Goal: Transaction & Acquisition: Purchase product/service

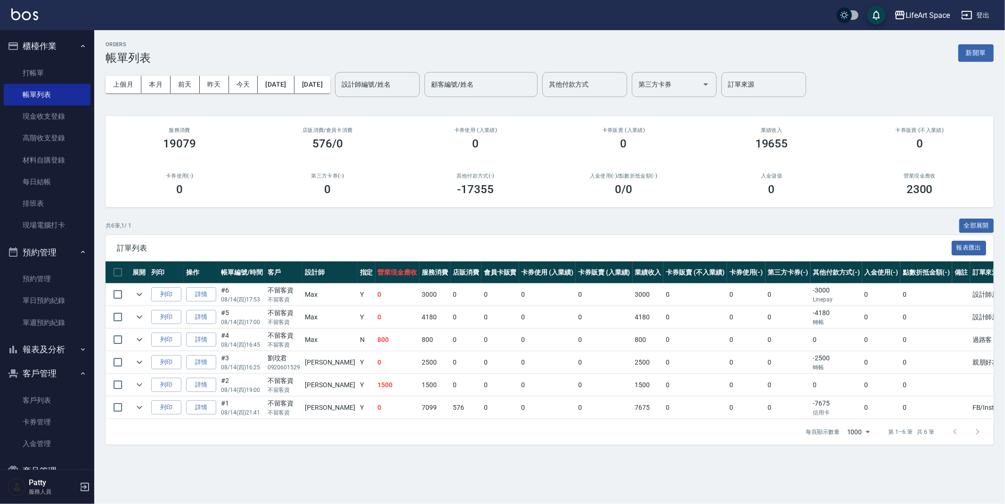
click at [971, 56] on button "新開單" at bounding box center [975, 52] width 35 height 17
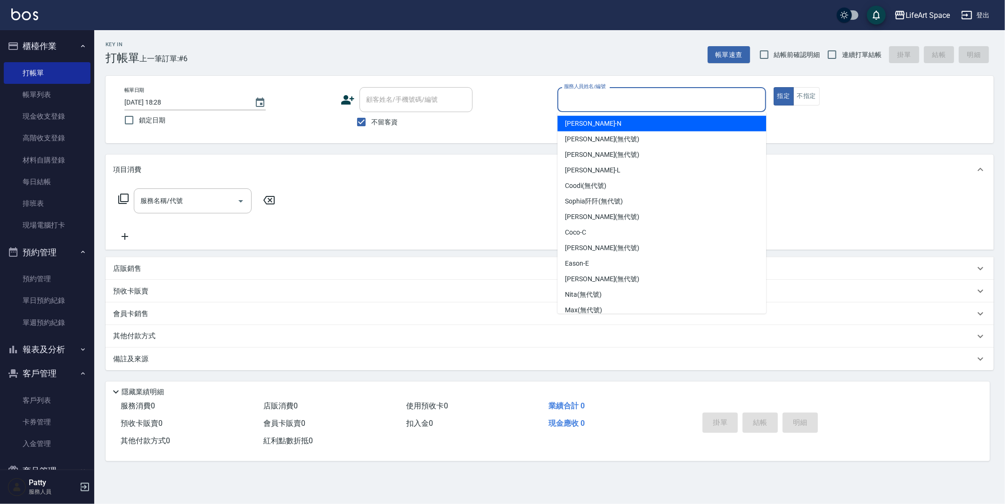
drag, startPoint x: 585, startPoint y: 97, endPoint x: 583, endPoint y: 106, distance: 9.1
click at [585, 98] on input "服務人員姓名/編號" at bounding box center [661, 99] width 200 height 16
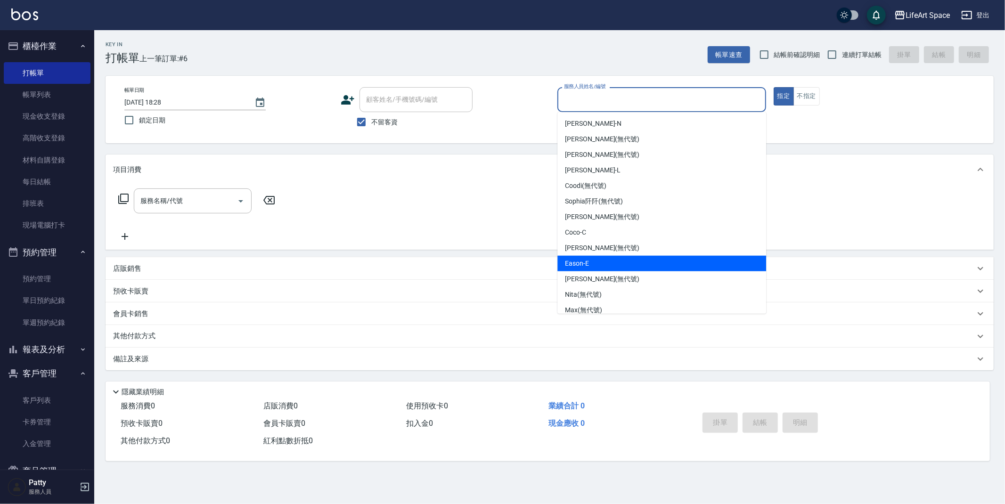
click at [603, 259] on div "Eason -E" at bounding box center [661, 264] width 209 height 16
type input "Eason-E"
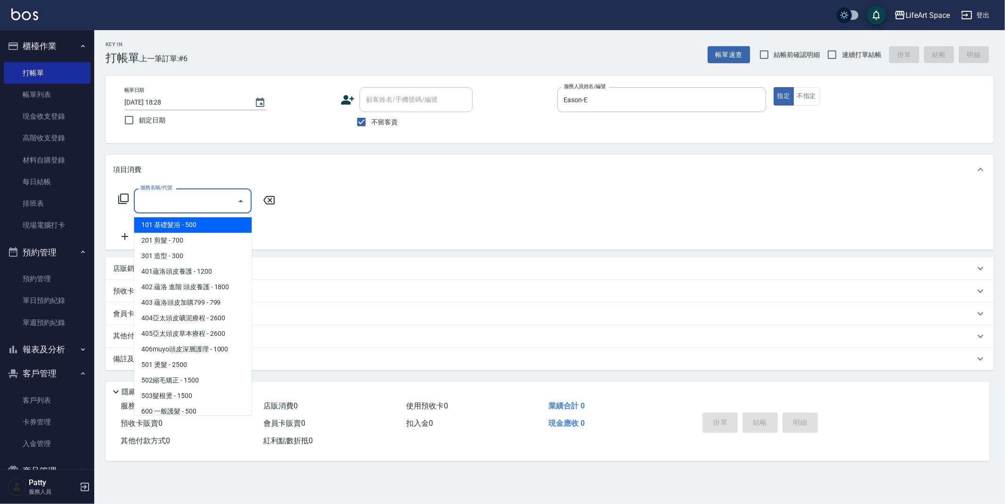
click at [180, 198] on input "服務名稱/代號" at bounding box center [185, 201] width 95 height 16
click at [187, 236] on span "201 剪髮 - 700" at bounding box center [193, 241] width 118 height 16
type input "201 剪髮(201)"
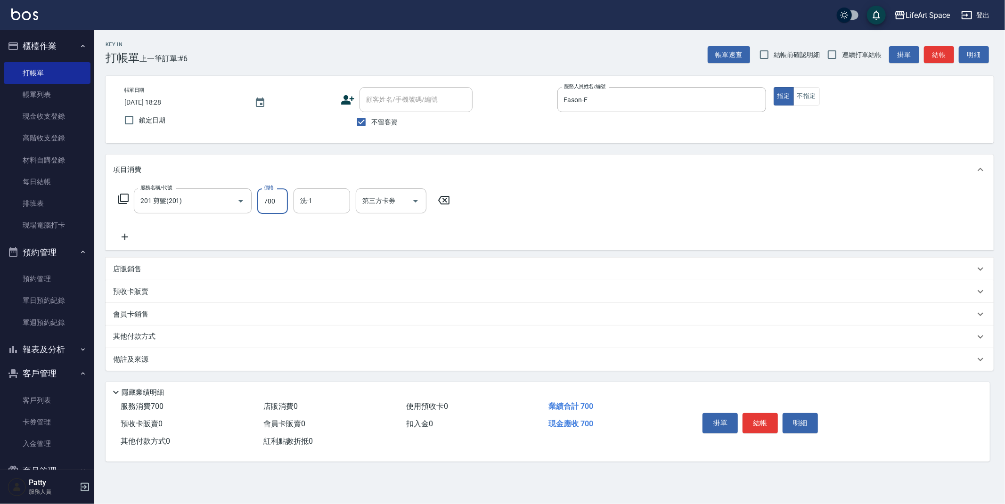
drag, startPoint x: 277, startPoint y: 204, endPoint x: 285, endPoint y: 207, distance: 8.0
click at [277, 204] on input "700" at bounding box center [272, 200] width 31 height 25
type input "900"
click at [205, 361] on div "備註及來源" at bounding box center [544, 360] width 862 height 10
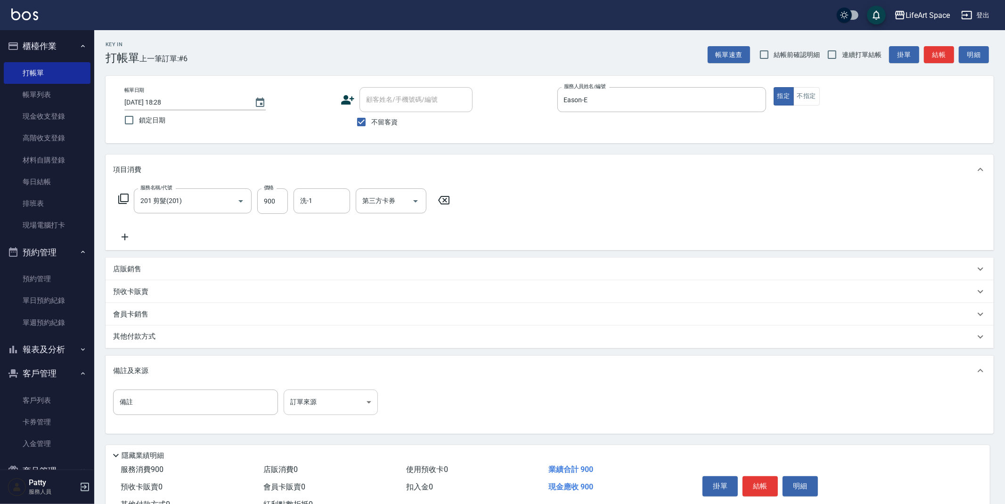
click at [314, 392] on body "LifeArt Space 登出 櫃檯作業 打帳單 帳單列表 現金收支登錄 高階收支登錄 材料自購登錄 每日結帳 排班表 現場電腦打卡 預約管理 預約管理 單…" at bounding box center [502, 268] width 1005 height 536
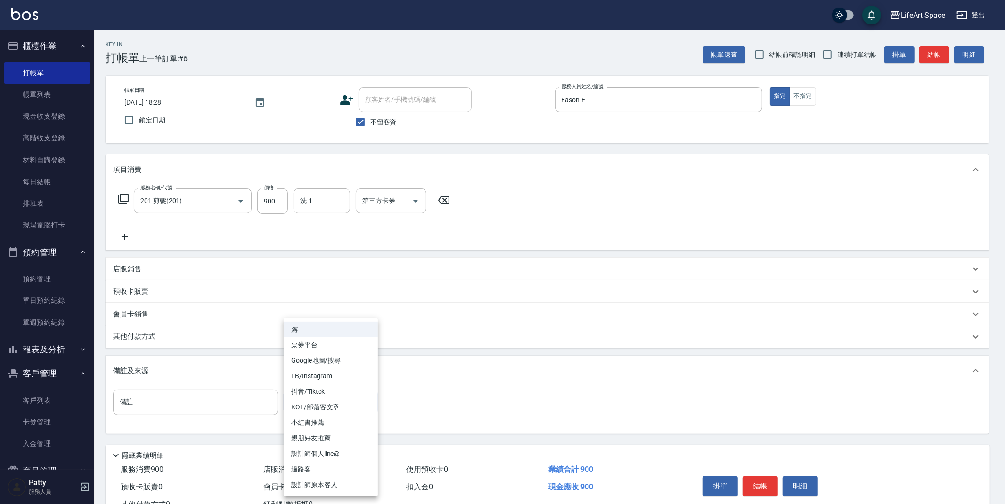
click at [335, 481] on li "設計師原本客人" at bounding box center [331, 485] width 94 height 16
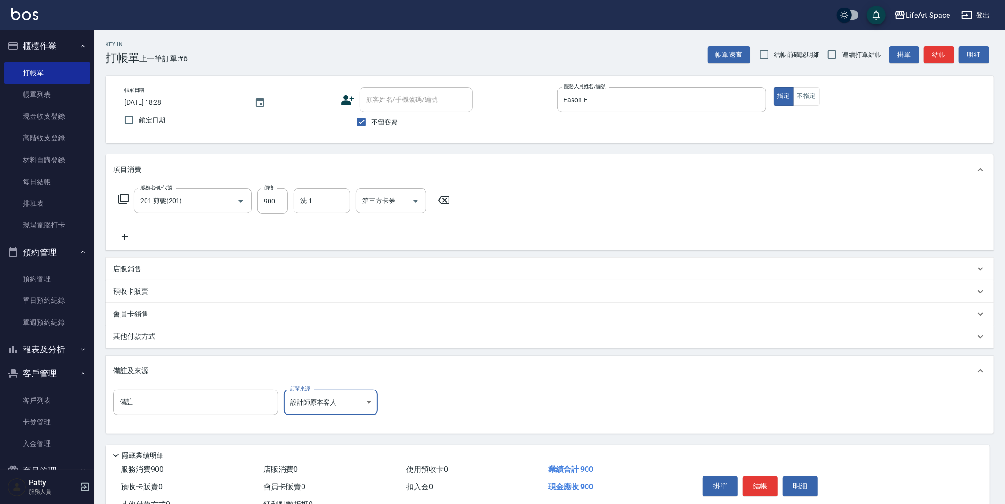
type input "設計師原本客人"
click at [766, 485] on button "結帳" at bounding box center [759, 486] width 35 height 20
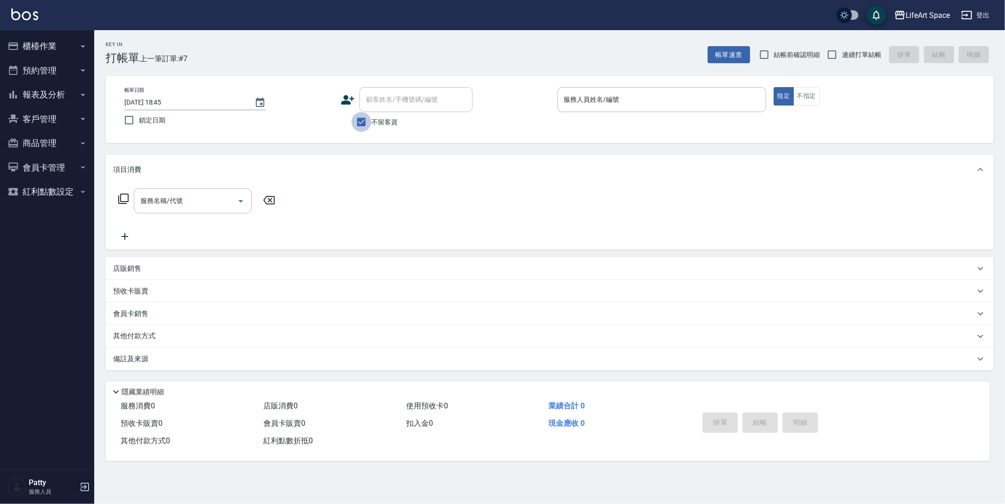
click at [367, 121] on input "不留客資" at bounding box center [361, 122] width 20 height 20
checkbox input "false"
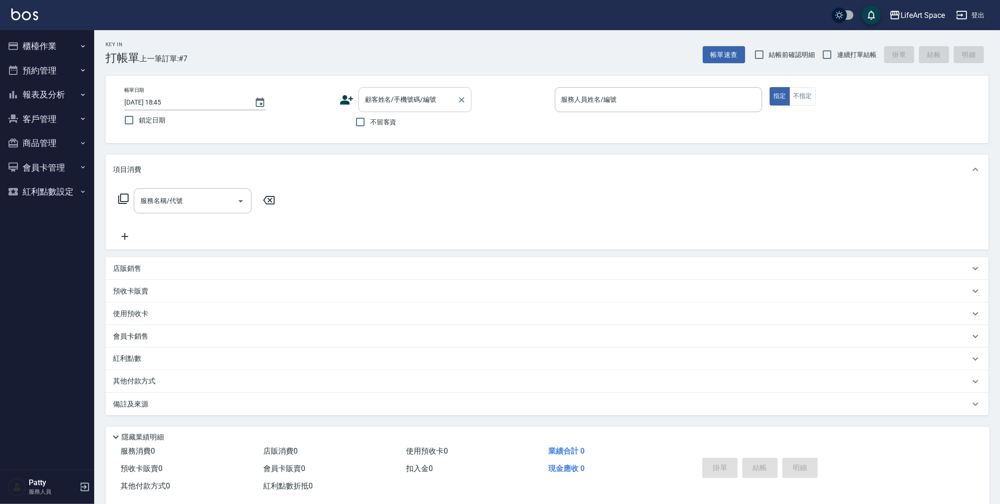
click at [391, 95] on div "顧客姓名/手機號碼/編號 顧客姓名/手機號碼/編號" at bounding box center [414, 99] width 113 height 25
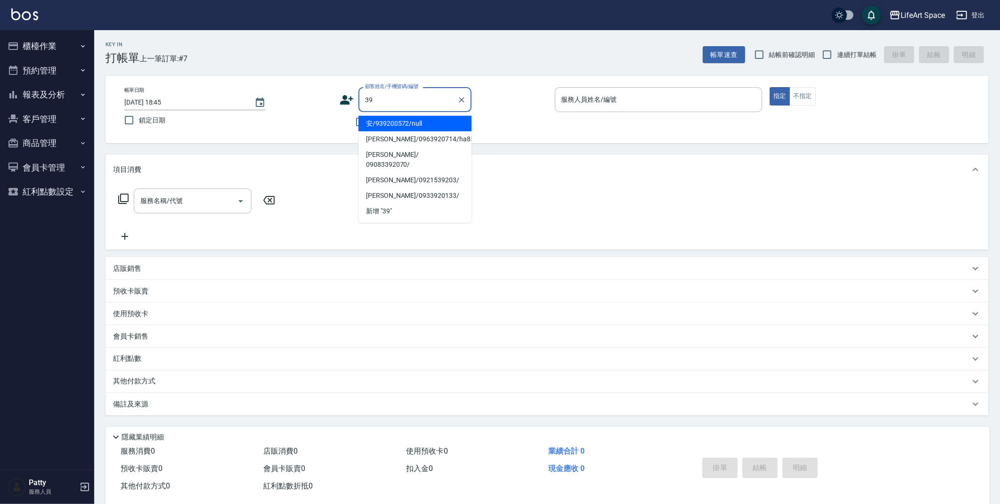
type input "3"
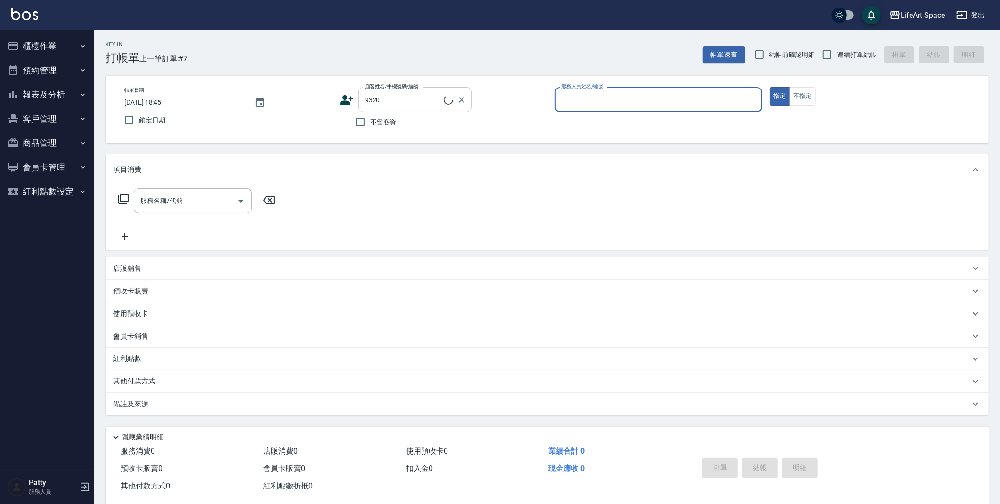
type input "[PERSON_NAME]/0958639320/9320"
type input "[PERSON_NAME](無代號)"
click at [149, 204] on div "服務名稱/代號 服務名稱/代號" at bounding box center [193, 200] width 118 height 25
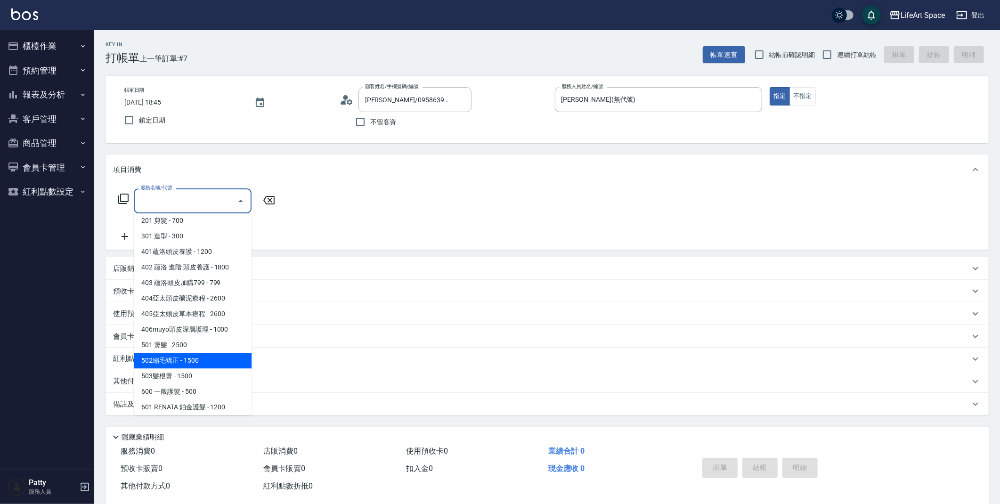
scroll to position [147, 0]
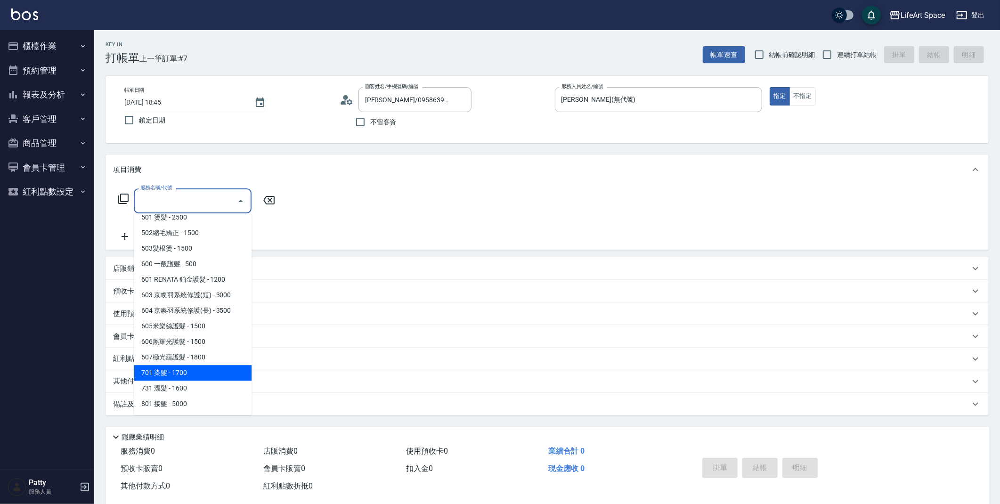
drag, startPoint x: 200, startPoint y: 370, endPoint x: 269, endPoint y: 245, distance: 142.5
click at [201, 370] on span "701 染髮 - 1700" at bounding box center [193, 373] width 118 height 16
type input "701 染髮(701)"
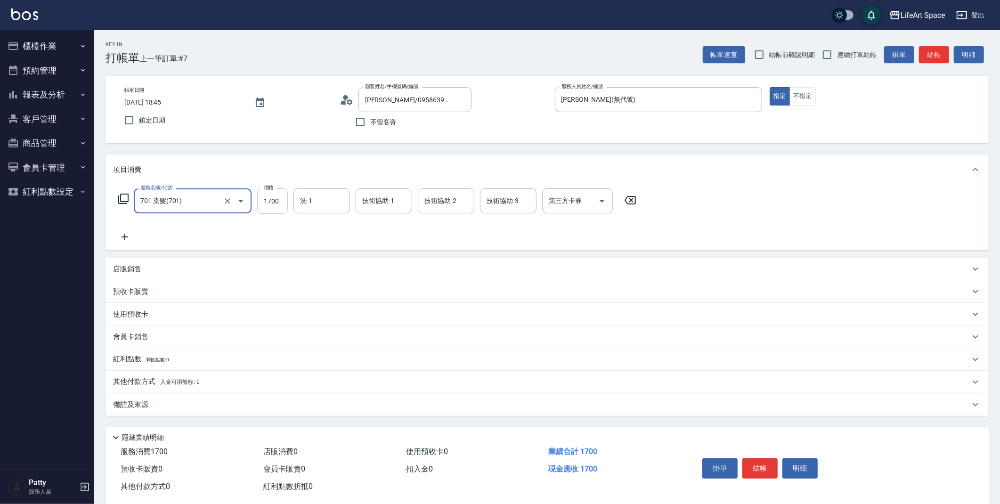
click at [278, 202] on input "1700" at bounding box center [272, 200] width 31 height 25
type input "5000"
click at [124, 235] on icon at bounding box center [125, 236] width 24 height 11
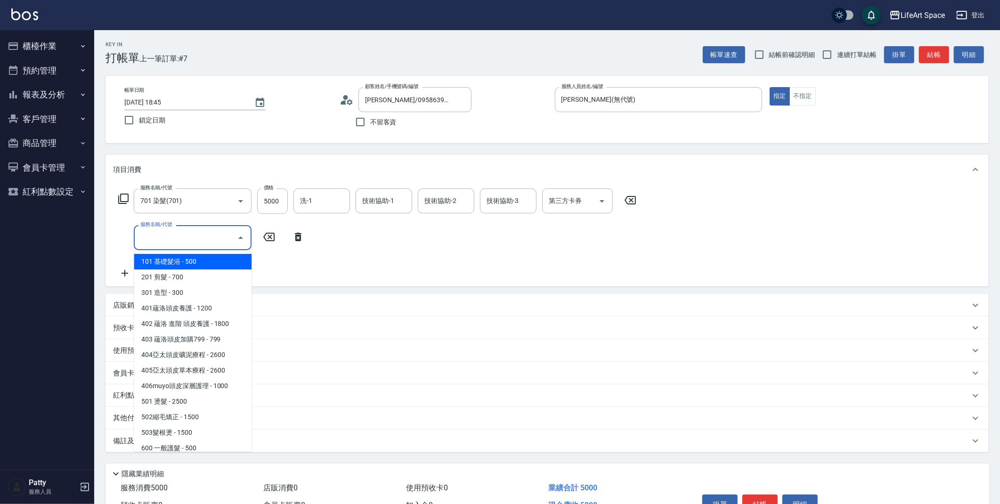
click at [152, 230] on input "服務名稱/代號" at bounding box center [185, 237] width 95 height 16
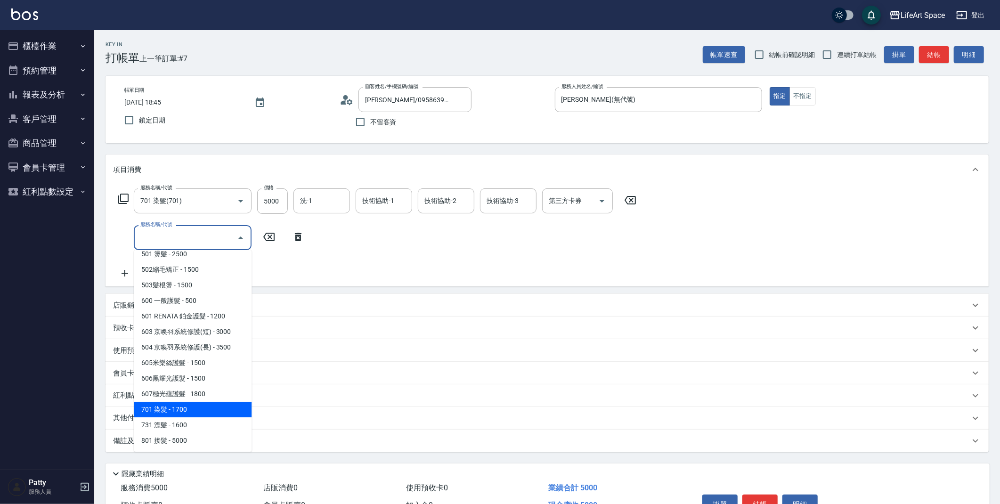
click at [185, 410] on span "701 染髮 - 1700" at bounding box center [193, 410] width 118 height 16
type input "701 染髮(701)"
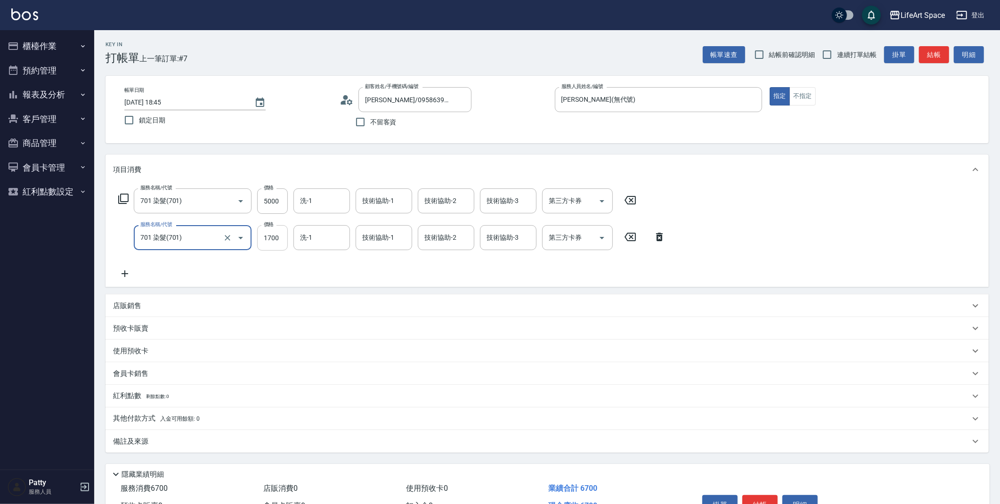
click at [282, 238] on input "1700" at bounding box center [272, 237] width 31 height 25
type input "5500"
click at [390, 238] on div "技術協助-1 技術協助-1" at bounding box center [384, 237] width 57 height 25
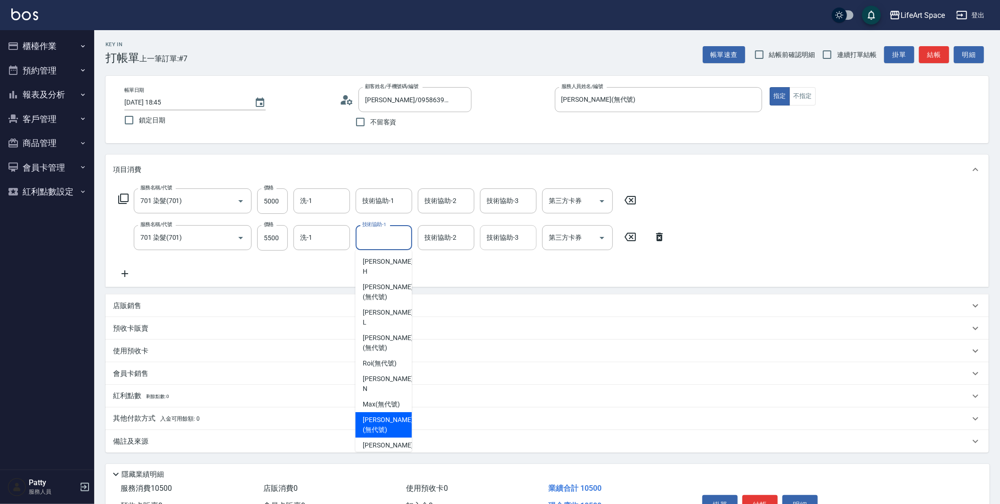
drag, startPoint x: 396, startPoint y: 383, endPoint x: 510, endPoint y: 226, distance: 194.7
click at [397, 415] on span "[PERSON_NAME] (無代號)" at bounding box center [388, 425] width 50 height 20
type input "[PERSON_NAME](無代號)"
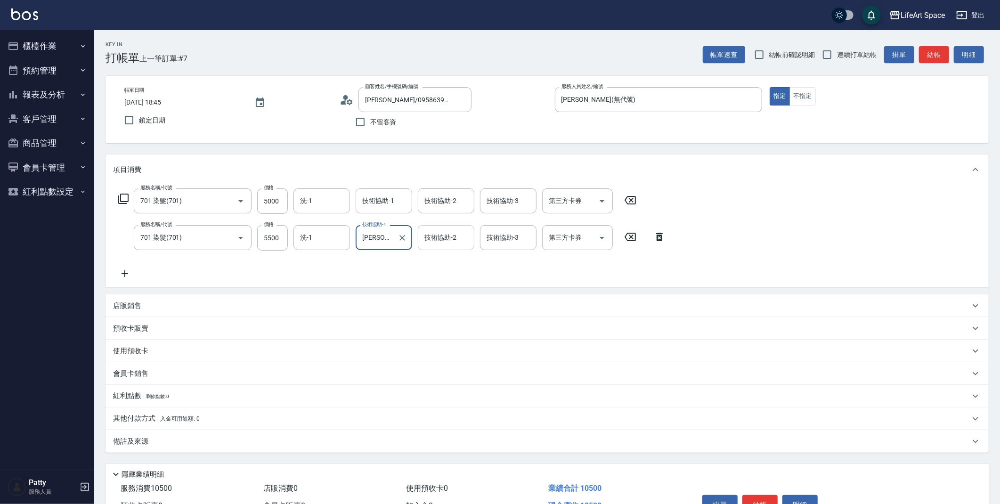
click at [454, 243] on input "技術協助-2" at bounding box center [446, 237] width 48 height 16
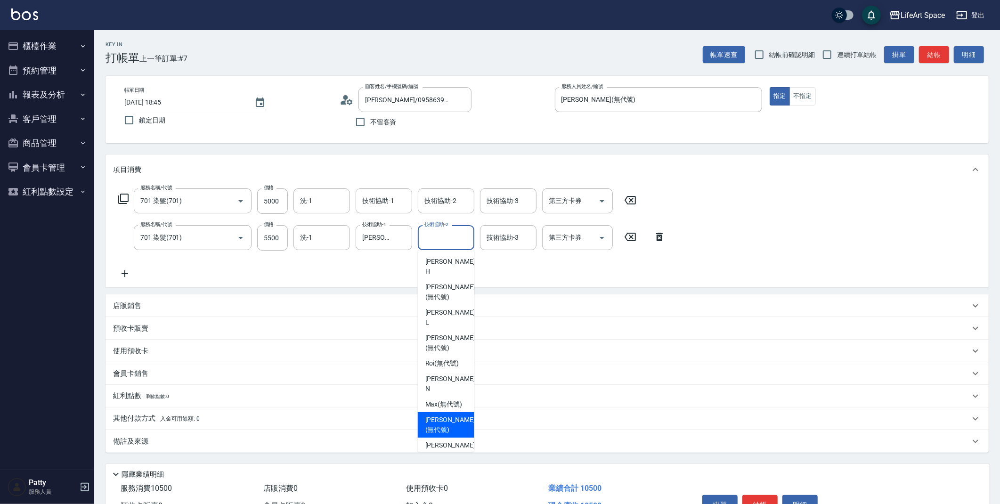
click at [454, 415] on span "[PERSON_NAME] (無代號)" at bounding box center [450, 425] width 50 height 20
type input "[PERSON_NAME](無代號)"
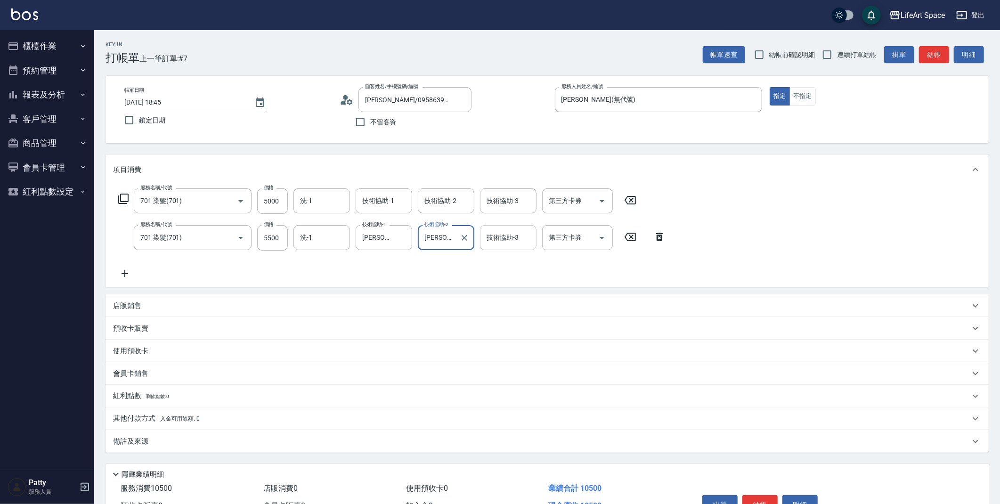
click at [520, 239] on input "技術協助-3" at bounding box center [508, 237] width 48 height 16
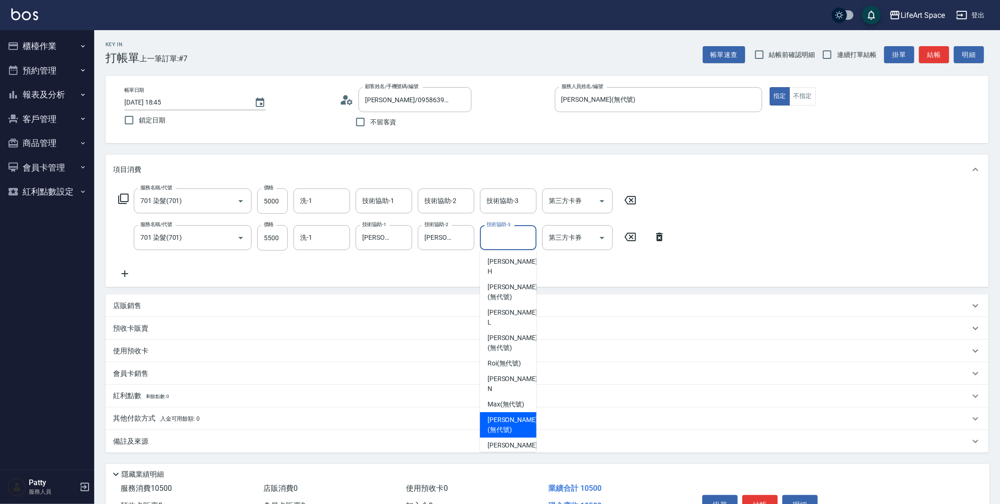
click at [508, 415] on span "[PERSON_NAME] (無代號)" at bounding box center [513, 425] width 50 height 20
type input "[PERSON_NAME](無代號)"
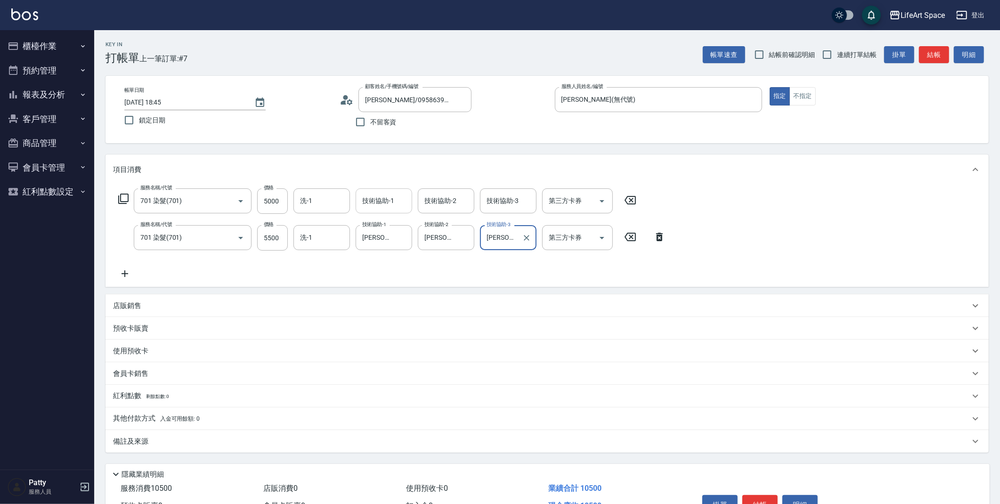
click at [397, 203] on input "技術協助-1" at bounding box center [384, 201] width 48 height 16
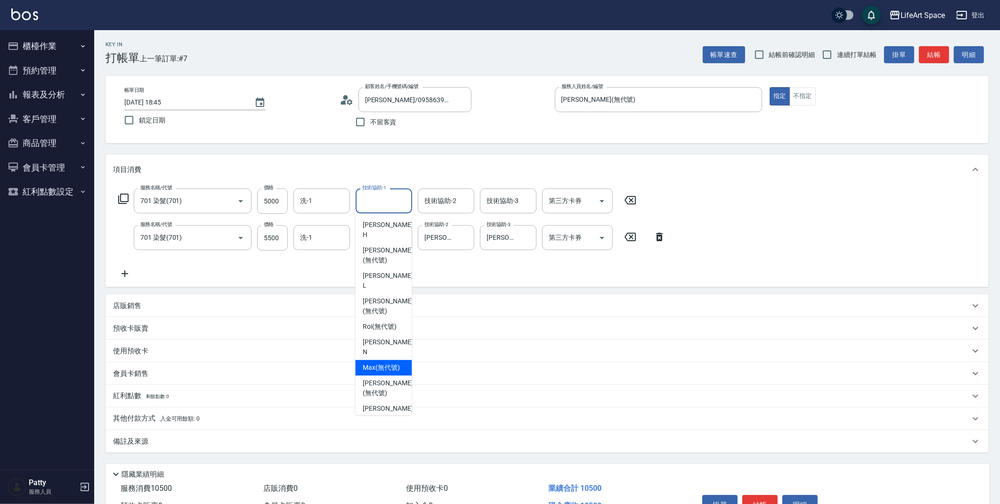
scroll to position [171, 0]
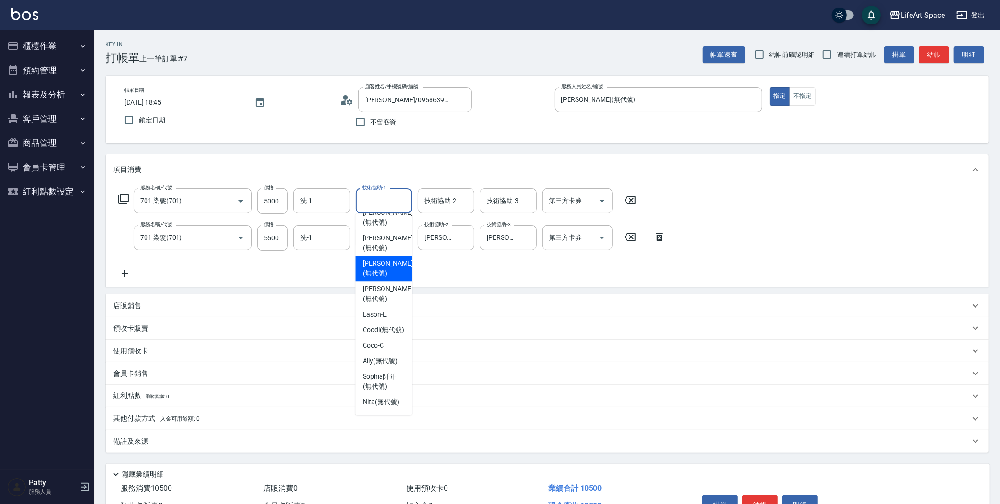
drag, startPoint x: 398, startPoint y: 224, endPoint x: 431, endPoint y: 199, distance: 41.5
click at [398, 259] on span "[PERSON_NAME] (無代號)" at bounding box center [388, 269] width 50 height 20
type input "[PERSON_NAME](無代號)"
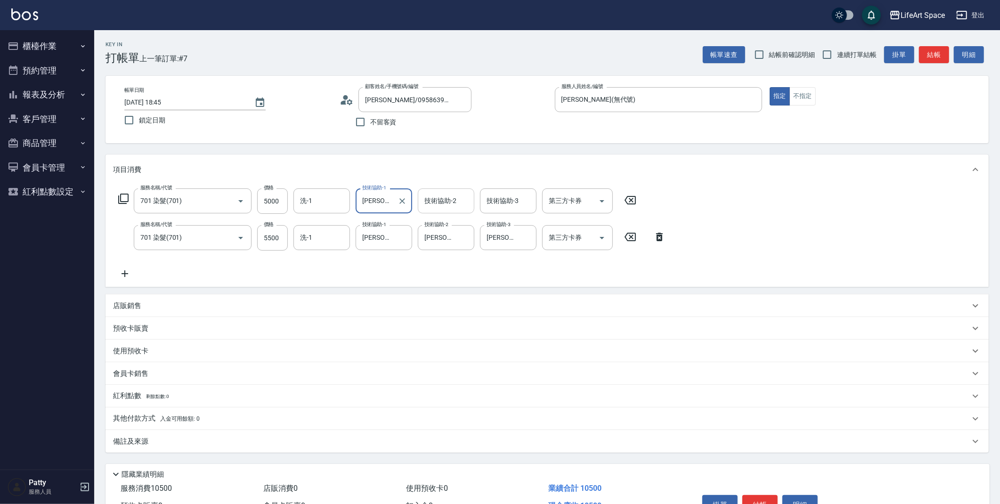
click at [448, 195] on div "技術協助-2 技術協助-2" at bounding box center [446, 200] width 57 height 25
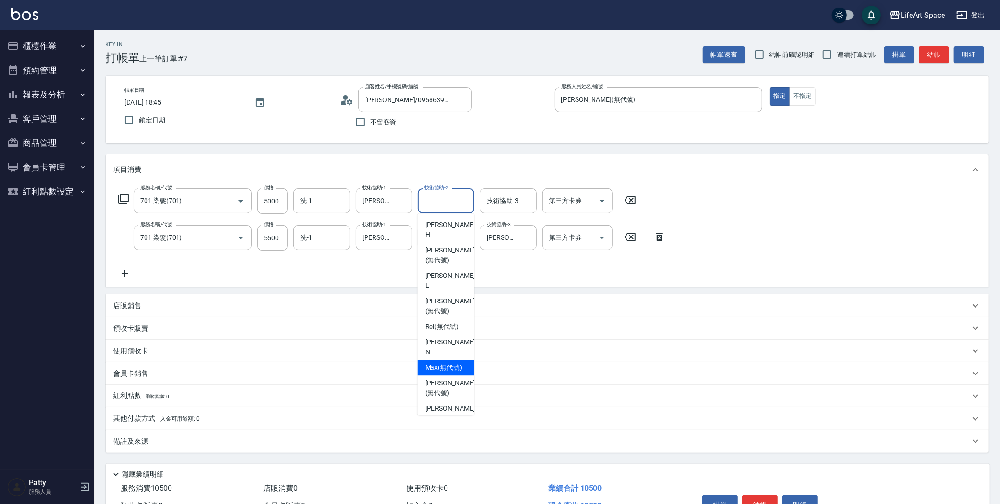
scroll to position [35, 0]
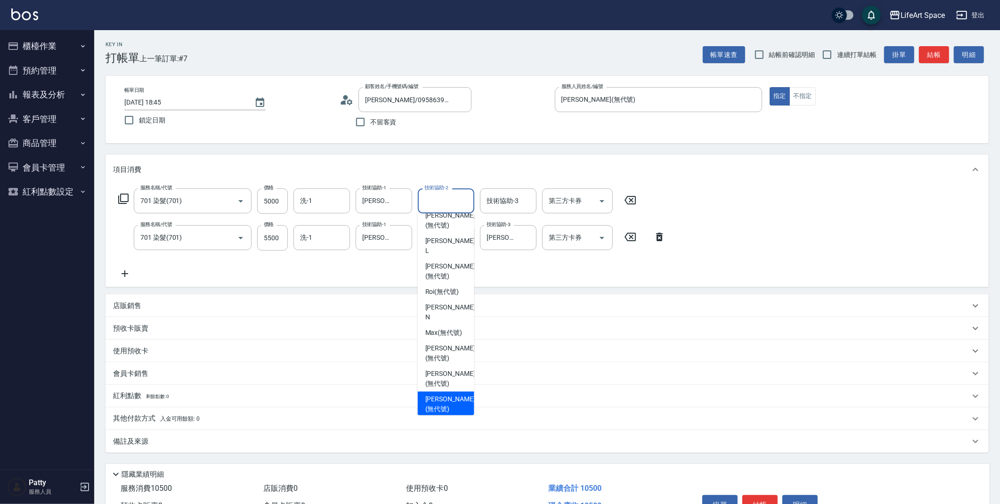
drag, startPoint x: 438, startPoint y: 359, endPoint x: 505, endPoint y: 220, distance: 154.6
click at [442, 350] on ul "[PERSON_NAME] (無代號) [PERSON_NAME] (無代號) Roi (無代號) [PERSON_NAME] (無代號) [PERSON_N…" at bounding box center [446, 314] width 57 height 202
click at [509, 203] on div "技術協助-3 技術協助-3" at bounding box center [508, 200] width 57 height 25
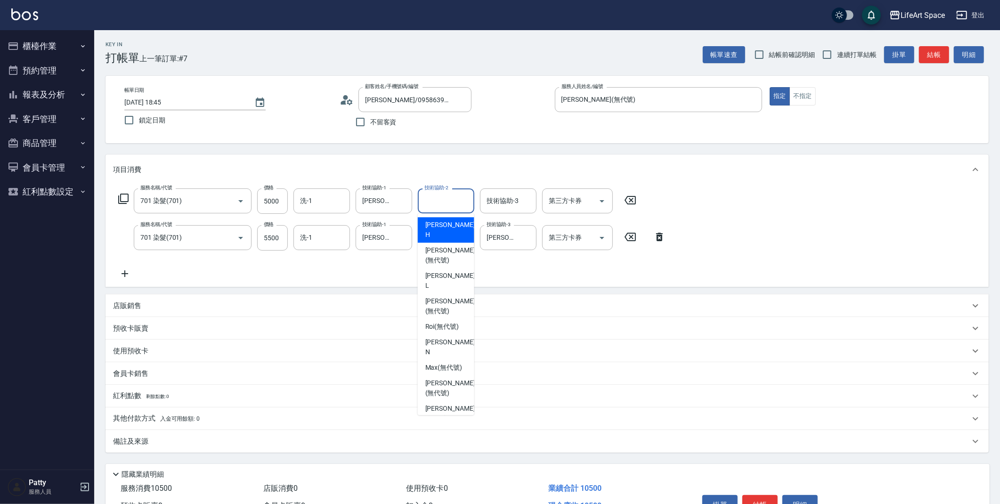
click at [464, 204] on input "技術協助-2" at bounding box center [446, 201] width 48 height 16
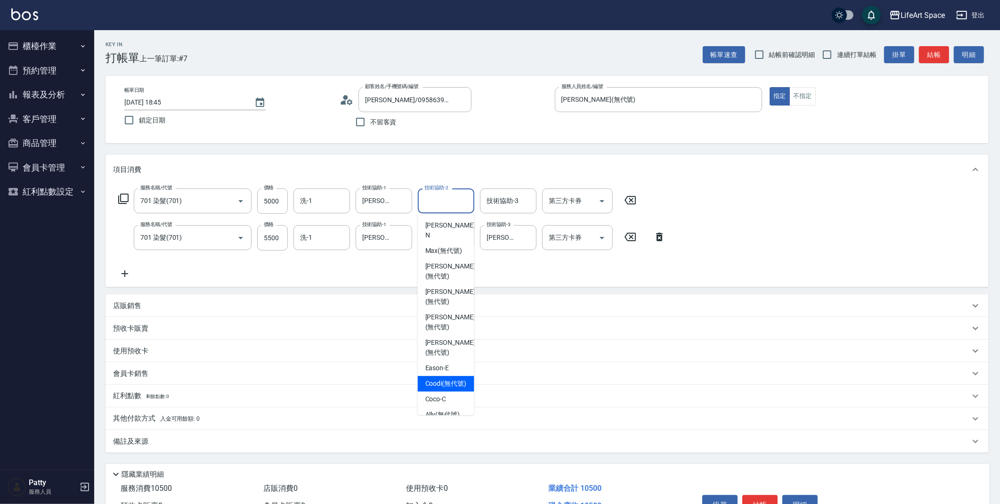
scroll to position [32, 0]
drag, startPoint x: 457, startPoint y: 360, endPoint x: 453, endPoint y: 275, distance: 84.9
click at [457, 397] on span "[PERSON_NAME] (無代號)" at bounding box center [450, 407] width 50 height 20
type input "[PERSON_NAME](無代號)"
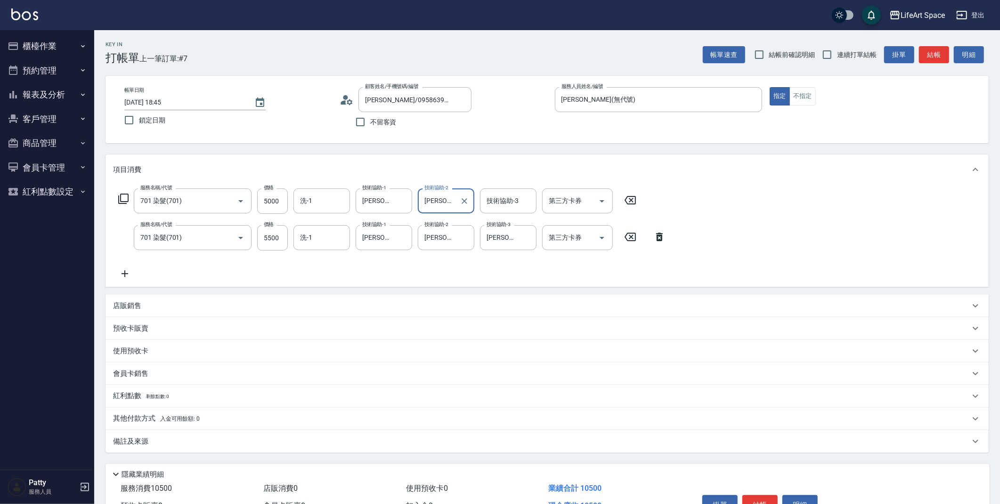
click at [501, 201] on div "技術協助-3 技術協助-3" at bounding box center [508, 200] width 57 height 25
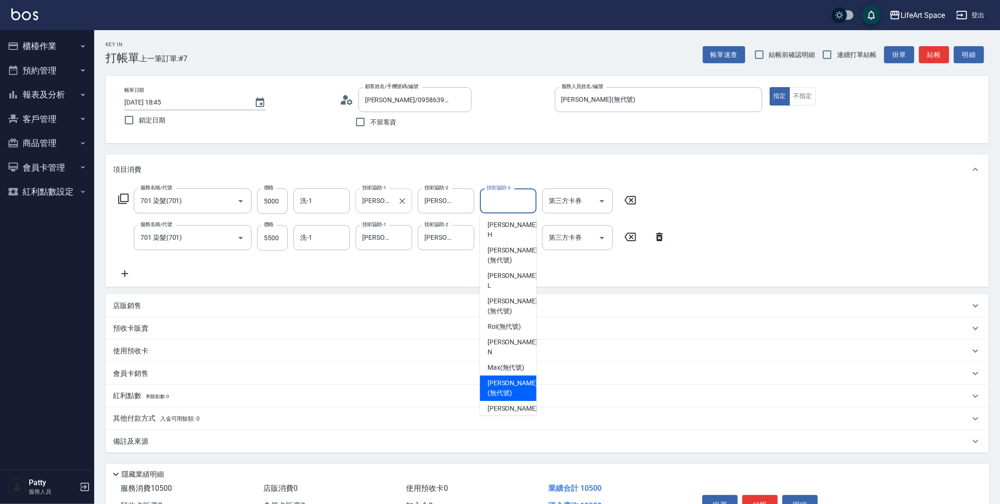
click at [502, 378] on span "[PERSON_NAME] (無代號)" at bounding box center [513, 388] width 50 height 20
type input "[PERSON_NAME](無代號)"
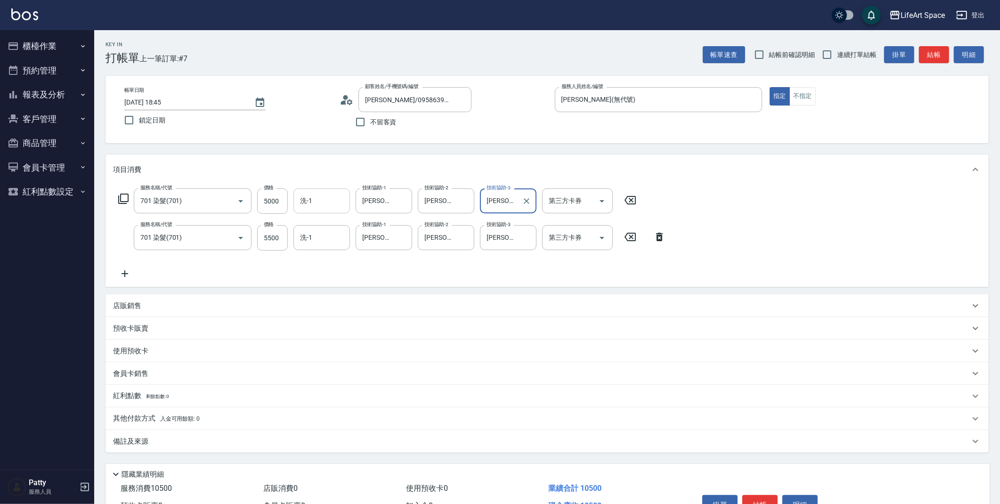
click at [318, 201] on input "洗-1" at bounding box center [322, 201] width 48 height 16
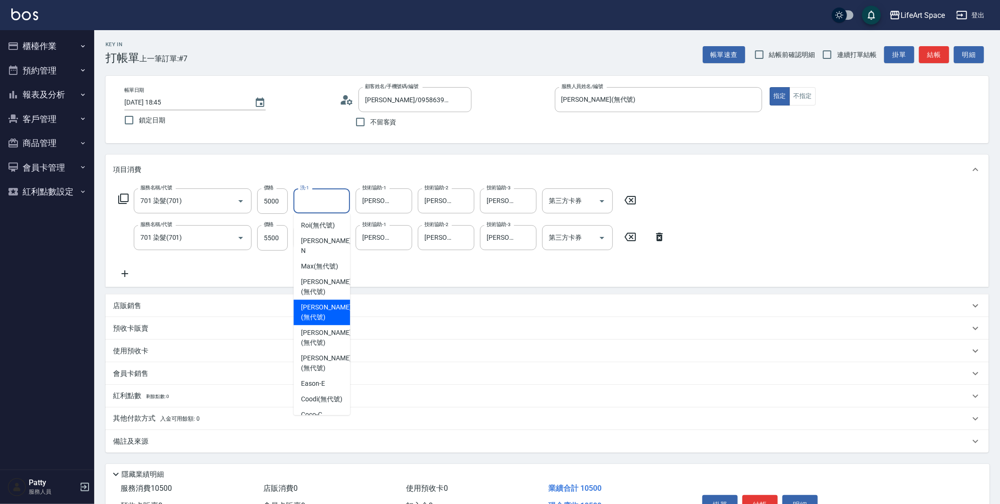
scroll to position [125, 0]
click at [369, 269] on div "服務名稱/代號 701 染髮(701) 服務名稱/代號 價格 5000 價格 洗-1 洗-1 技術協助-1 Lillian(無代號) 技術協助-1 技術協助-…" at bounding box center [392, 233] width 558 height 91
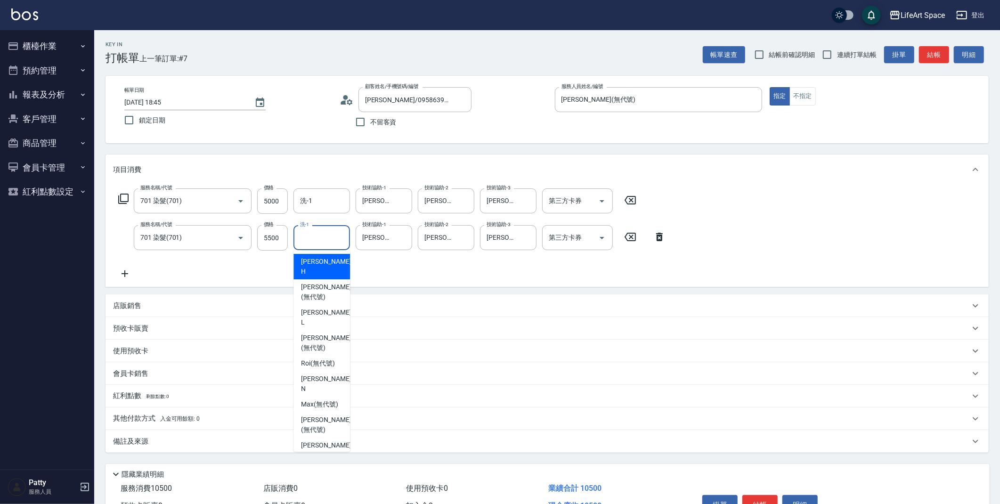
click at [323, 232] on input "洗-1" at bounding box center [322, 237] width 48 height 16
click at [326, 415] on span "[PERSON_NAME] (無代號)" at bounding box center [326, 425] width 50 height 20
type input "[PERSON_NAME](無代號)"
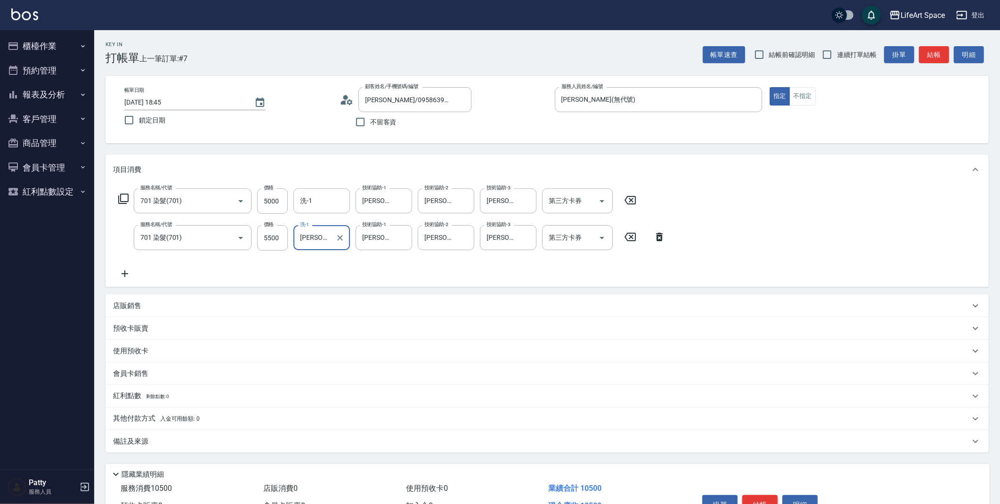
click at [765, 504] on button "結帳" at bounding box center [759, 505] width 35 height 20
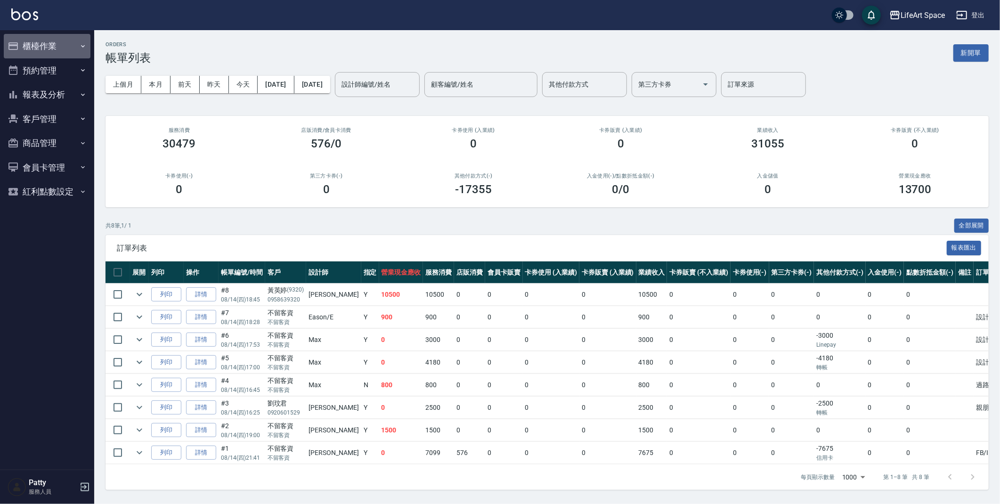
click at [49, 47] on button "櫃檯作業" at bounding box center [47, 46] width 87 height 24
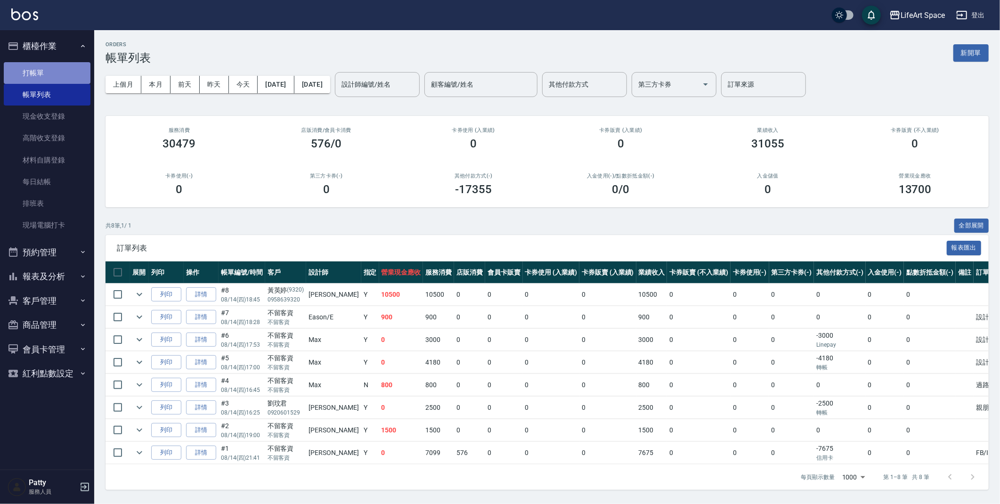
click at [47, 69] on link "打帳單" at bounding box center [47, 73] width 87 height 22
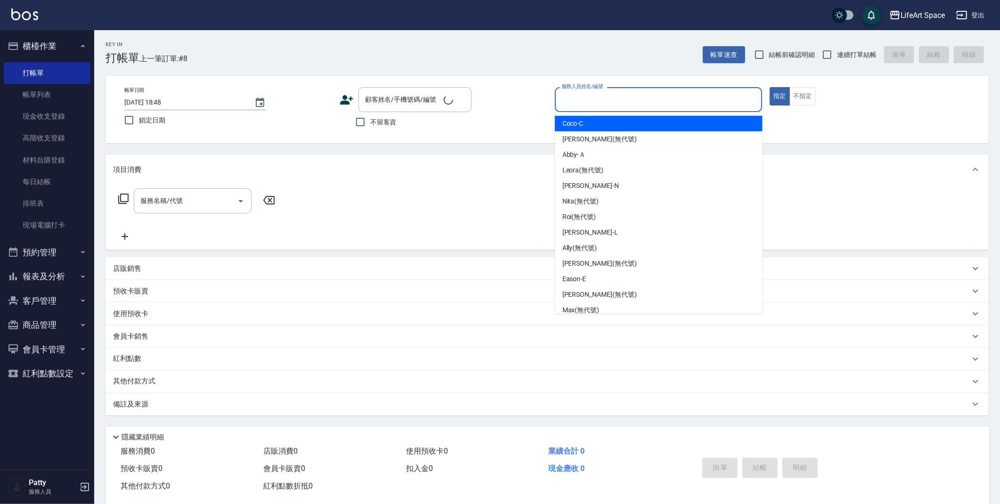
click at [622, 102] on input "服務人員姓名/編號" at bounding box center [658, 99] width 199 height 16
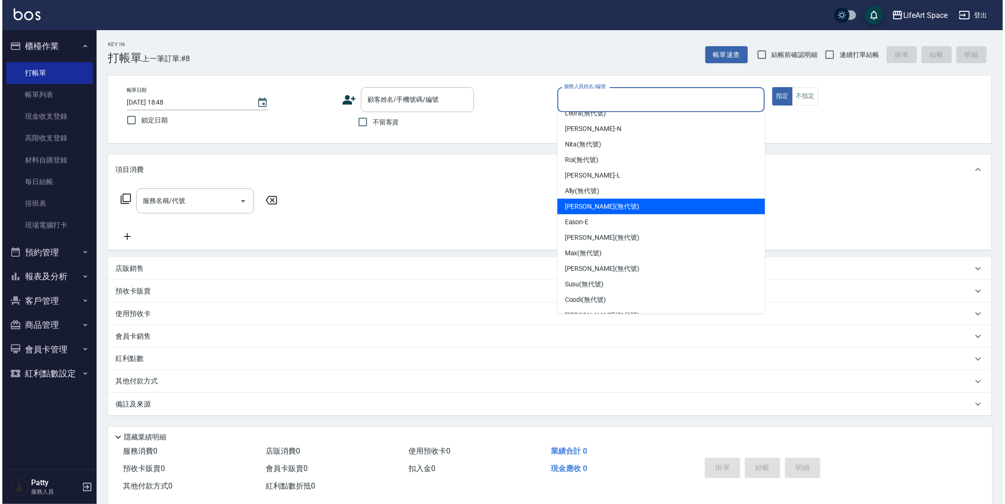
scroll to position [147, 0]
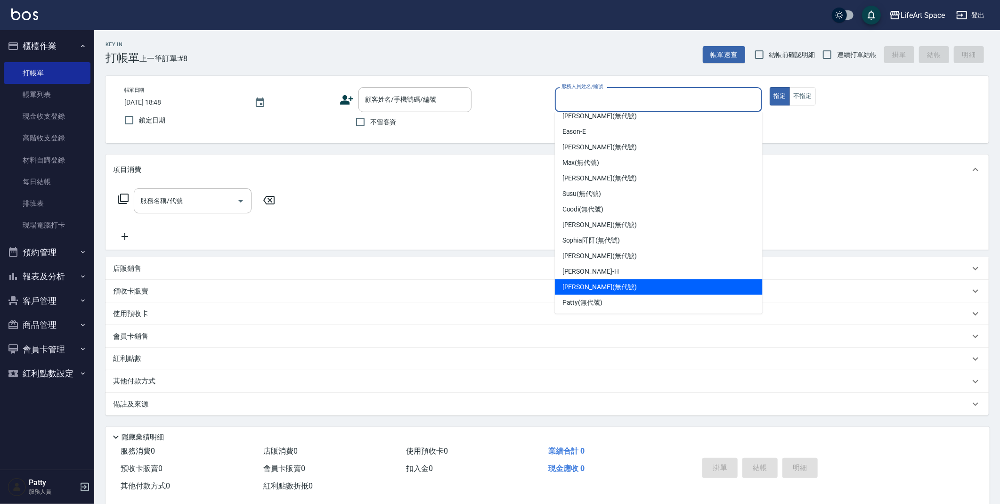
click at [590, 287] on span "[PERSON_NAME] (無代號)" at bounding box center [599, 287] width 74 height 10
type input "[PERSON_NAME](無代號)"
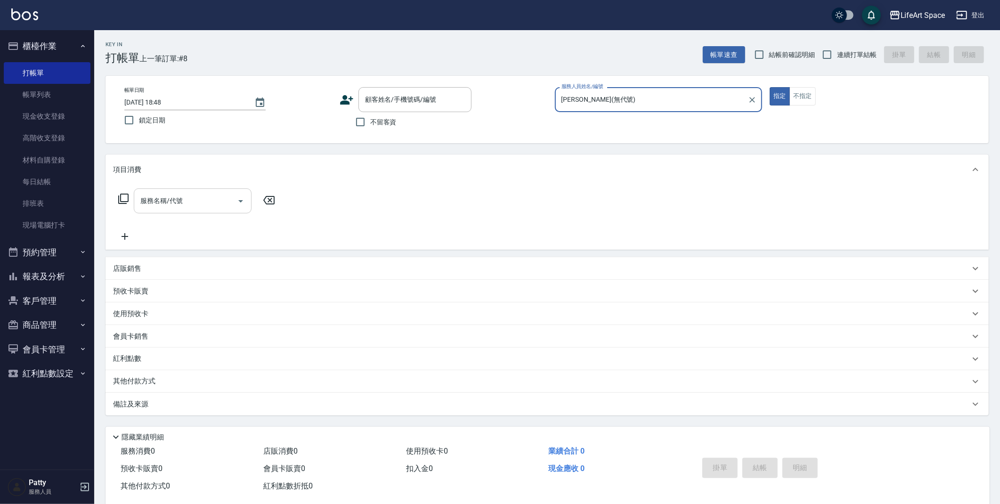
drag, startPoint x: 188, startPoint y: 197, endPoint x: 187, endPoint y: 208, distance: 11.3
click at [188, 197] on input "服務名稱/代號" at bounding box center [185, 201] width 95 height 16
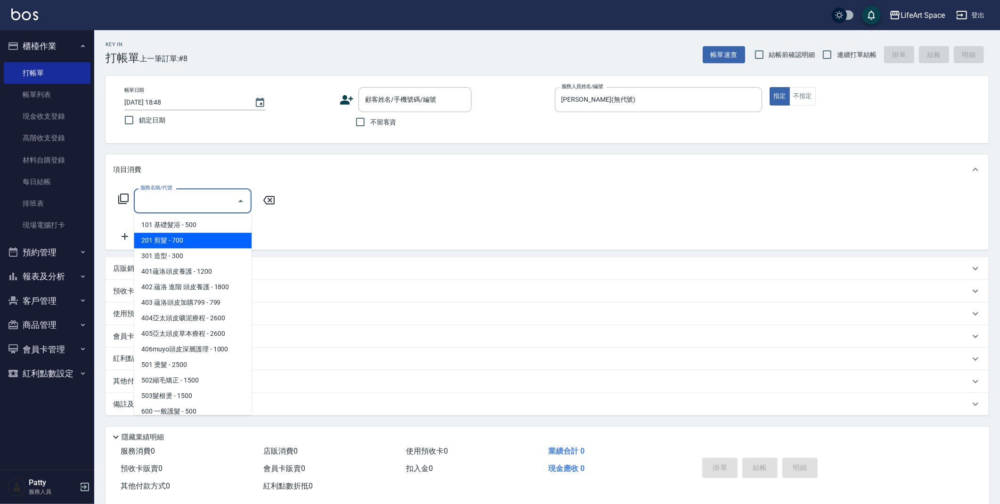
click at [190, 236] on span "201 剪髮 - 700" at bounding box center [193, 241] width 118 height 16
type input "201 剪髮(201)"
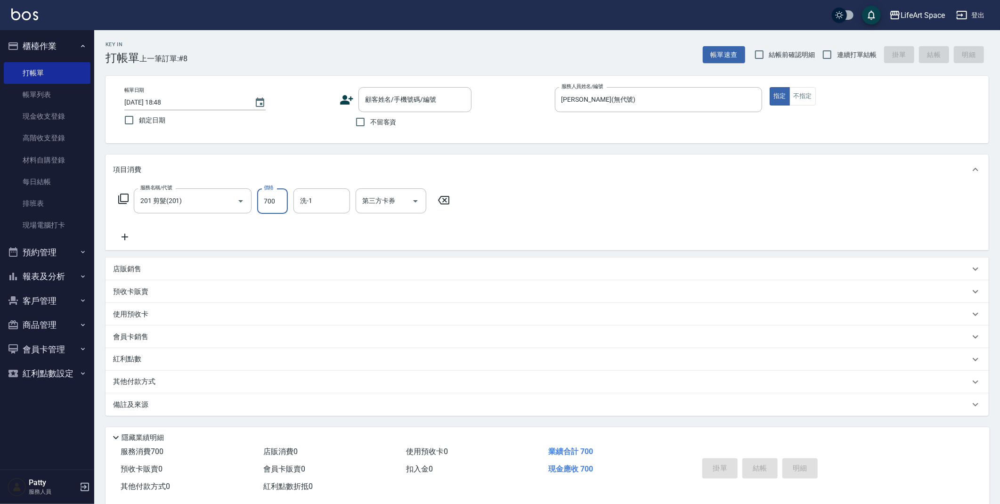
click at [280, 202] on input "700" at bounding box center [272, 200] width 31 height 25
type input "900"
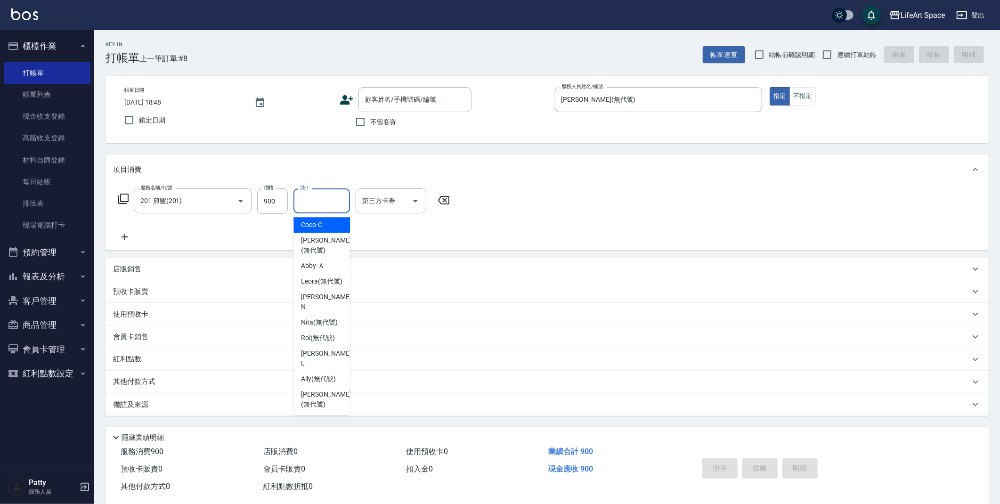
click at [311, 201] on input "洗-1" at bounding box center [322, 201] width 48 height 16
click at [326, 236] on span "[PERSON_NAME] (無代號)" at bounding box center [326, 246] width 50 height 20
type input "[PERSON_NAME](無代號)"
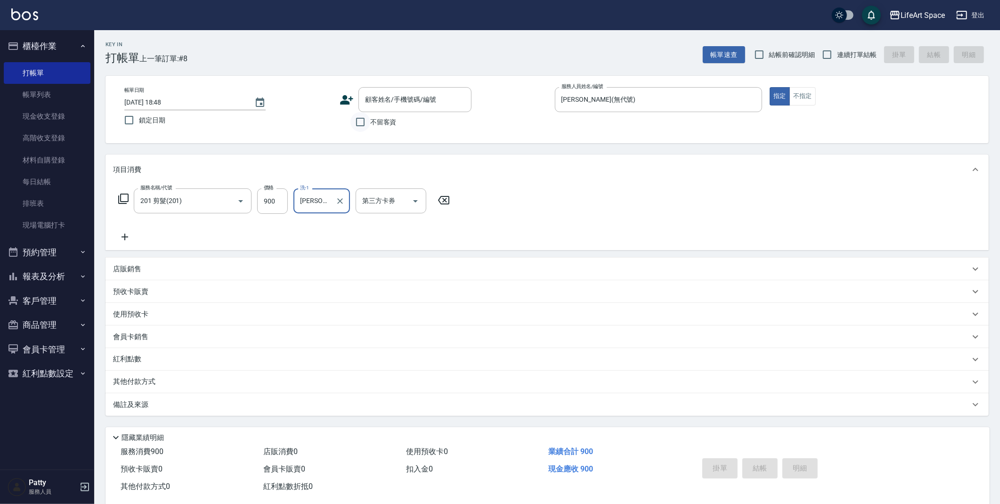
click at [358, 119] on input "不留客資" at bounding box center [360, 122] width 20 height 20
checkbox input "true"
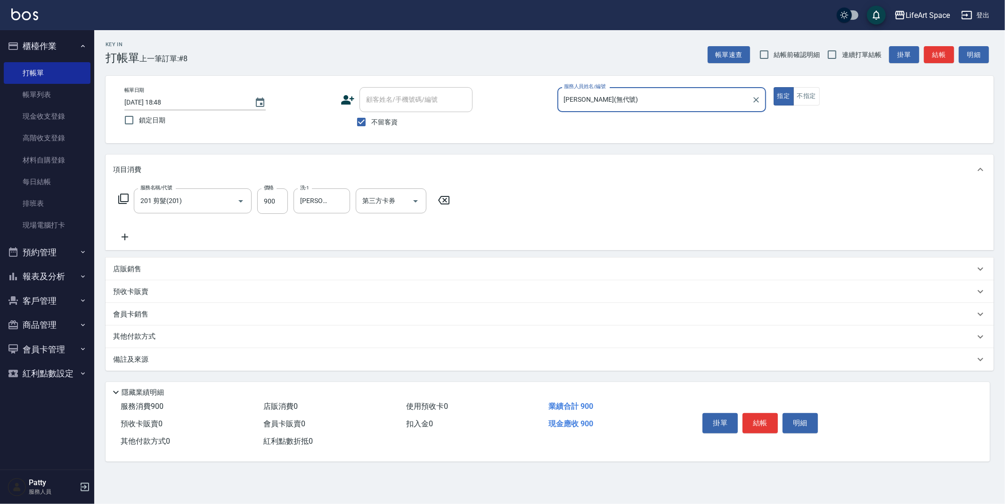
drag, startPoint x: 755, startPoint y: 423, endPoint x: 648, endPoint y: 349, distance: 129.7
click at [755, 422] on button "結帳" at bounding box center [759, 423] width 35 height 20
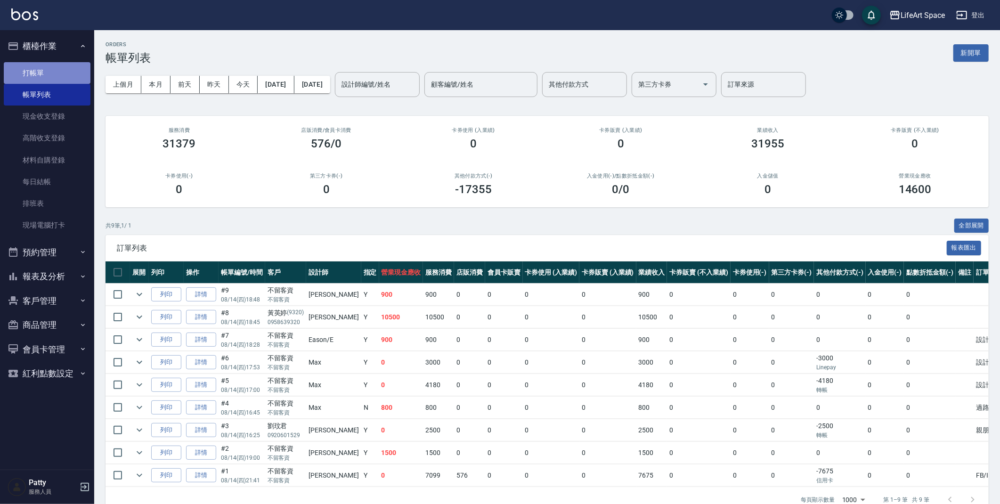
click at [38, 73] on link "打帳單" at bounding box center [47, 73] width 87 height 22
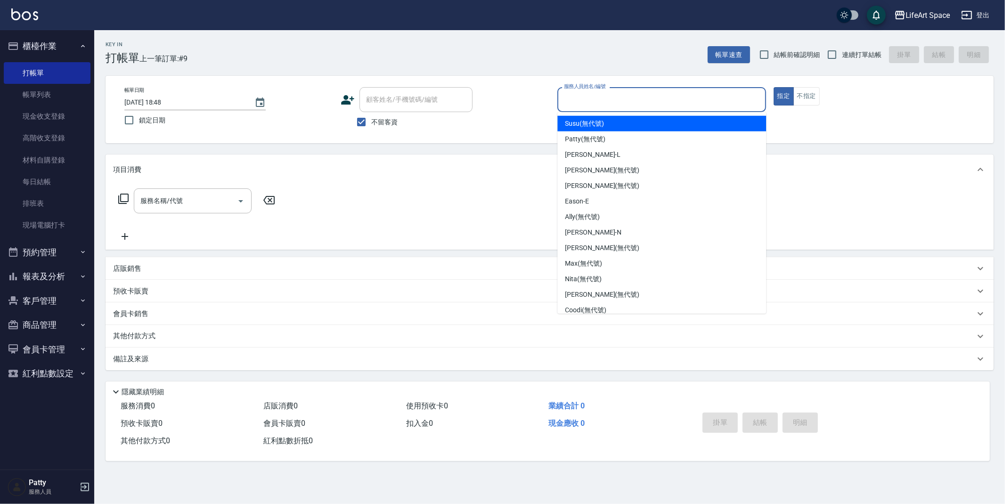
click at [635, 97] on input "服務人員姓名/編號" at bounding box center [661, 99] width 200 height 16
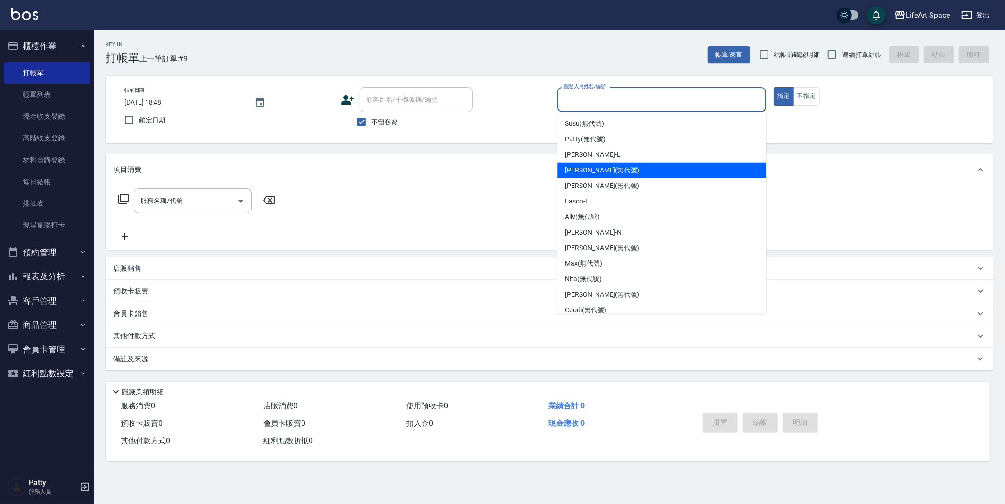
click at [592, 169] on span "[PERSON_NAME] (無代號)" at bounding box center [602, 170] width 74 height 10
type input "[PERSON_NAME](無代號)"
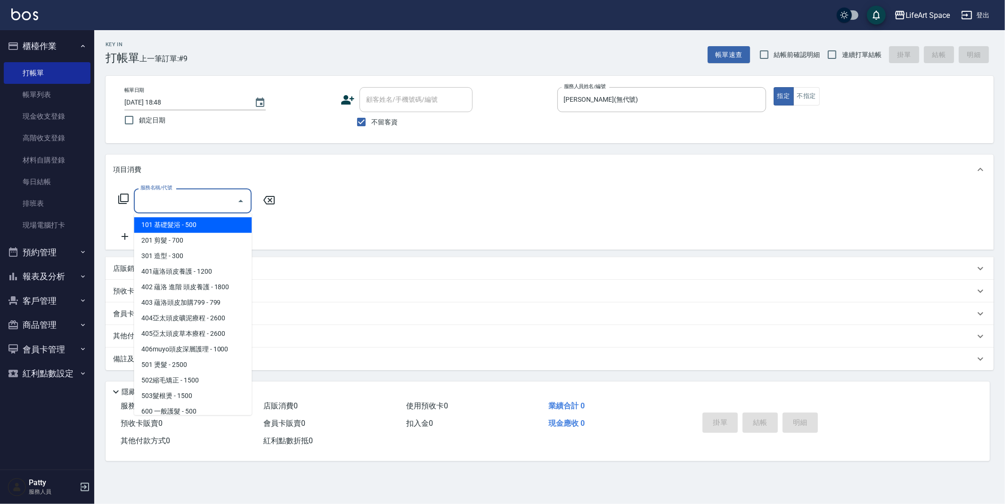
click at [166, 201] on input "服務名稱/代號" at bounding box center [185, 201] width 95 height 16
click at [177, 241] on span "201 剪髮 - 700" at bounding box center [193, 241] width 118 height 16
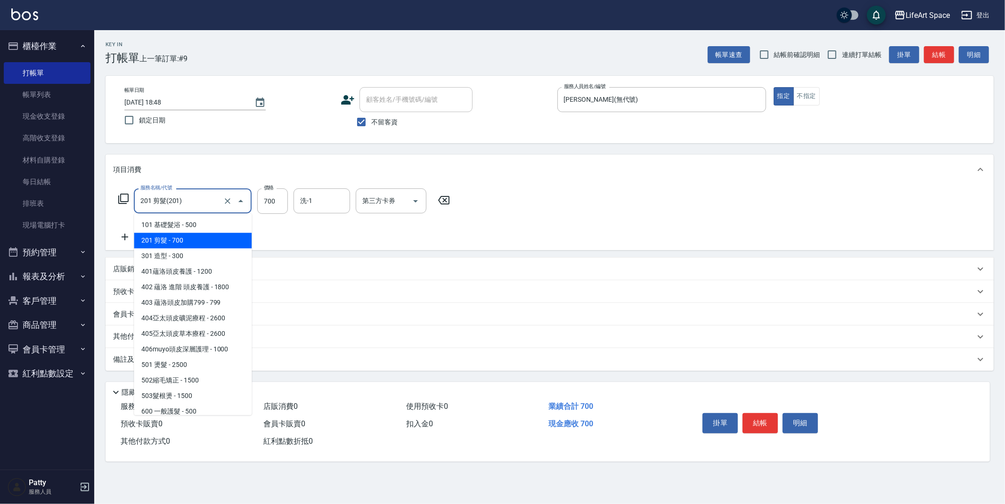
click at [198, 203] on input "201 剪髮(201)" at bounding box center [179, 201] width 83 height 16
drag, startPoint x: 206, startPoint y: 224, endPoint x: 270, endPoint y: 195, distance: 69.6
click at [206, 224] on span "101 基礎髮浴 - 500" at bounding box center [193, 225] width 118 height 16
type input "101 基礎髮浴 (101)"
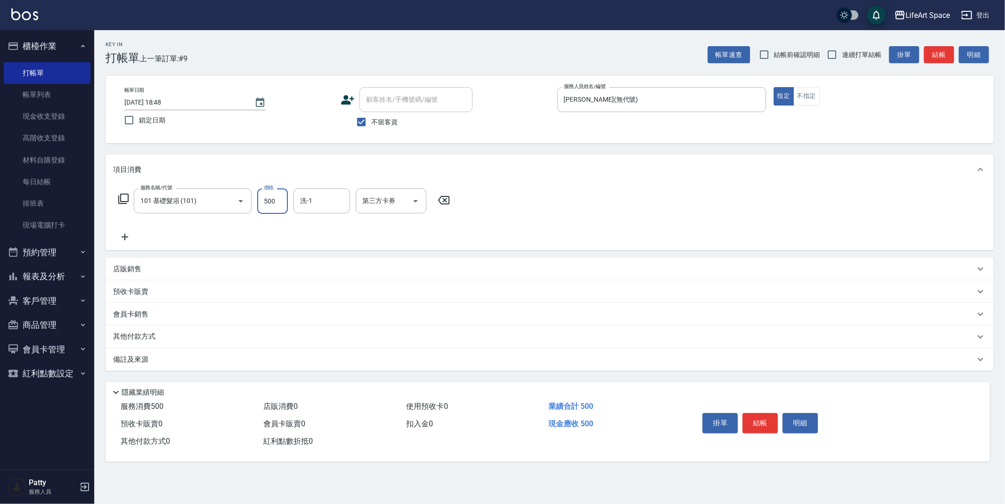
click at [280, 202] on input "500" at bounding box center [272, 200] width 31 height 25
type input "350"
click at [757, 426] on button "結帳" at bounding box center [759, 423] width 35 height 20
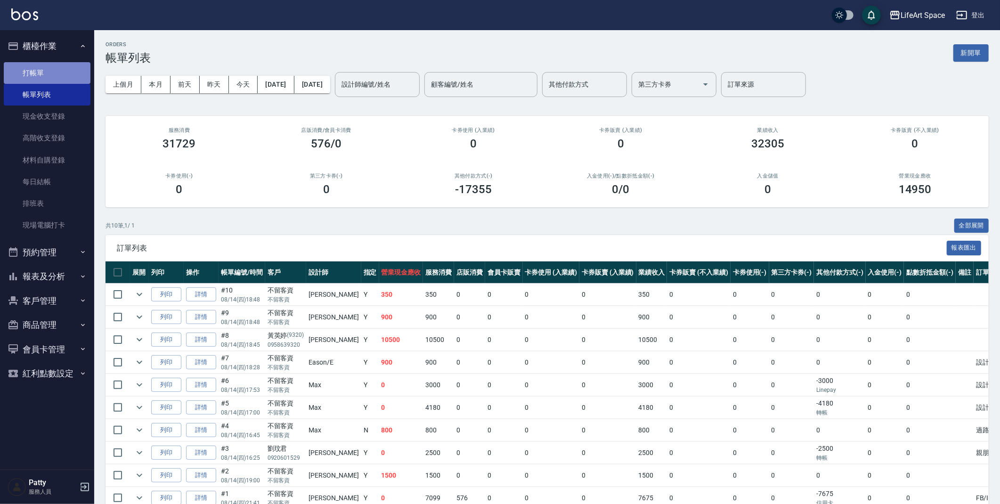
click at [42, 78] on link "打帳單" at bounding box center [47, 73] width 87 height 22
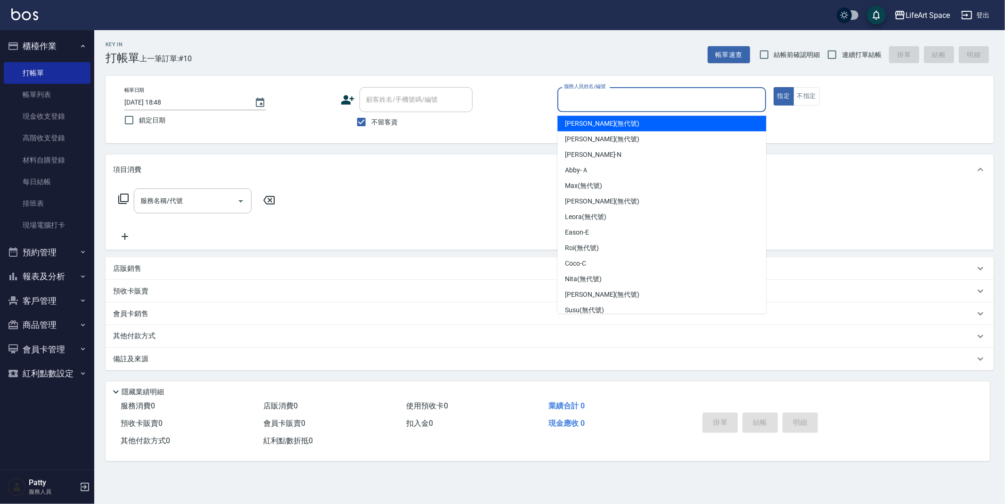
click at [610, 102] on input "服務人員姓名/編號" at bounding box center [661, 99] width 200 height 16
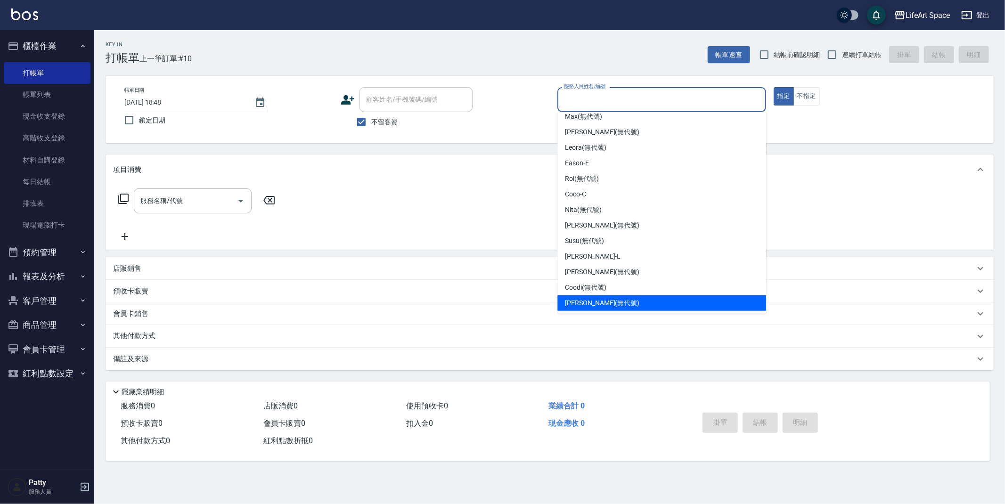
scroll to position [147, 0]
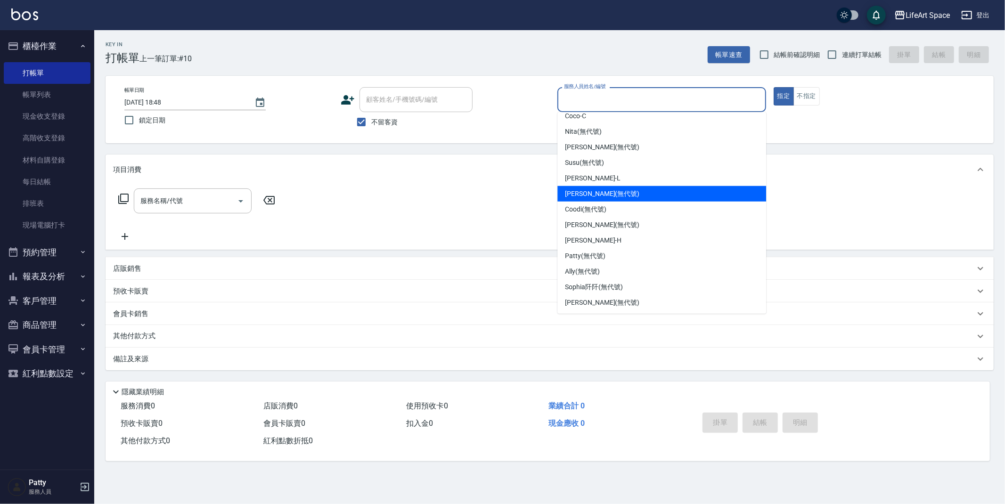
click at [579, 193] on span "[PERSON_NAME] (無代號)" at bounding box center [602, 194] width 74 height 10
type input "[PERSON_NAME](無代號)"
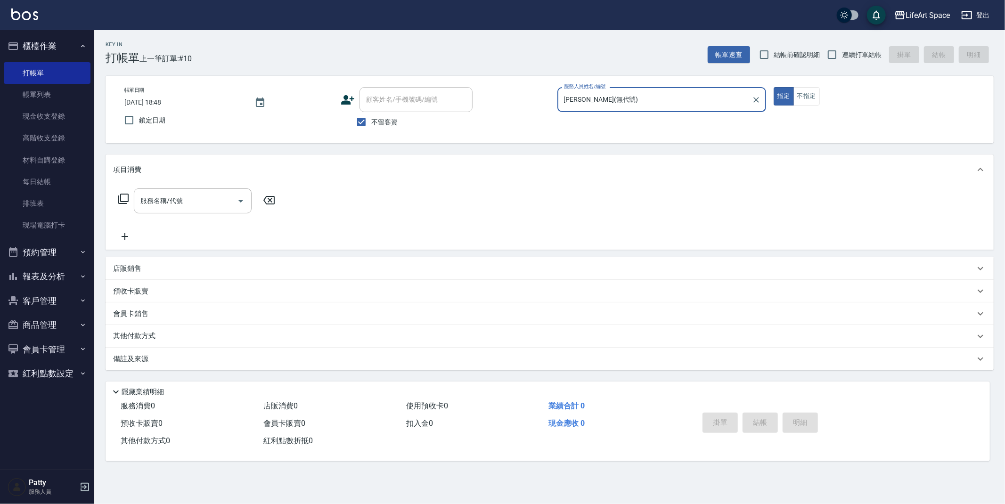
click at [173, 196] on div "服務名稱/代號 服務名稱/代號" at bounding box center [193, 200] width 118 height 25
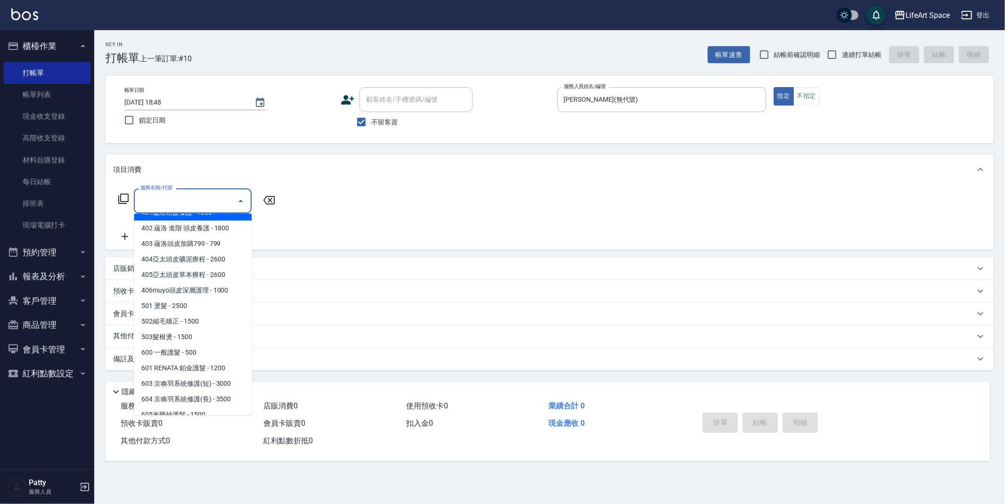
scroll to position [107, 0]
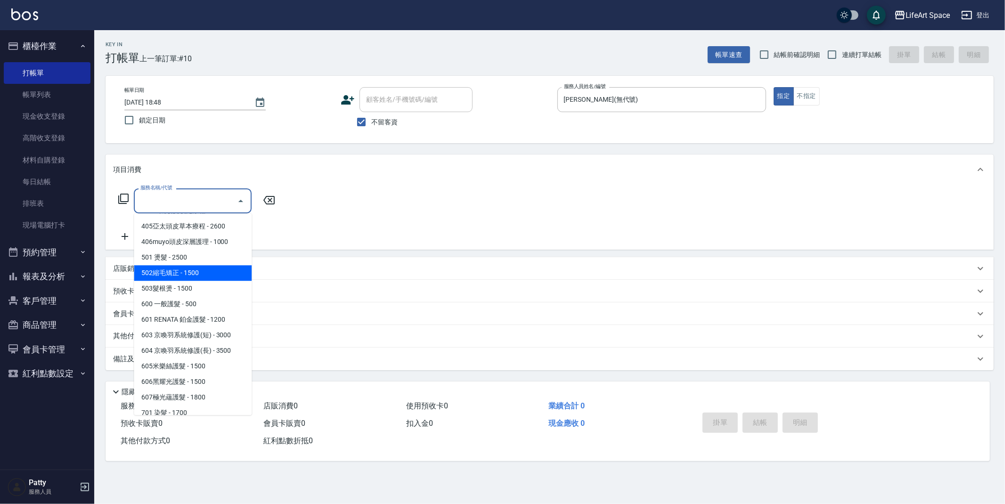
click at [185, 270] on span "502縮毛矯正 - 1500" at bounding box center [193, 273] width 118 height 16
type input "502縮毛矯正 (502)"
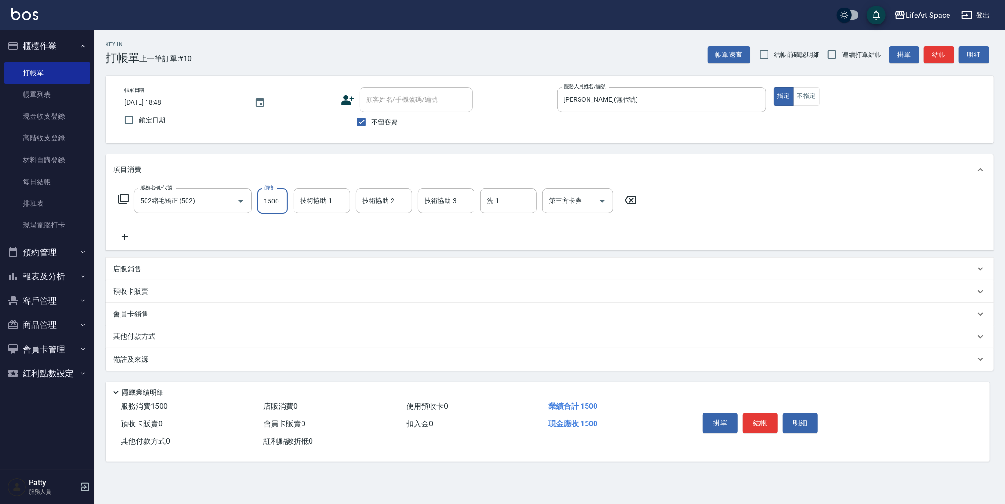
click at [285, 203] on input "1500" at bounding box center [272, 200] width 31 height 25
type input "3500"
click at [333, 205] on input "技術協助-1" at bounding box center [322, 201] width 48 height 16
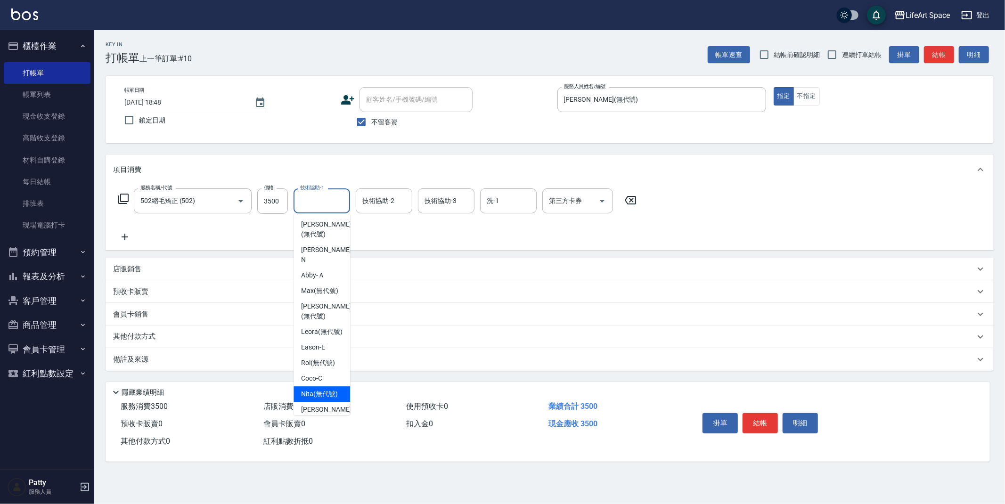
scroll to position [154, 0]
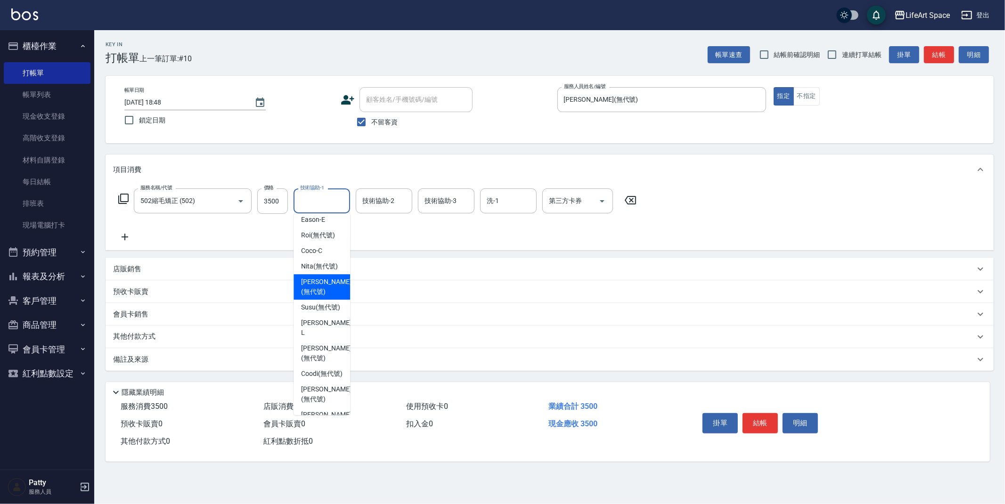
drag, startPoint x: 326, startPoint y: 293, endPoint x: 404, endPoint y: 214, distance: 110.9
click at [326, 293] on span "[PERSON_NAME] (無代號)" at bounding box center [326, 287] width 50 height 20
type input "[PERSON_NAME](無代號)"
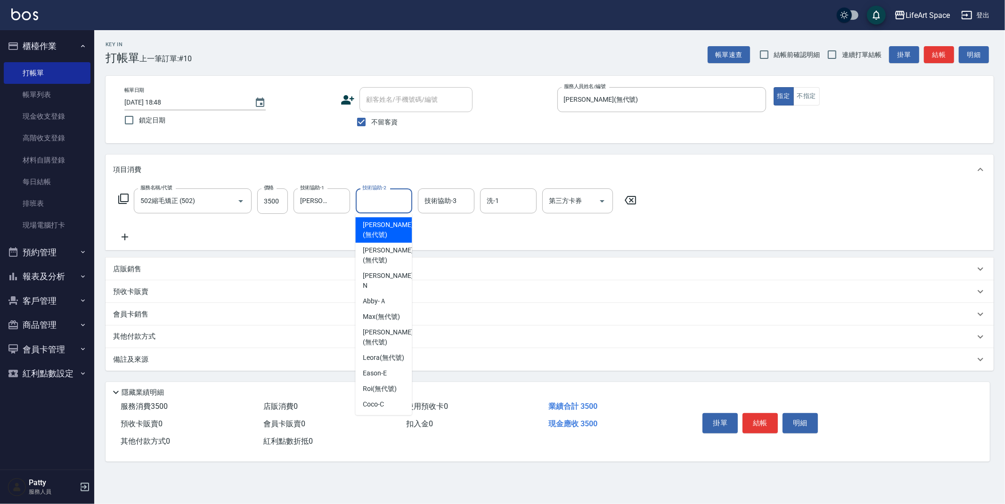
click at [388, 203] on input "技術協助-2" at bounding box center [384, 201] width 48 height 16
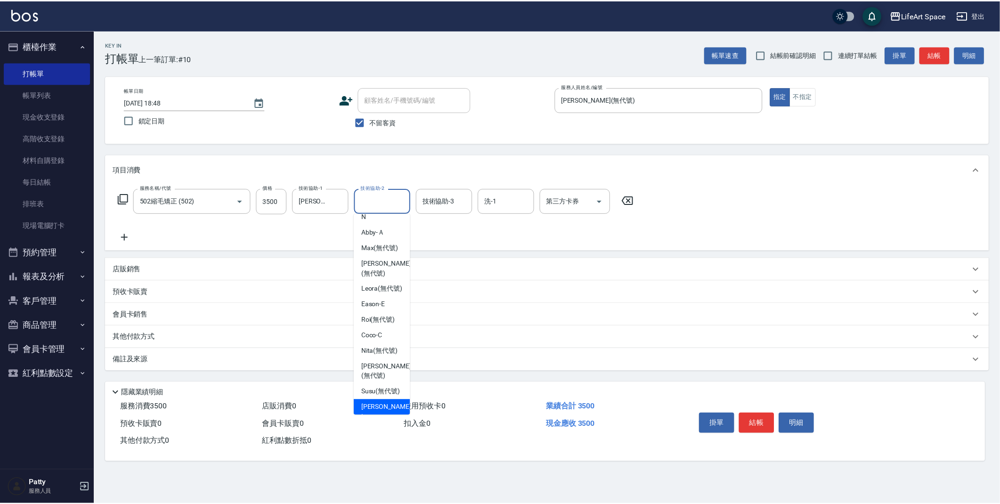
scroll to position [167, 0]
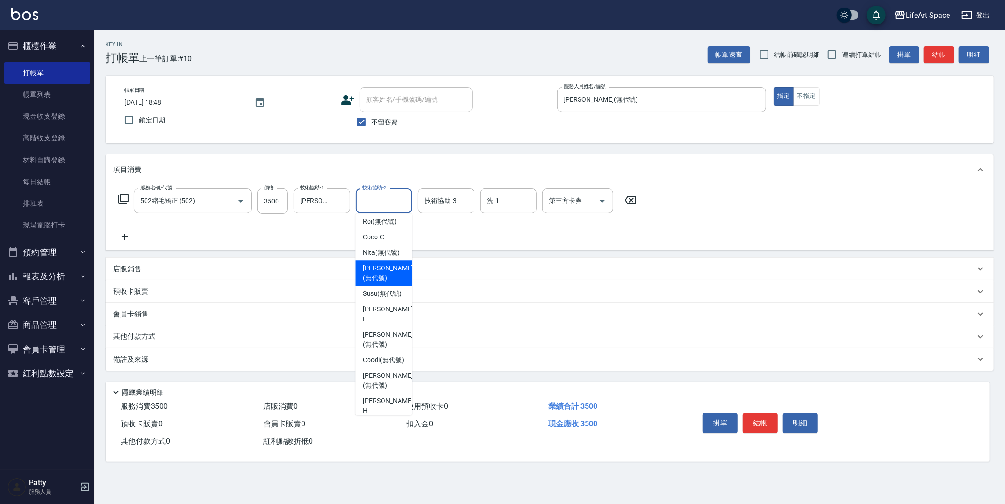
drag, startPoint x: 380, startPoint y: 287, endPoint x: 244, endPoint y: 230, distance: 147.6
click at [380, 283] on span "[PERSON_NAME] (無代號)" at bounding box center [388, 273] width 50 height 20
type input "[PERSON_NAME](無代號)"
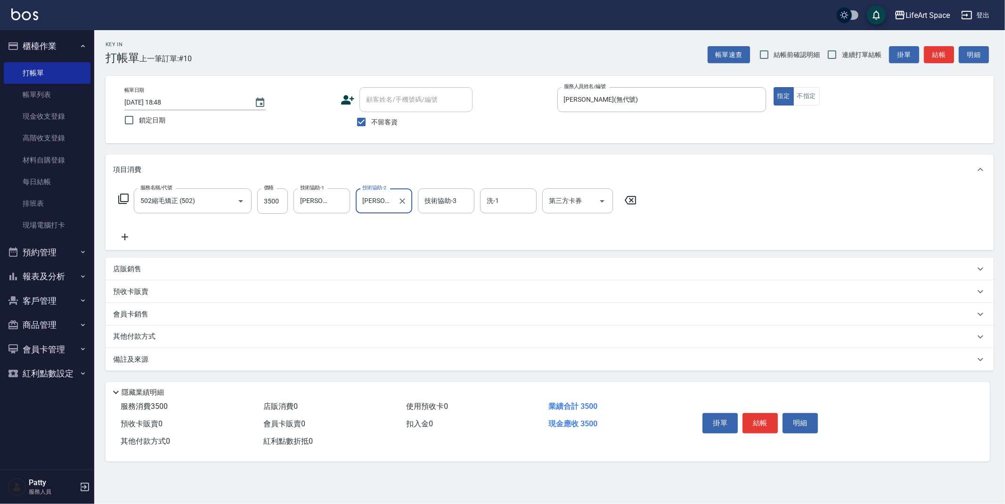
click at [127, 236] on icon at bounding box center [125, 237] width 7 height 7
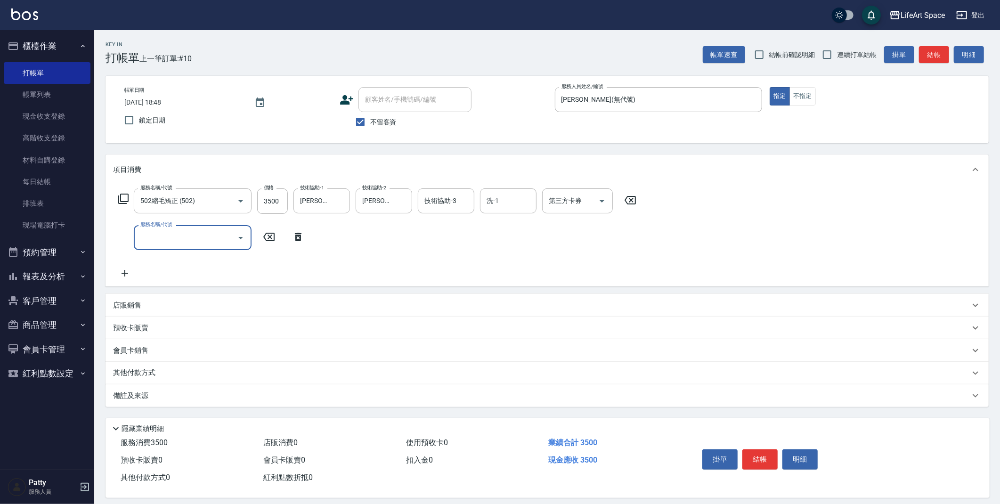
click at [173, 235] on input "服務名稱/代號" at bounding box center [185, 237] width 95 height 16
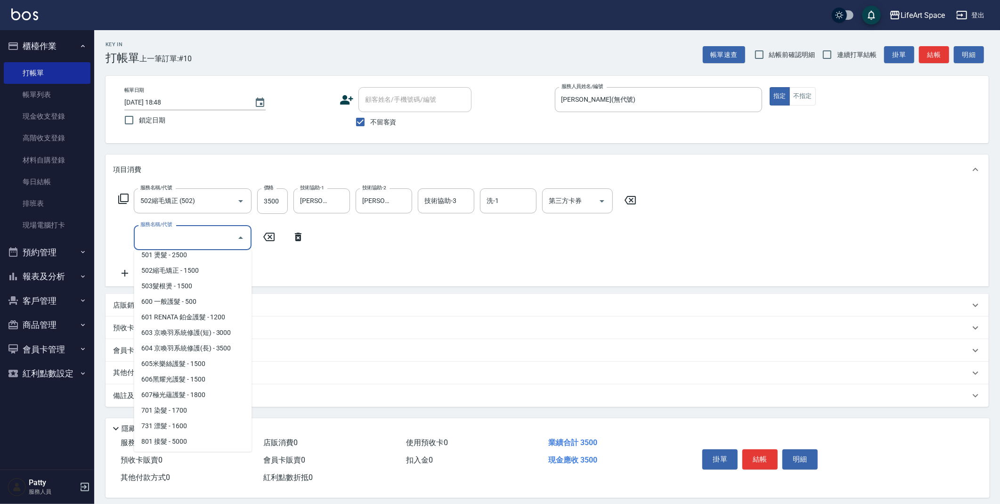
scroll to position [147, 0]
drag, startPoint x: 192, startPoint y: 411, endPoint x: 239, endPoint y: 326, distance: 96.6
click at [192, 409] on span "701 染髮 - 1700" at bounding box center [193, 410] width 118 height 16
type input "701 染髮(701)"
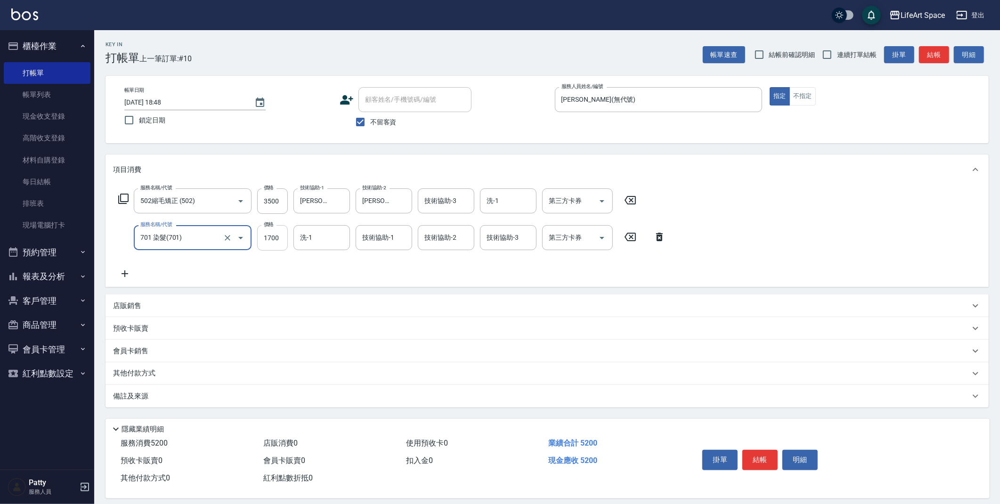
click at [280, 237] on input "1700" at bounding box center [272, 237] width 31 height 25
type input "2800"
click at [324, 229] on input "洗-1" at bounding box center [322, 237] width 48 height 16
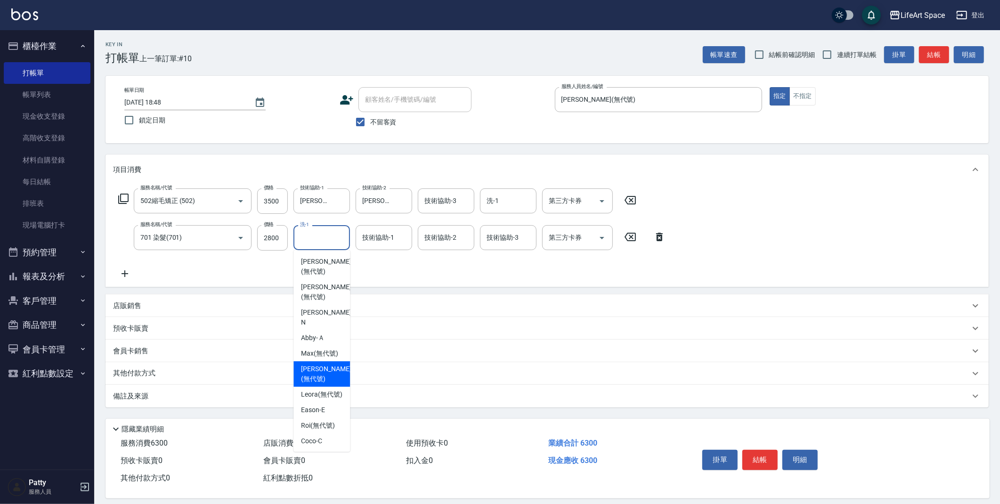
scroll to position [187, 0]
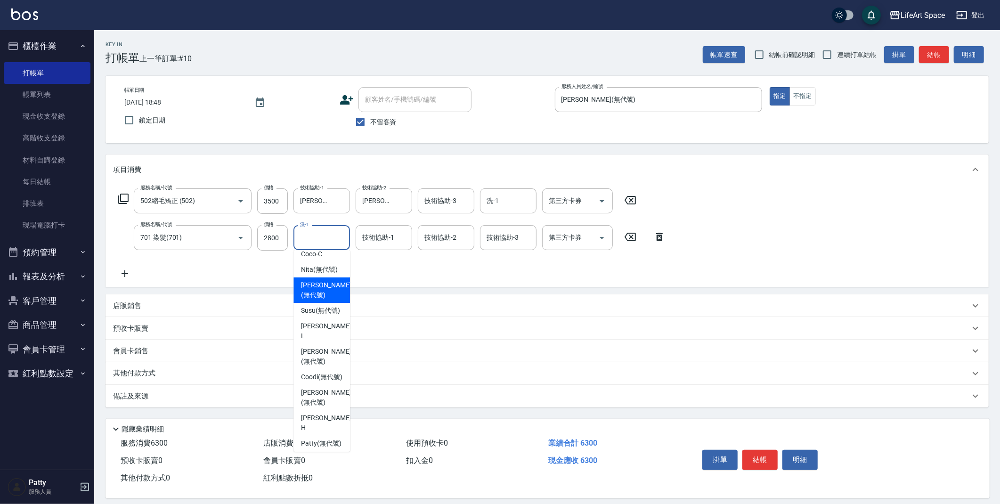
click at [338, 294] on div "[PERSON_NAME] (無代號)" at bounding box center [321, 289] width 57 height 25
type input "[PERSON_NAME](無代號)"
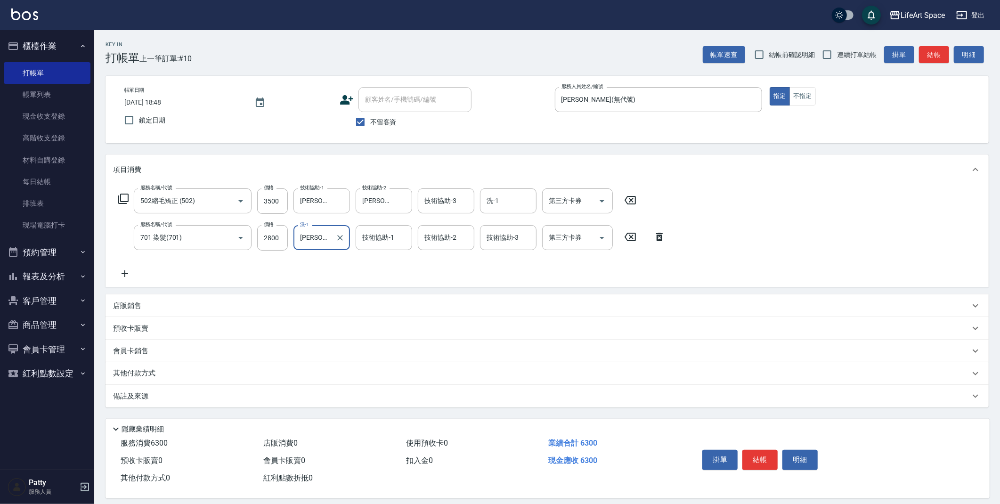
click at [370, 235] on div "技術協助-1 技術協助-1" at bounding box center [384, 237] width 57 height 25
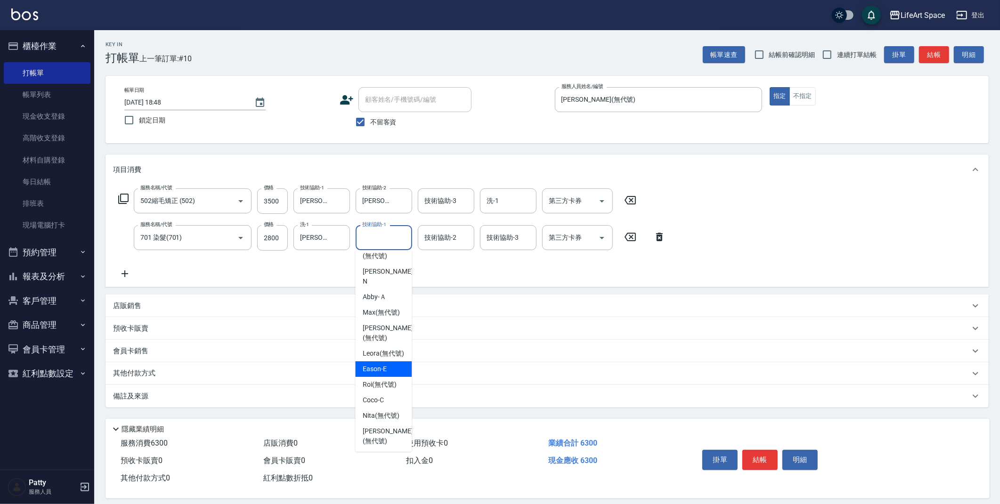
scroll to position [174, 0]
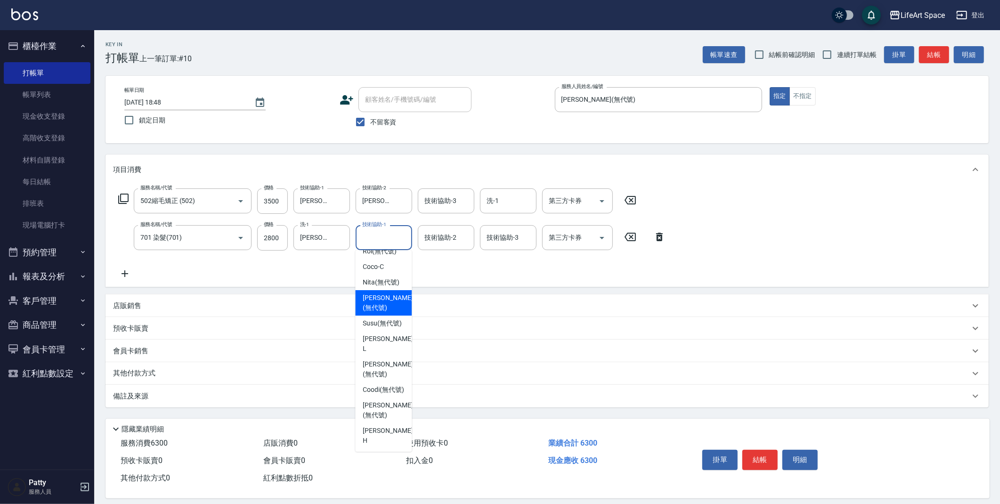
click at [382, 313] on span "[PERSON_NAME] (無代號)" at bounding box center [388, 303] width 50 height 20
type input "[PERSON_NAME](無代號)"
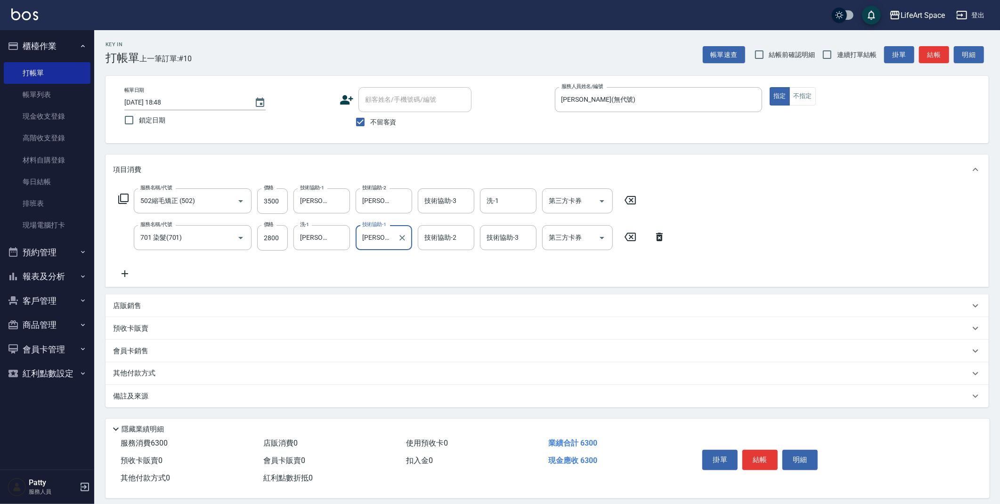
click at [130, 379] on div "其他付款方式" at bounding box center [547, 373] width 883 height 23
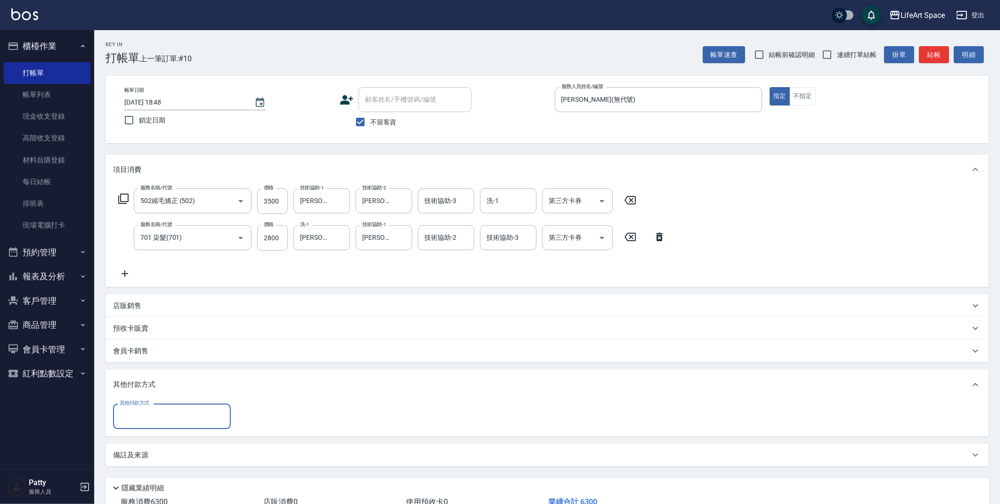
scroll to position [0, 0]
click at [208, 418] on input "其他付款方式" at bounding box center [171, 416] width 109 height 16
drag, startPoint x: 173, startPoint y: 470, endPoint x: 410, endPoint y: 384, distance: 252.0
click at [174, 469] on span "信用卡" at bounding box center [172, 472] width 118 height 16
type input "信用卡"
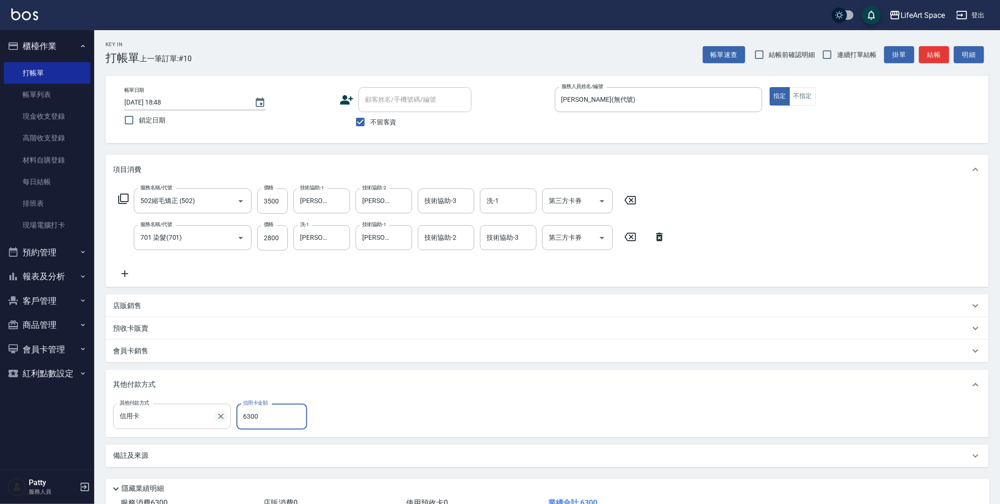
type input "6300"
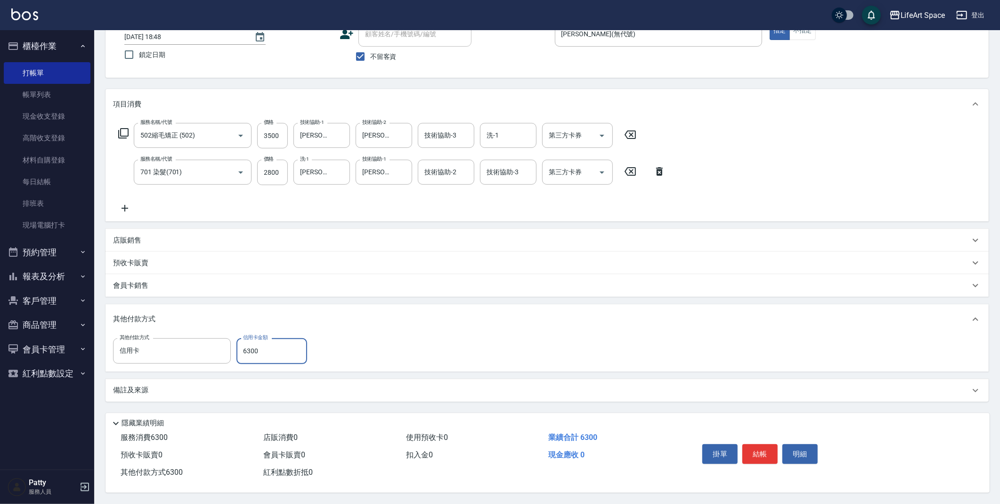
scroll to position [68, 0]
click at [759, 444] on button "結帳" at bounding box center [759, 454] width 35 height 20
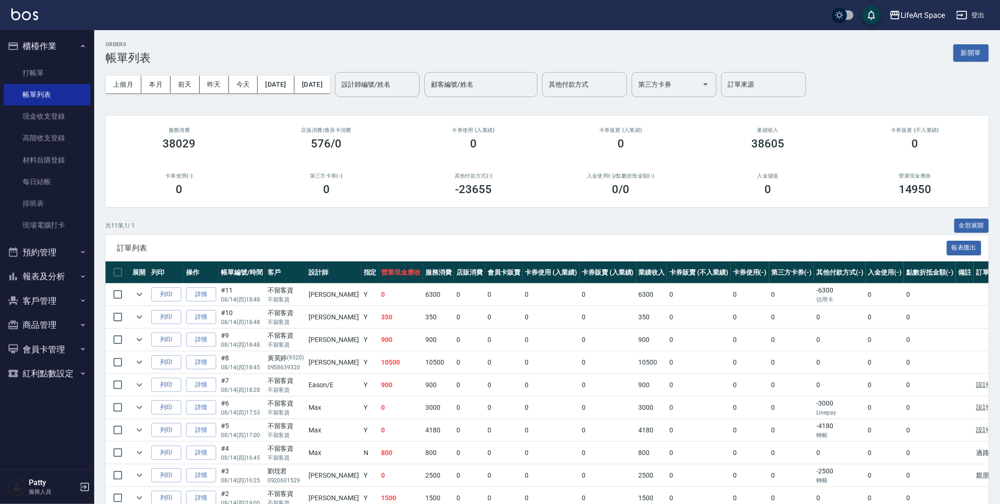
click at [39, 295] on button "客戶管理" at bounding box center [47, 301] width 87 height 24
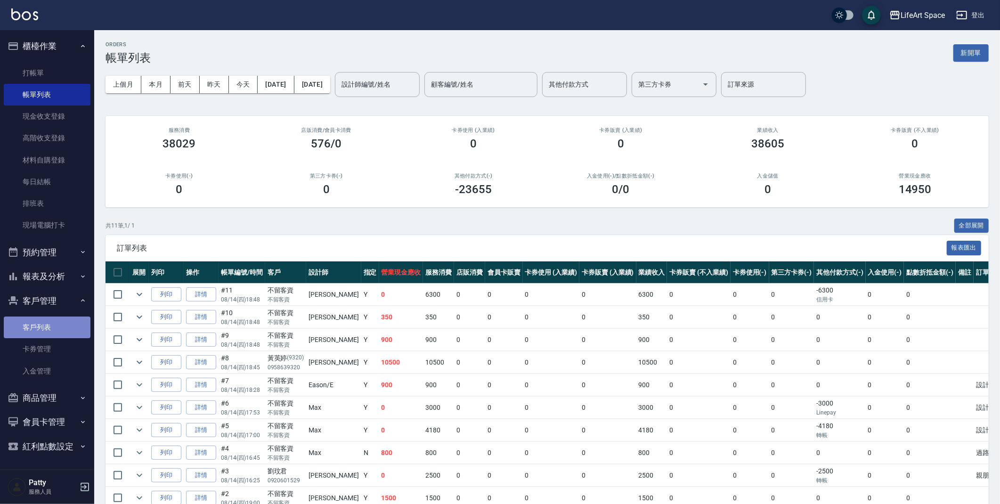
click at [31, 324] on link "客戶列表" at bounding box center [47, 328] width 87 height 22
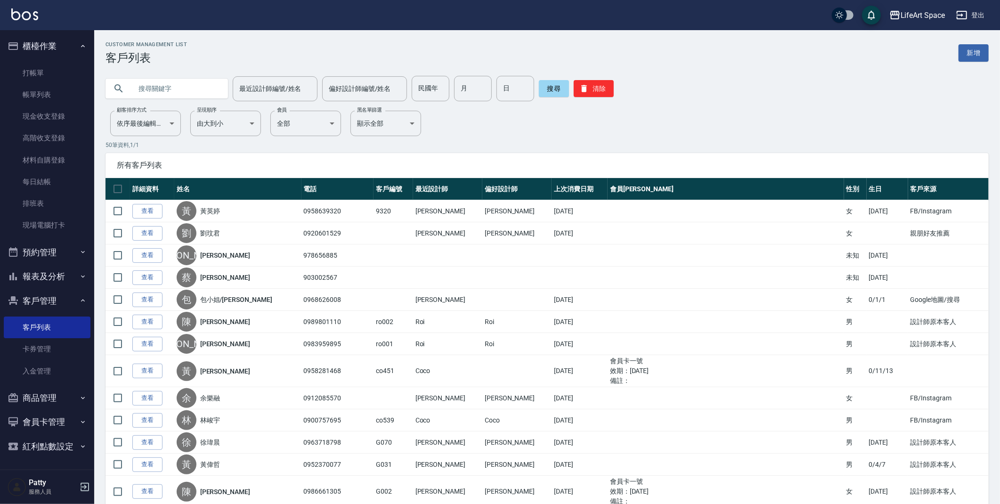
click at [178, 92] on input "text" at bounding box center [176, 88] width 89 height 25
type input "g114"
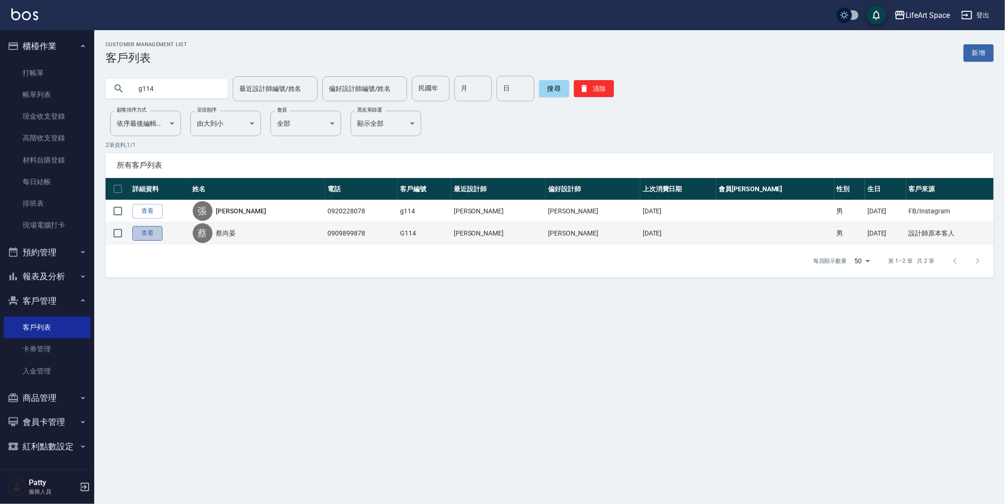
click at [141, 235] on link "查看" at bounding box center [147, 233] width 30 height 15
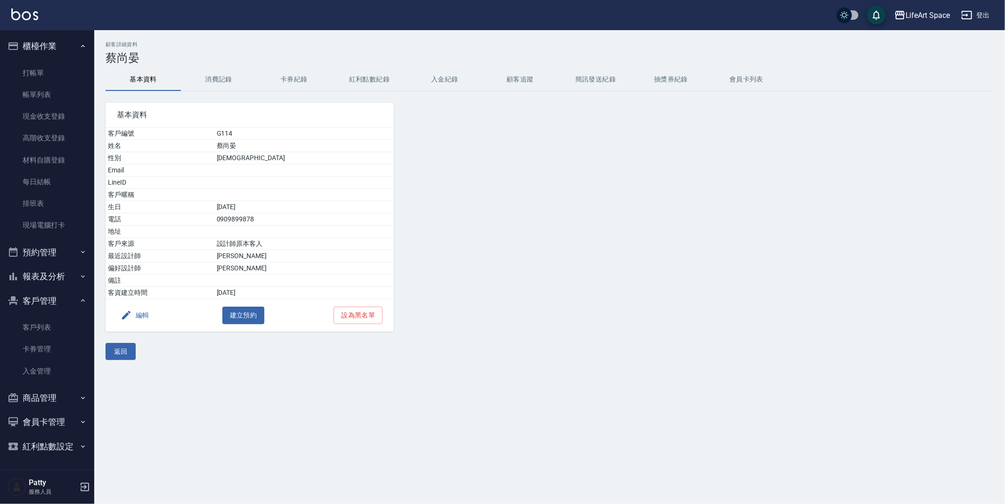
click at [215, 80] on button "消費記錄" at bounding box center [218, 79] width 75 height 23
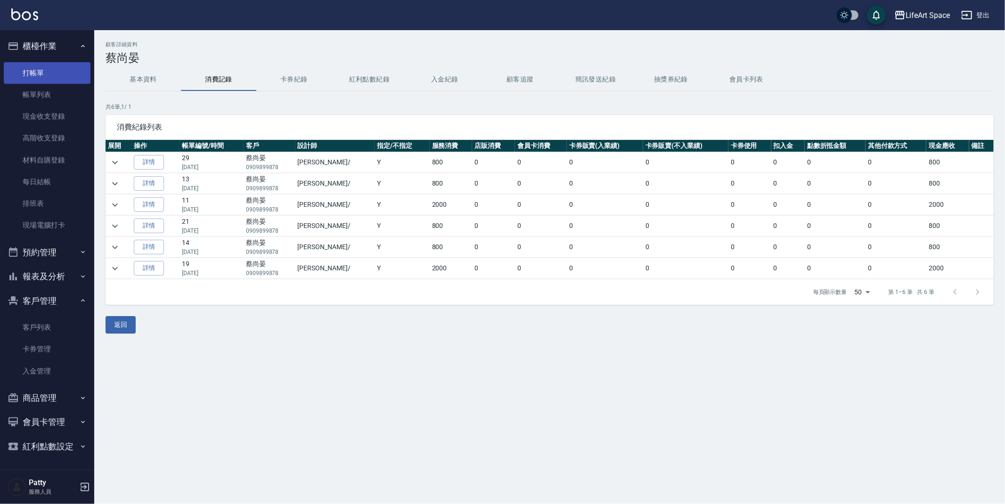
click at [33, 70] on link "打帳單" at bounding box center [47, 73] width 87 height 22
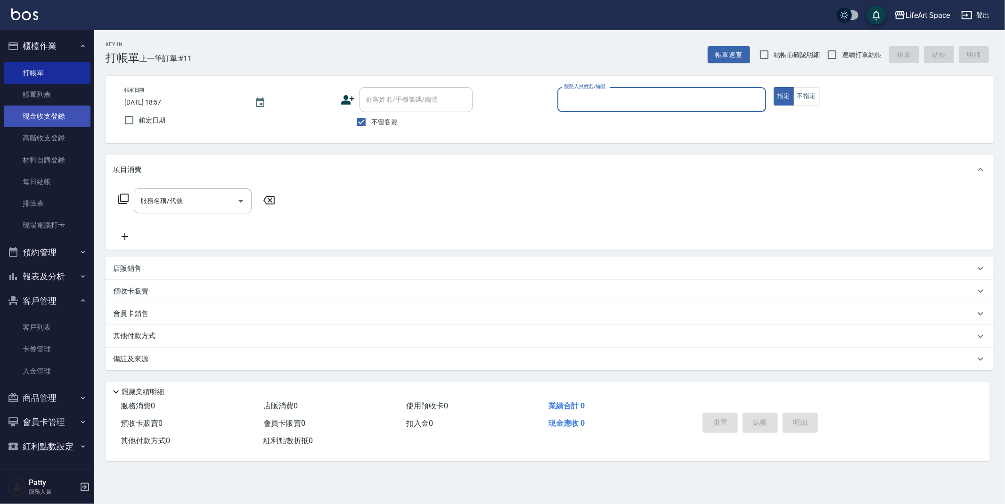
click at [73, 117] on link "現金收支登錄" at bounding box center [47, 117] width 87 height 22
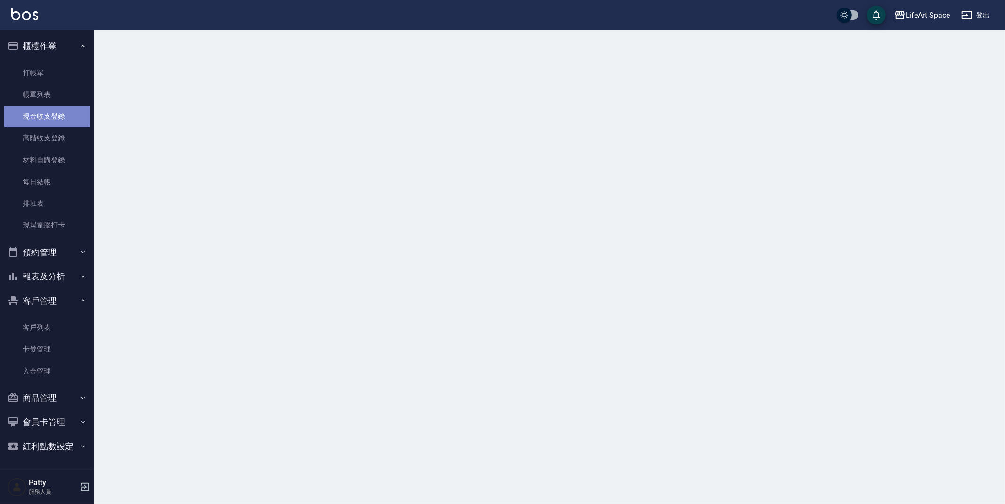
click at [73, 116] on link "現金收支登錄" at bounding box center [47, 117] width 87 height 22
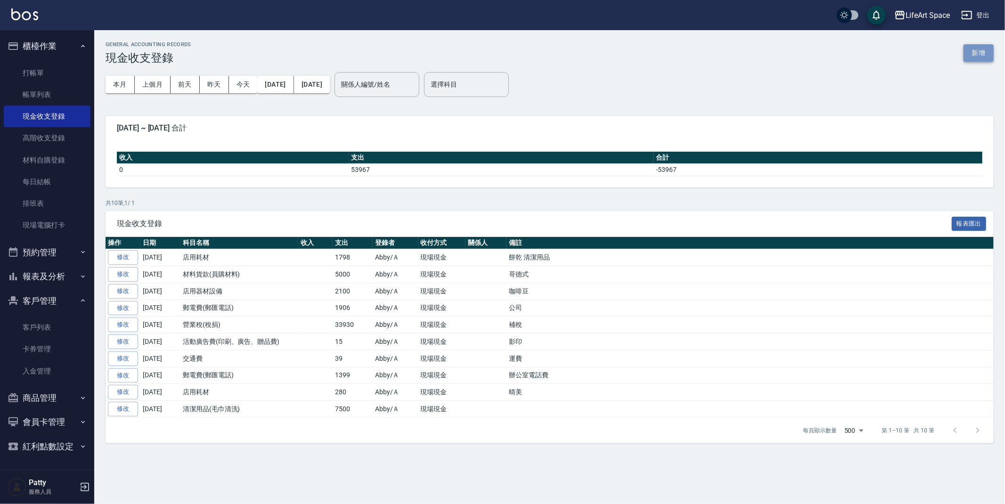
click at [972, 53] on button "新增" at bounding box center [978, 52] width 30 height 17
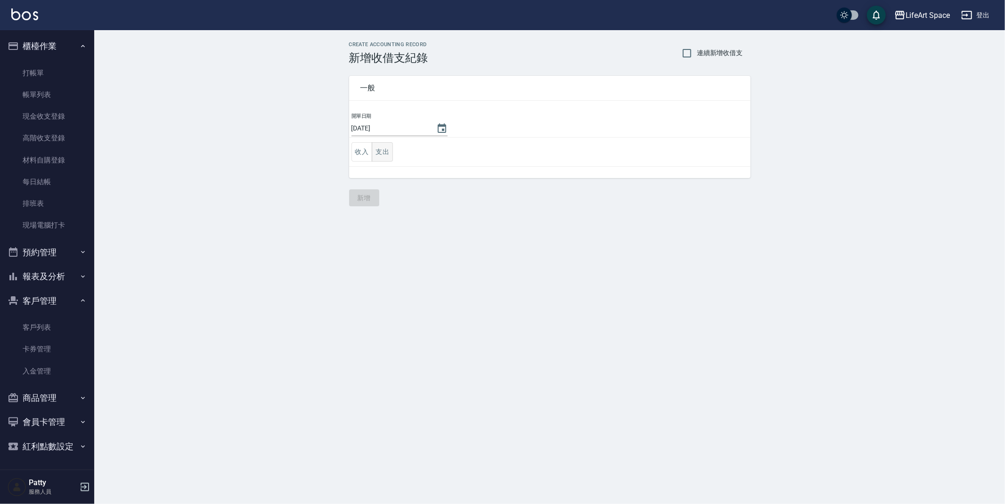
click at [391, 160] on button "支出" at bounding box center [382, 151] width 21 height 19
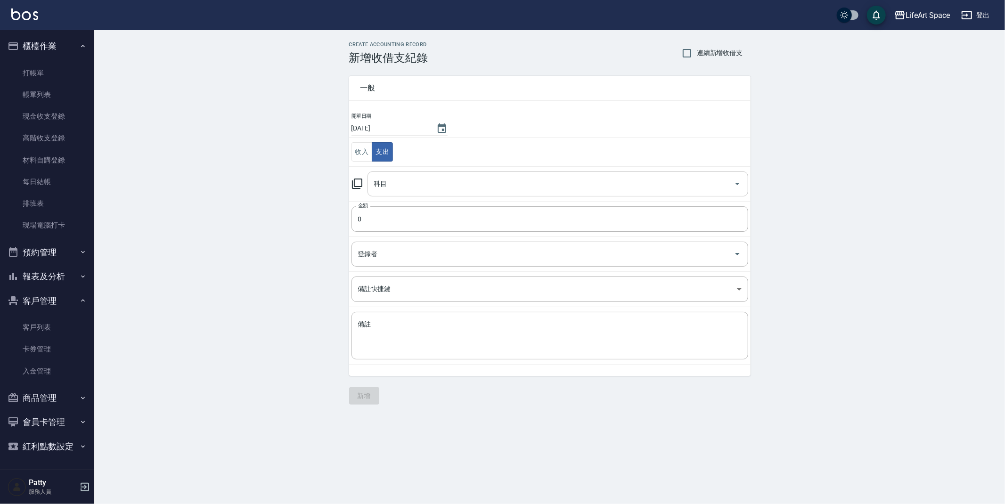
click at [418, 180] on input "科目" at bounding box center [551, 184] width 358 height 16
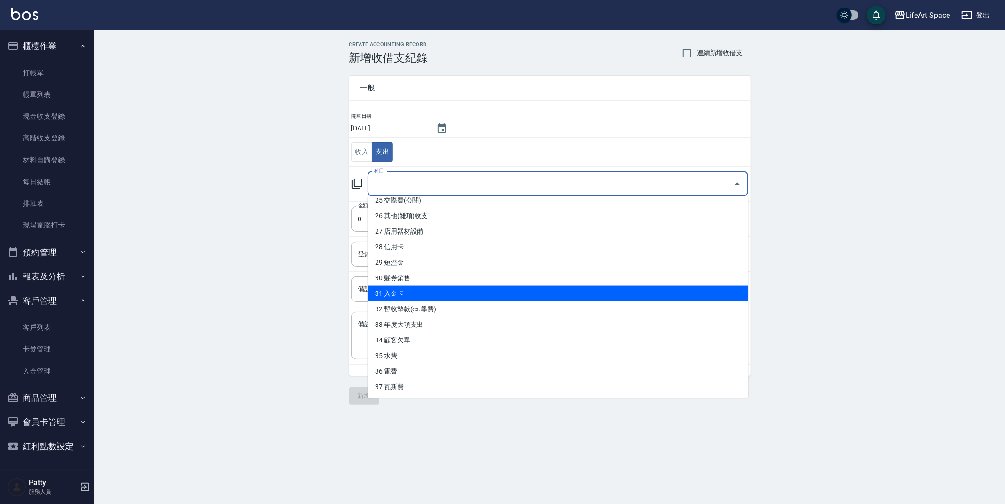
scroll to position [394, 0]
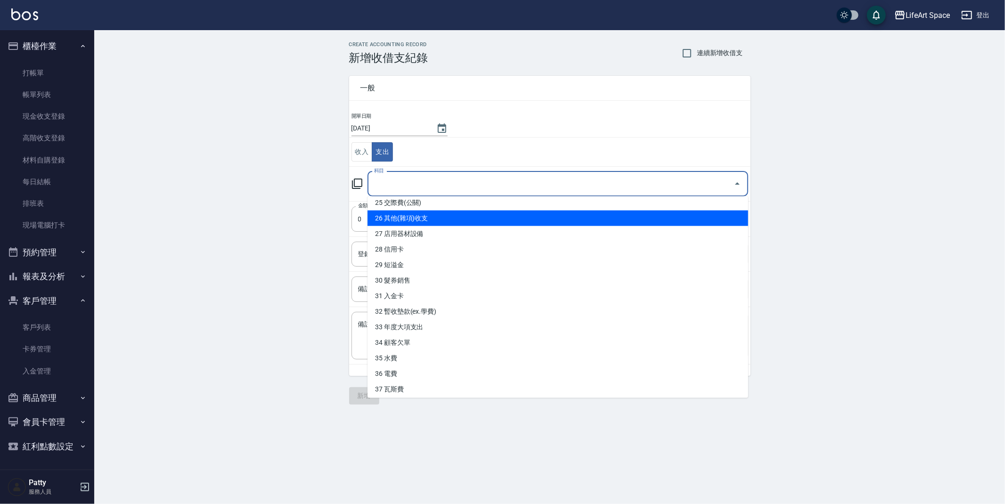
click at [469, 222] on li "26 其他(雜項)收支" at bounding box center [557, 219] width 381 height 16
type input "26 其他(雜項)收支"
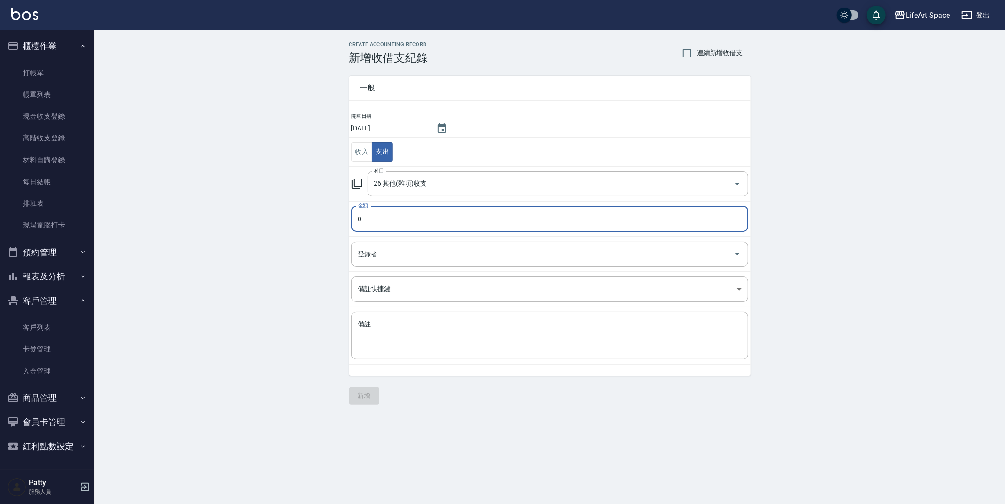
click at [461, 220] on input "0" at bounding box center [549, 218] width 397 height 25
type input "5784"
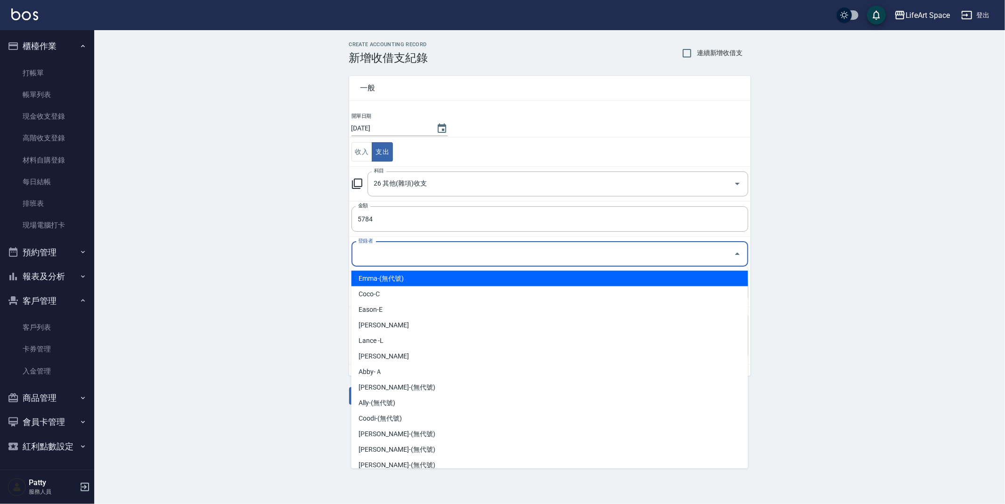
click at [430, 259] on input "登錄者" at bounding box center [543, 254] width 374 height 16
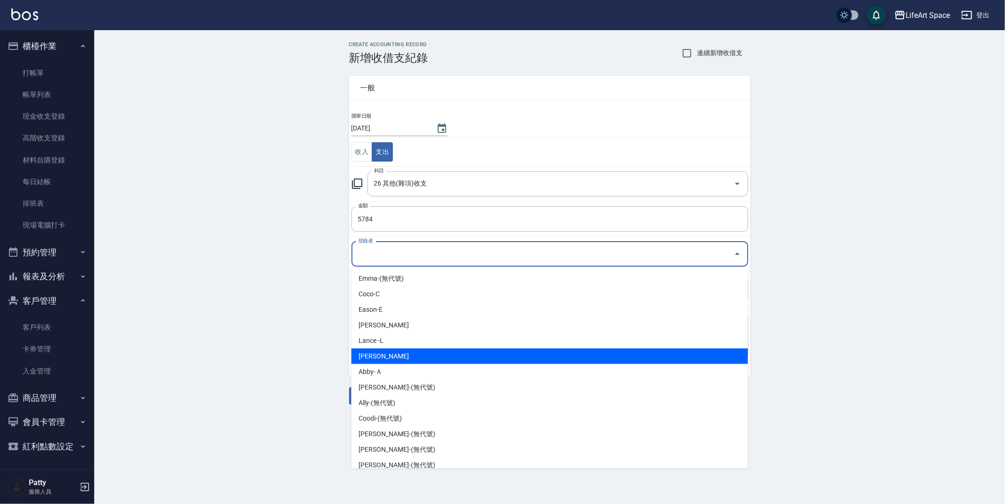
click at [436, 356] on li "[PERSON_NAME]" at bounding box center [549, 357] width 397 height 16
type input "[PERSON_NAME]"
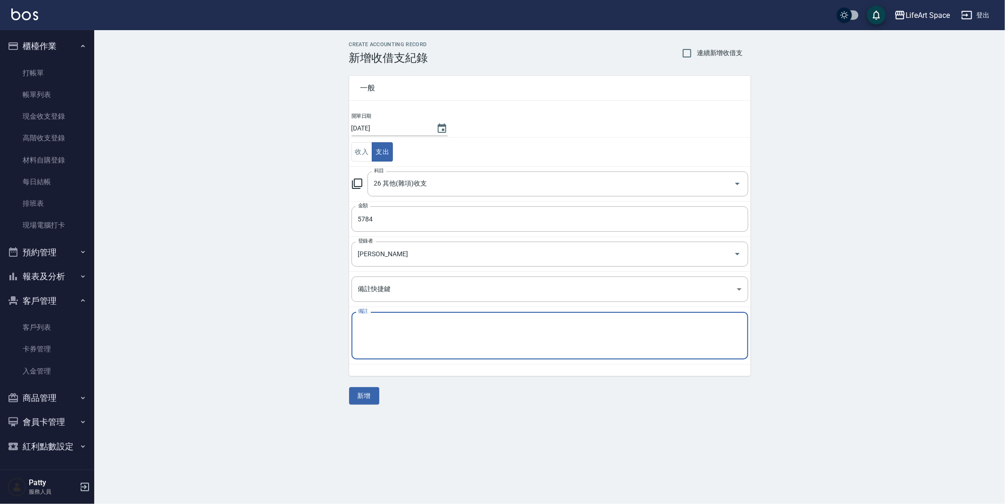
click at [434, 334] on textarea "備註" at bounding box center [549, 336] width 383 height 32
type textarea "v"
type textarea "氣"
click at [386, 224] on input "5784" at bounding box center [549, 218] width 397 height 25
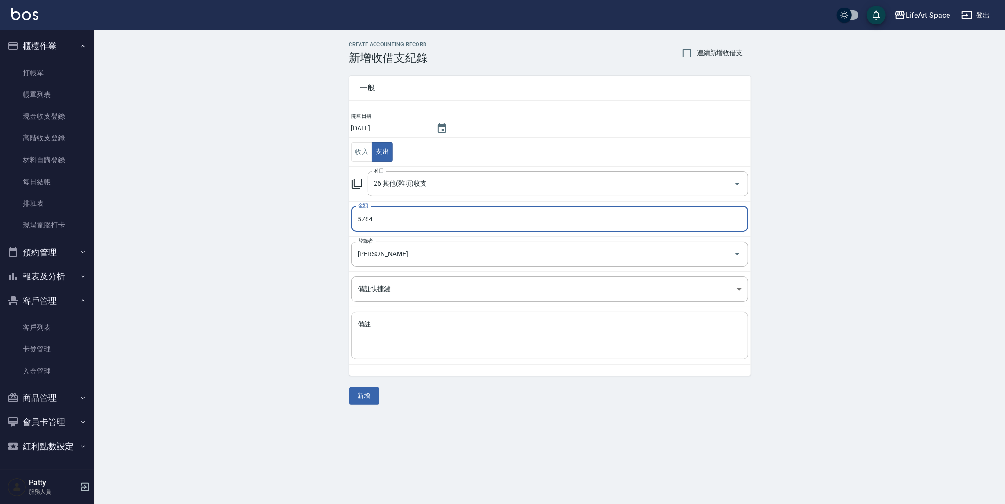
click at [400, 331] on textarea "備註" at bounding box center [549, 336] width 383 height 32
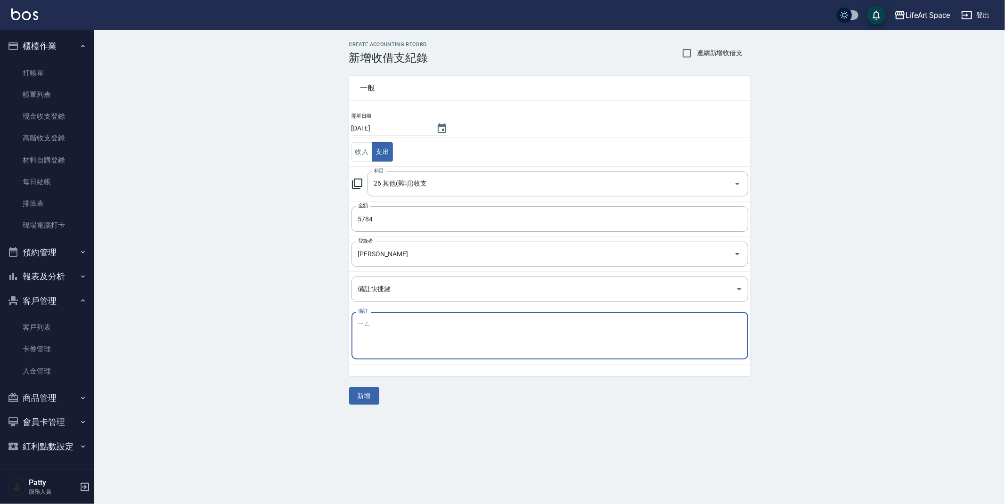
type textarea "影"
type textarea "企劃影片道具"
click at [561, 189] on input "26 其他(雜項)收支" at bounding box center [545, 184] width 346 height 16
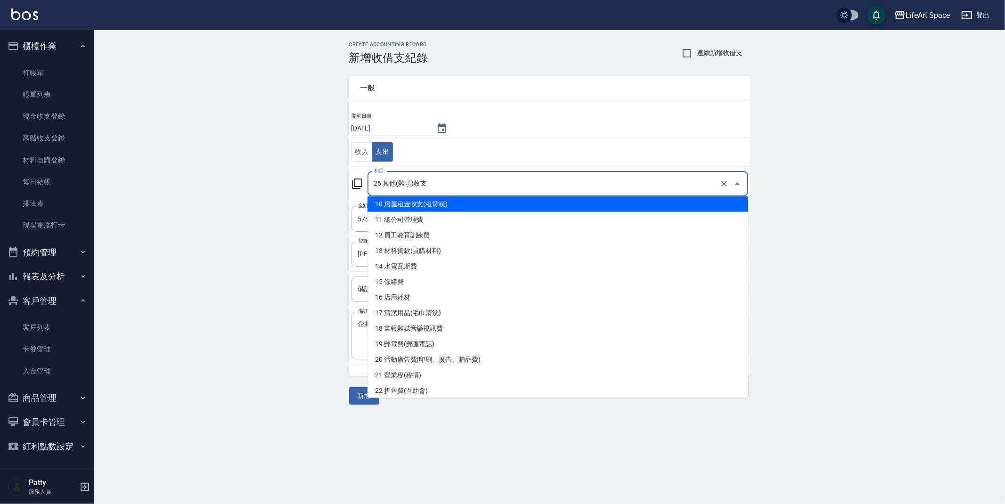
scroll to position [260, 0]
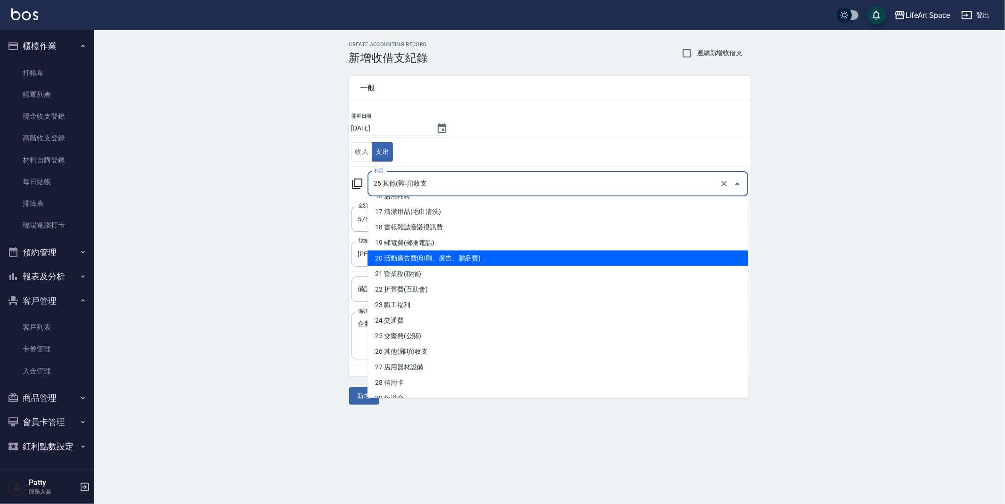
click at [536, 254] on li "20 活動廣告費(印刷、廣告、贈品費)" at bounding box center [557, 259] width 381 height 16
type input "20 活動廣告費(印刷、廣告、贈品費)"
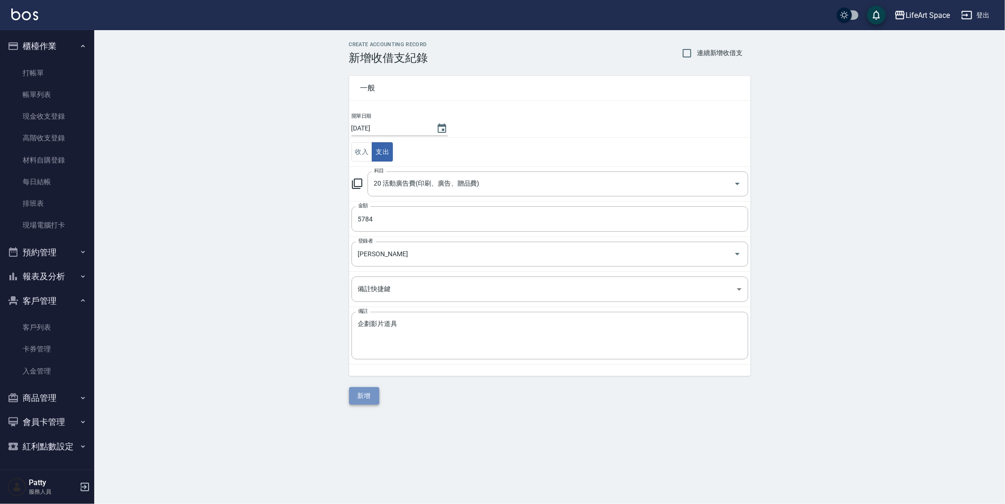
click at [366, 402] on button "新增" at bounding box center [364, 395] width 30 height 17
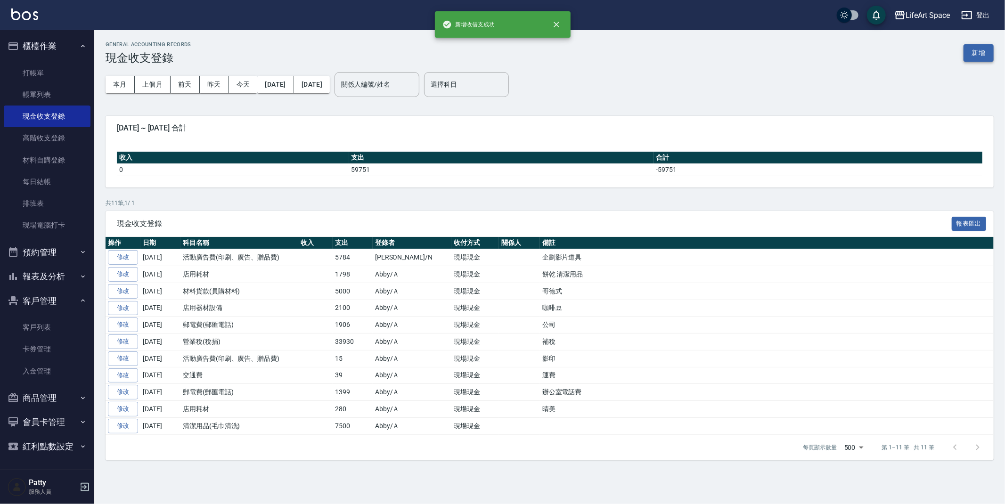
click at [977, 51] on button "新增" at bounding box center [978, 52] width 30 height 17
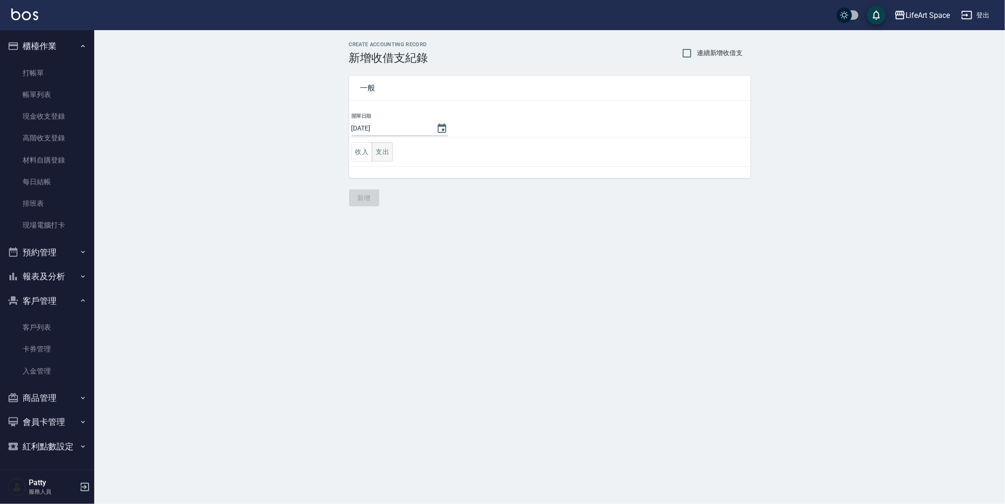
click at [385, 155] on button "支出" at bounding box center [382, 151] width 21 height 19
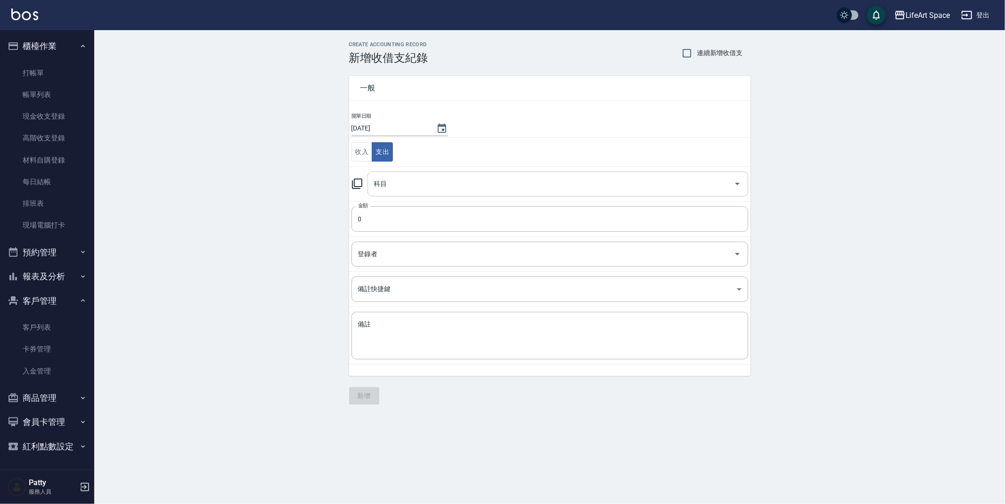
click at [458, 181] on input "科目" at bounding box center [551, 184] width 358 height 16
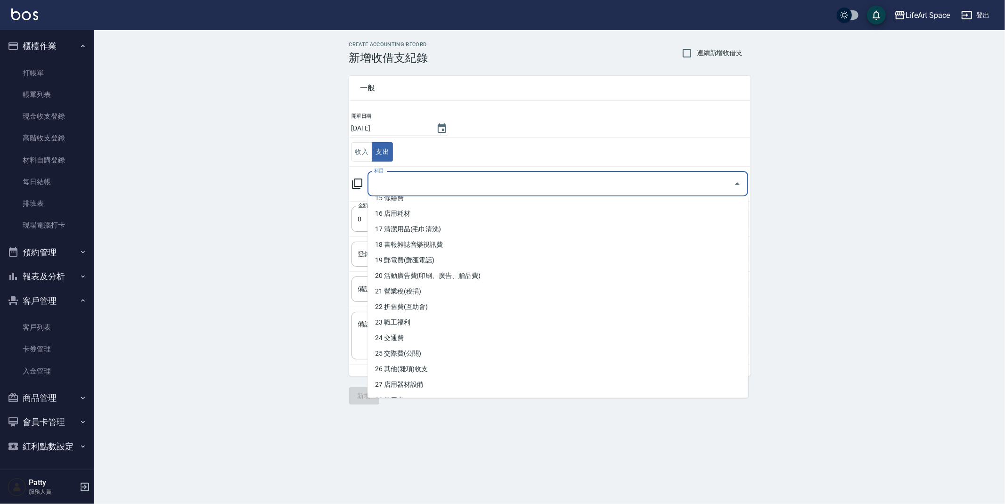
scroll to position [396, 0]
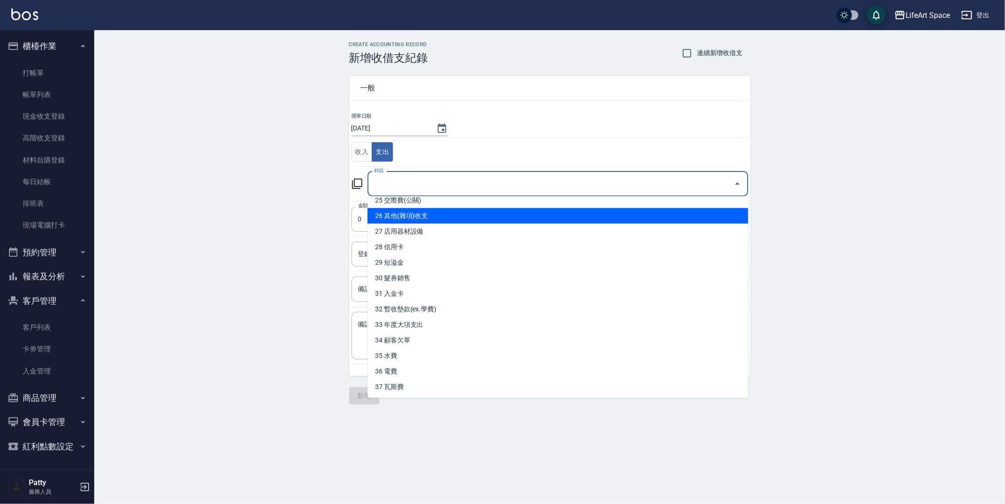
click at [452, 211] on li "26 其他(雜項)收支" at bounding box center [557, 216] width 381 height 16
type input "26 其他(雜項)收支"
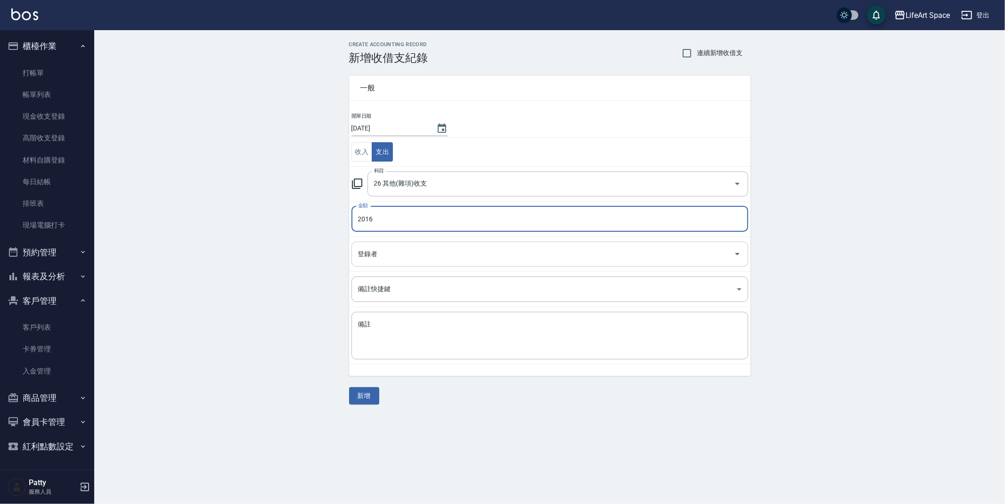
type input "2016"
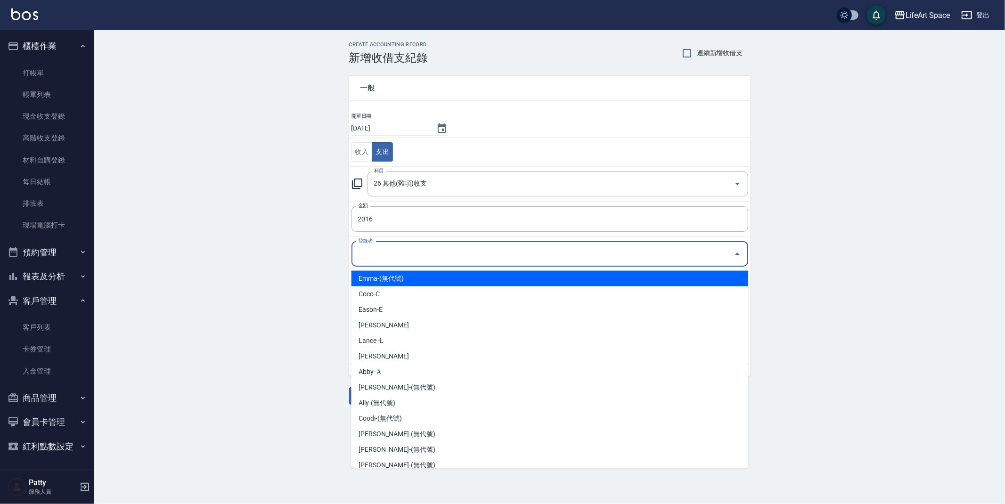
drag, startPoint x: 444, startPoint y: 249, endPoint x: 438, endPoint y: 244, distance: 7.7
click at [444, 249] on input "登錄者" at bounding box center [543, 254] width 374 height 16
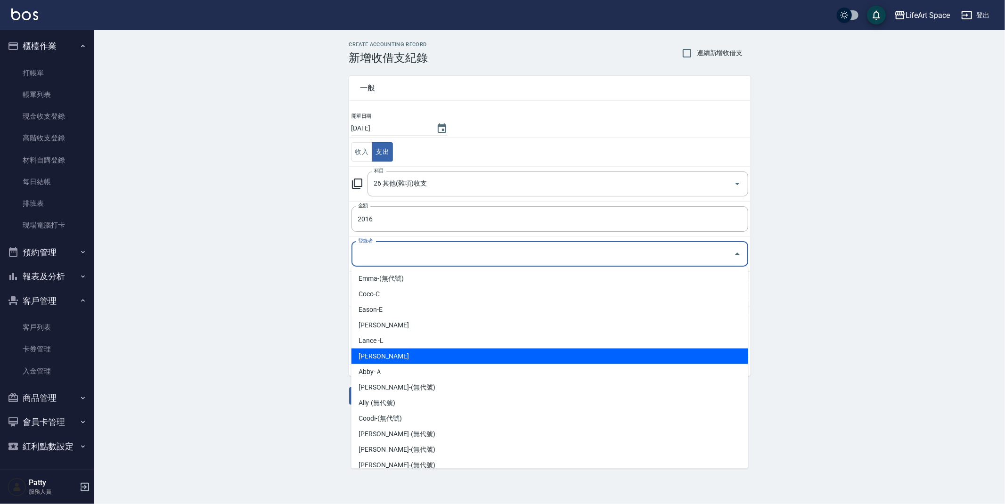
click at [416, 351] on li "[PERSON_NAME]" at bounding box center [549, 357] width 397 height 16
type input "[PERSON_NAME]"
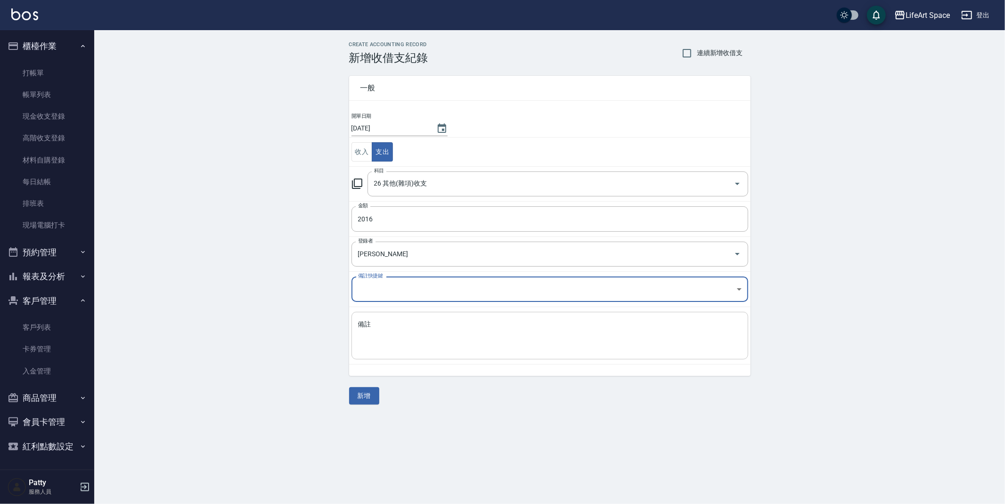
click at [416, 348] on textarea "備註" at bounding box center [549, 336] width 383 height 32
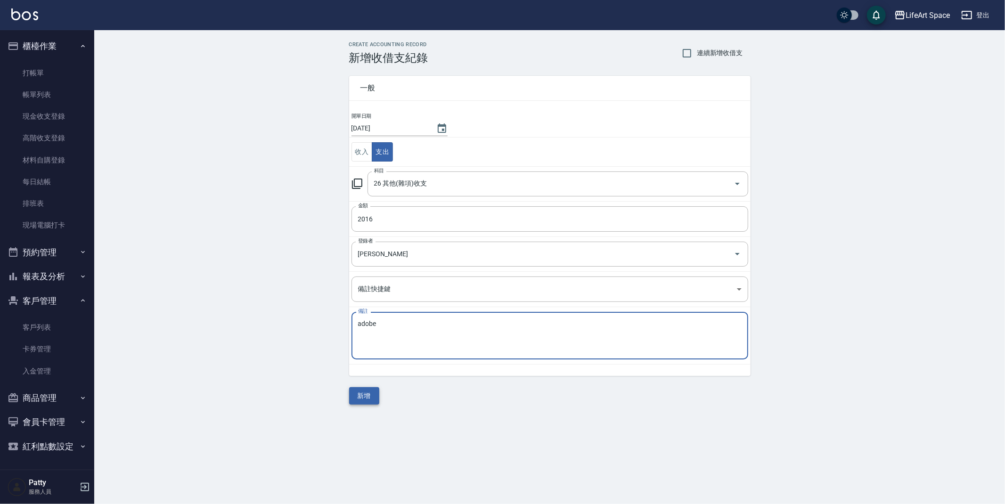
type textarea "adobe"
click at [361, 401] on button "新增" at bounding box center [364, 395] width 30 height 17
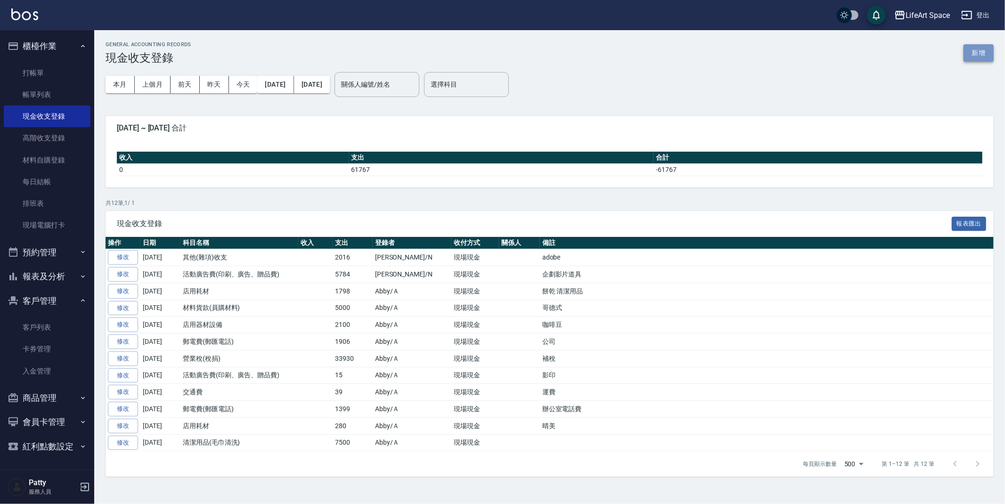
click at [982, 55] on button "新增" at bounding box center [978, 52] width 30 height 17
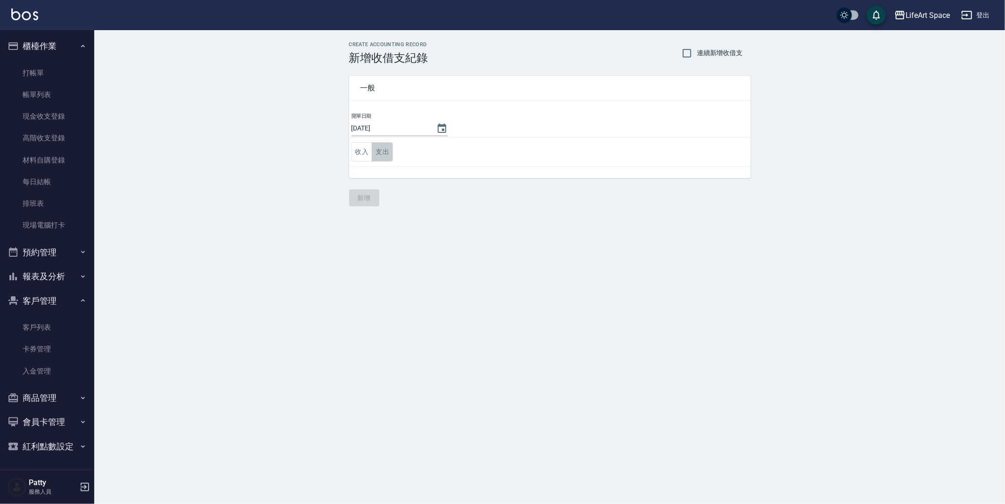
click at [381, 154] on button "支出" at bounding box center [382, 151] width 21 height 19
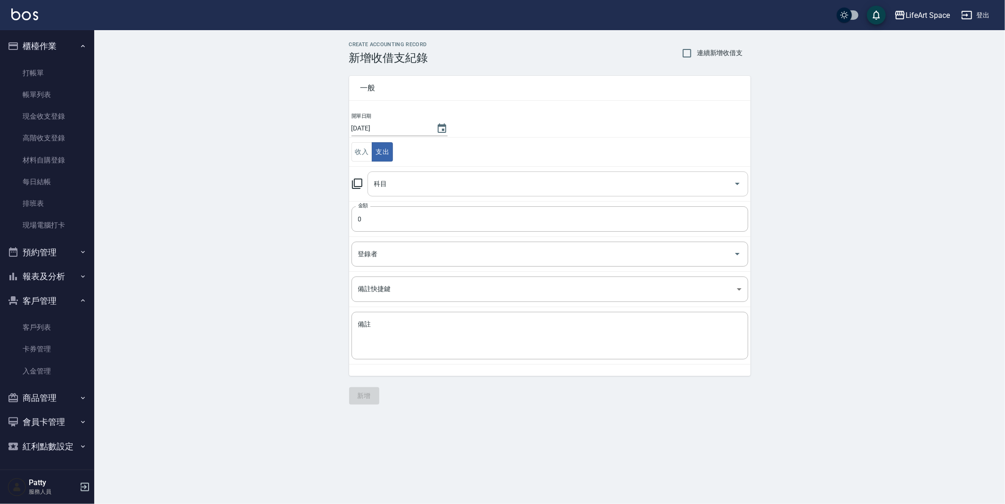
click at [464, 176] on input "科目" at bounding box center [551, 184] width 358 height 16
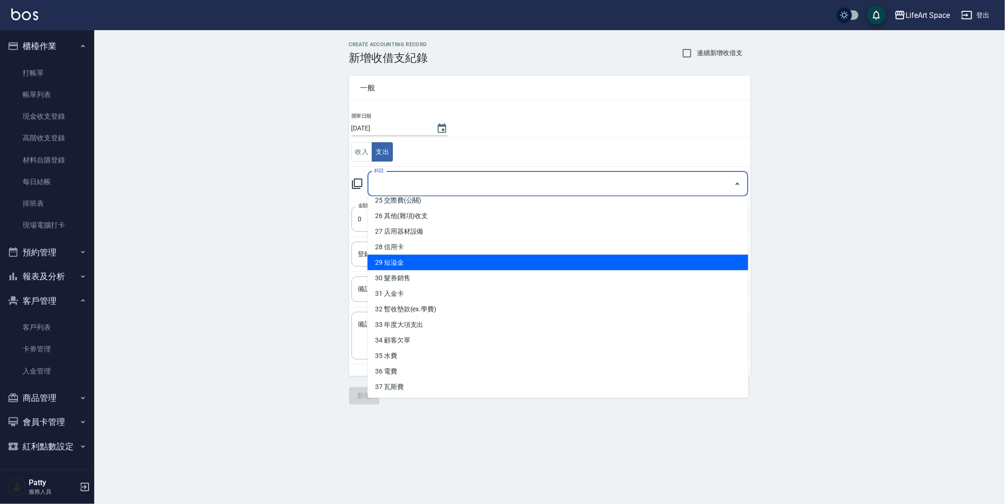
scroll to position [394, 0]
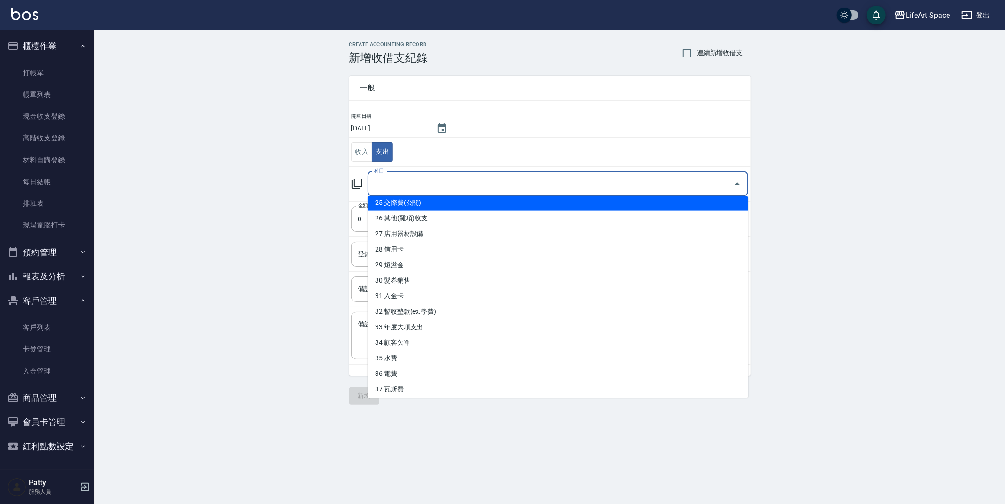
click at [454, 202] on li "25 交際費(公關)" at bounding box center [557, 203] width 381 height 16
type input "25 交際費(公關)"
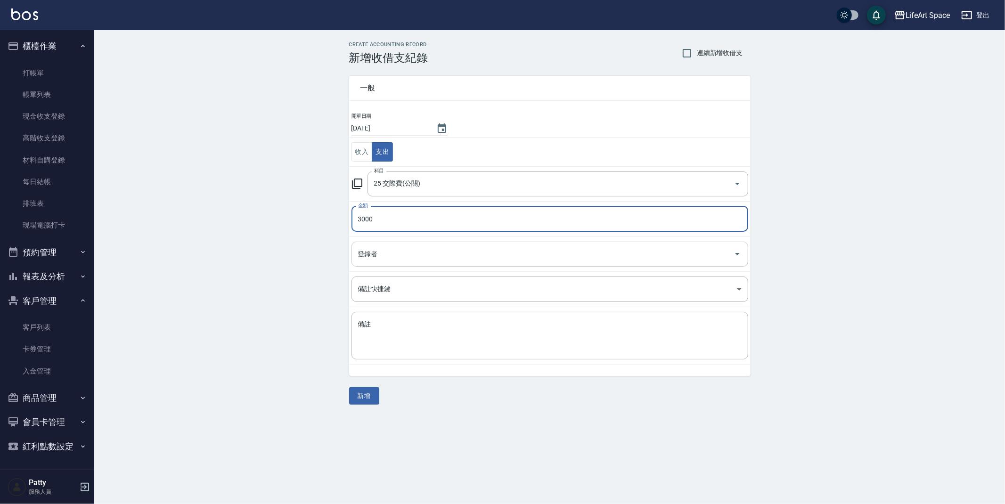
click at [448, 244] on div "登錄者" at bounding box center [549, 254] width 397 height 25
type input "3000"
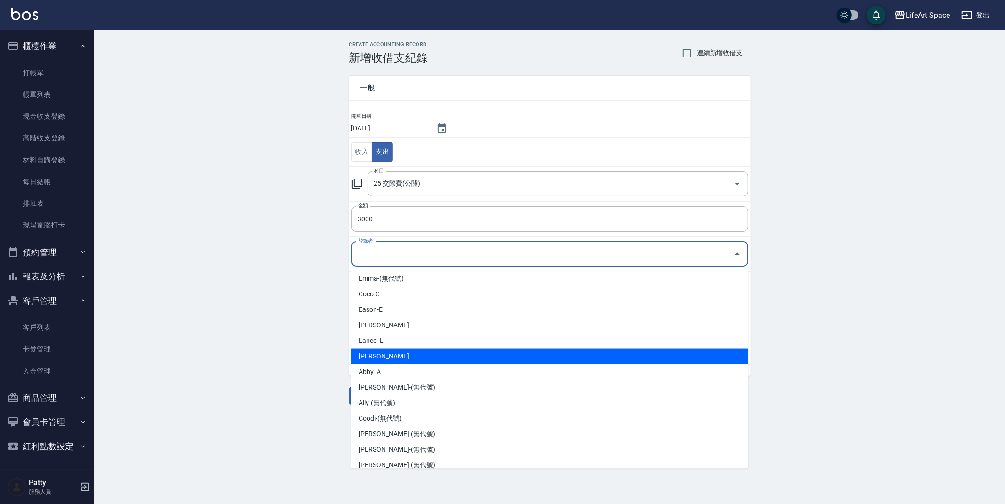
click at [448, 349] on li "[PERSON_NAME]" at bounding box center [549, 357] width 397 height 16
type input "[PERSON_NAME]"
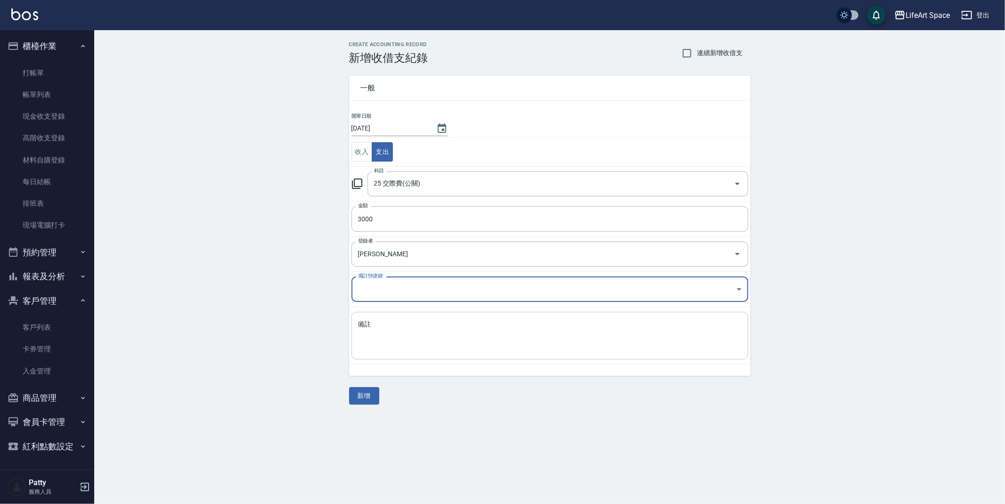
click at [440, 340] on textarea "備註" at bounding box center [549, 336] width 383 height 32
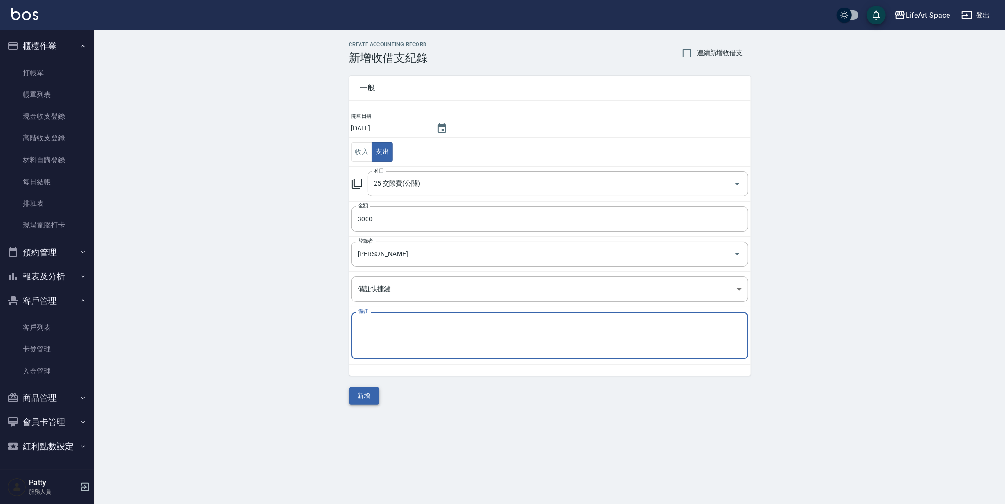
click at [365, 397] on button "新增" at bounding box center [364, 395] width 30 height 17
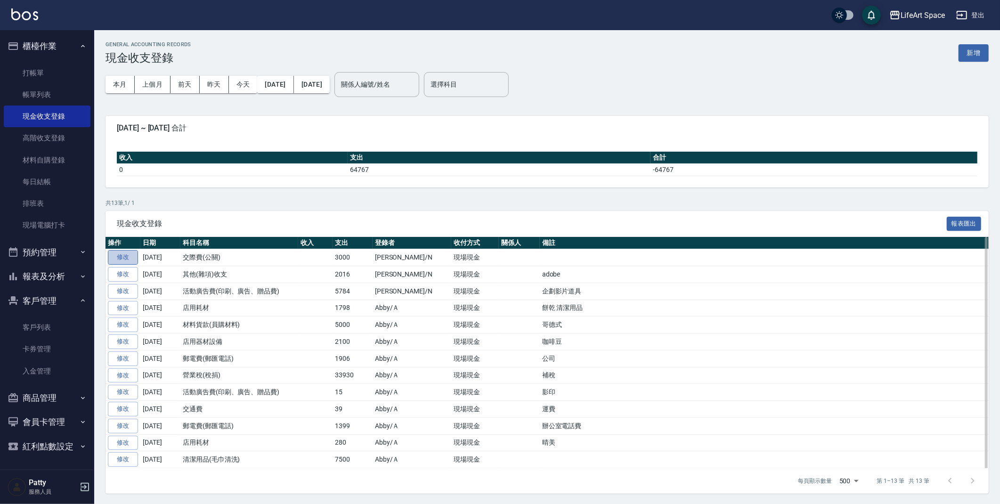
click at [130, 257] on link "修改" at bounding box center [123, 257] width 30 height 15
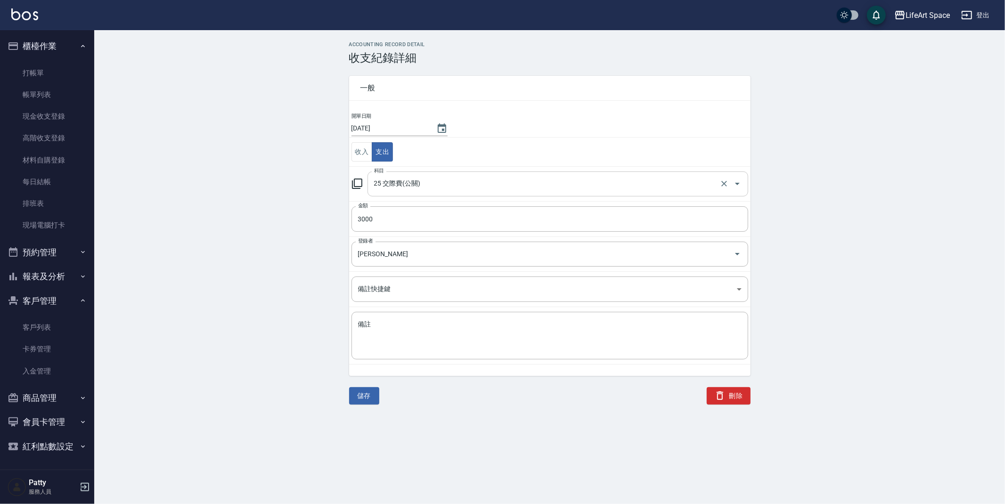
click at [513, 187] on input "25 交際費(公關)" at bounding box center [545, 184] width 346 height 16
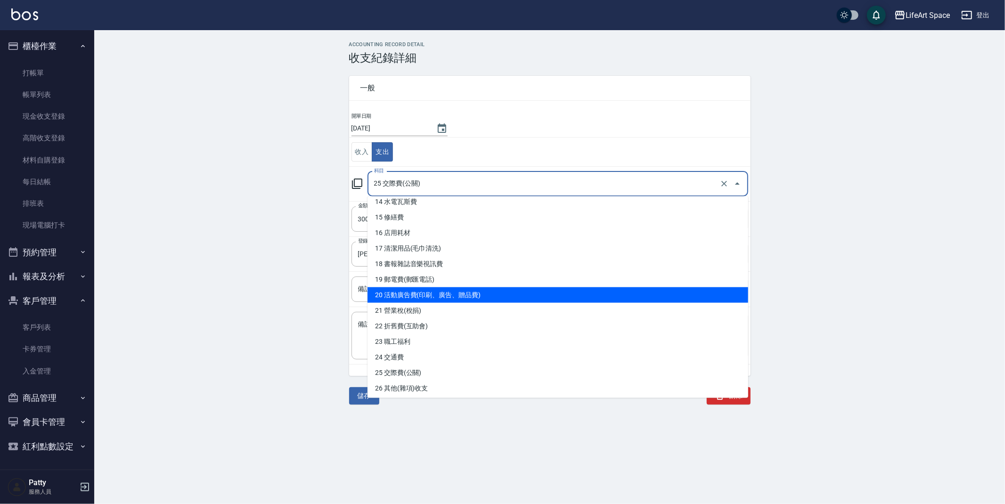
scroll to position [236, 0]
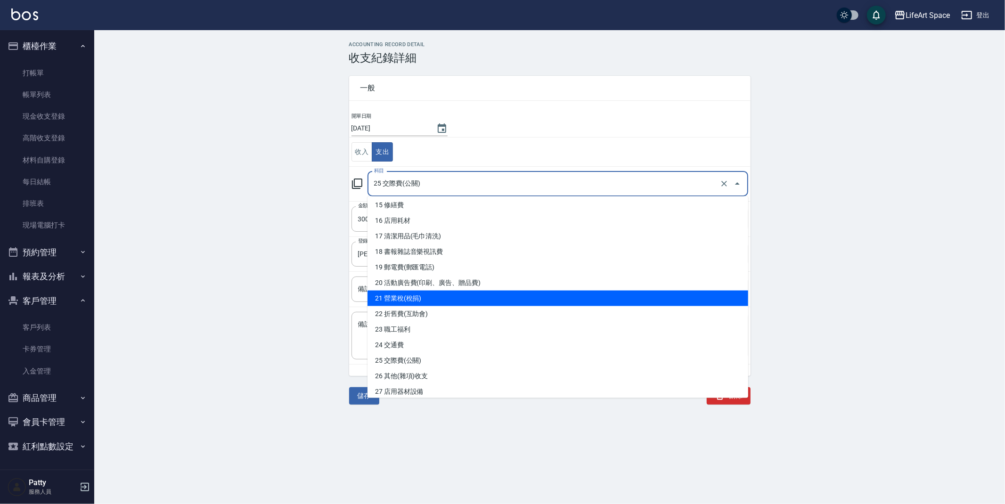
click at [312, 280] on div "ACCOUNTING RECORD DETAIL 收支紀錄詳細 一般 開單日期 [DATE] 收入 支出 科目 25 交際費(公關) 科目 金額 3000 金…" at bounding box center [549, 222] width 911 height 363
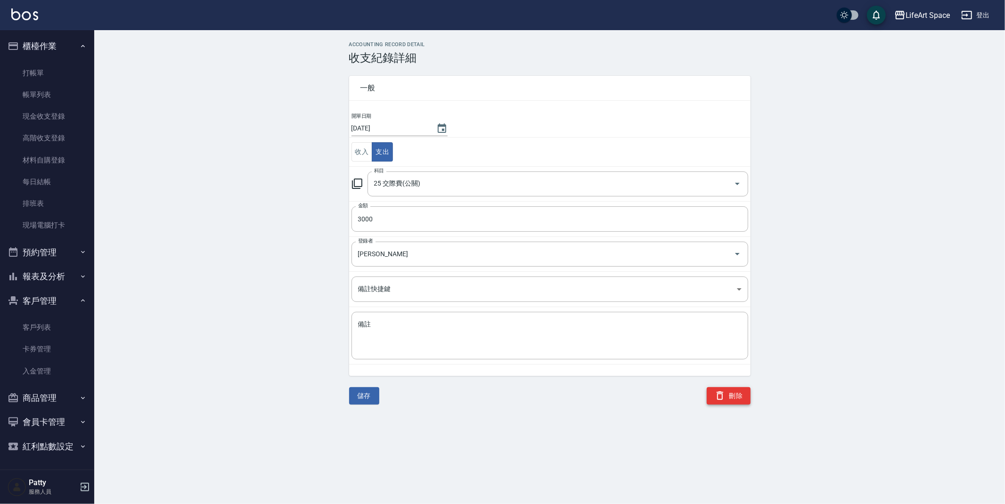
click at [740, 396] on button "刪除" at bounding box center [729, 395] width 44 height 17
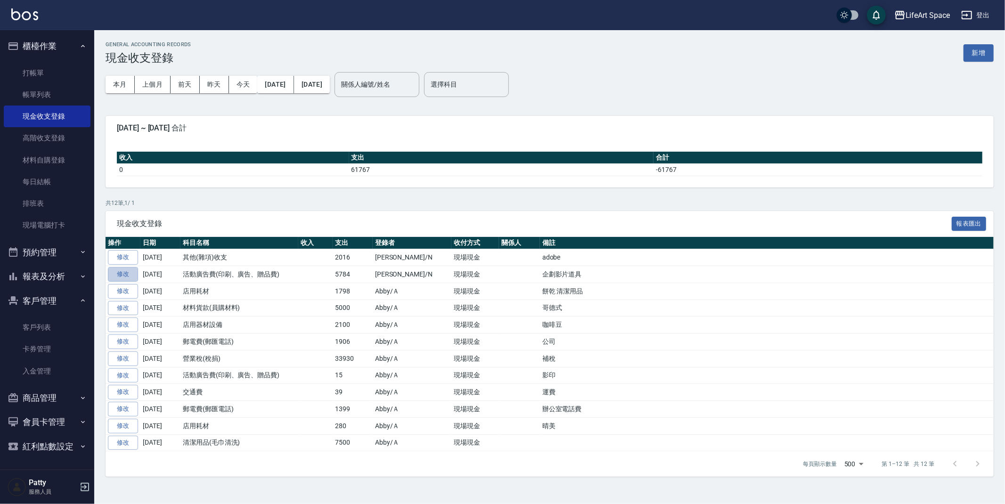
click at [133, 271] on link "修改" at bounding box center [123, 274] width 30 height 15
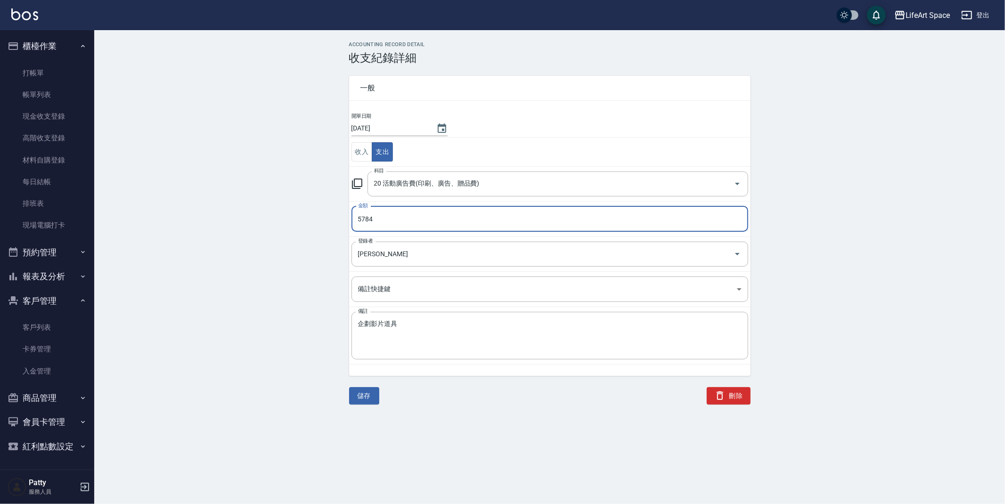
click at [363, 219] on input "5784" at bounding box center [549, 218] width 397 height 25
click at [380, 218] on input "5784" at bounding box center [549, 218] width 397 height 25
type input "8784"
click at [399, 328] on textarea "企劃影片道具" at bounding box center [549, 336] width 383 height 32
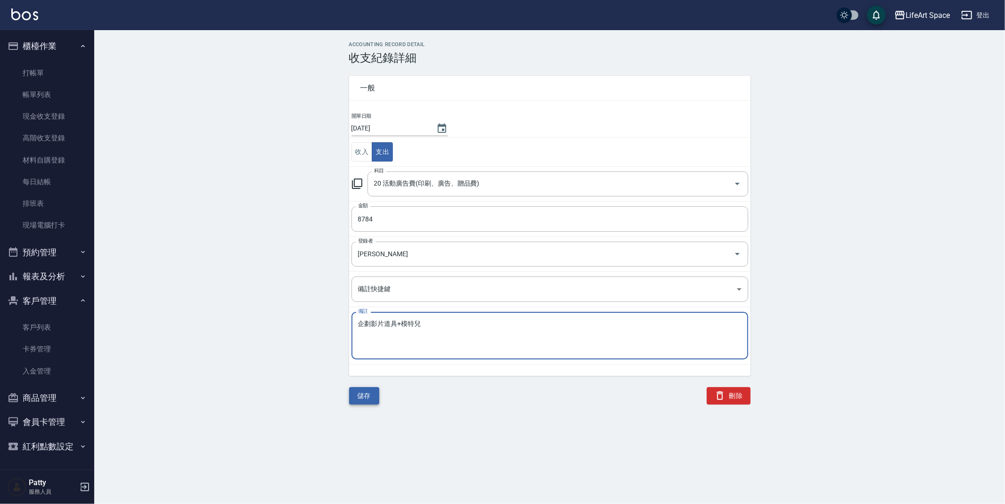
type textarea "企劃影片道具+模特兒"
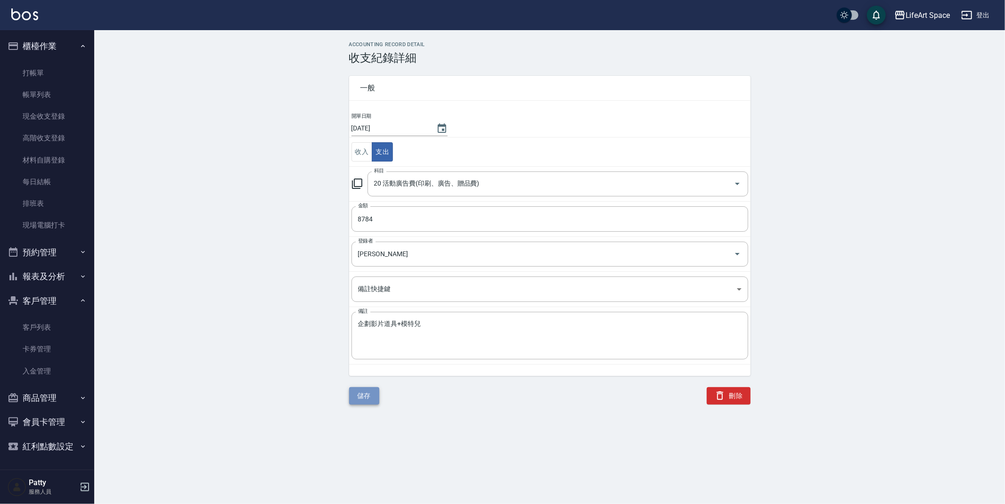
click at [355, 401] on button "儲存" at bounding box center [364, 395] width 30 height 17
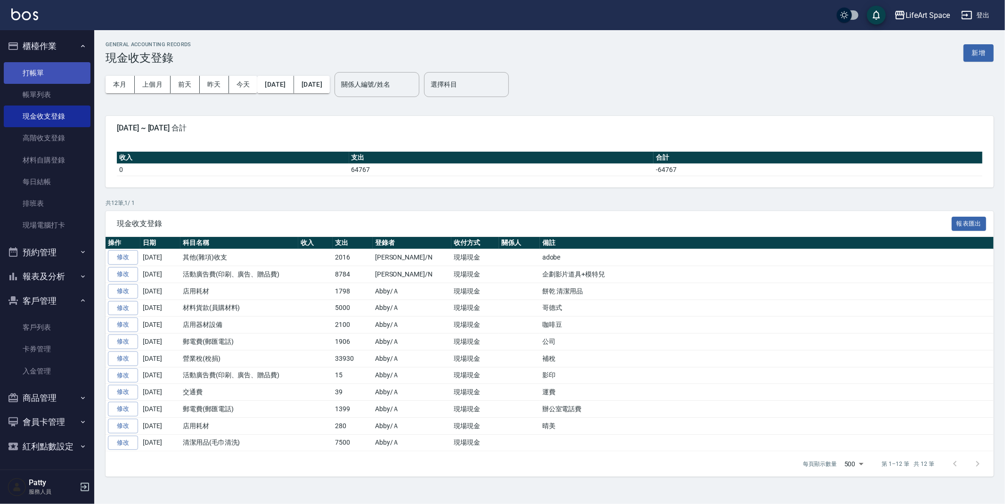
drag, startPoint x: 74, startPoint y: 77, endPoint x: 69, endPoint y: 75, distance: 5.7
click at [69, 75] on link "打帳單" at bounding box center [47, 73] width 87 height 22
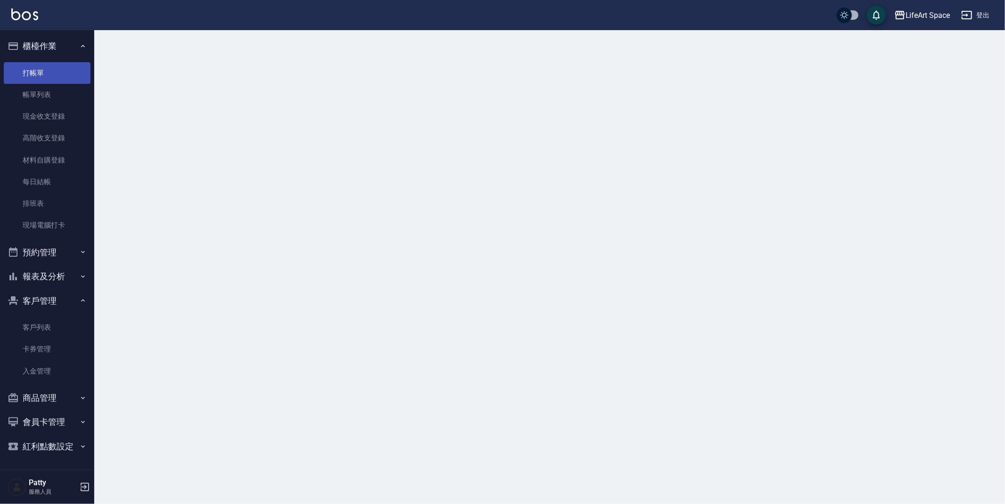
click at [69, 74] on link "打帳單" at bounding box center [47, 73] width 87 height 22
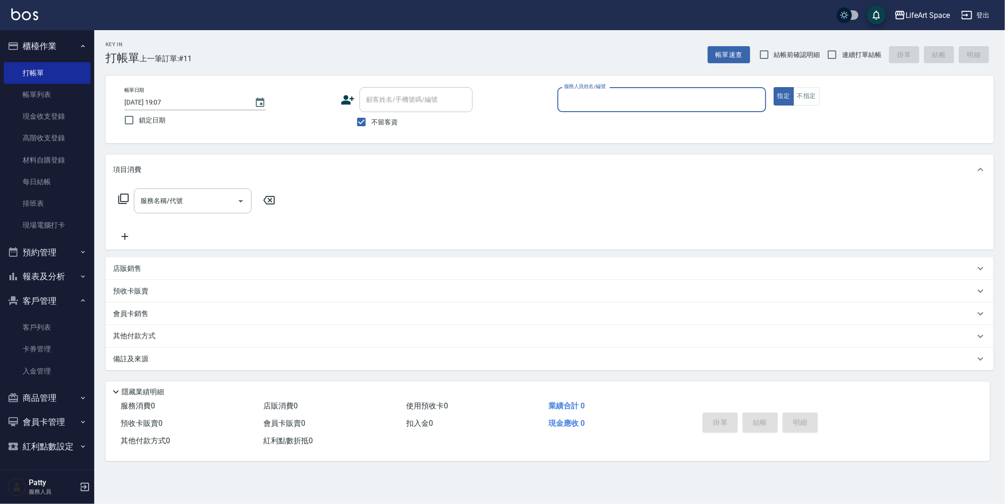
drag, startPoint x: 589, startPoint y: 102, endPoint x: 578, endPoint y: 98, distance: 12.2
click at [589, 102] on input "服務人員姓名/編號" at bounding box center [661, 99] width 200 height 16
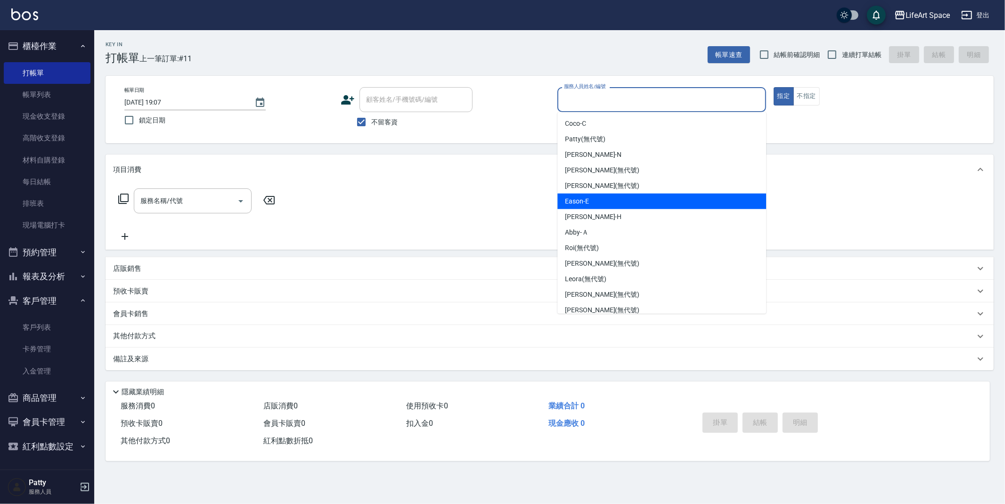
click at [607, 201] on div "Eason -E" at bounding box center [661, 202] width 209 height 16
type input "Eason-E"
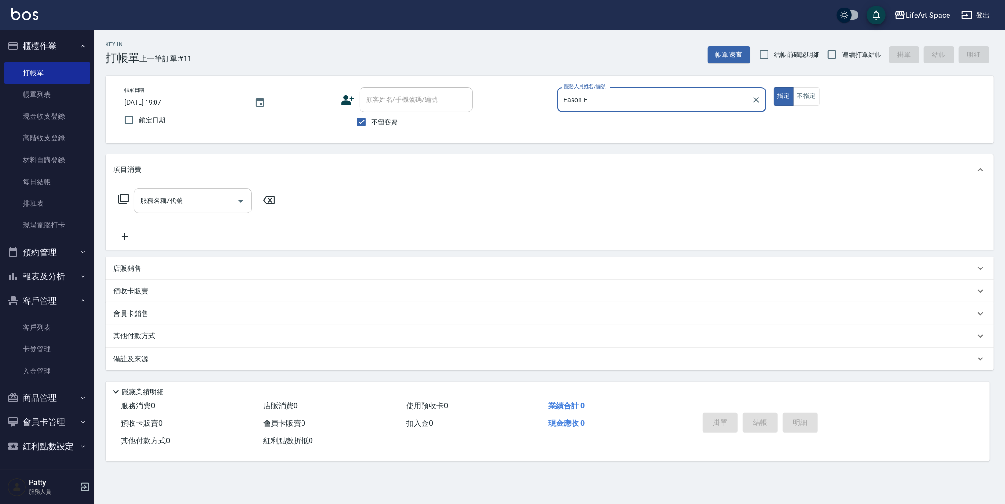
click at [183, 206] on input "服務名稱/代號" at bounding box center [185, 201] width 95 height 16
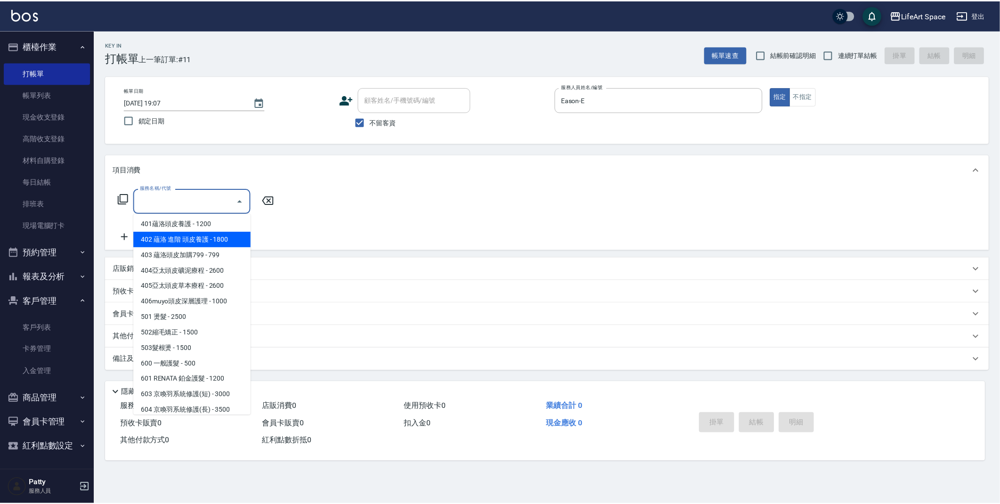
scroll to position [147, 0]
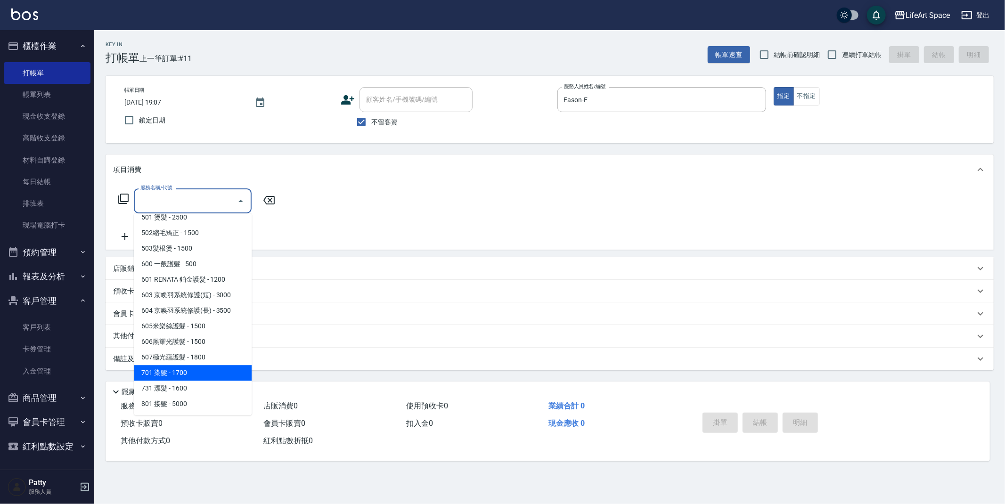
click at [193, 372] on span "701 染髮 - 1700" at bounding box center [193, 373] width 118 height 16
type input "701 染髮(701)"
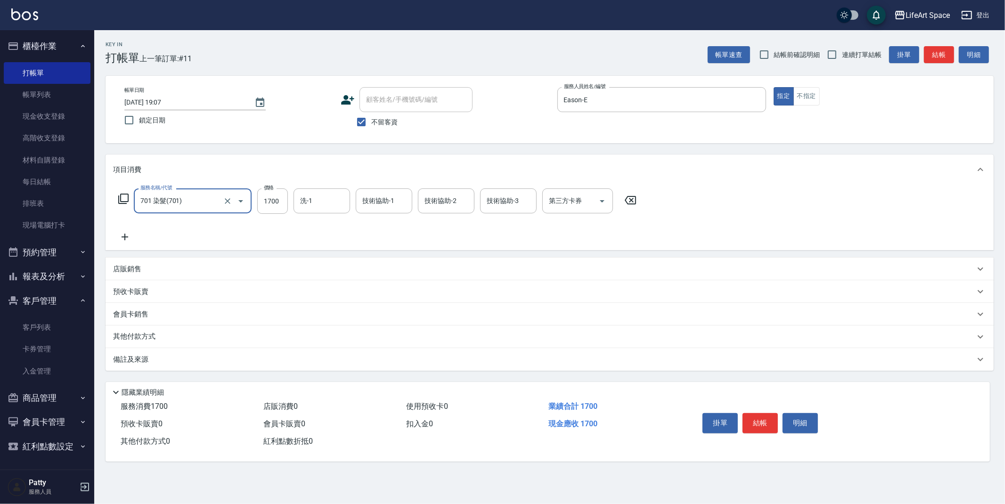
click at [128, 235] on icon at bounding box center [125, 236] width 24 height 11
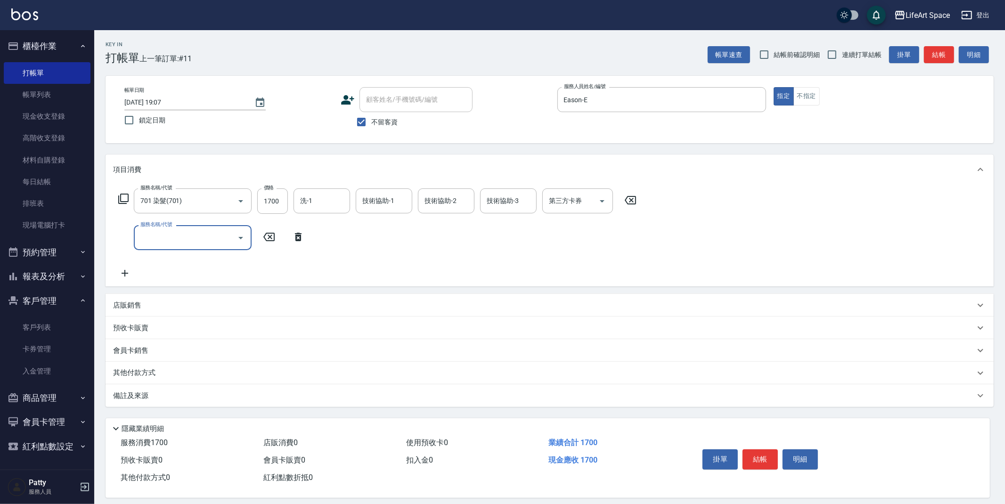
click at [210, 243] on input "服務名稱/代號" at bounding box center [185, 237] width 95 height 16
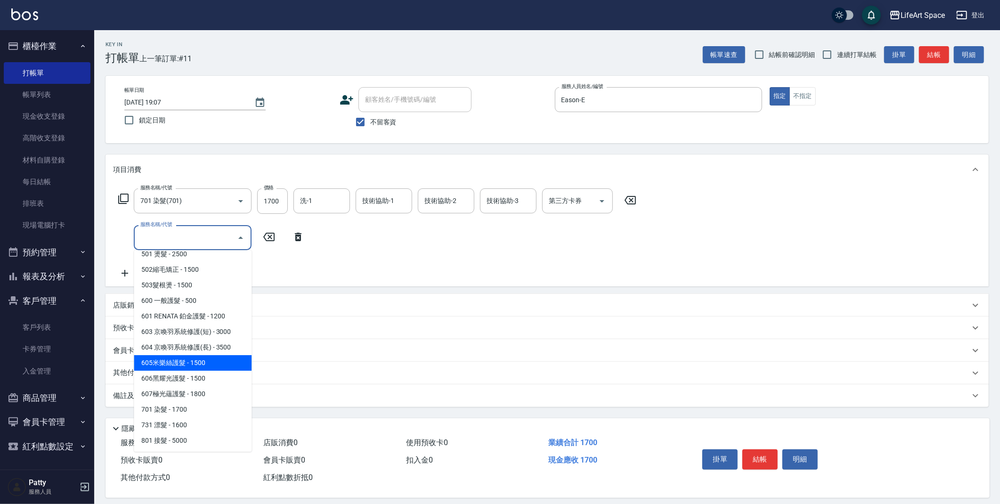
click at [209, 366] on span "605米樂絲護髮 - 1500" at bounding box center [193, 363] width 118 height 16
type input "605米樂絲護髮(605)"
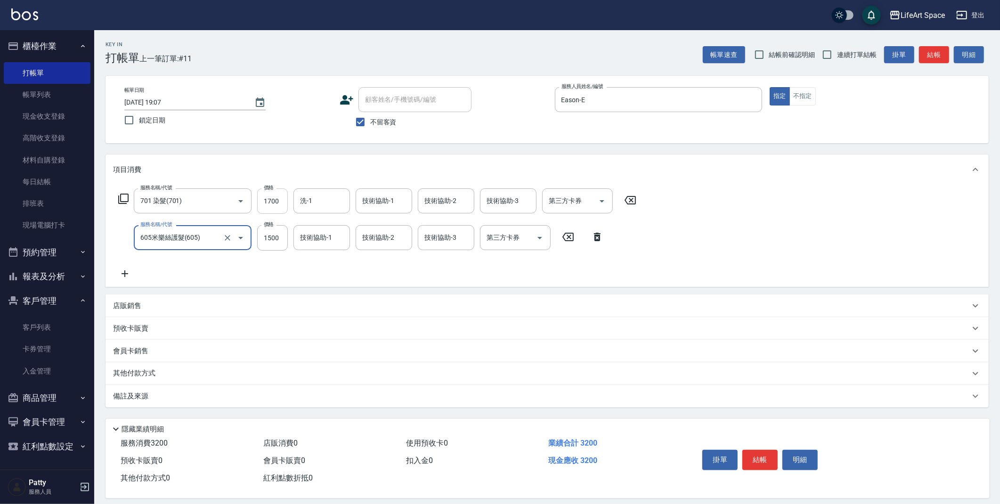
click at [283, 203] on input "1700" at bounding box center [272, 200] width 31 height 25
click at [284, 202] on input "1700" at bounding box center [272, 200] width 31 height 25
type input "5800"
click at [325, 200] on input "洗-1" at bounding box center [322, 201] width 48 height 16
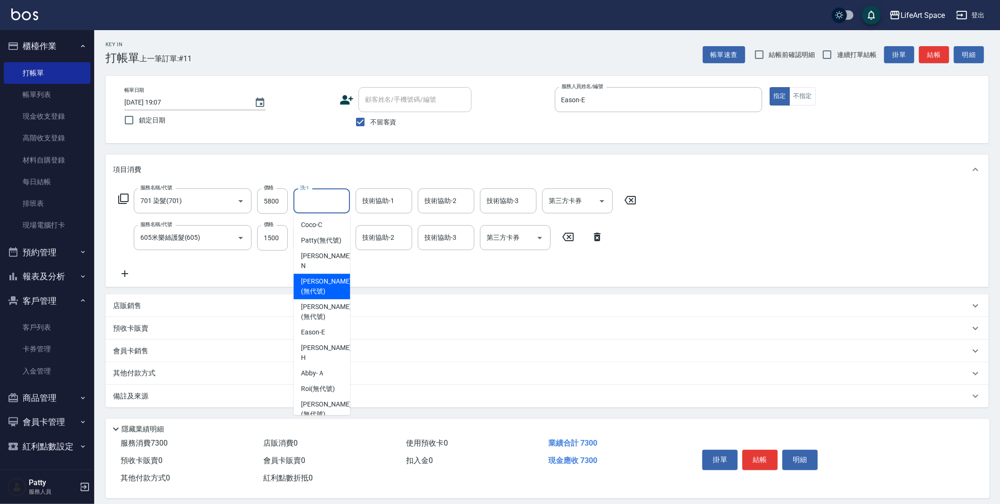
drag, startPoint x: 319, startPoint y: 288, endPoint x: 321, endPoint y: 246, distance: 41.5
click at [319, 288] on span "[PERSON_NAME] (無代號)" at bounding box center [326, 287] width 50 height 20
type input "[PERSON_NAME](無代號)"
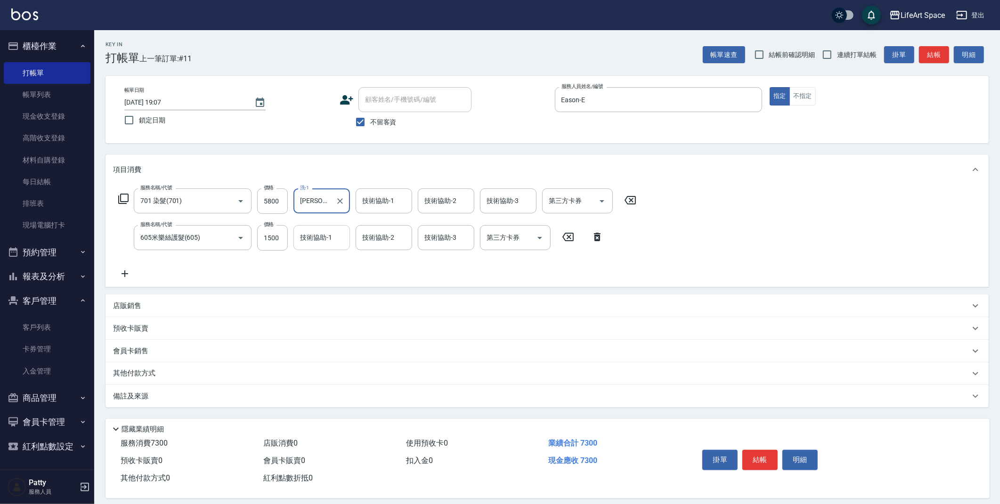
click at [323, 227] on div "技術協助-1" at bounding box center [321, 237] width 57 height 25
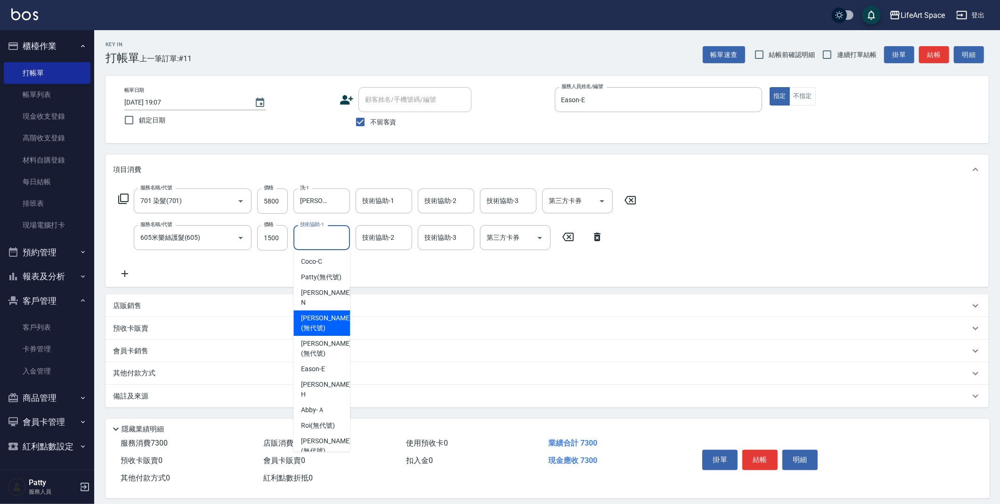
click at [329, 331] on span "[PERSON_NAME] (無代號)" at bounding box center [326, 323] width 50 height 20
type input "[PERSON_NAME](無代號)"
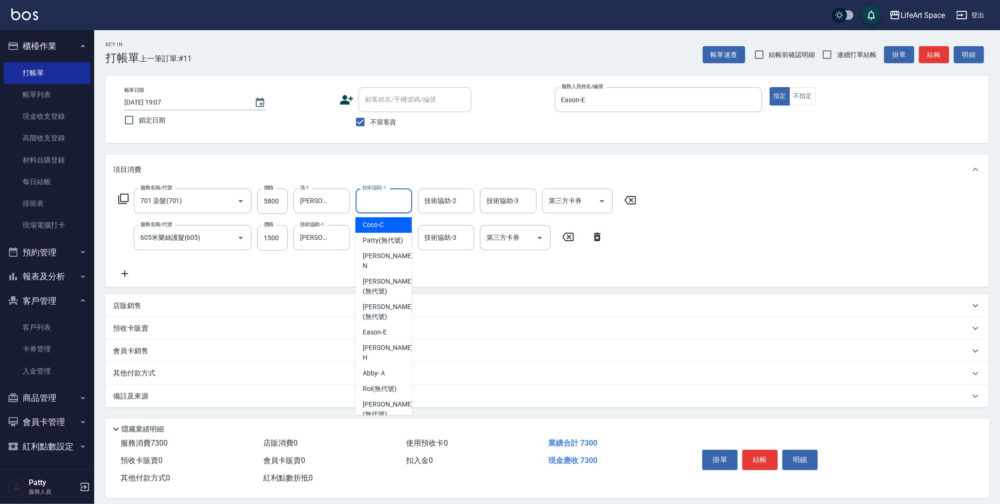
click at [383, 202] on input "技術協助-1" at bounding box center [384, 201] width 48 height 16
drag, startPoint x: 385, startPoint y: 292, endPoint x: 383, endPoint y: 251, distance: 41.0
click at [385, 292] on span "[PERSON_NAME] (無代號)" at bounding box center [388, 287] width 50 height 20
type input "[PERSON_NAME](無代號)"
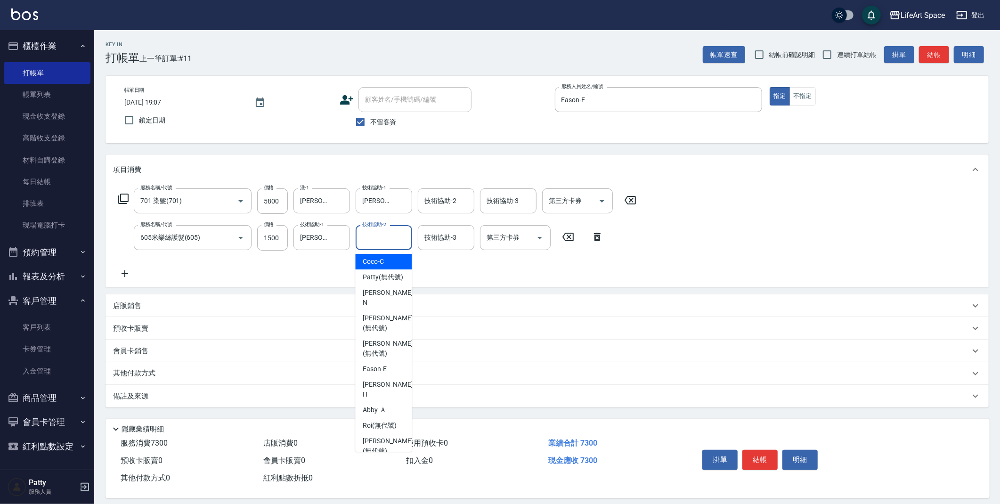
click at [383, 244] on input "技術協助-2" at bounding box center [384, 237] width 48 height 16
click at [386, 425] on span "Nita (無代號)" at bounding box center [381, 425] width 37 height 10
type input "Nita (無代號)"
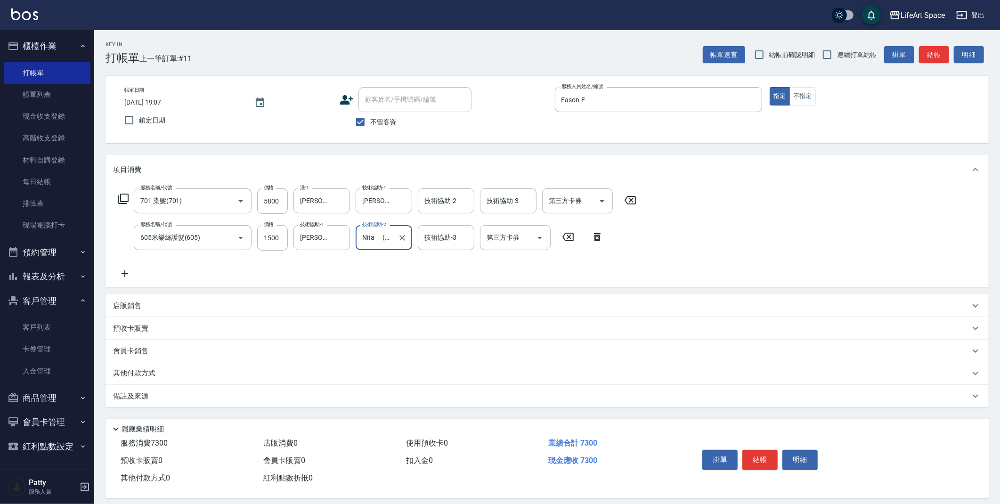
click at [216, 405] on div "備註及來源" at bounding box center [547, 396] width 883 height 23
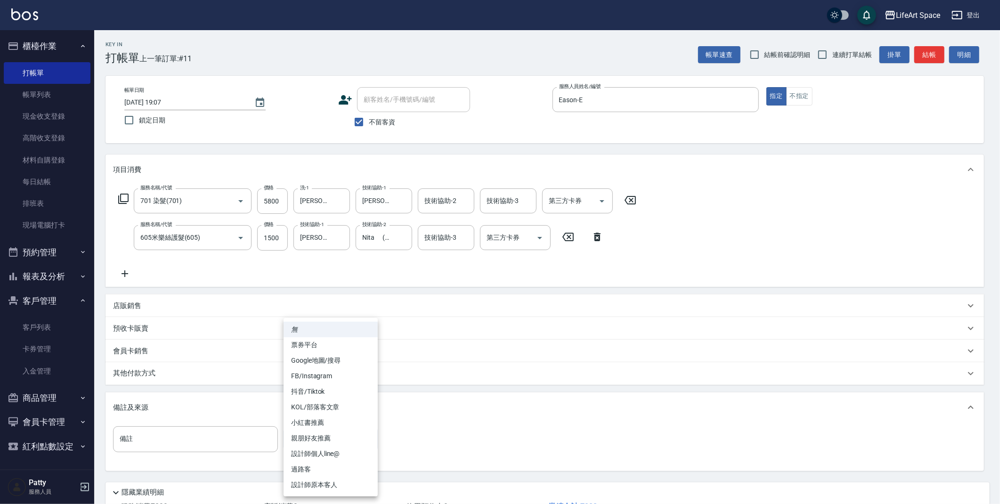
click at [327, 445] on body "LifeArt Space 登出 櫃檯作業 打帳單 帳單列表 現金收支登錄 高階收支登錄 材料自購登錄 每日結帳 排班表 現場電腦打卡 預約管理 預約管理 單…" at bounding box center [500, 286] width 1000 height 573
click at [336, 484] on li "設計師原本客人" at bounding box center [331, 485] width 94 height 16
type input "設計師原本客人"
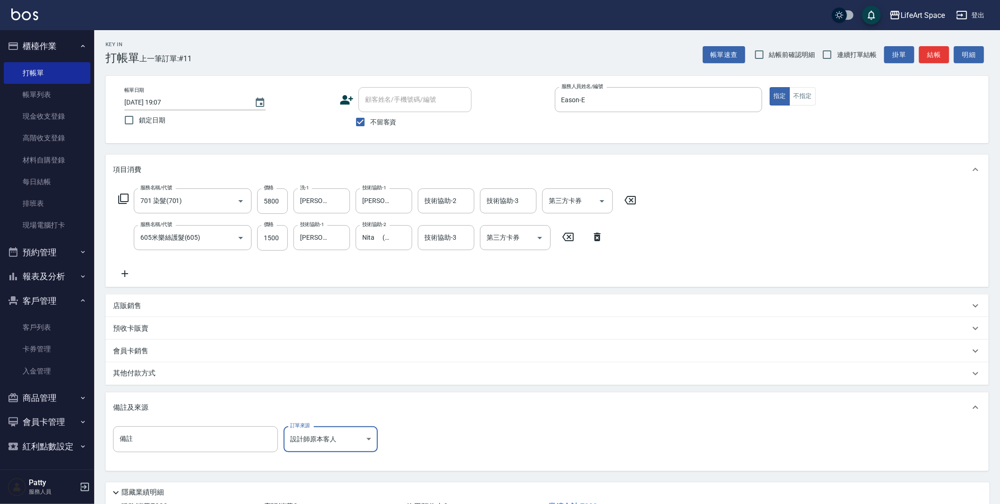
click at [146, 376] on p "其他付款方式" at bounding box center [136, 373] width 47 height 10
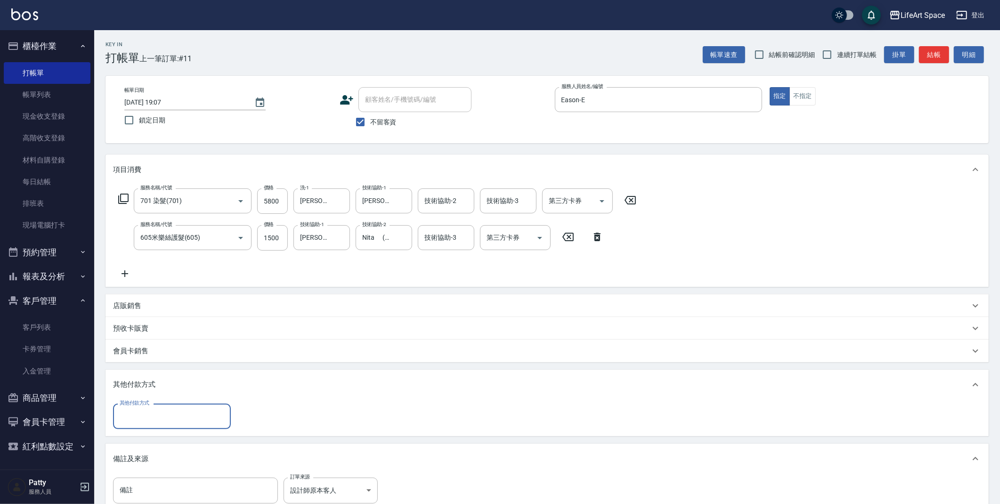
scroll to position [0, 0]
click at [146, 418] on input "其他付款方式" at bounding box center [171, 416] width 109 height 16
drag, startPoint x: 151, startPoint y: 454, endPoint x: 195, endPoint y: 434, distance: 48.3
click at [151, 454] on span "Linepay" at bounding box center [172, 456] width 118 height 16
type input "Linepay"
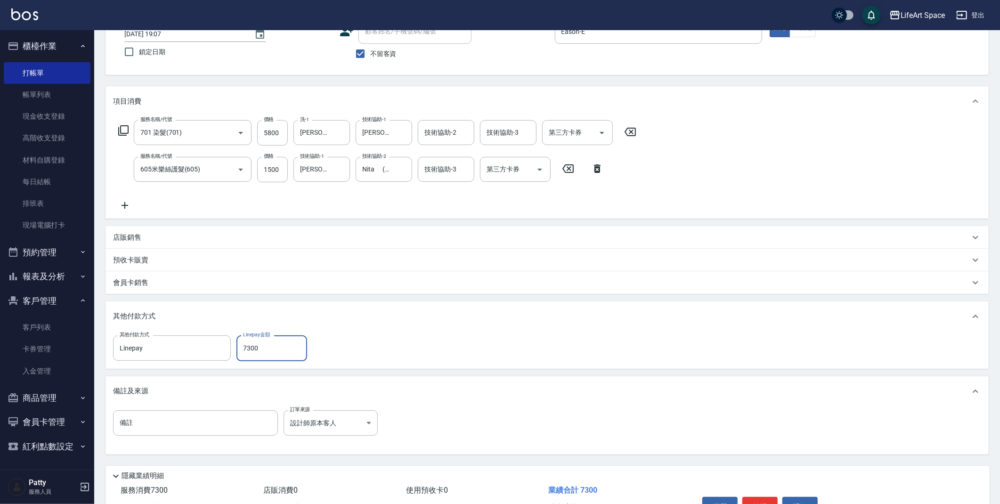
scroll to position [124, 0]
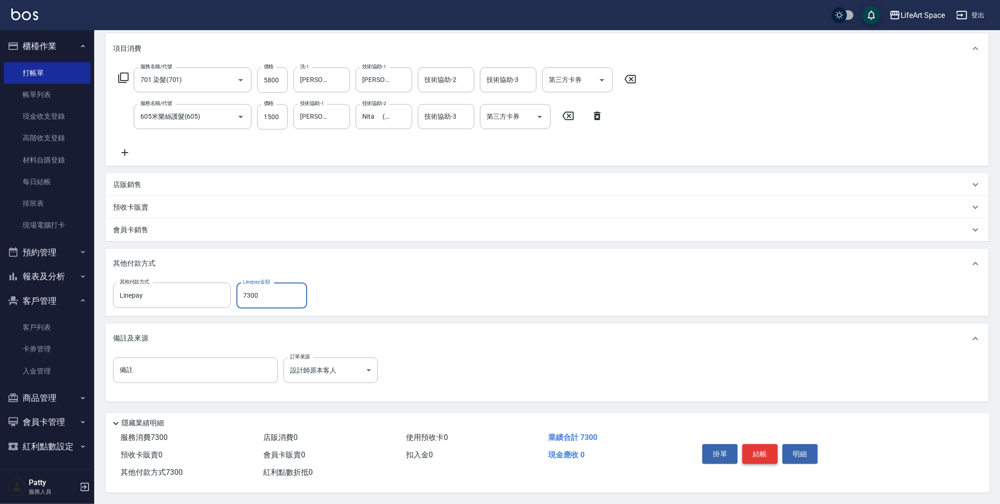
type input "7300"
click at [757, 454] on button "結帳" at bounding box center [759, 454] width 35 height 20
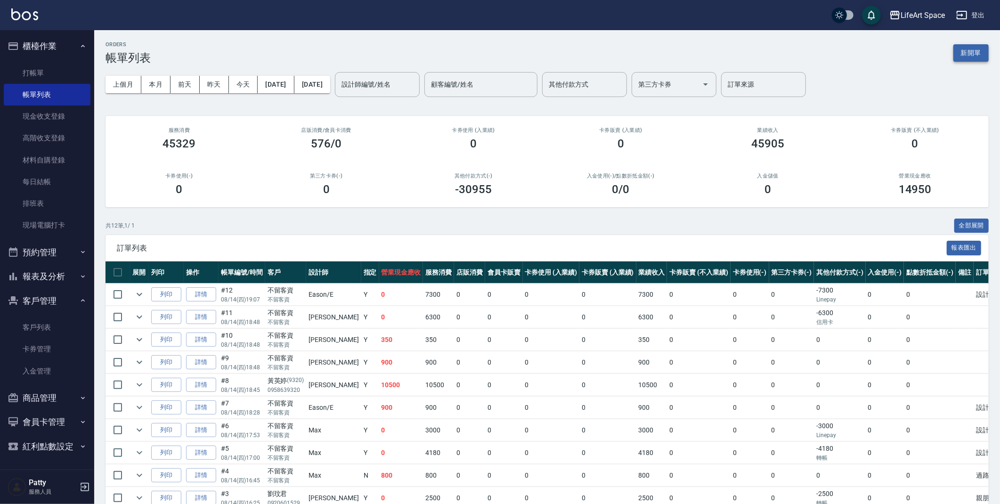
click at [980, 51] on button "新開單" at bounding box center [970, 52] width 35 height 17
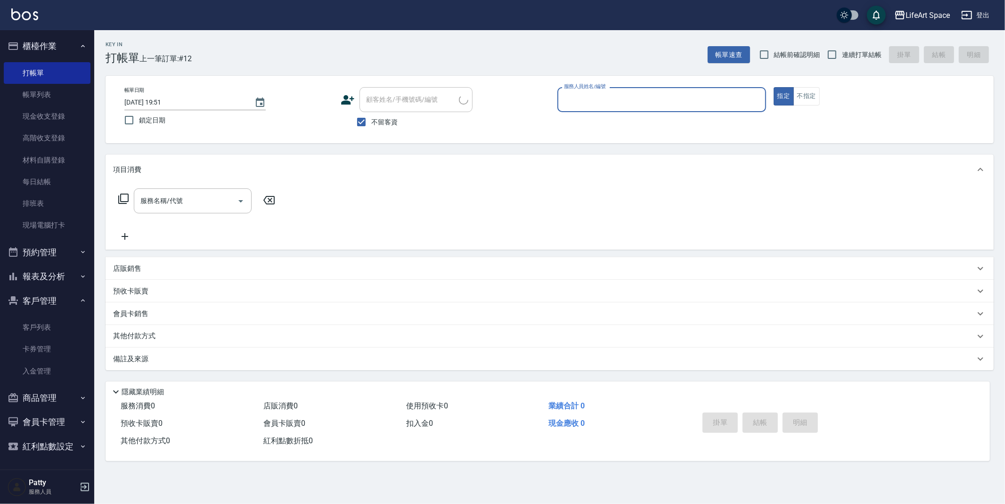
click at [602, 105] on input "服務人員姓名/編號" at bounding box center [661, 99] width 200 height 16
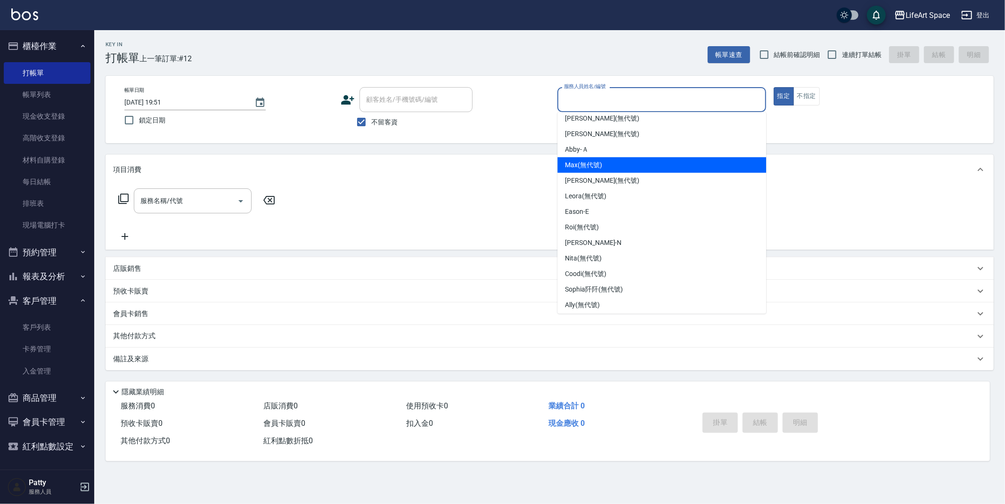
scroll to position [147, 0]
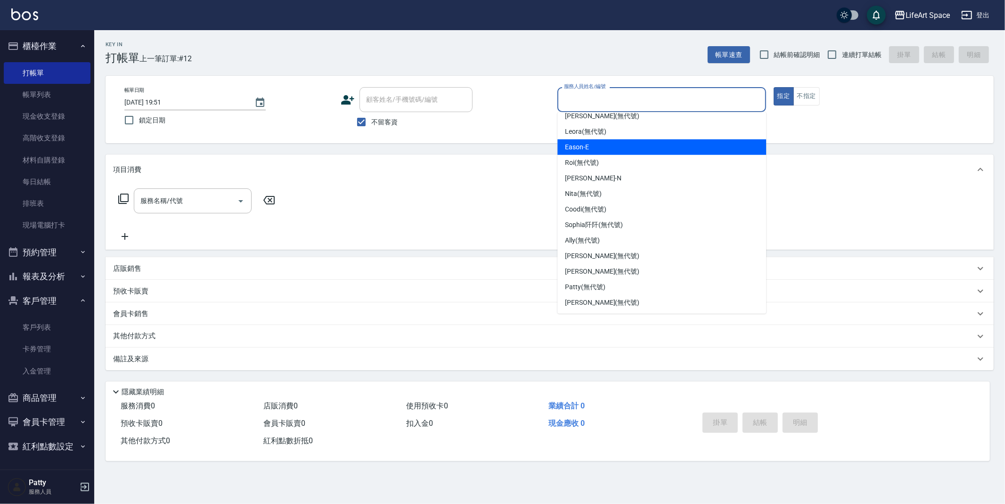
drag, startPoint x: 596, startPoint y: 147, endPoint x: 454, endPoint y: 187, distance: 147.8
click at [596, 147] on div "Eason -E" at bounding box center [661, 147] width 209 height 16
type input "Eason-E"
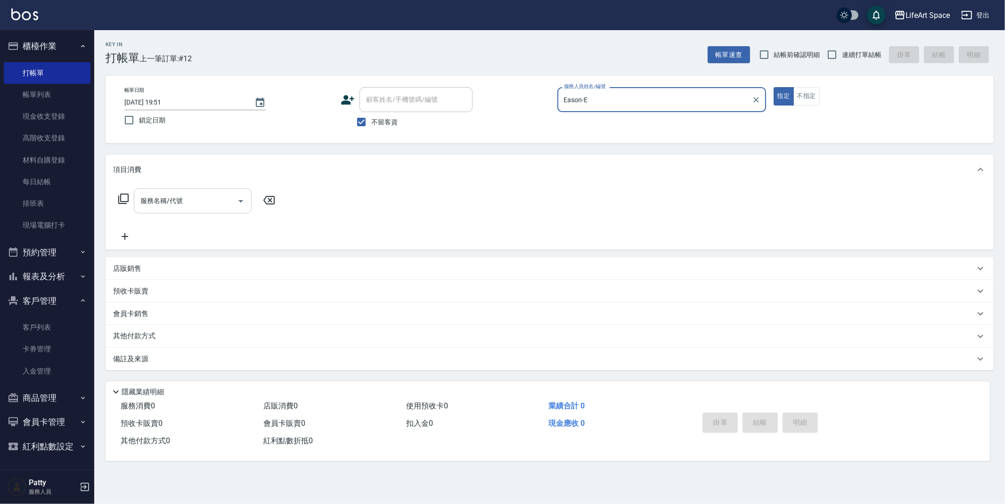
click at [211, 207] on input "服務名稱/代號" at bounding box center [185, 201] width 95 height 16
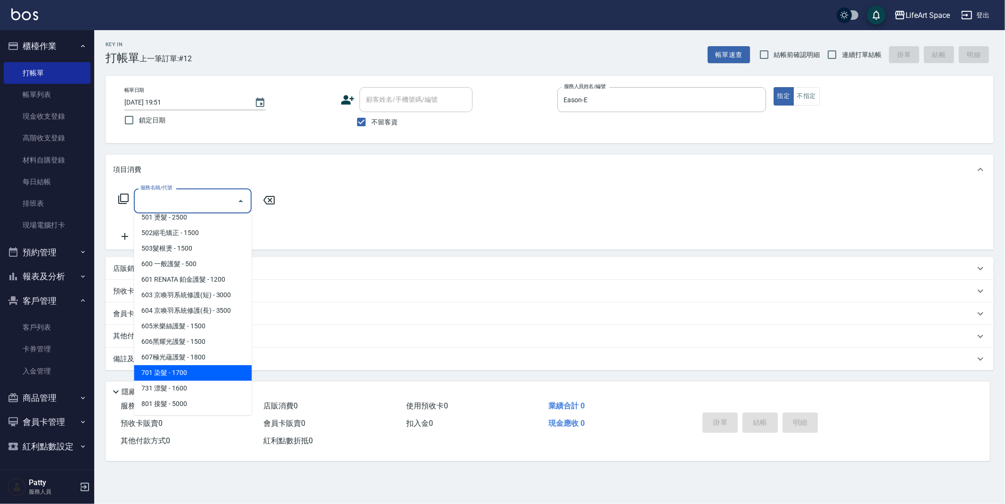
drag, startPoint x: 203, startPoint y: 369, endPoint x: 256, endPoint y: 250, distance: 130.1
click at [203, 370] on span "701 染髮 - 1700" at bounding box center [193, 373] width 118 height 16
type input "701 染髮(701)"
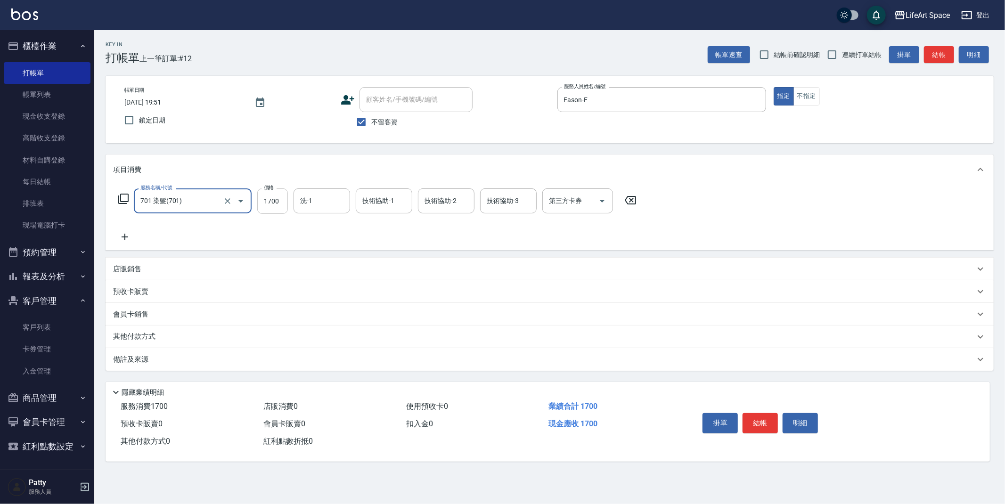
click at [279, 204] on input "1700" at bounding box center [272, 200] width 31 height 25
type input "4300"
click at [311, 199] on div "洗-1 洗-1" at bounding box center [321, 200] width 57 height 25
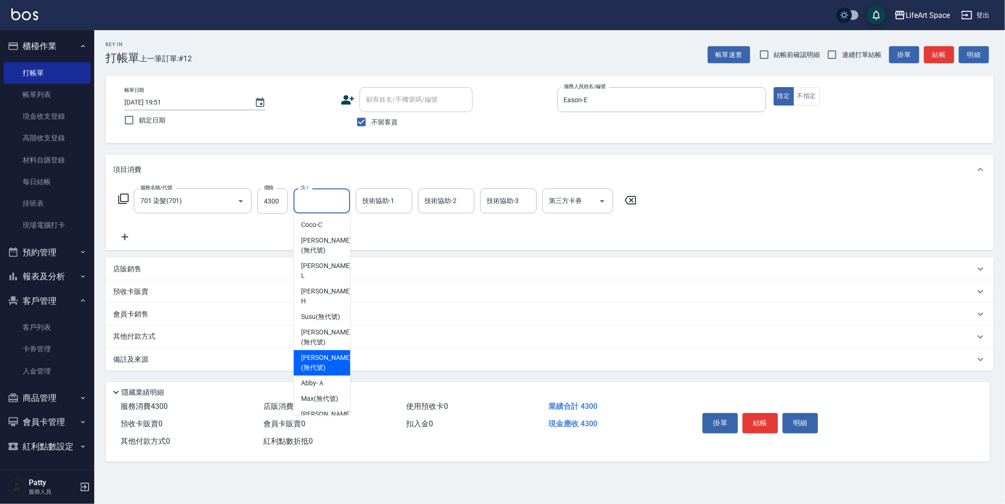
drag, startPoint x: 312, startPoint y: 351, endPoint x: 335, endPoint y: 307, distance: 49.5
click at [312, 353] on span "[PERSON_NAME] (無代號)" at bounding box center [326, 363] width 50 height 20
type input "[PERSON_NAME](無代號)"
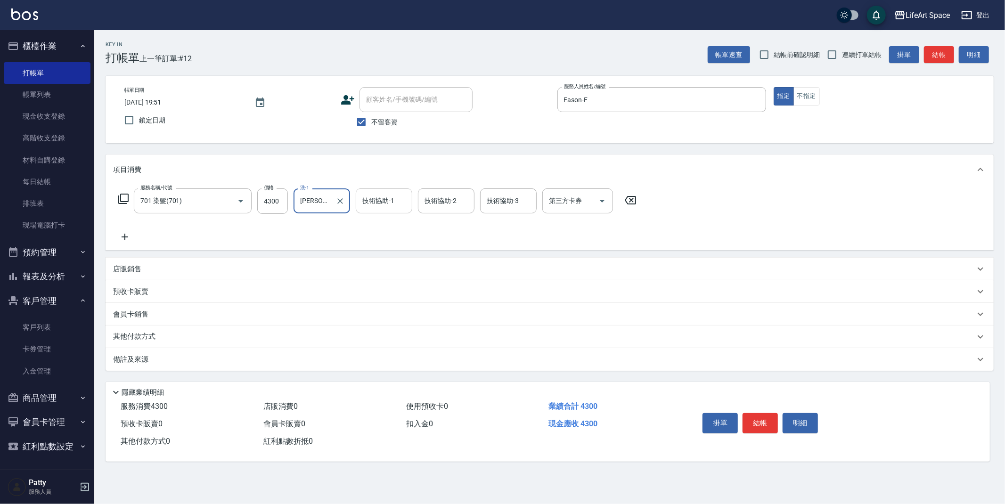
click at [375, 205] on input "技術協助-1" at bounding box center [384, 201] width 48 height 16
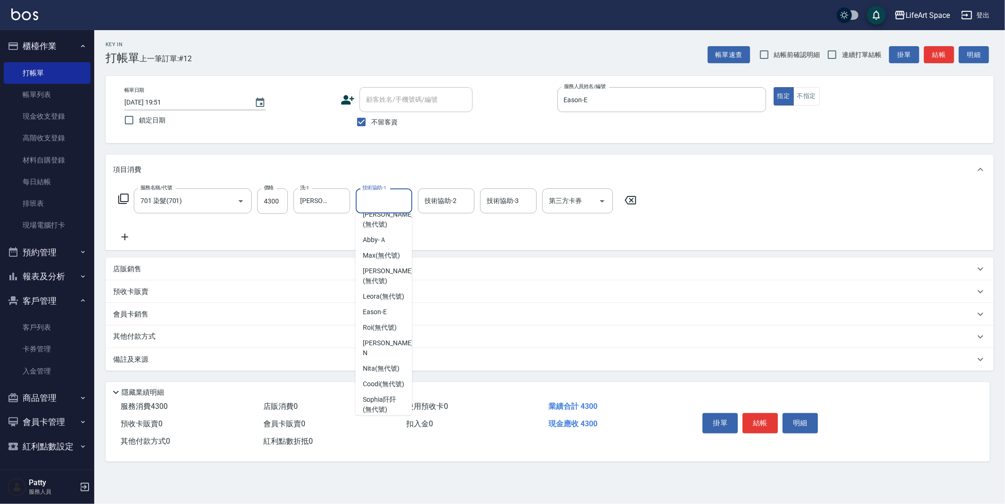
scroll to position [266, 0]
click at [386, 250] on span "Nita (無代號)" at bounding box center [381, 255] width 37 height 10
type input "Nita (無代號)"
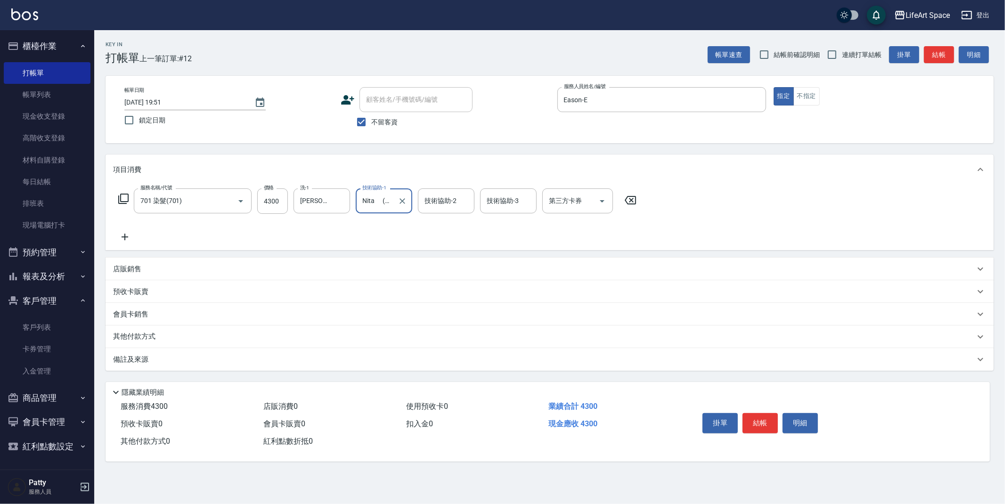
click at [451, 201] on div "技術協助-2 技術協助-2" at bounding box center [446, 200] width 57 height 25
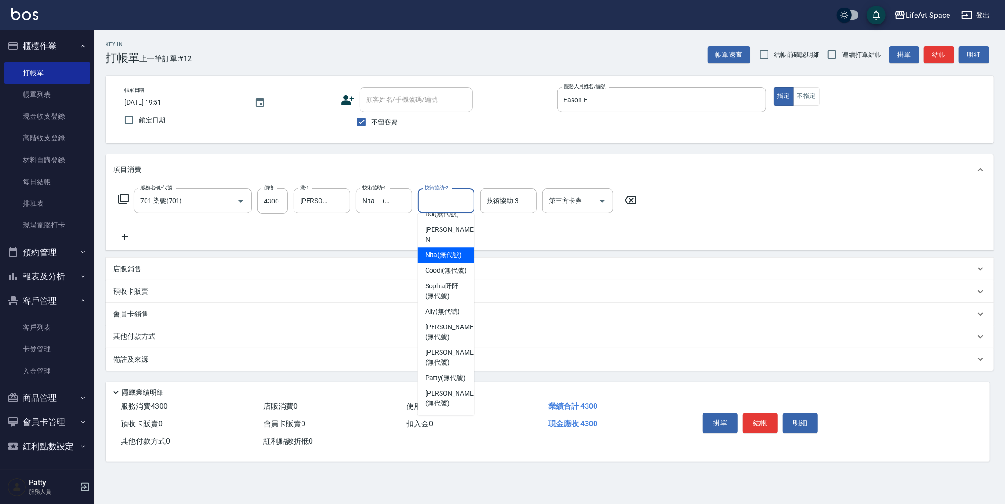
click at [439, 250] on span "Nita (無代號)" at bounding box center [443, 255] width 37 height 10
type input "Nita (無代號)"
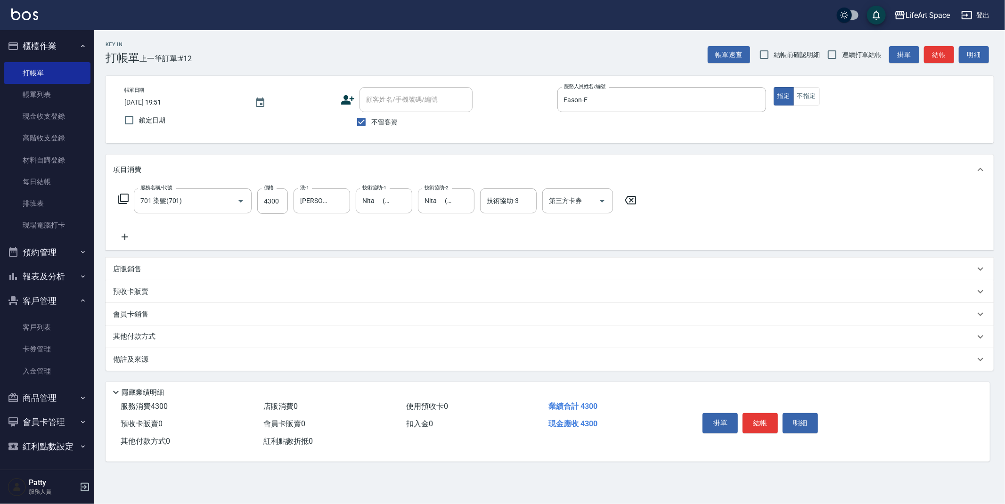
click at [197, 356] on div "備註及來源" at bounding box center [544, 360] width 862 height 10
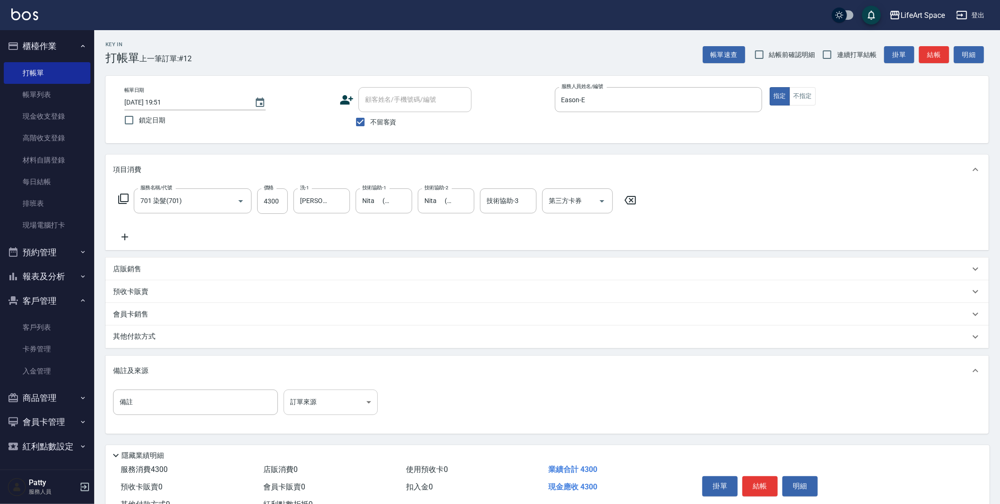
click at [323, 402] on body "LifeArt Space 登出 櫃檯作業 打帳單 帳單列表 現金收支登錄 高階收支登錄 材料自購登錄 每日結帳 排班表 現場電腦打卡 預約管理 預約管理 單…" at bounding box center [500, 268] width 1000 height 536
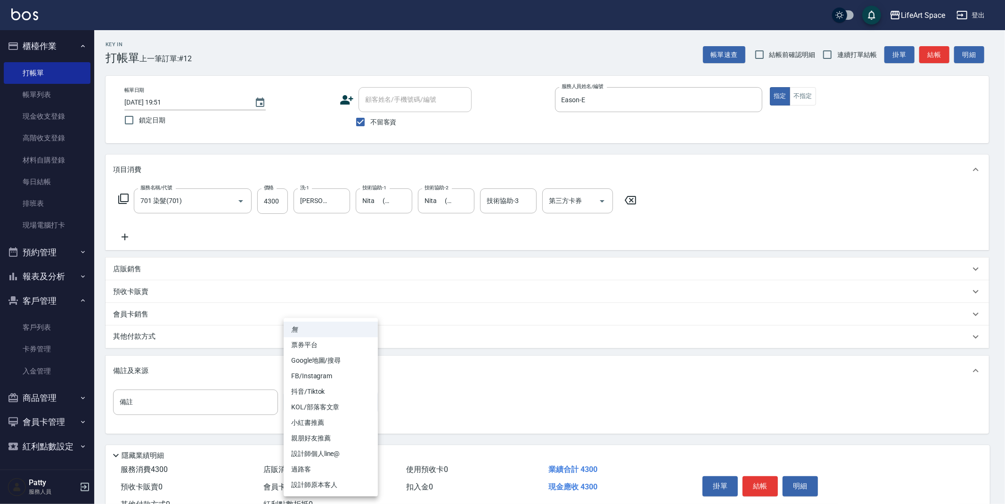
drag, startPoint x: 332, startPoint y: 487, endPoint x: 309, endPoint y: 476, distance: 25.3
click at [332, 487] on li "設計師原本客人" at bounding box center [331, 485] width 94 height 16
type input "設計師原本客人"
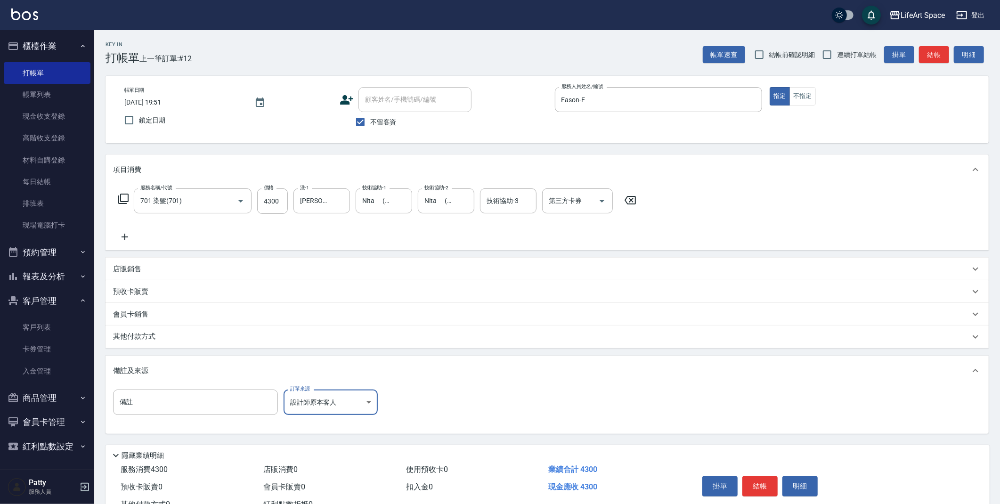
click at [166, 334] on div "其他付款方式" at bounding box center [541, 337] width 857 height 10
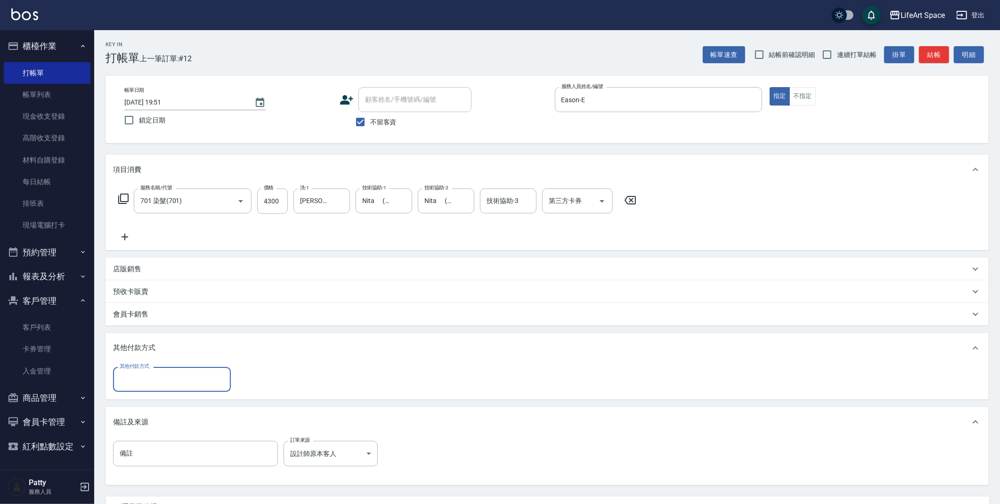
scroll to position [0, 0]
click at [153, 388] on div "其他付款方式" at bounding box center [172, 379] width 118 height 25
click at [151, 408] on span "轉帳" at bounding box center [172, 404] width 118 height 16
click at [194, 378] on input "轉帳" at bounding box center [164, 379] width 95 height 16
click at [176, 414] on span "Linepay" at bounding box center [172, 419] width 118 height 16
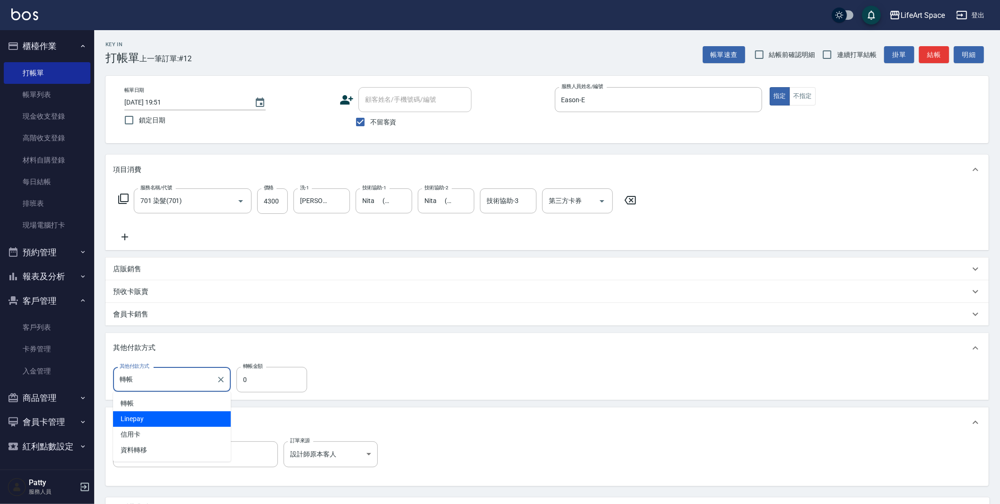
type input "Linepay"
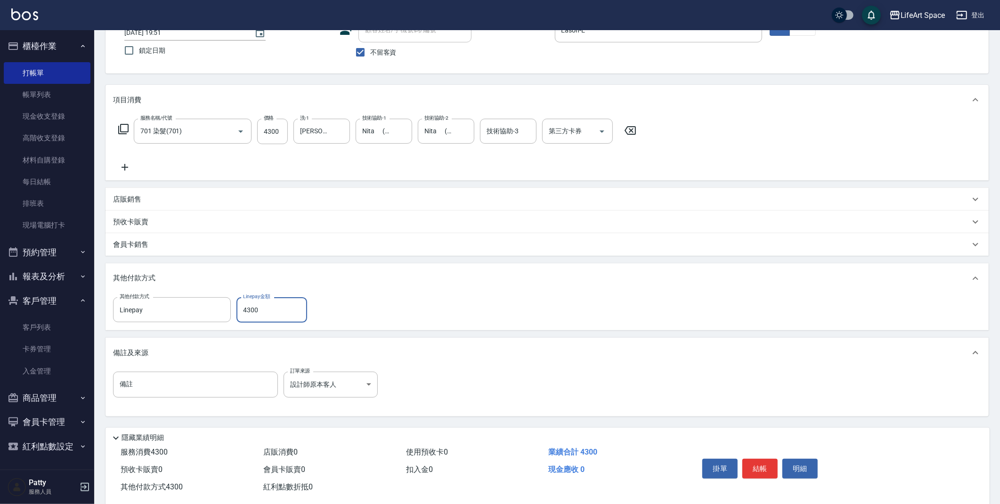
scroll to position [87, 0]
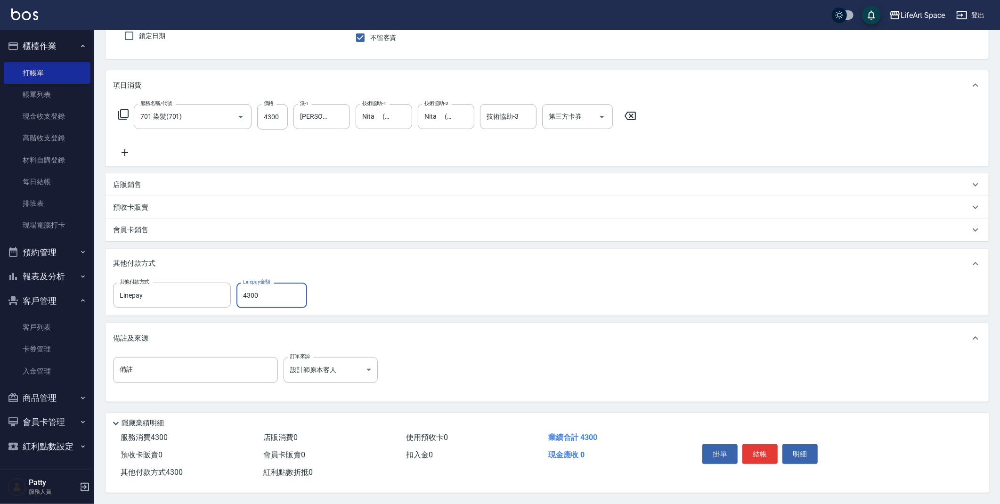
type input "4300"
click at [765, 455] on button "結帳" at bounding box center [759, 454] width 35 height 20
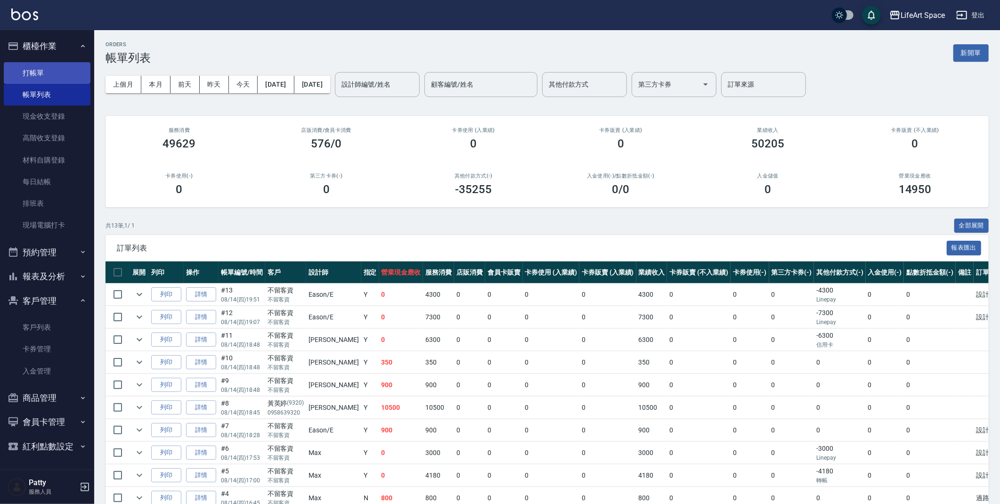
click at [34, 76] on link "打帳單" at bounding box center [47, 73] width 87 height 22
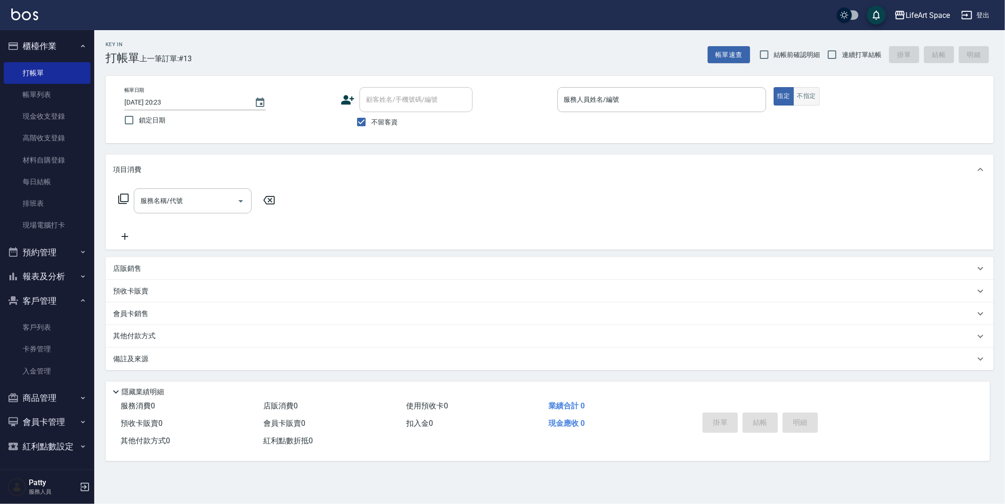
click at [804, 98] on button "不指定" at bounding box center [806, 96] width 26 height 18
click at [624, 106] on input "服務人員姓名/編號" at bounding box center [661, 99] width 200 height 16
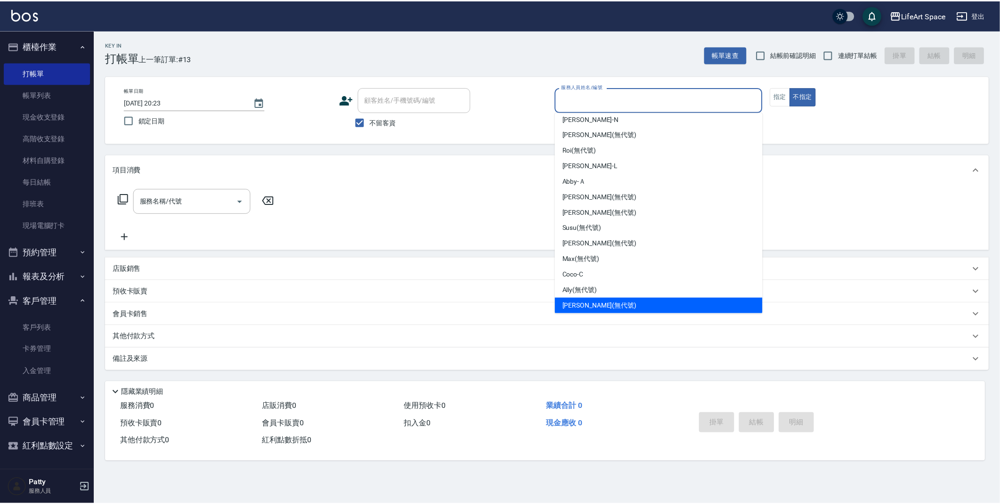
scroll to position [63, 0]
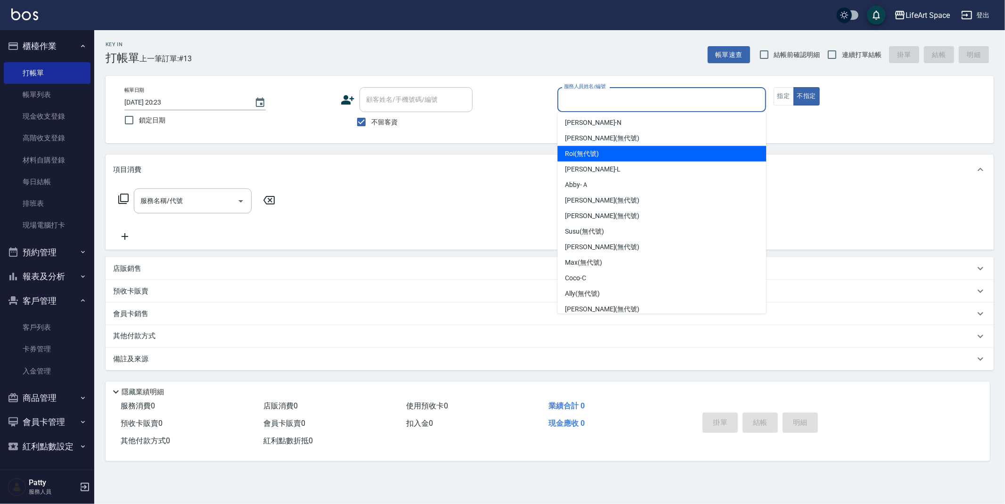
click at [602, 154] on div "Roi (無代號)" at bounding box center [661, 154] width 209 height 16
type input "Roi(無代號)"
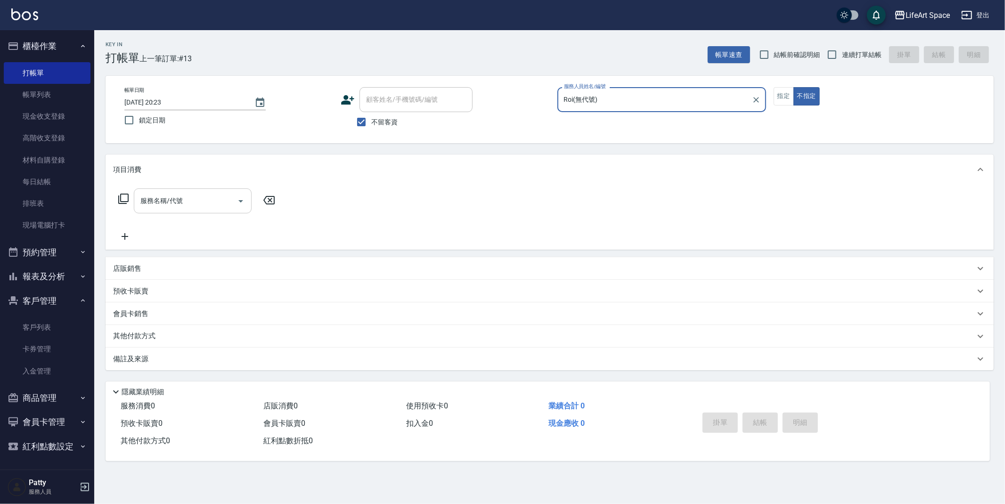
click at [237, 202] on icon "Open" at bounding box center [240, 200] width 11 height 11
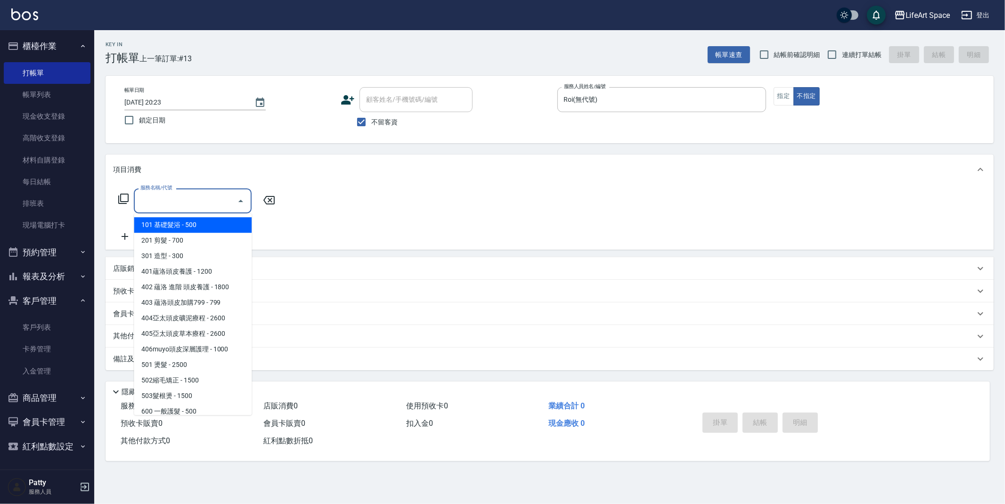
click at [195, 227] on span "101 基礎髮浴 - 500" at bounding box center [193, 225] width 118 height 16
type input "101 基礎髮浴 (101)"
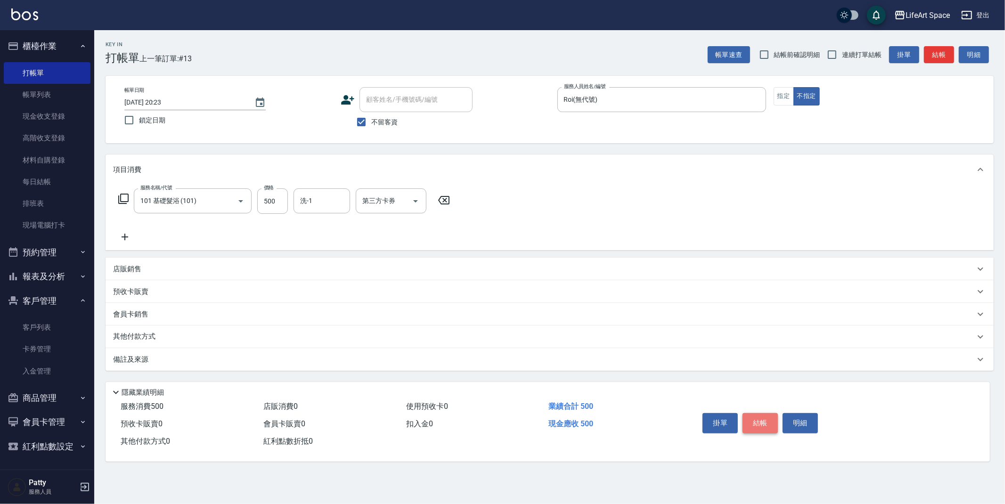
click at [757, 424] on button "結帳" at bounding box center [759, 423] width 35 height 20
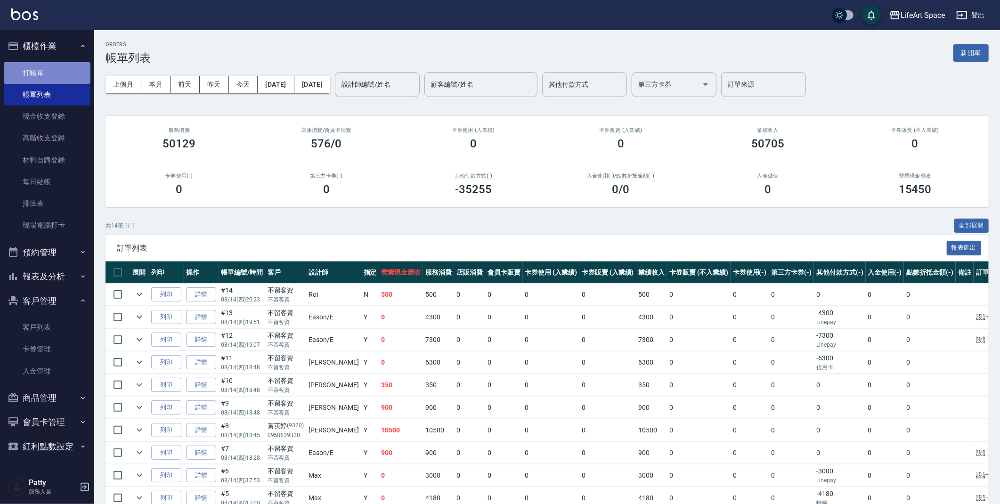
click at [37, 64] on link "打帳單" at bounding box center [47, 73] width 87 height 22
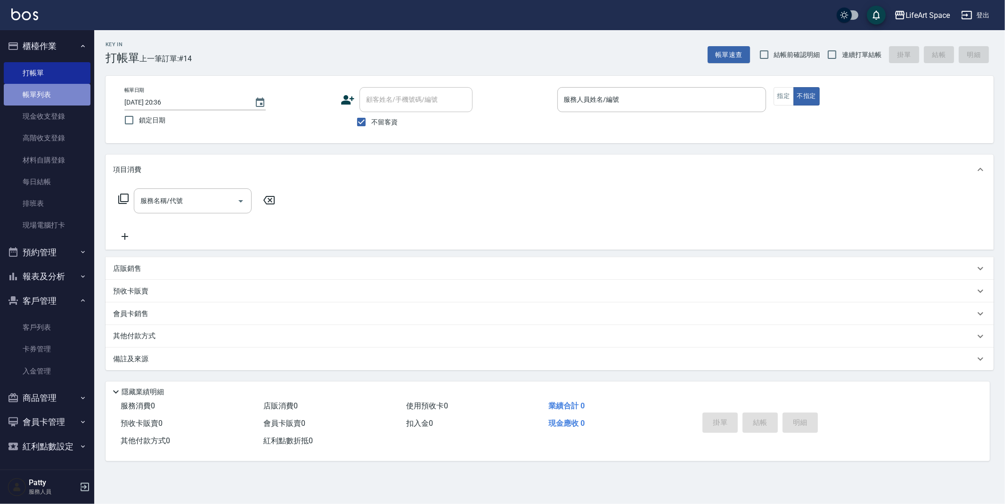
click at [43, 98] on link "帳單列表" at bounding box center [47, 95] width 87 height 22
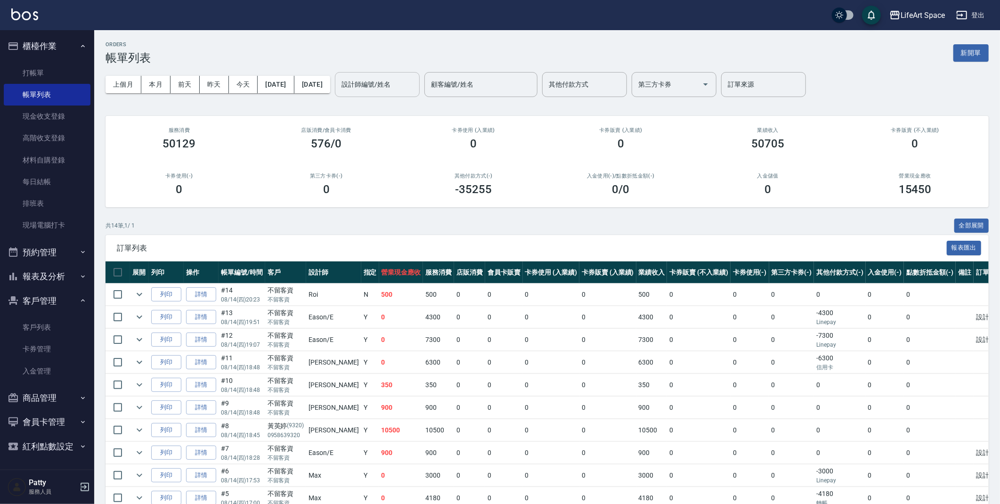
click at [377, 84] on input "設計師編號/姓名" at bounding box center [377, 84] width 76 height 16
click at [384, 109] on span "[PERSON_NAME] (無代號)" at bounding box center [410, 114] width 70 height 20
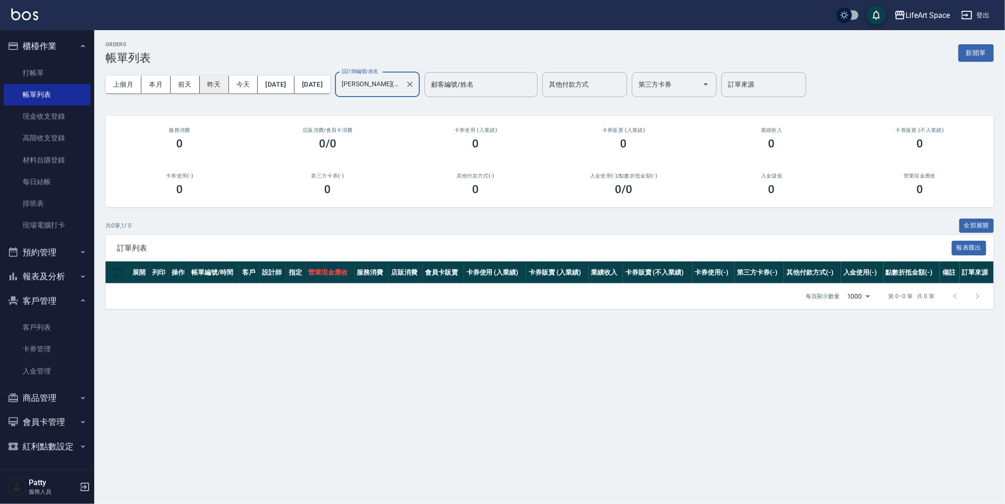
type input "[PERSON_NAME](無代號)"
click at [221, 84] on button "昨天" at bounding box center [214, 84] width 29 height 17
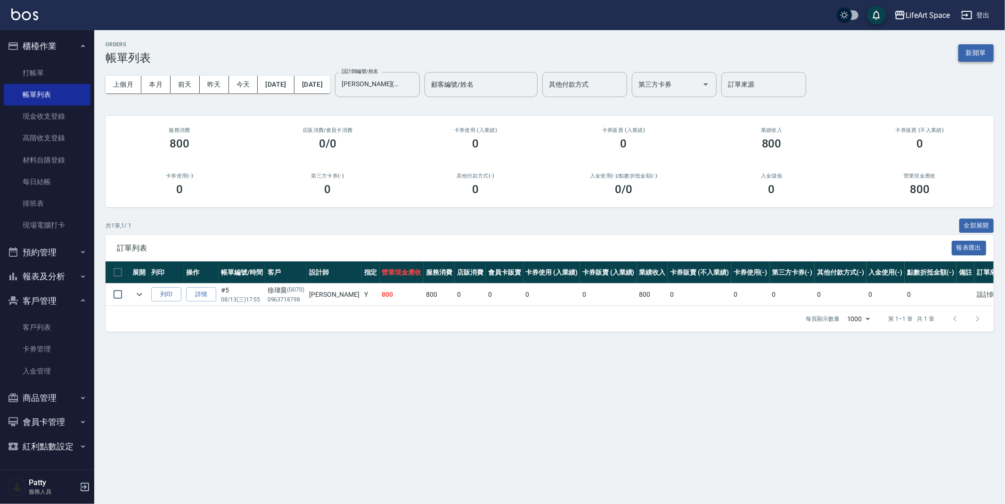
click at [981, 48] on button "新開單" at bounding box center [975, 52] width 35 height 17
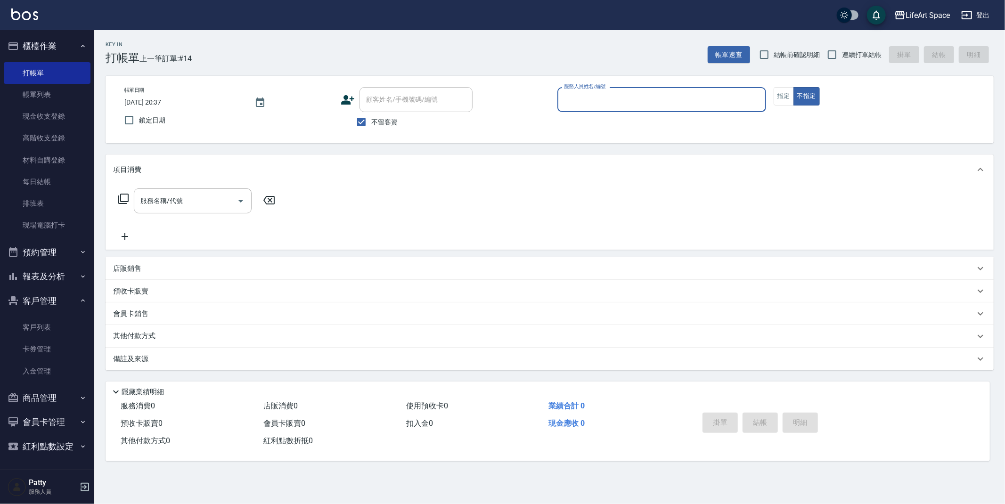
click at [387, 122] on span "不留客資" at bounding box center [384, 122] width 26 height 10
click at [371, 122] on input "不留客資" at bounding box center [361, 122] width 20 height 20
checkbox input "false"
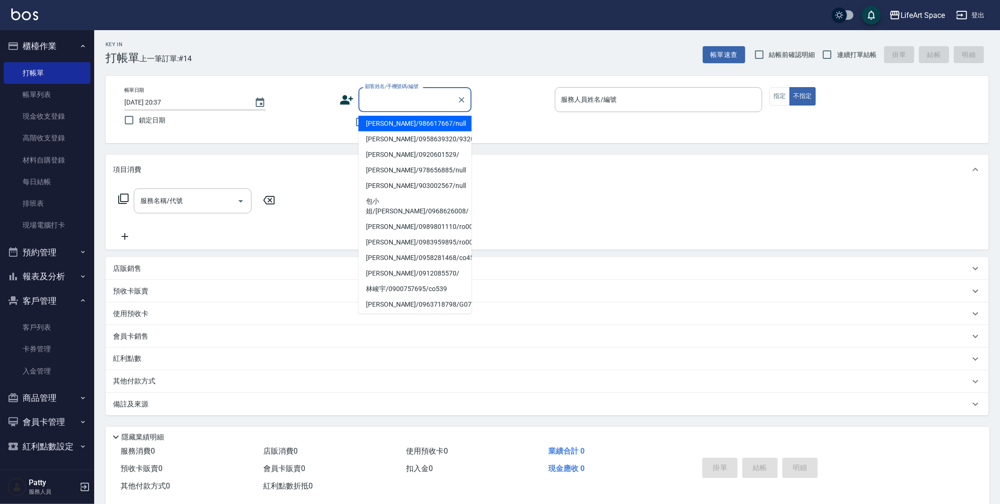
click at [395, 104] on input "顧客姓名/手機號碼/編號" at bounding box center [408, 99] width 90 height 16
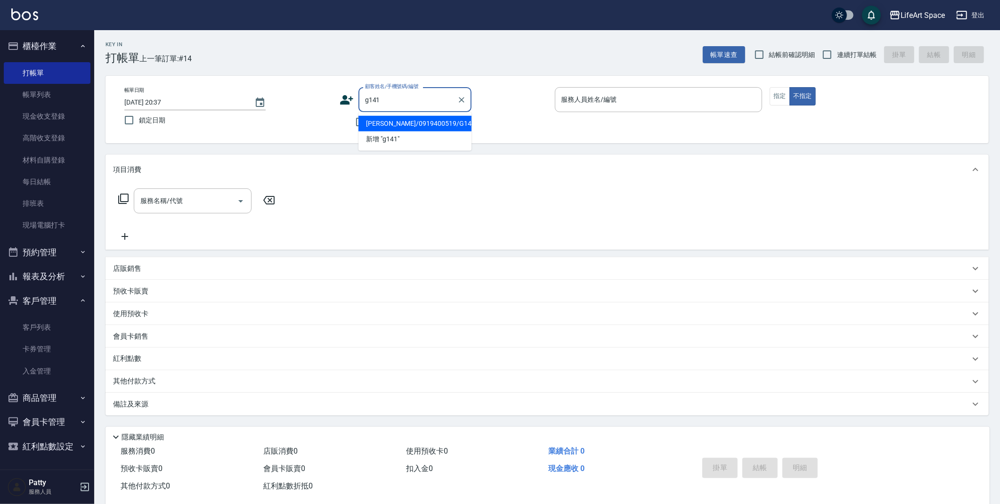
click at [398, 121] on li "[PERSON_NAME]/0919400519/G141" at bounding box center [414, 124] width 113 height 16
type input "[PERSON_NAME]/0919400519/G141"
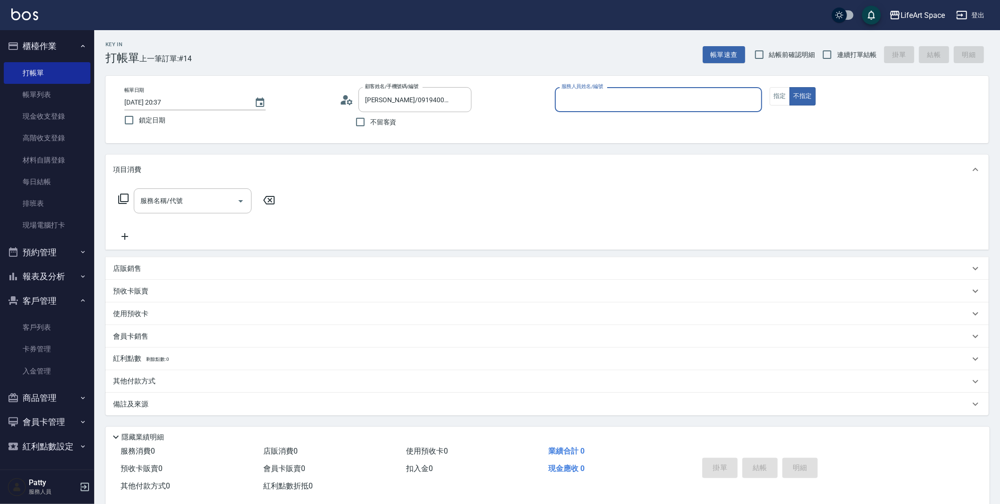
type input "[PERSON_NAME](無代號)"
drag, startPoint x: 784, startPoint y: 94, endPoint x: 719, endPoint y: 97, distance: 65.5
click at [784, 94] on button "指定" at bounding box center [780, 96] width 20 height 18
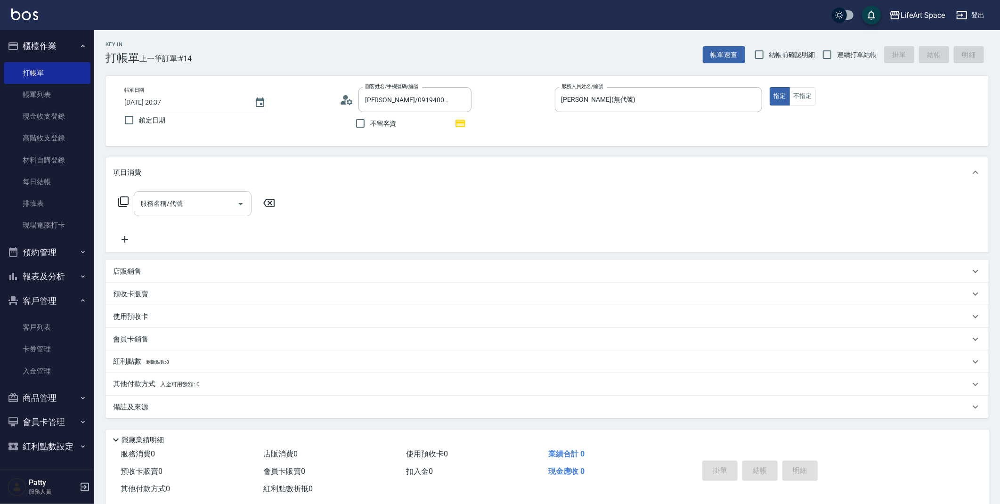
click at [203, 207] on input "服務名稱/代號" at bounding box center [185, 203] width 95 height 16
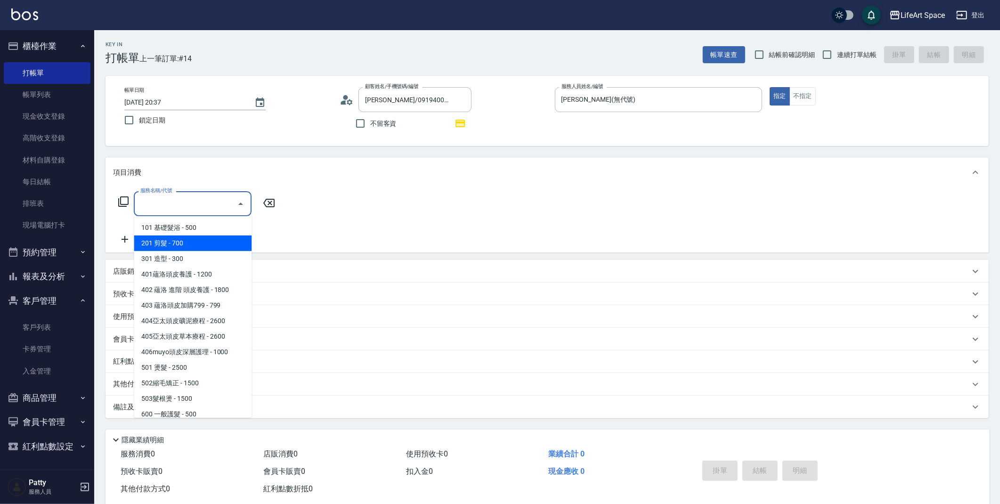
click at [201, 243] on span "201 剪髮 - 700" at bounding box center [193, 244] width 118 height 16
type input "201 剪髮(201)"
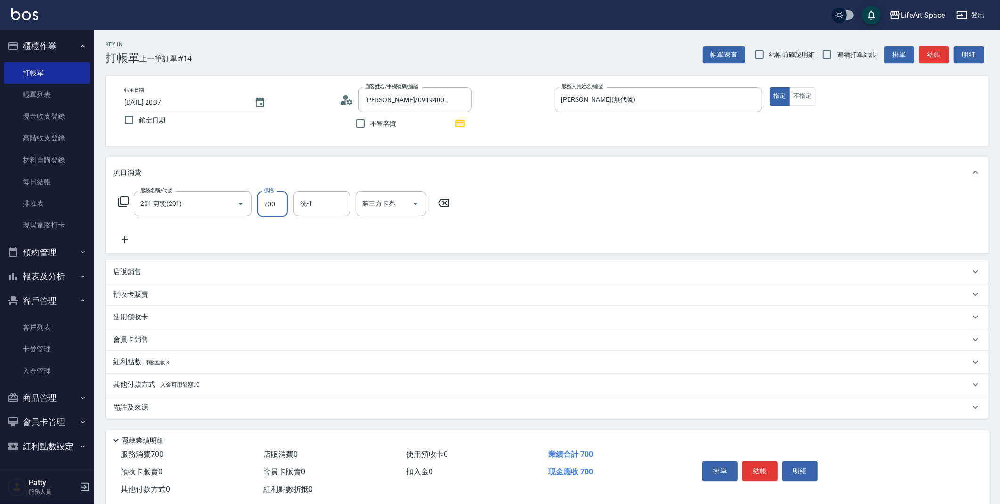
click at [269, 203] on input "700" at bounding box center [272, 203] width 31 height 25
type input "720"
click at [159, 103] on input "[DATE] 20:37" at bounding box center [184, 103] width 121 height 16
type input "[DATE] 20:37"
click at [184, 363] on div "紅利點數 剩餘點數: 8" at bounding box center [541, 362] width 857 height 10
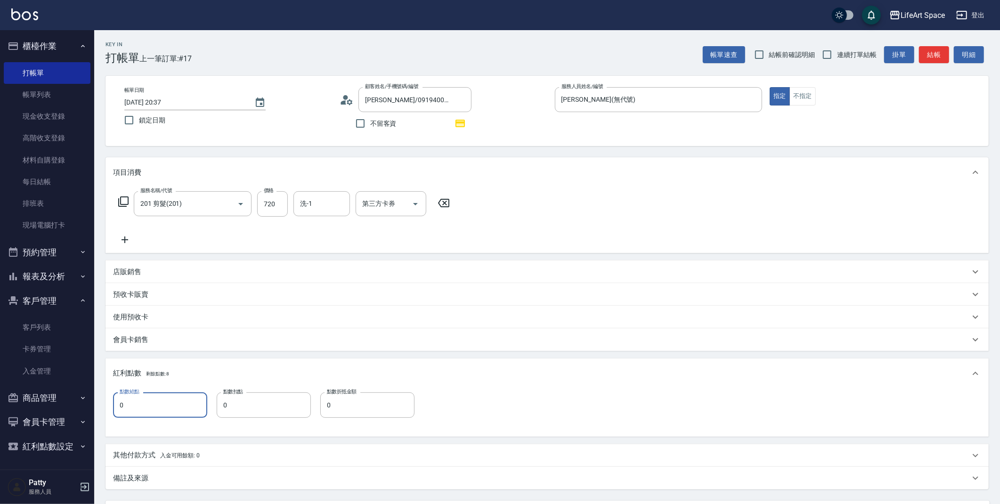
click at [149, 413] on input "0" at bounding box center [160, 404] width 94 height 25
type input "1"
click at [277, 483] on div "備註及來源" at bounding box center [547, 478] width 883 height 23
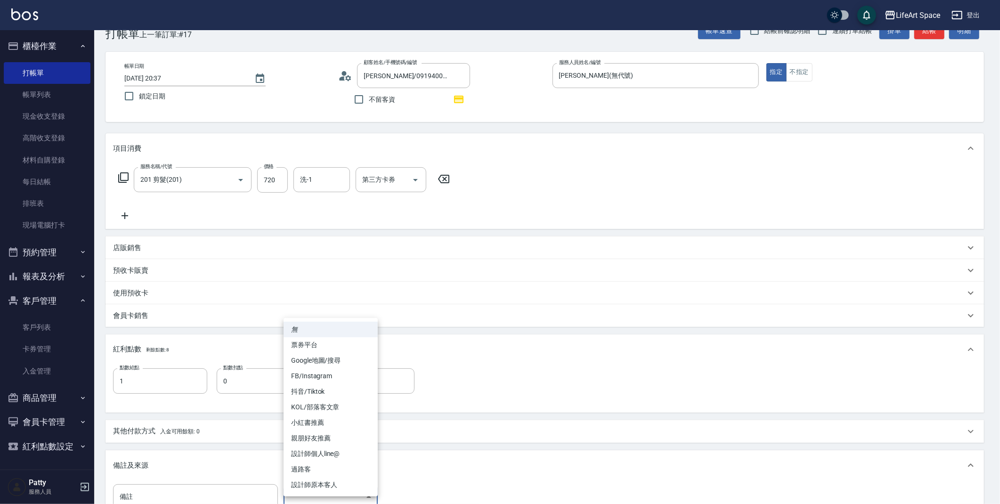
scroll to position [29, 0]
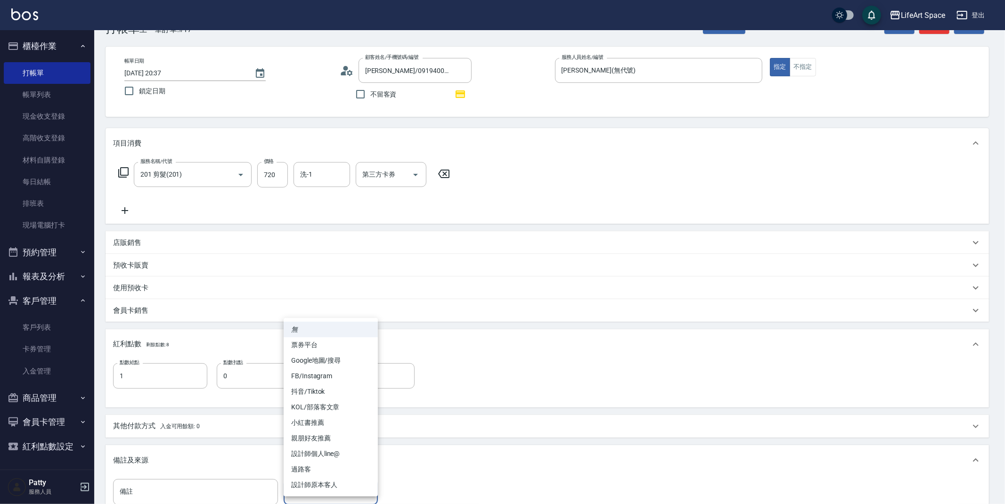
click at [328, 487] on body "LifeArt Space 登出 櫃檯作業 打帳單 帳單列表 現金收支登錄 高階收支登錄 材料自購登錄 每日結帳 排班表 現場電腦打卡 預約管理 預約管理 單…" at bounding box center [502, 298] width 1005 height 655
click at [331, 483] on li "設計師原本客人" at bounding box center [331, 485] width 94 height 16
type input "設計師原本客人"
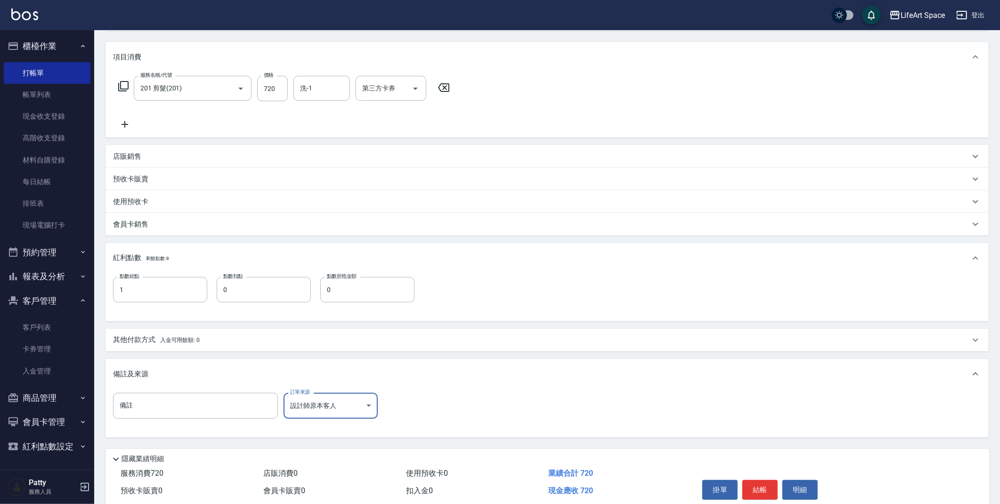
scroll to position [154, 0]
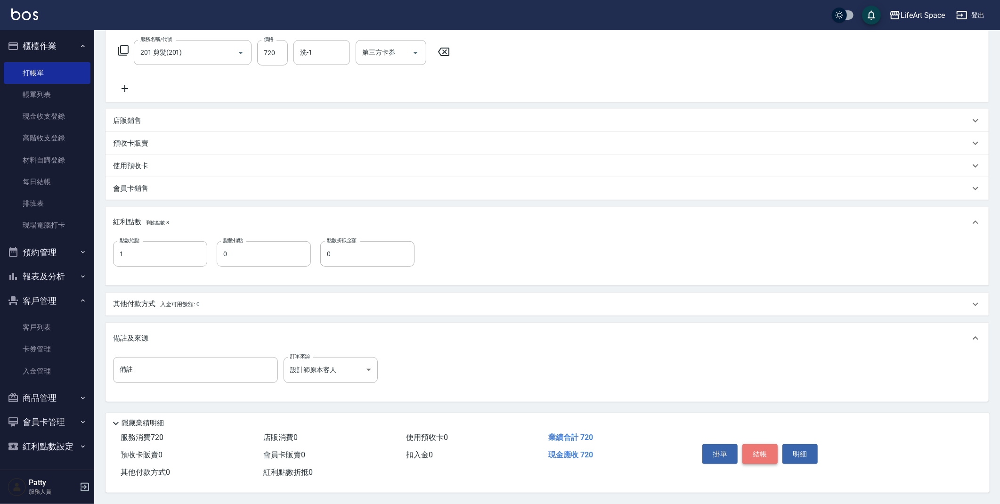
click at [765, 451] on button "結帳" at bounding box center [759, 454] width 35 height 20
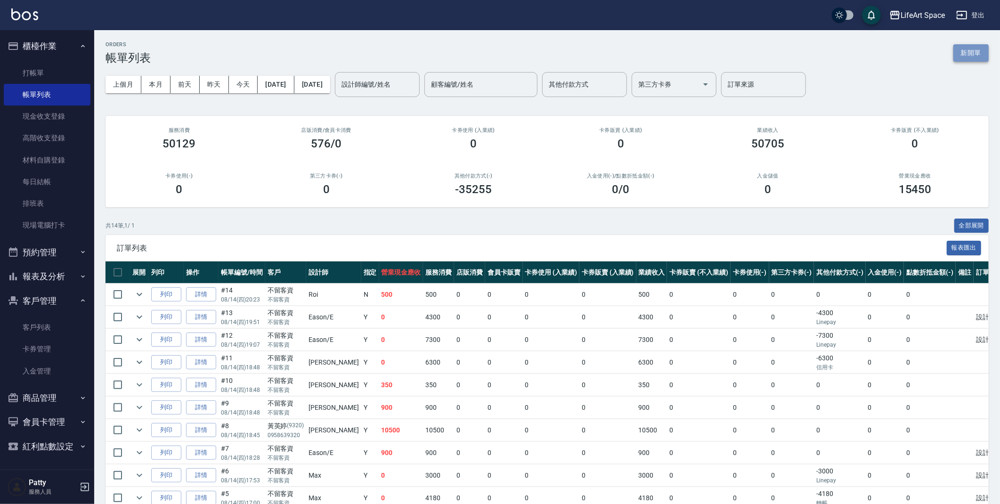
click at [968, 53] on button "新開單" at bounding box center [970, 52] width 35 height 17
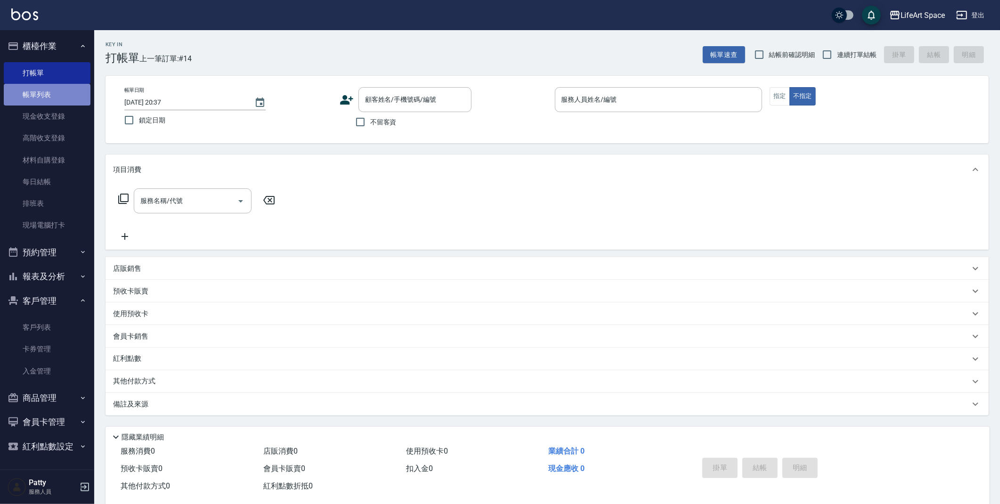
click at [46, 88] on link "帳單列表" at bounding box center [47, 95] width 87 height 22
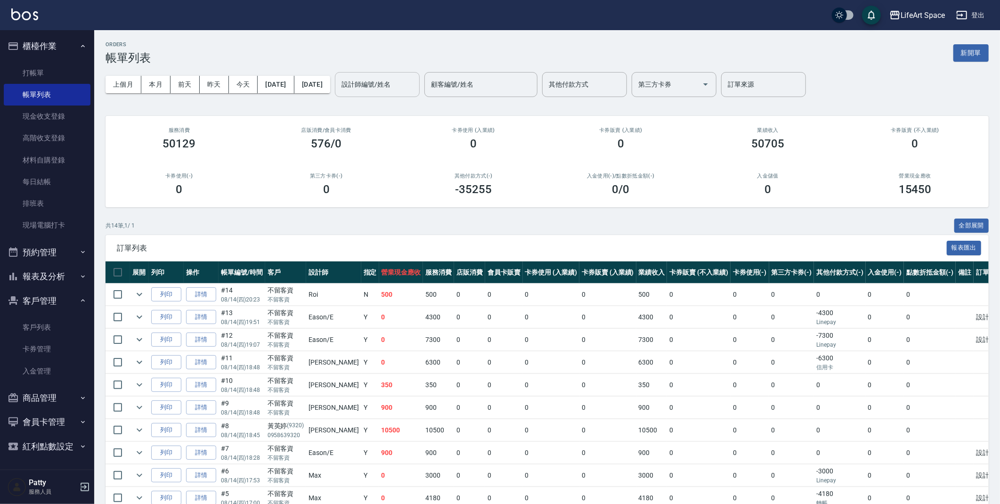
click at [401, 89] on input "設計師編號/姓名" at bounding box center [377, 84] width 76 height 16
click at [396, 107] on span "[PERSON_NAME] (無代號)" at bounding box center [410, 114] width 70 height 20
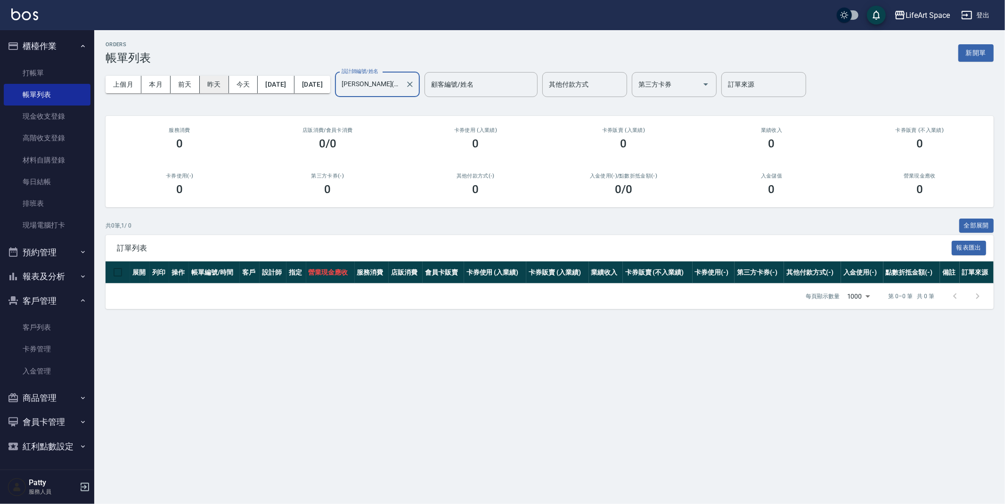
type input "[PERSON_NAME](無代號)"
click at [210, 81] on button "昨天" at bounding box center [214, 84] width 29 height 17
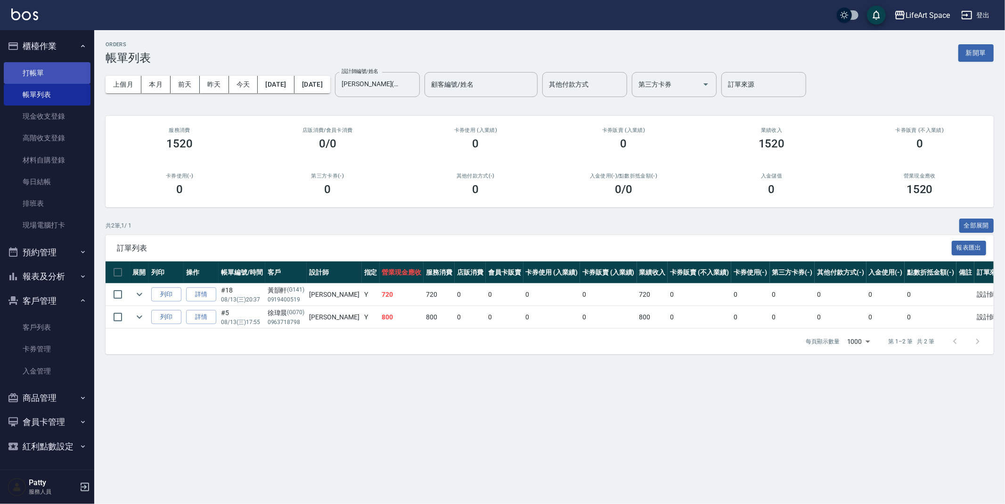
click at [55, 81] on link "打帳單" at bounding box center [47, 73] width 87 height 22
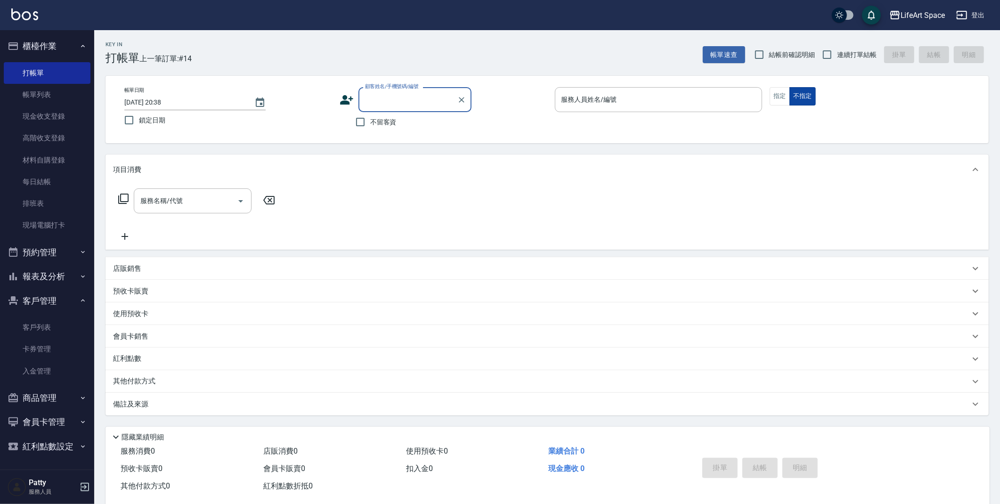
click at [789, 101] on button "不指定" at bounding box center [802, 96] width 26 height 18
click at [432, 101] on input "顧客姓名/手機號碼/編號" at bounding box center [408, 99] width 90 height 16
click at [407, 123] on li "[PERSON_NAME]/0928142353/G020" at bounding box center [414, 124] width 113 height 16
type input "[PERSON_NAME]/0928142353/G020"
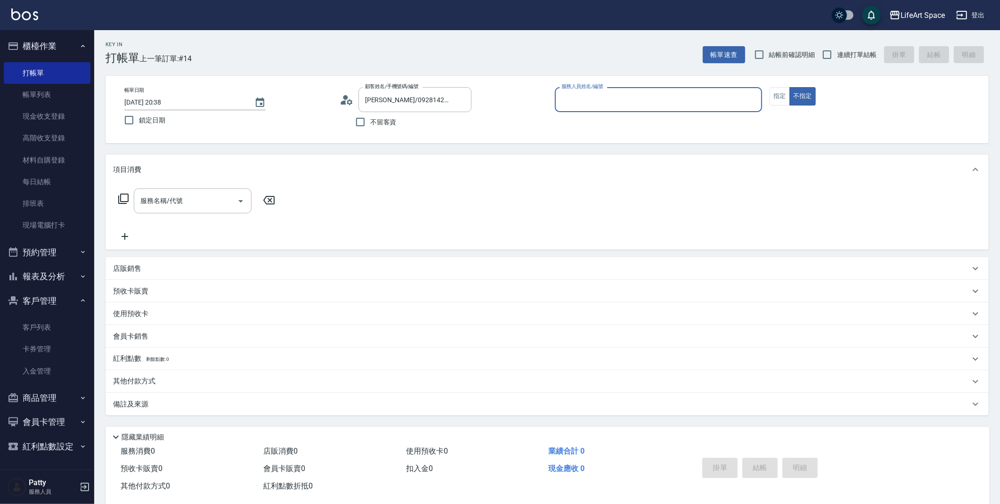
type input "[PERSON_NAME](無代號)"
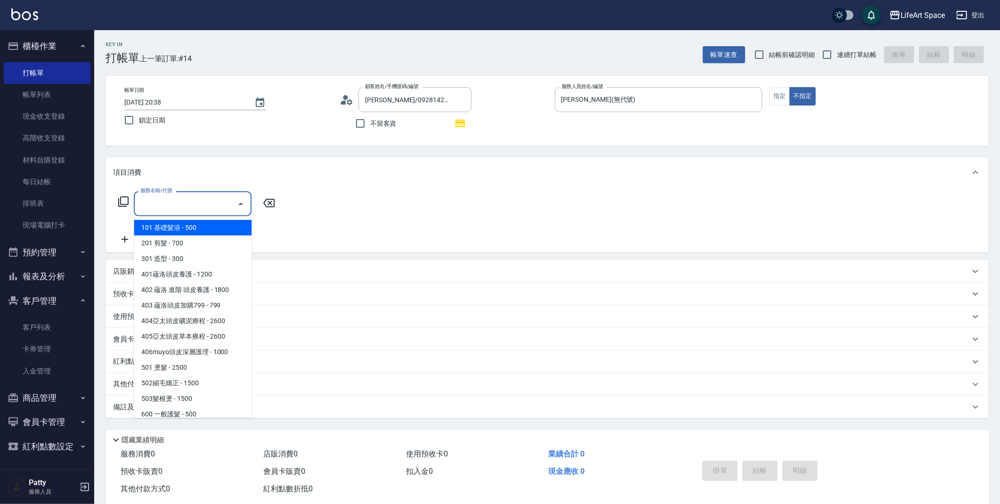
click at [182, 203] on input "服務名稱/代號" at bounding box center [185, 203] width 95 height 16
click at [185, 236] on span "201 剪髮 - 700" at bounding box center [193, 244] width 118 height 16
type input "201 剪髮(201)"
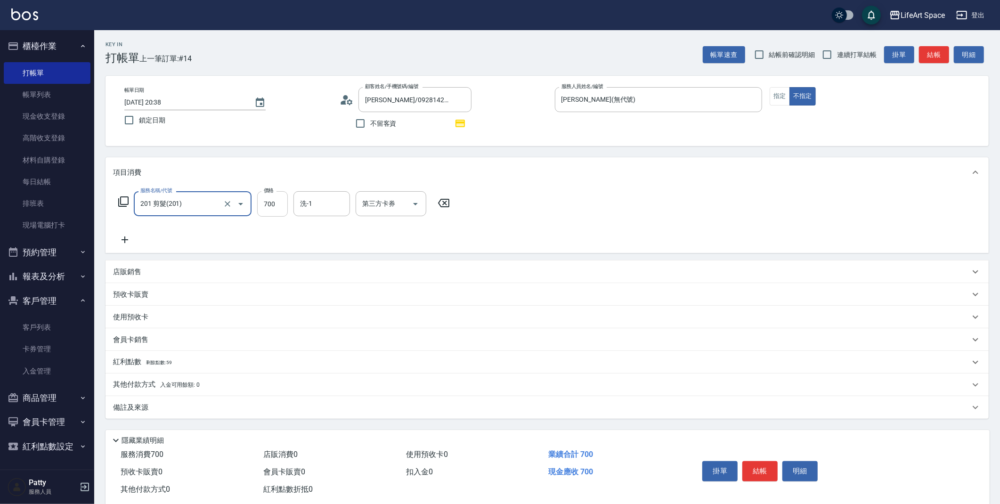
click at [274, 211] on input "700" at bounding box center [272, 203] width 31 height 25
type input "800"
click at [192, 362] on div "紅利點數 剩餘點數: 59" at bounding box center [541, 362] width 857 height 10
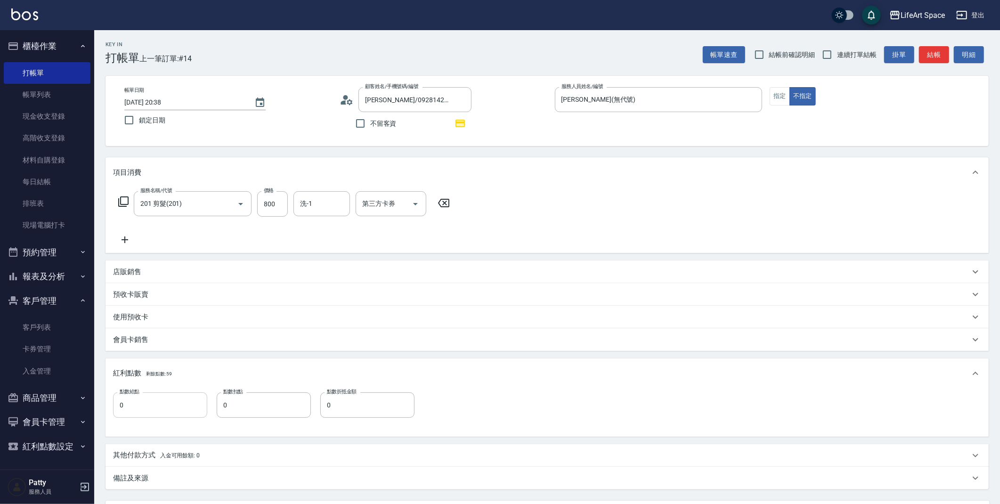
click at [143, 408] on input "0" at bounding box center [160, 404] width 94 height 25
type input "1"
click at [472, 416] on div "點數給點 1 點數給點 點數扣點 0 點數扣點 點數折抵金額 0 點數折抵金額" at bounding box center [547, 410] width 868 height 37
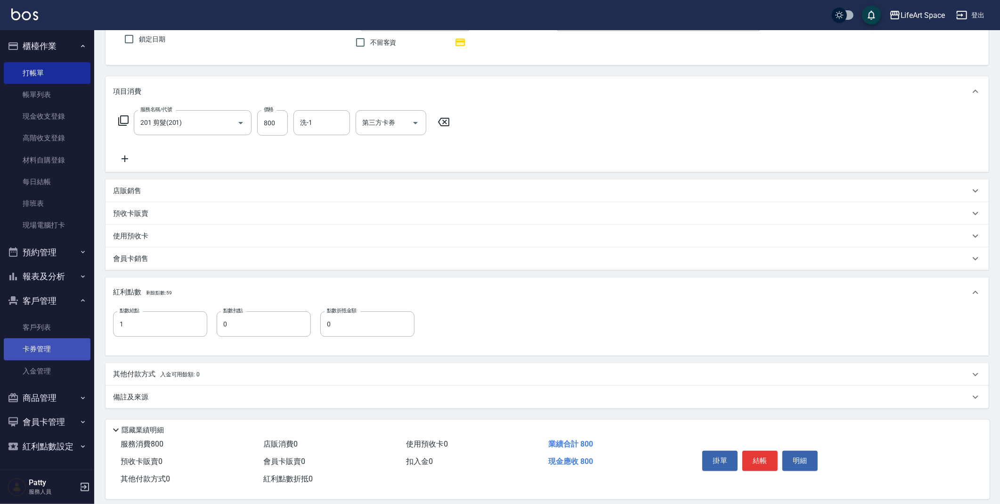
scroll to position [91, 0]
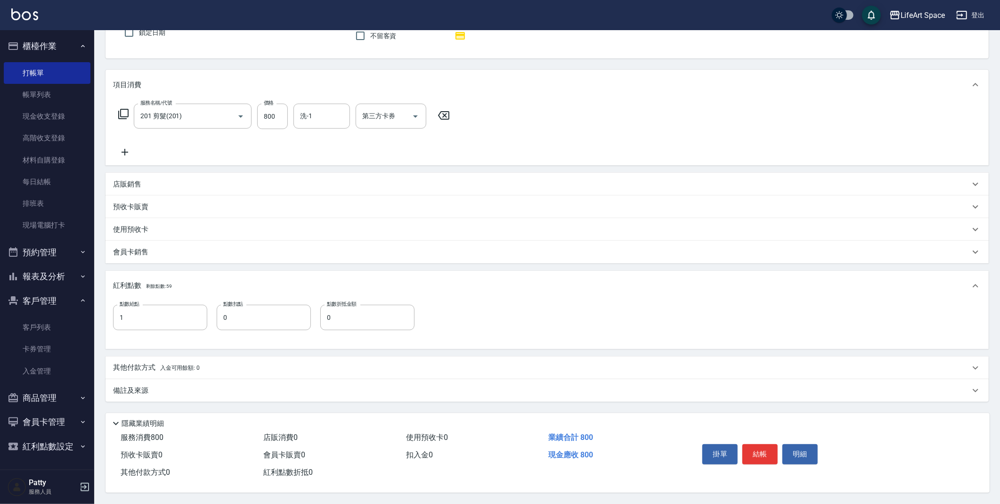
click at [154, 388] on div "備註及來源" at bounding box center [541, 391] width 857 height 10
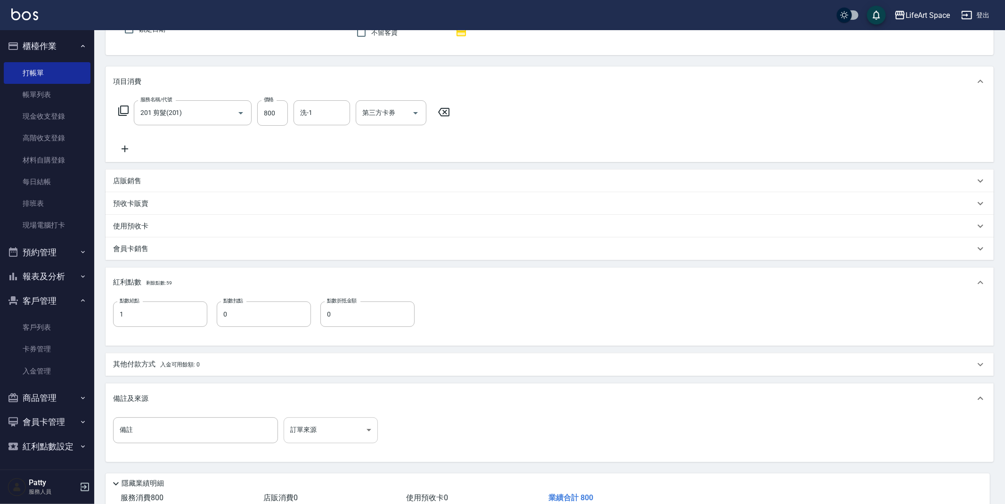
click at [341, 432] on body "LifeArt Space 登出 櫃檯作業 打帳單 帳單列表 現金收支登錄 高階收支登錄 材料自購登錄 每日結帳 排班表 現場電腦打卡 預約管理 預約管理 單…" at bounding box center [502, 236] width 1005 height 655
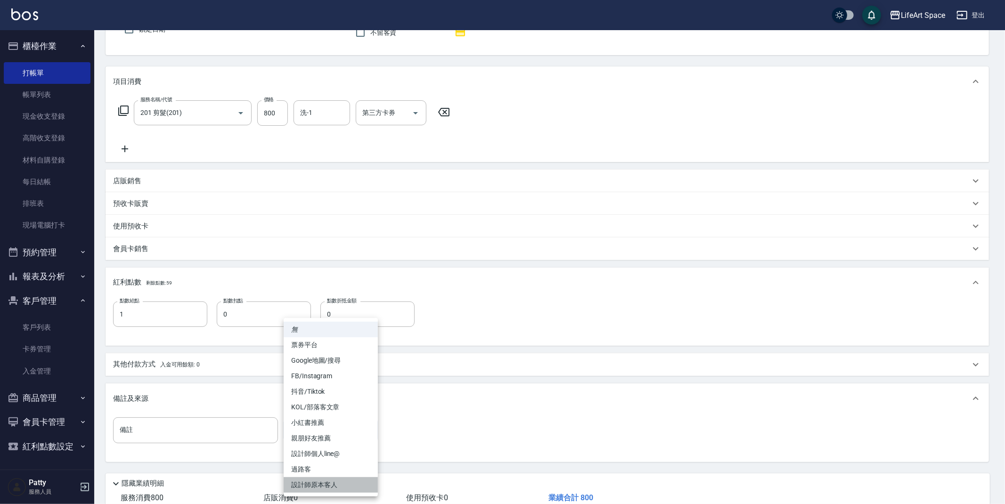
click at [327, 480] on li "設計師原本客人" at bounding box center [331, 485] width 94 height 16
type input "設計師原本客人"
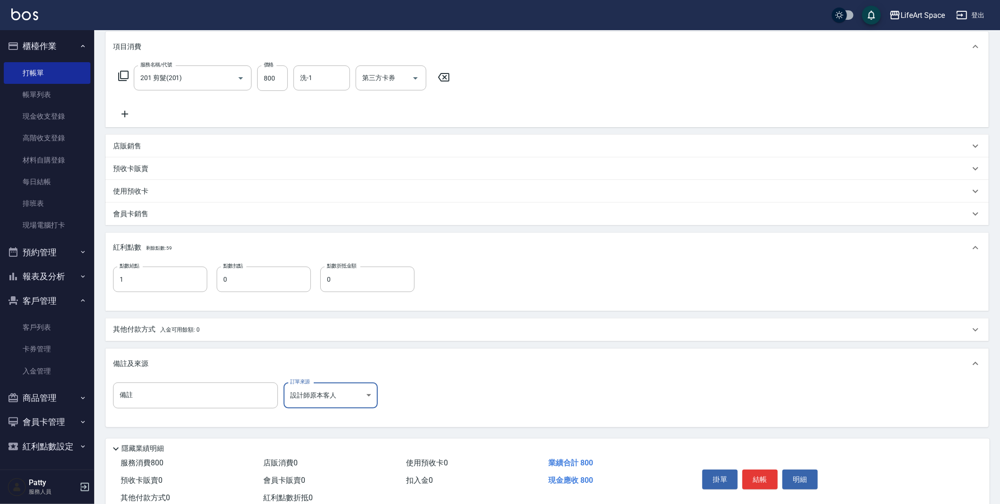
scroll to position [154, 0]
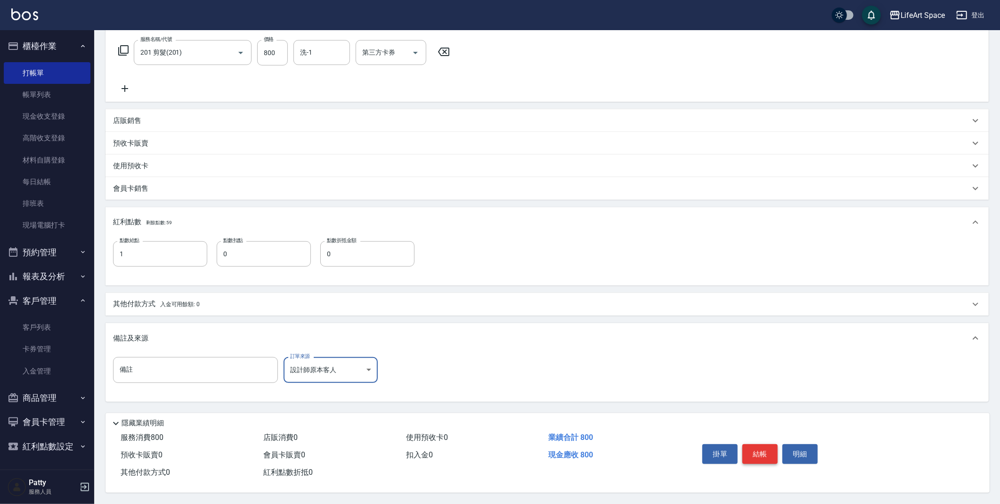
click at [750, 448] on button "結帳" at bounding box center [759, 454] width 35 height 20
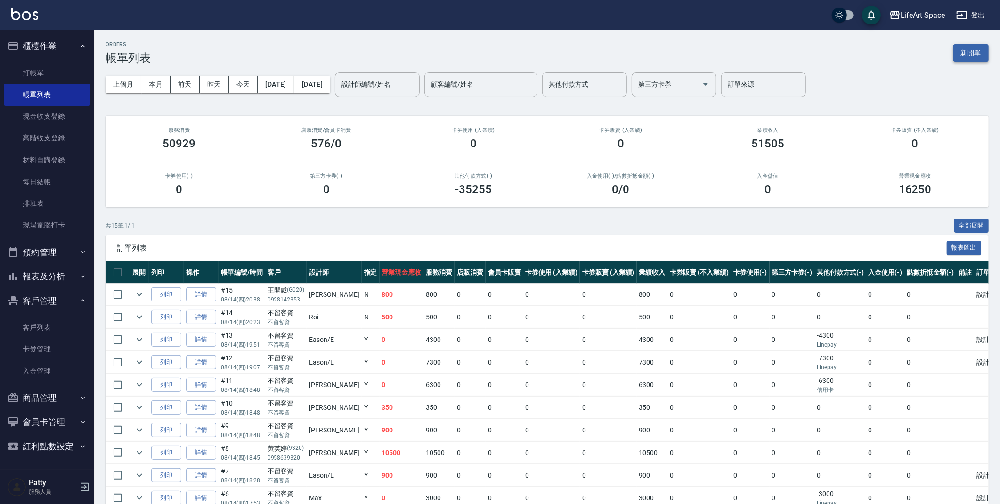
click at [976, 43] on div "ORDERS 帳單列表 新開單" at bounding box center [547, 52] width 883 height 23
click at [976, 51] on button "新開單" at bounding box center [970, 52] width 35 height 17
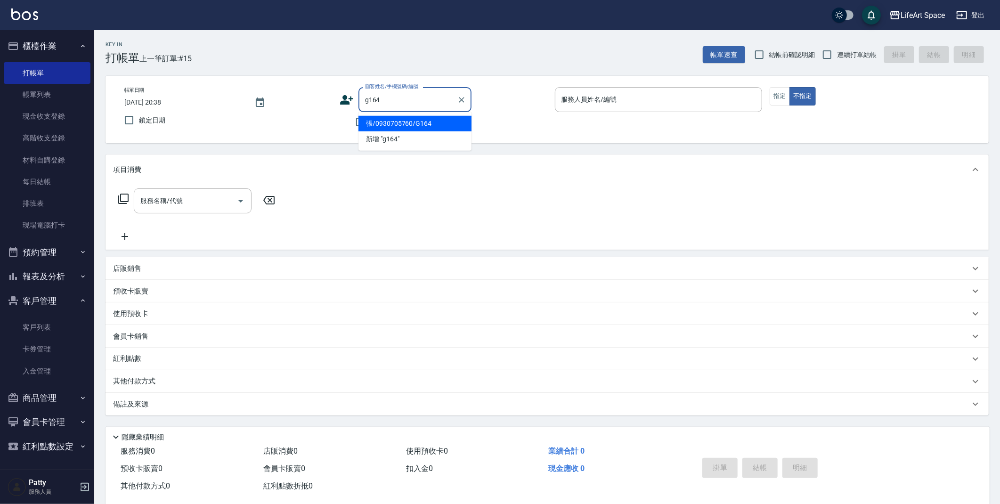
click at [393, 124] on li "張/0930705760/G164" at bounding box center [414, 124] width 113 height 16
type input "張/0930705760/G164"
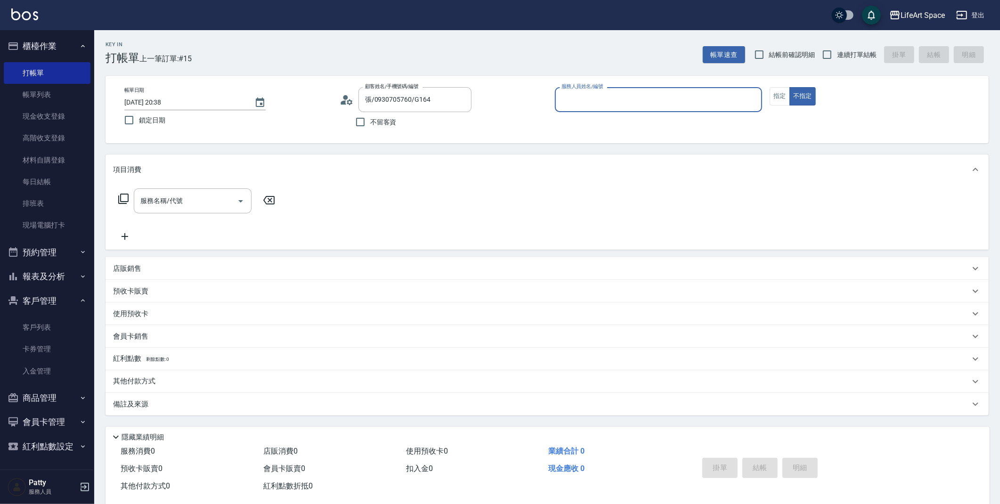
type input "[PERSON_NAME](無代號)"
click at [778, 100] on button "指定" at bounding box center [780, 96] width 20 height 18
click at [126, 200] on icon at bounding box center [123, 198] width 11 height 11
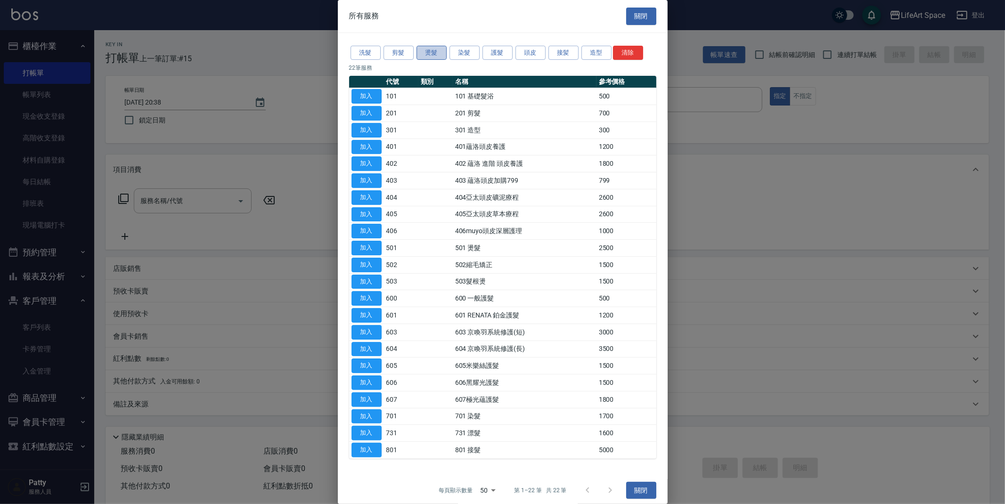
click at [438, 54] on button "燙髮" at bounding box center [431, 53] width 30 height 15
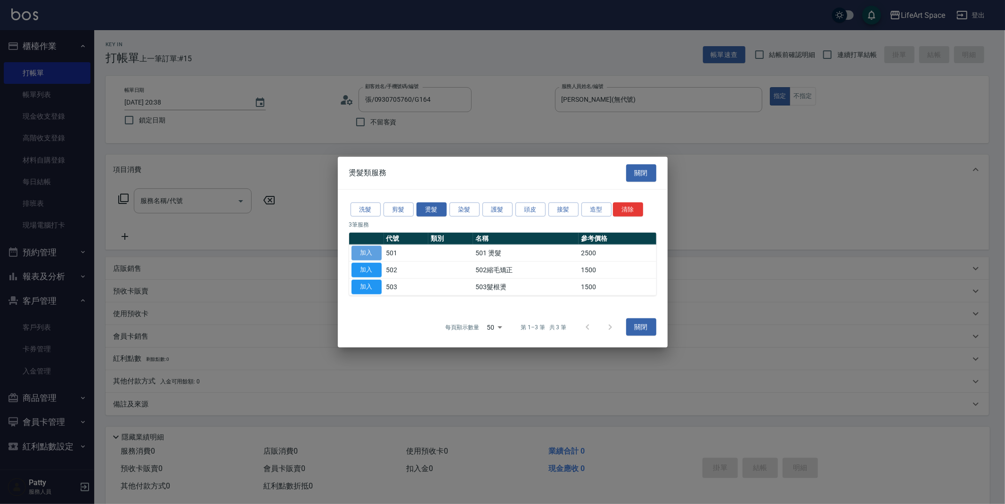
click at [369, 250] on button "加入" at bounding box center [366, 253] width 30 height 15
type input "501 燙髮(501)"
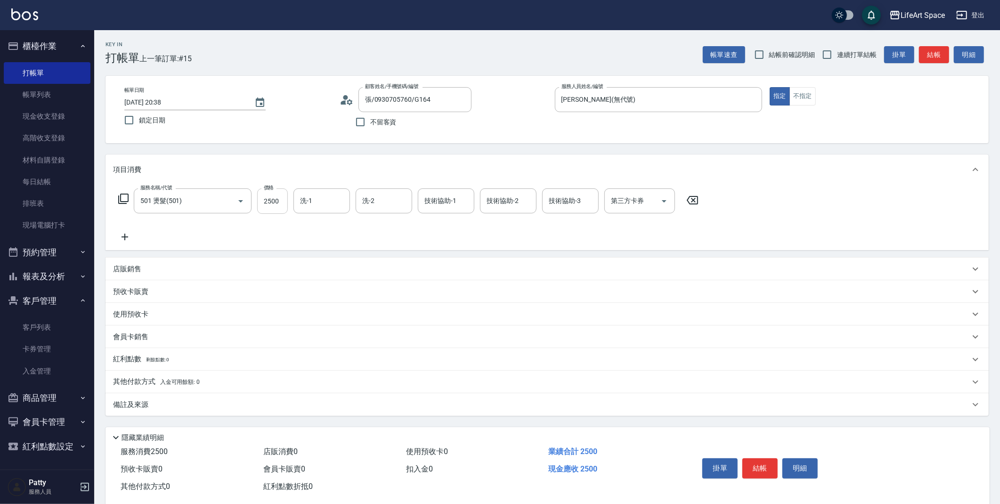
click at [279, 207] on input "2500" at bounding box center [272, 200] width 31 height 25
type input "2400"
click at [126, 201] on icon at bounding box center [123, 198] width 11 height 11
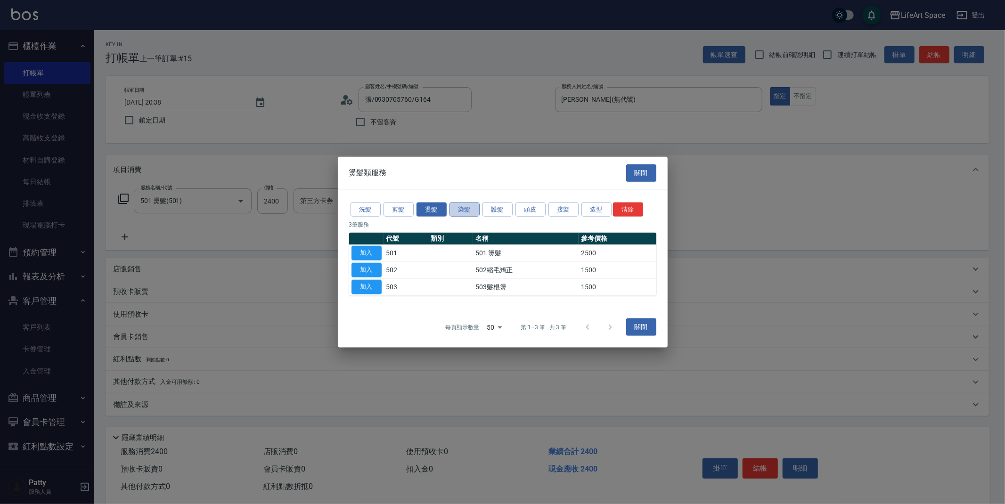
click at [460, 211] on button "染髮" at bounding box center [464, 209] width 30 height 15
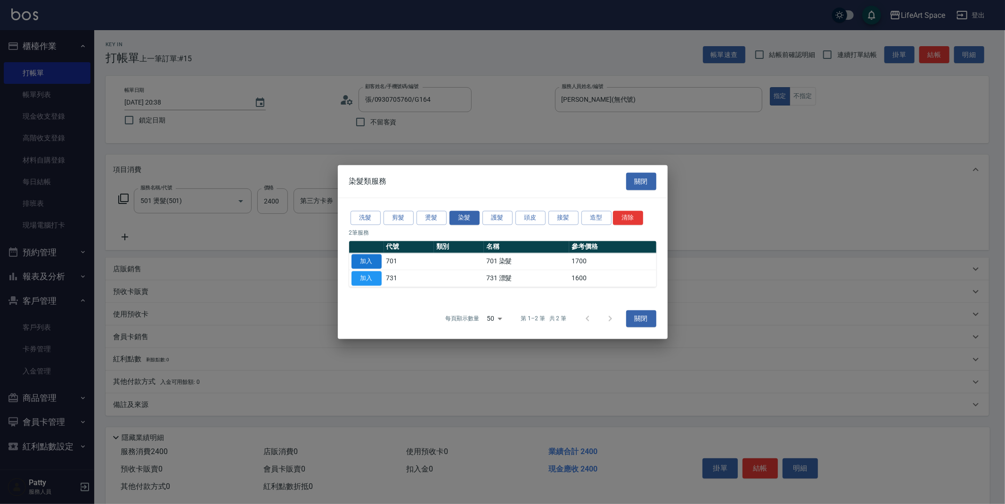
click at [370, 259] on button "加入" at bounding box center [366, 261] width 30 height 15
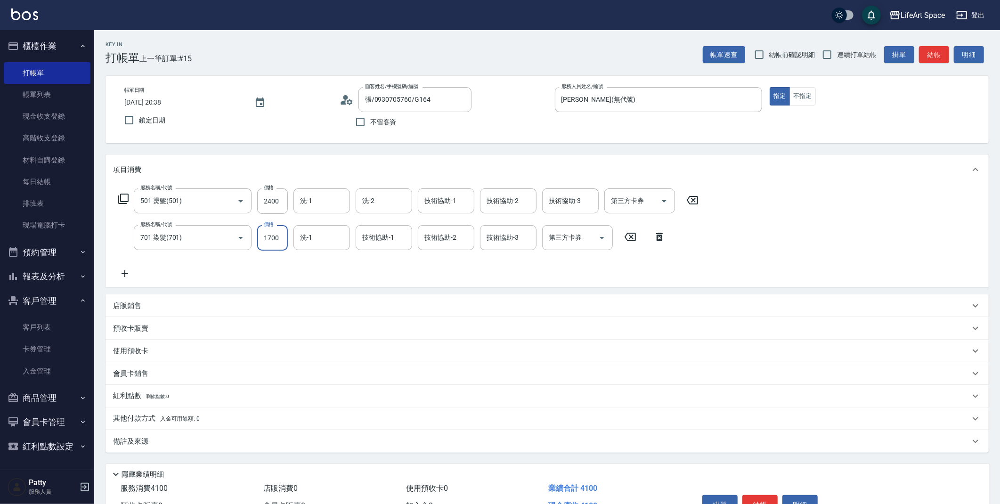
click at [277, 238] on input "1700" at bounding box center [272, 237] width 31 height 25
type input "1760"
click at [342, 194] on input "洗-1" at bounding box center [322, 201] width 48 height 16
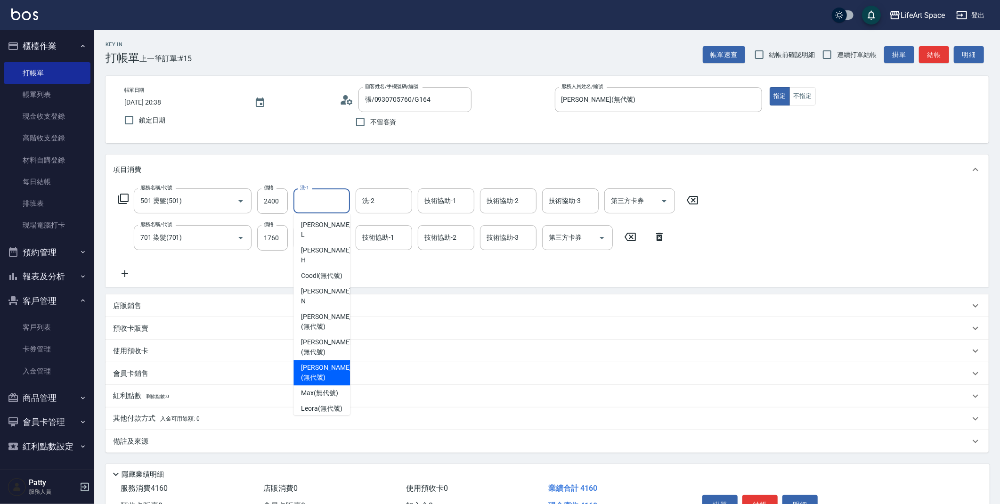
click at [330, 363] on span "[PERSON_NAME] (無代號)" at bounding box center [326, 373] width 50 height 20
type input "[PERSON_NAME](無代號)"
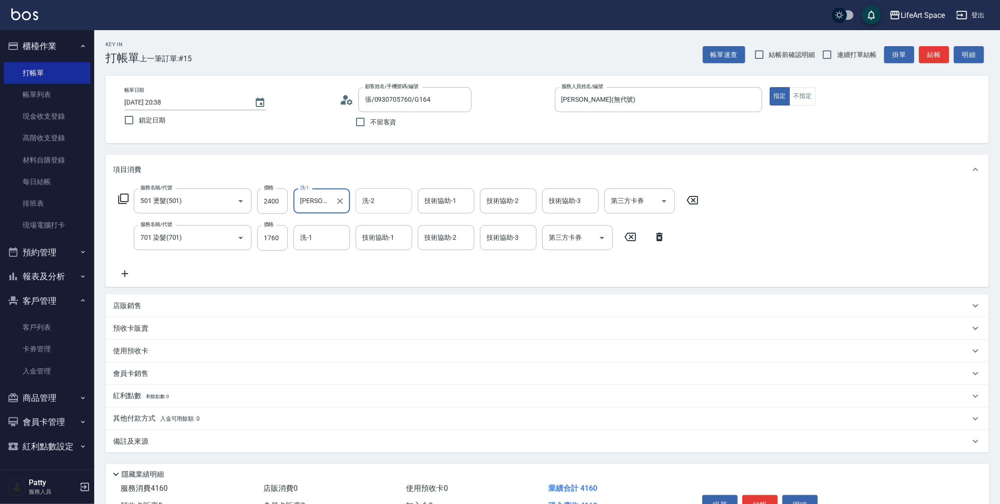
click at [396, 209] on div "洗-2" at bounding box center [384, 200] width 57 height 25
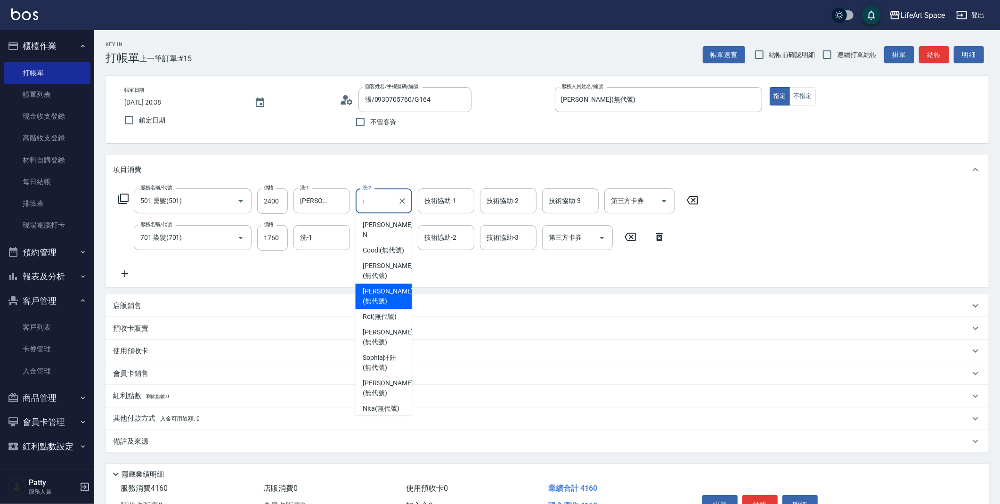
click at [391, 288] on span "[PERSON_NAME] (無代號)" at bounding box center [388, 296] width 50 height 20
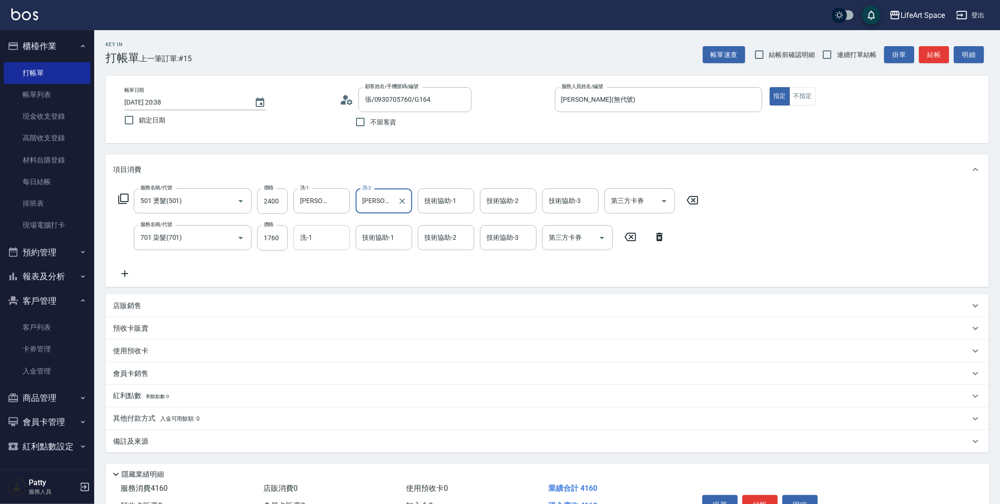
type input "[PERSON_NAME](無代號)"
click at [334, 238] on input "洗-1" at bounding box center [322, 237] width 48 height 16
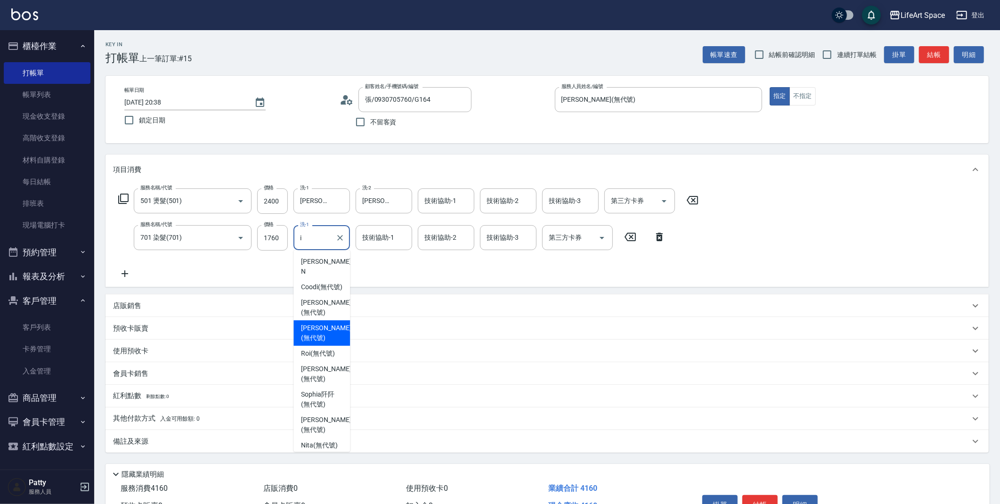
click at [332, 327] on span "[PERSON_NAME] (無代號)" at bounding box center [326, 333] width 50 height 20
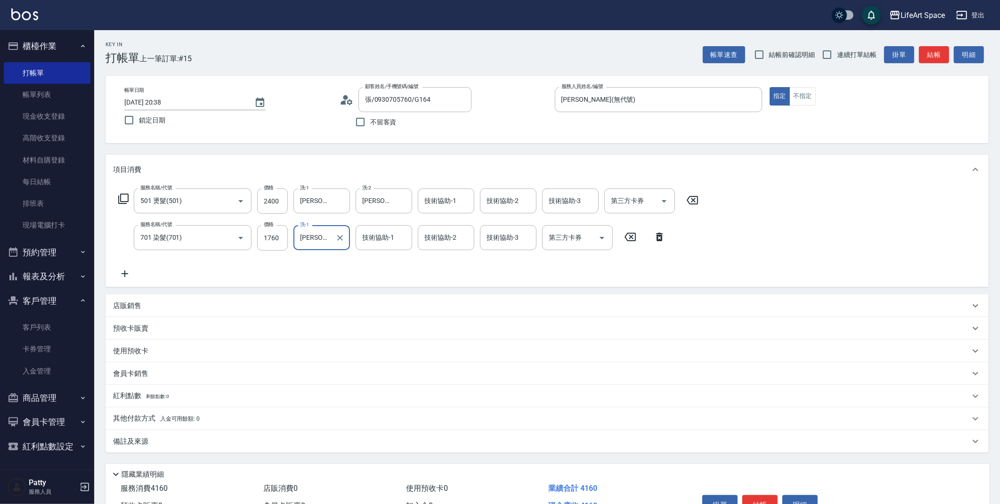
type input "[PERSON_NAME](無代號)"
click at [222, 443] on div "備註及來源" at bounding box center [541, 442] width 857 height 10
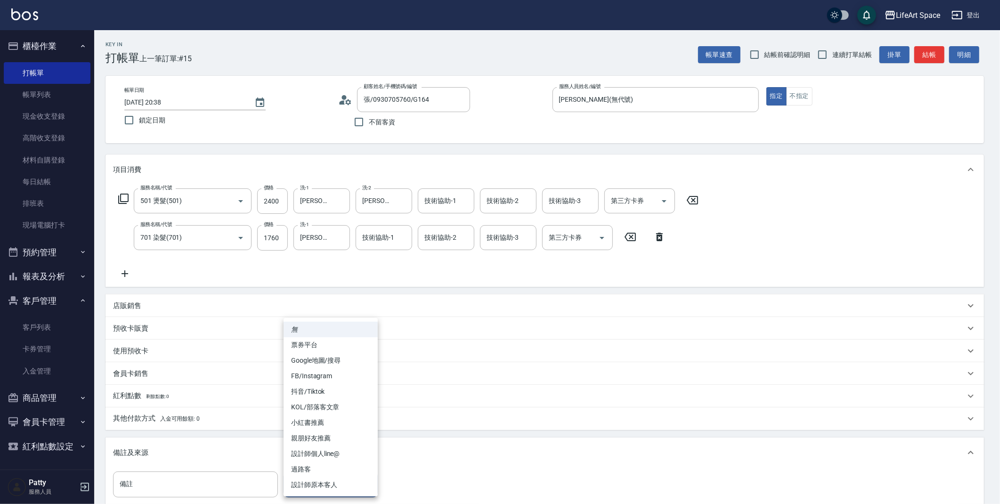
click at [292, 479] on body "LifeArt Space 登出 櫃檯作業 打帳單 帳單列表 現金收支登錄 高階收支登錄 材料自購登錄 每日結帳 排班表 現場電腦打卡 預約管理 預約管理 單…" at bounding box center [500, 309] width 1000 height 618
click at [321, 484] on li "設計師原本客人" at bounding box center [331, 485] width 94 height 16
type input "設計師原本客人"
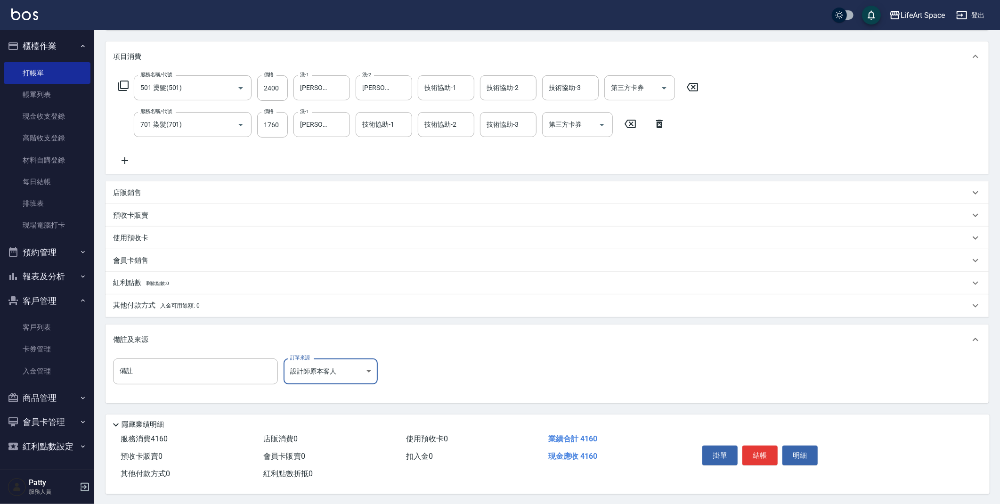
scroll to position [117, 0]
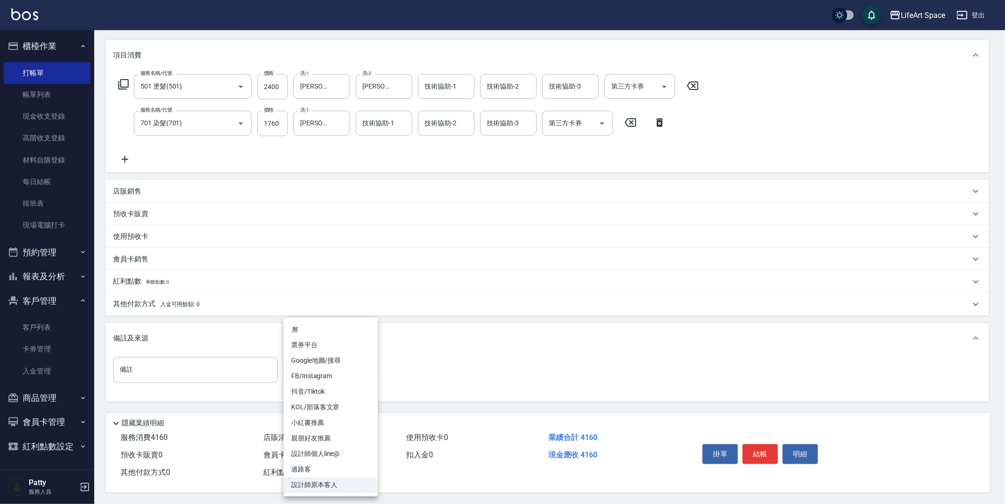
click at [326, 366] on body "LifeArt Space 登出 櫃檯作業 打帳單 帳單列表 現金收支登錄 高階收支登錄 材料自購登錄 每日結帳 排班表 現場電腦打卡 預約管理 預約管理 單…" at bounding box center [502, 195] width 1005 height 618
click at [758, 453] on div at bounding box center [502, 252] width 1005 height 504
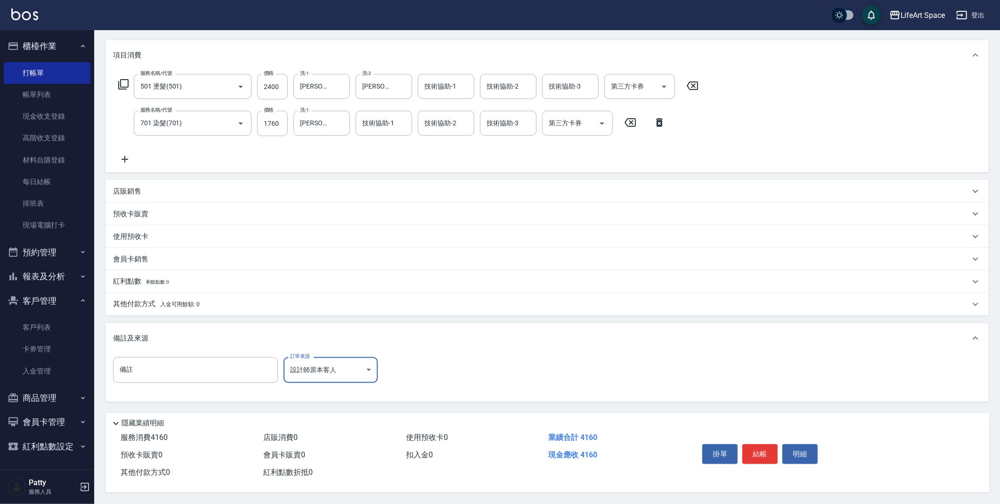
click at [758, 456] on button "結帳" at bounding box center [759, 454] width 35 height 20
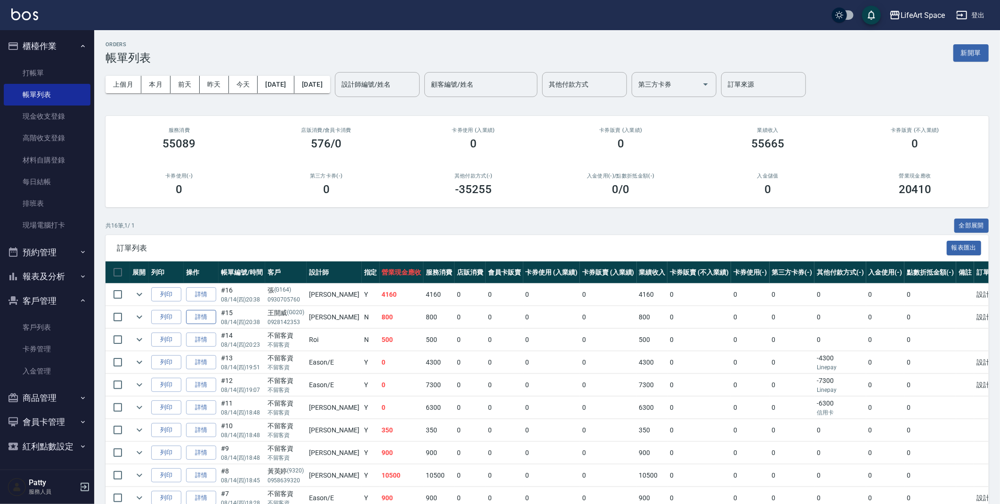
click at [202, 316] on link "詳情" at bounding box center [201, 317] width 30 height 15
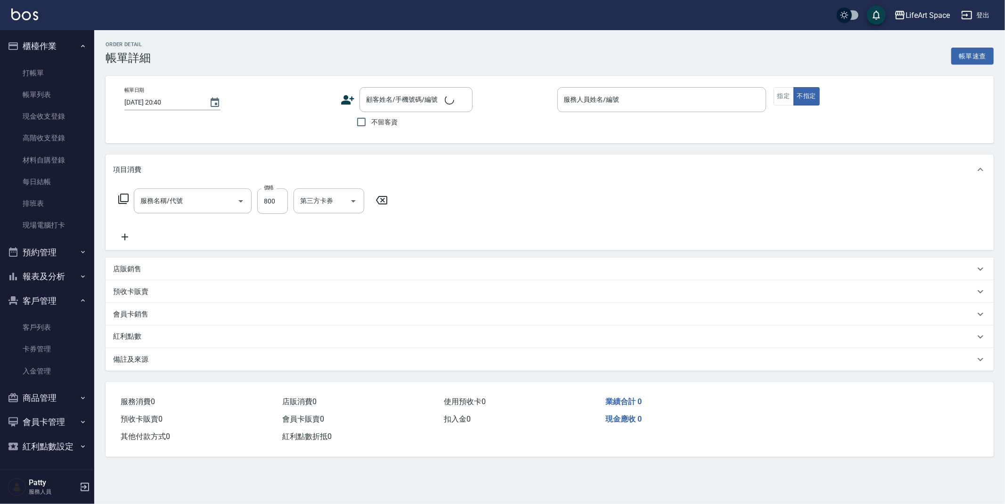
click at [787, 92] on button "指定" at bounding box center [783, 96] width 20 height 18
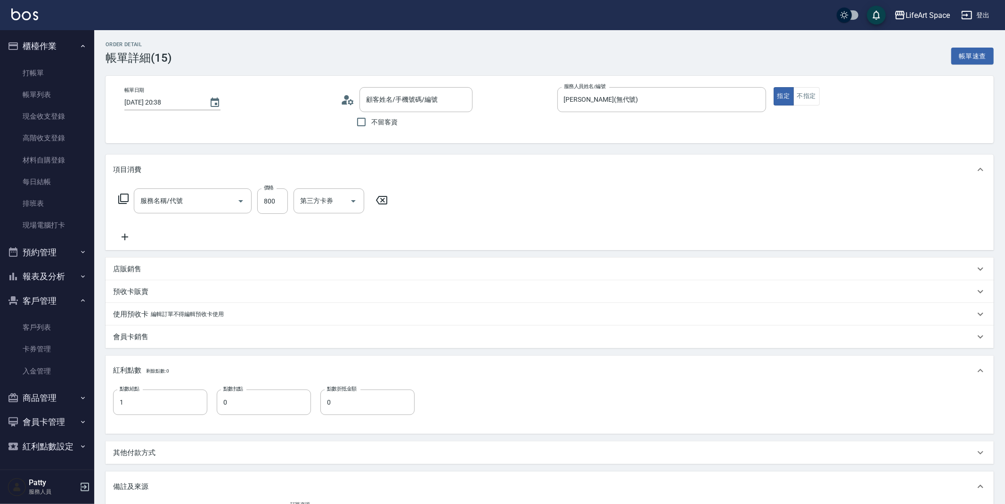
type input "[DATE] 20:38"
type input "[PERSON_NAME](無代號)"
type input "1"
type input "設計師原本客人"
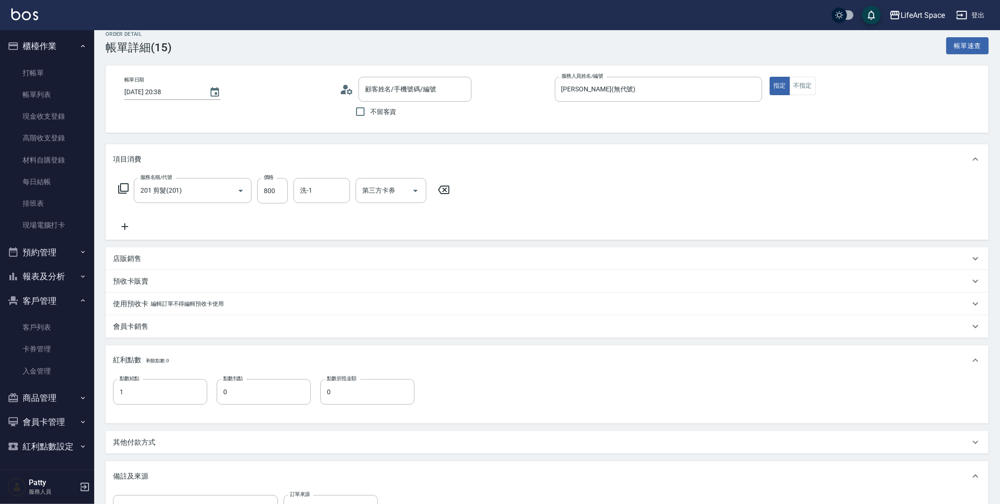
type input "201 剪髮(201)"
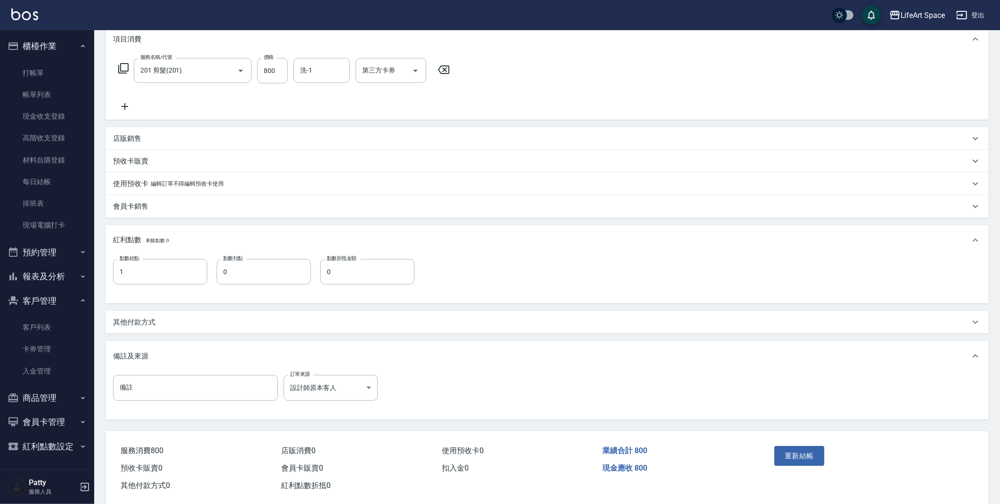
type input "[PERSON_NAME]/0928142353/G020"
click at [795, 452] on button "重新結帳" at bounding box center [799, 459] width 50 height 20
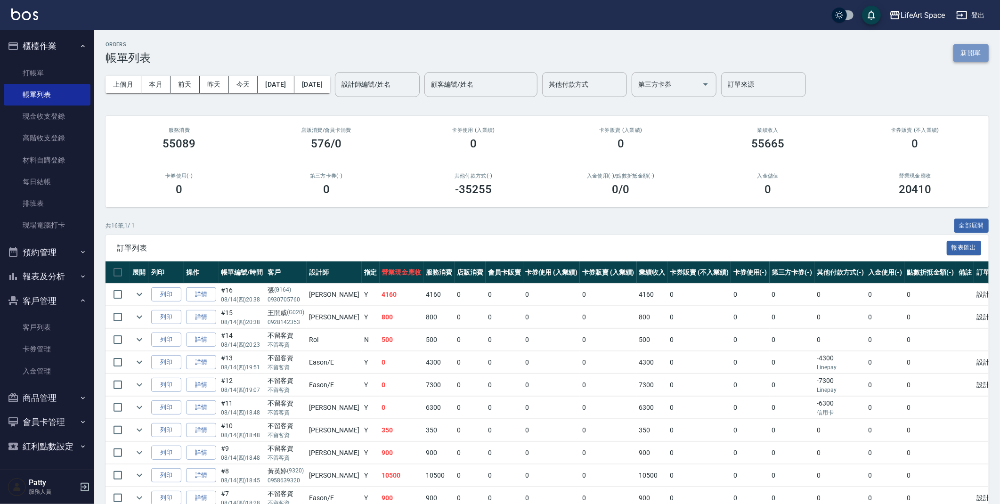
click at [968, 57] on button "新開單" at bounding box center [970, 52] width 35 height 17
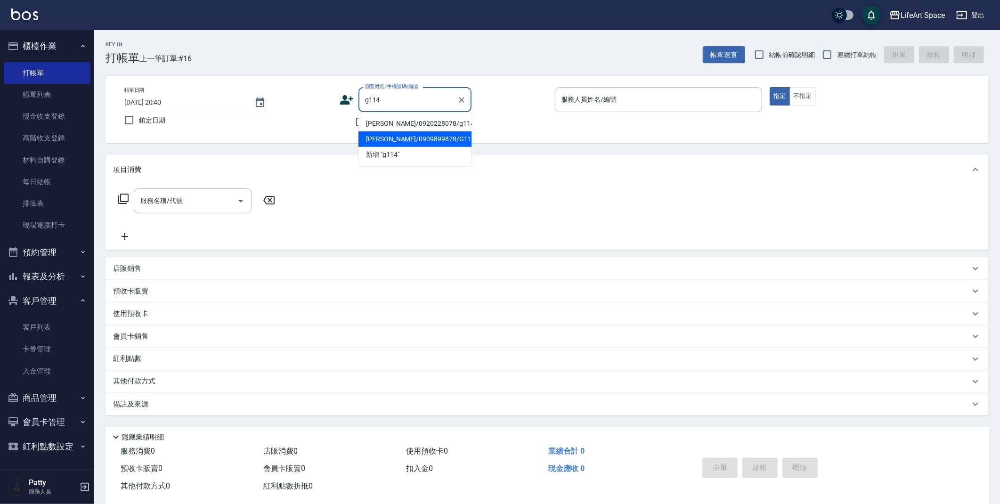
drag, startPoint x: 403, startPoint y: 143, endPoint x: 200, endPoint y: 148, distance: 203.6
click at [403, 143] on li "[PERSON_NAME]/0909899878/G114" at bounding box center [414, 139] width 113 height 16
type input "[PERSON_NAME]/0909899878/G114"
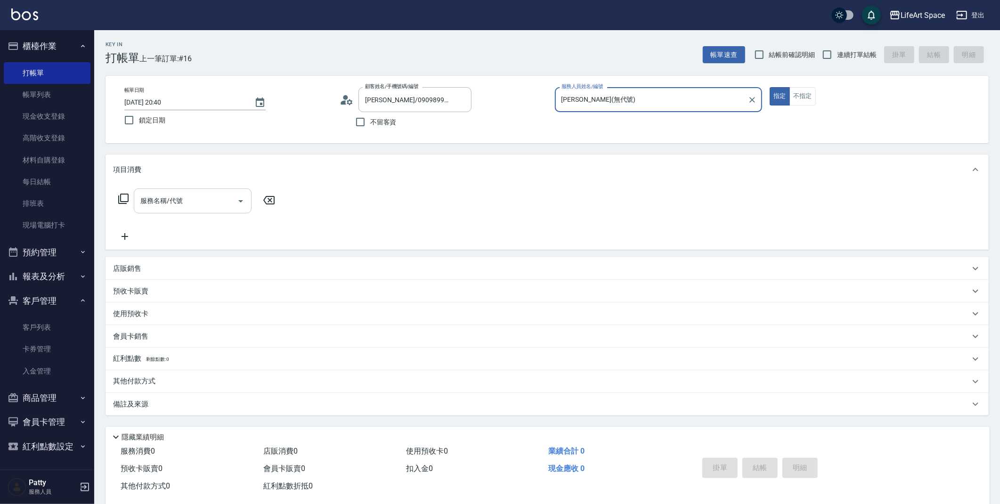
type input "[PERSON_NAME](無代號)"
click at [182, 198] on input "服務名稱/代號" at bounding box center [185, 201] width 95 height 16
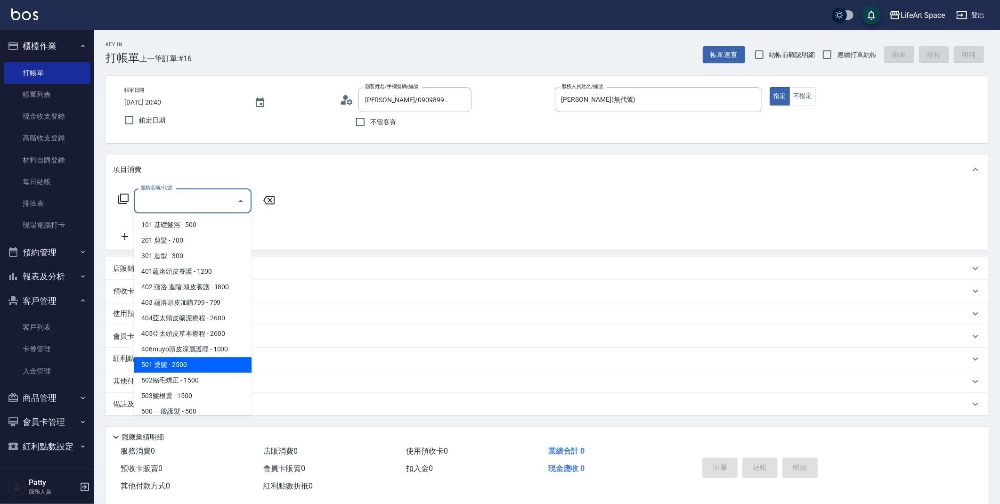
drag, startPoint x: 180, startPoint y: 368, endPoint x: 237, endPoint y: 303, distance: 86.5
click at [179, 368] on span "501 燙髮 - 2500" at bounding box center [193, 365] width 118 height 16
type input "501 燙髮(501)"
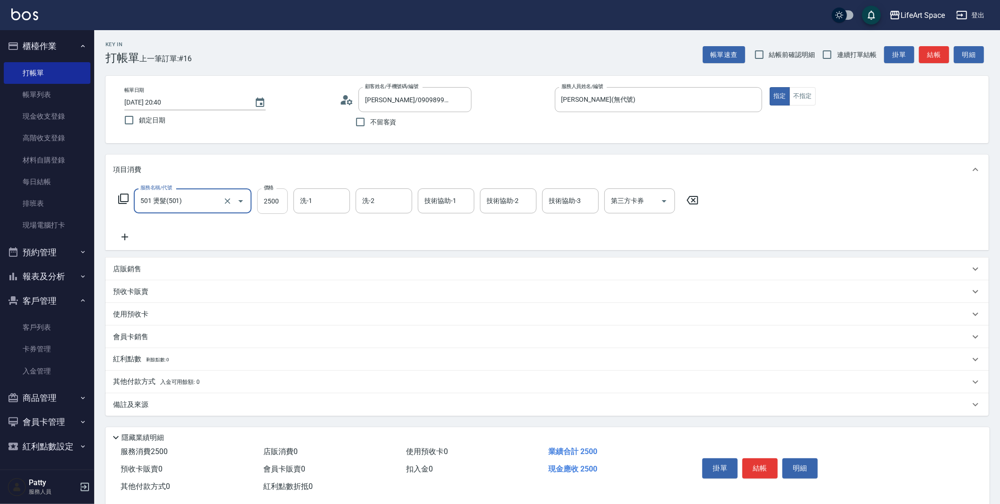
click at [280, 197] on input "2500" at bounding box center [272, 200] width 31 height 25
type input "2000"
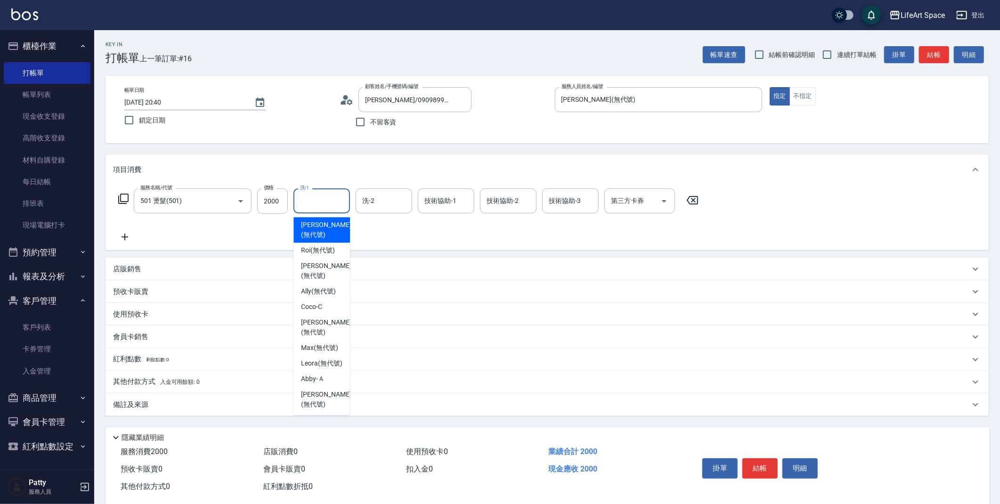
click at [323, 203] on input "洗-1" at bounding box center [322, 201] width 48 height 16
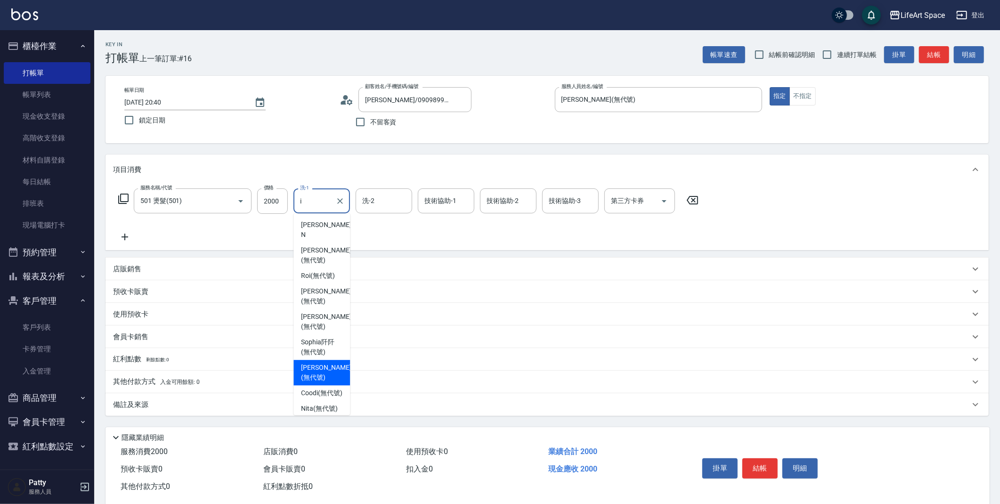
drag, startPoint x: 313, startPoint y: 362, endPoint x: 309, endPoint y: 365, distance: 4.8
click at [313, 363] on span "[PERSON_NAME] (無代號)" at bounding box center [326, 373] width 50 height 20
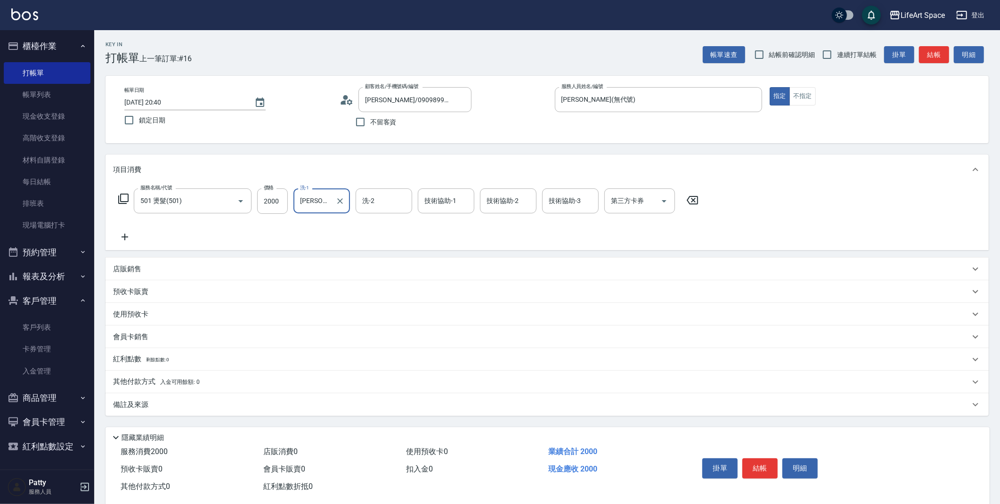
type input "[PERSON_NAME](無代號)"
click at [209, 402] on div "備註及來源" at bounding box center [541, 405] width 857 height 10
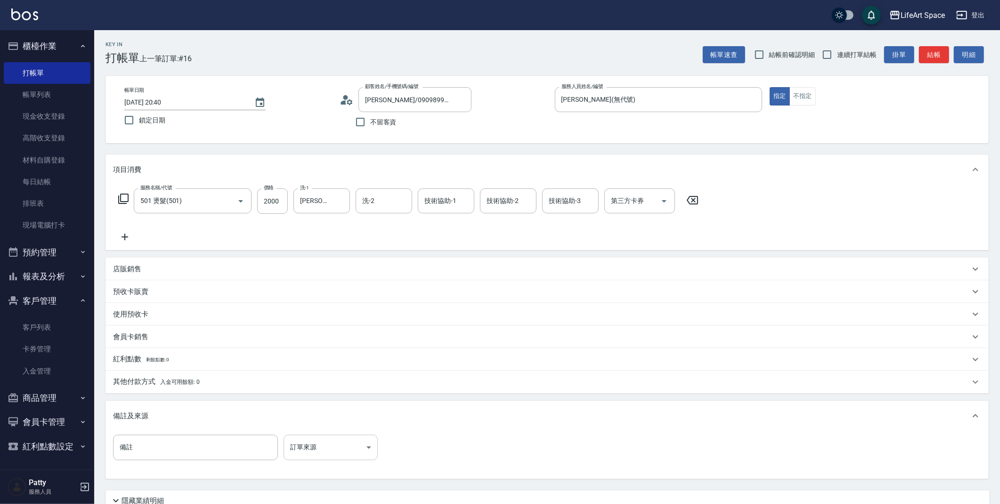
click at [309, 456] on body "LifeArt Space 登出 櫃檯作業 打帳單 帳單列表 現金收支登錄 高階收支登錄 材料自購登錄 每日結帳 排班表 現場電腦打卡 預約管理 預約管理 單…" at bounding box center [500, 290] width 1000 height 581
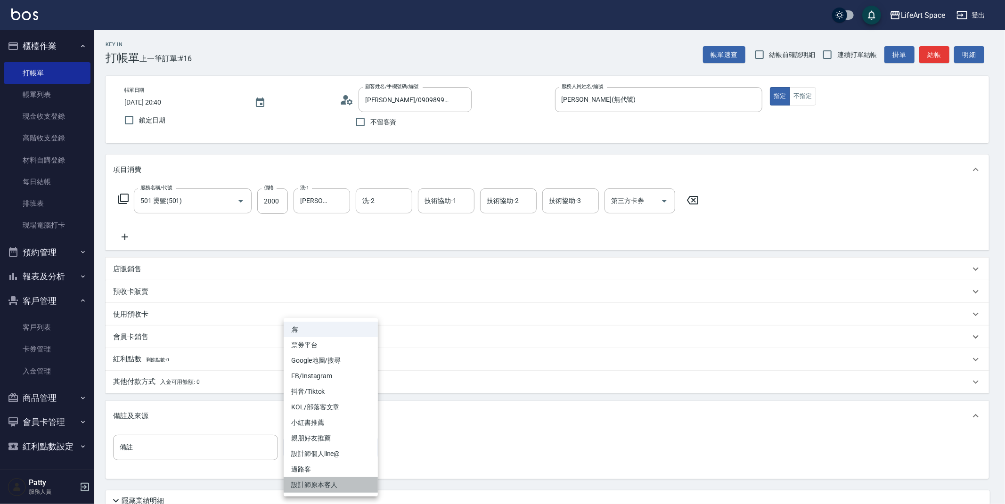
click at [322, 485] on li "設計師原本客人" at bounding box center [331, 485] width 94 height 16
type input "設計師原本客人"
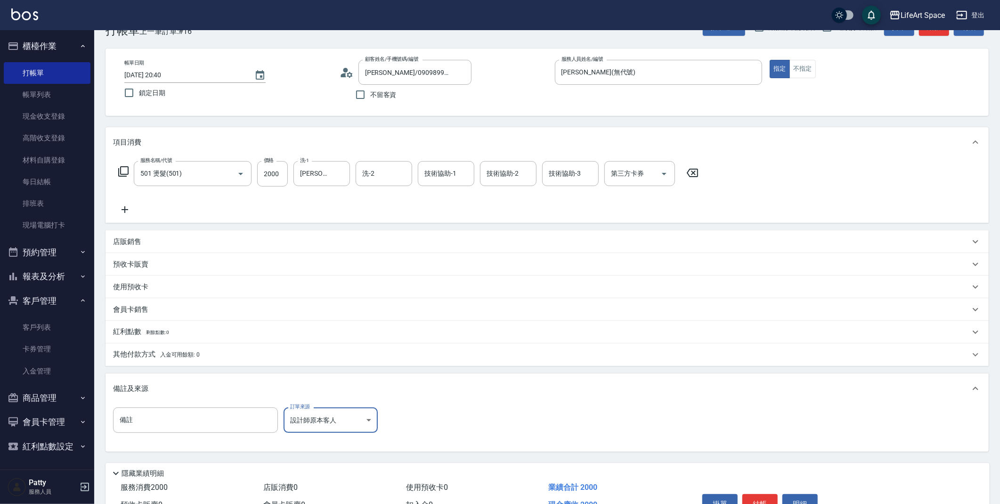
scroll to position [81, 0]
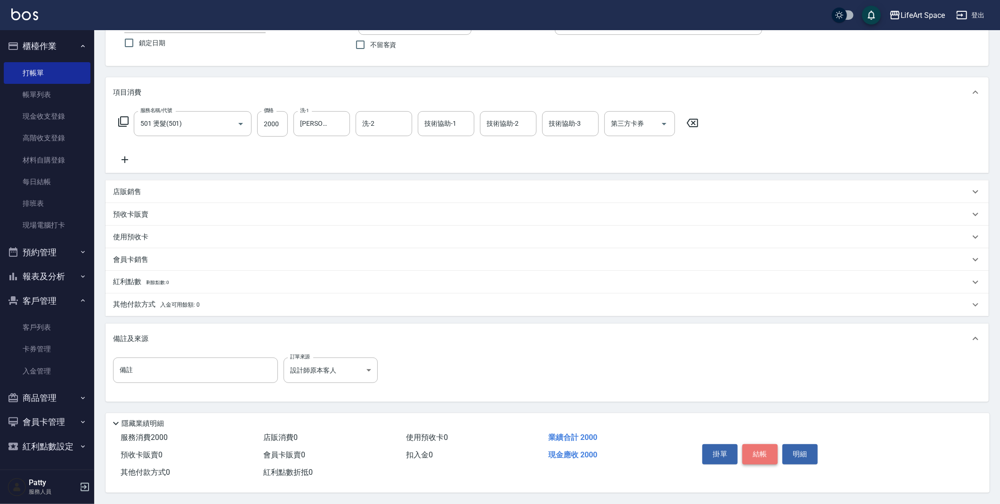
click at [758, 449] on button "結帳" at bounding box center [759, 454] width 35 height 20
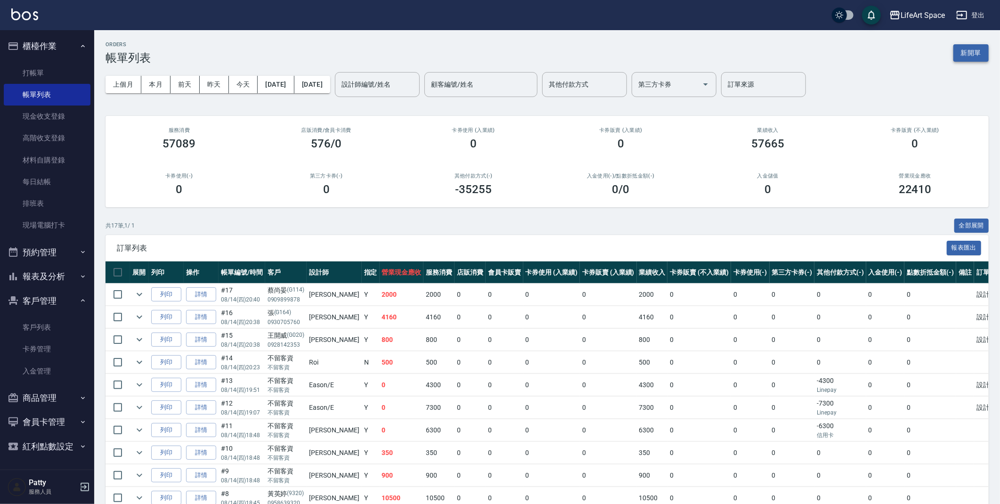
click at [962, 48] on button "新開單" at bounding box center [970, 52] width 35 height 17
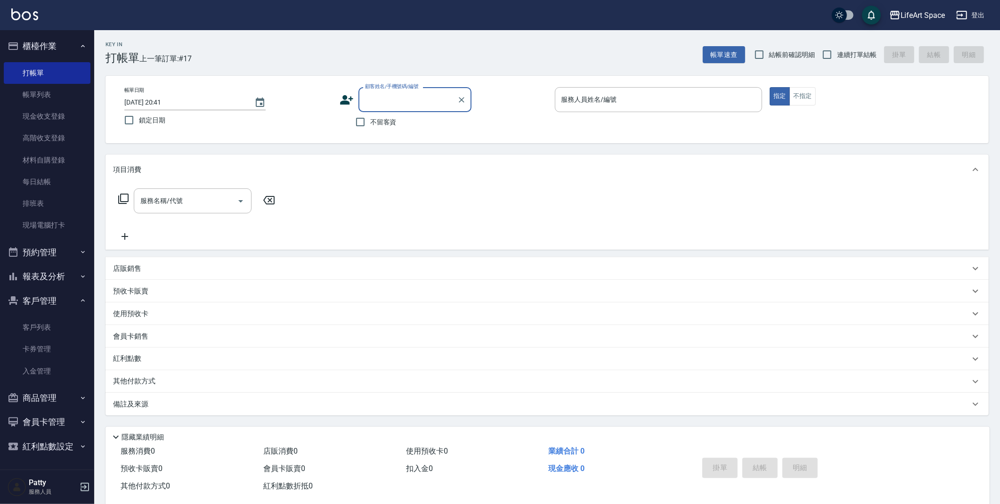
click at [338, 103] on div "帳單日期 [DATE] 20:41 鎖定日期 顧客姓名/手機號碼/編號 顧客姓名/手機號碼/編號 不留客資 服務人員姓名/編號 服務人員姓名/編號 指定 不指定" at bounding box center [547, 109] width 861 height 45
click at [341, 102] on icon at bounding box center [346, 99] width 13 height 9
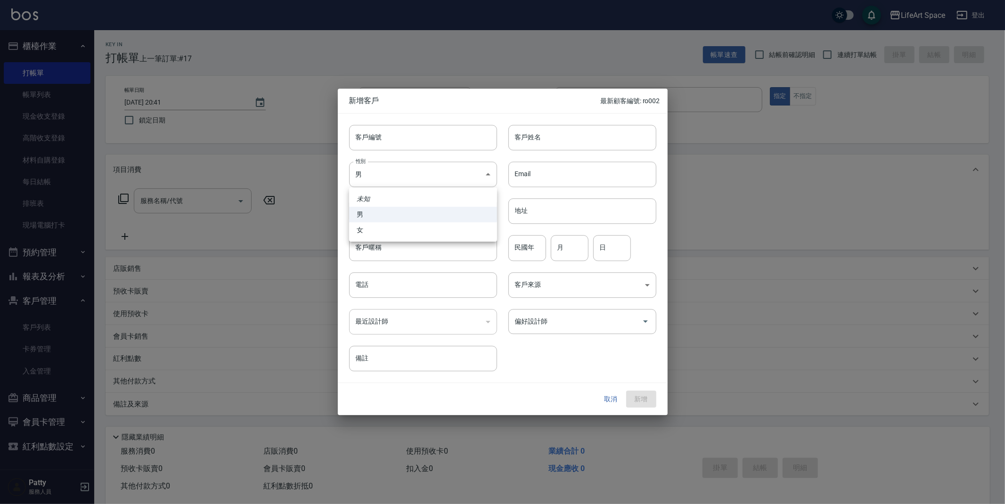
drag, startPoint x: 431, startPoint y: 171, endPoint x: 392, endPoint y: 235, distance: 74.6
click at [430, 174] on body "LifeArt Space 登出 櫃檯作業 打帳單 帳單列表 現金收支登錄 高階收支登錄 材料自購登錄 每日結帳 排班表 現場電腦打卡 預約管理 預約管理 單…" at bounding box center [502, 259] width 1005 height 518
click at [394, 228] on li "女" at bounding box center [423, 230] width 148 height 16
type input "[DEMOGRAPHIC_DATA]"
click at [565, 127] on input "客戶姓名" at bounding box center [582, 137] width 148 height 25
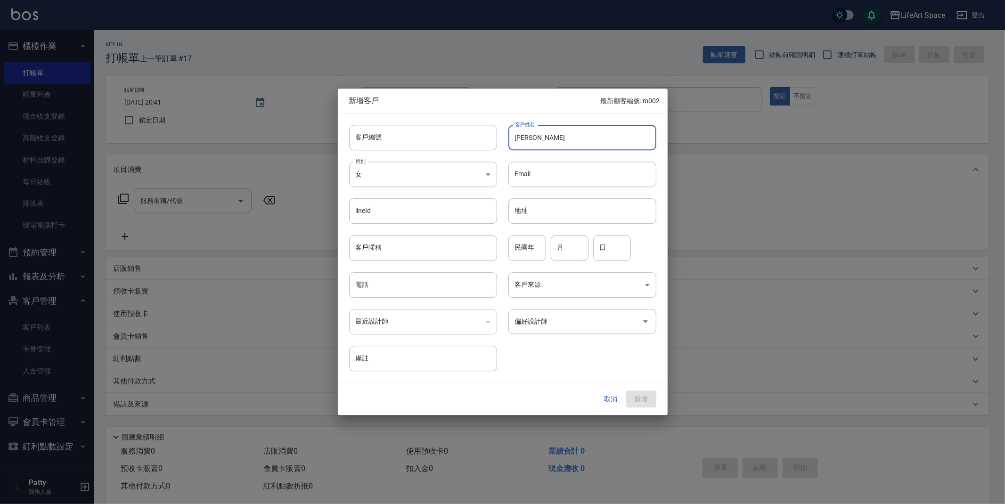
type input "[PERSON_NAME]"
click at [409, 142] on input "客戶編號" at bounding box center [423, 137] width 148 height 25
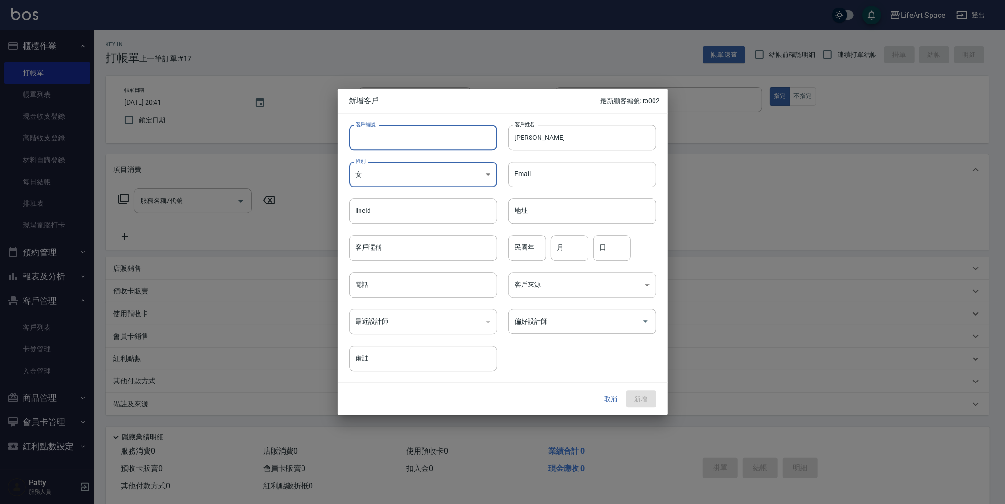
click at [574, 286] on body "LifeArt Space 登出 櫃檯作業 打帳單 帳單列表 現金收支登錄 高階收支登錄 材料自購登錄 每日結帳 排班表 現場電腦打卡 預約管理 預約管理 單…" at bounding box center [502, 259] width 1005 height 518
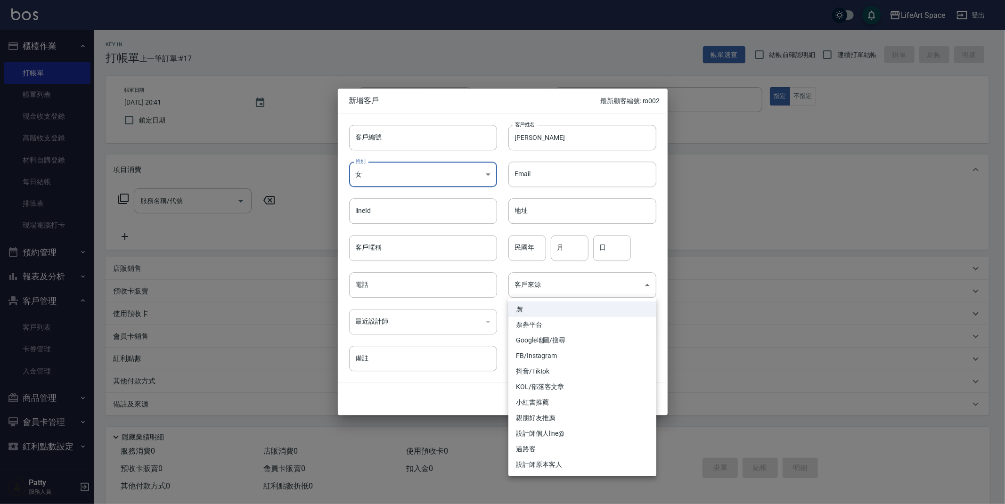
click at [561, 354] on li "FB/Instagram" at bounding box center [582, 356] width 148 height 16
type input "FB/Instagram"
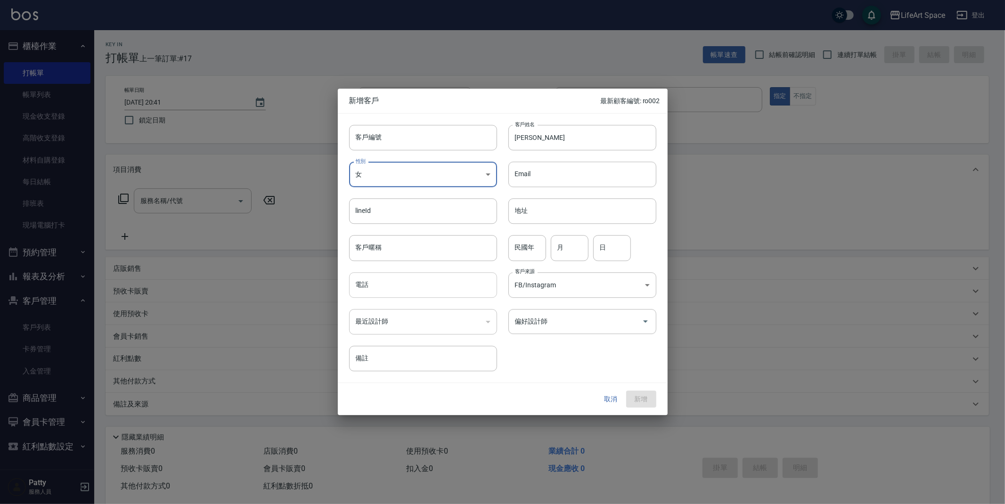
click at [425, 291] on input "電話" at bounding box center [423, 284] width 148 height 25
type input "0906126665"
click at [644, 405] on button "新增" at bounding box center [641, 399] width 30 height 17
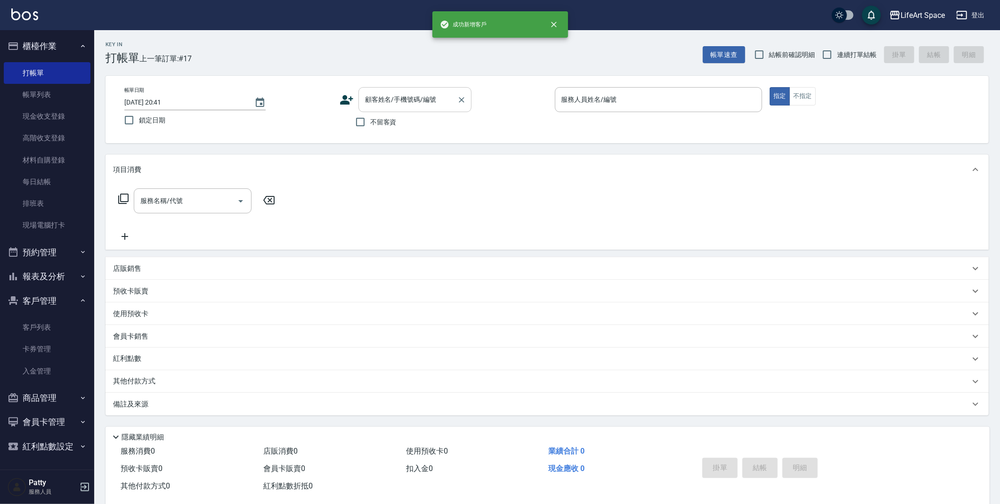
click at [397, 94] on div "顧客姓名/手機號碼/編號 顧客姓名/手機號碼/編號" at bounding box center [414, 99] width 113 height 25
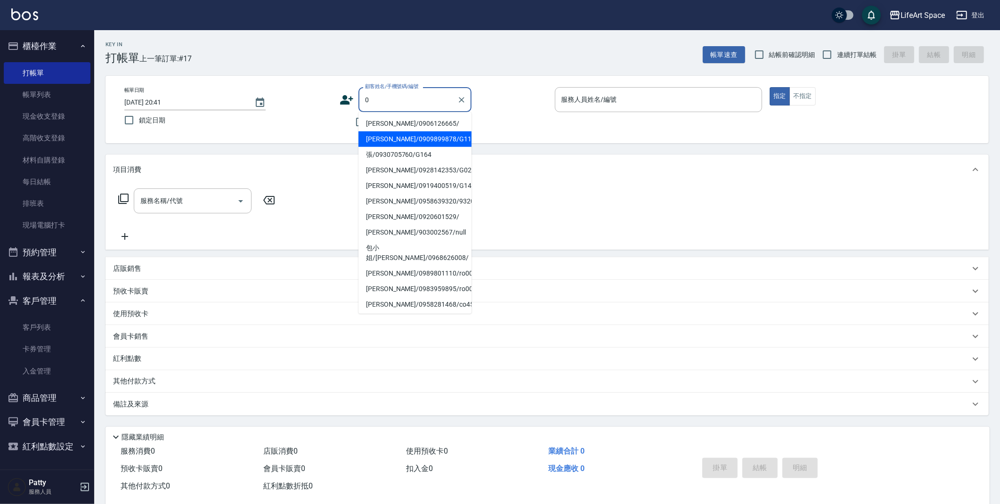
click at [402, 131] on li "[PERSON_NAME]/0909899878/G114" at bounding box center [414, 139] width 113 height 16
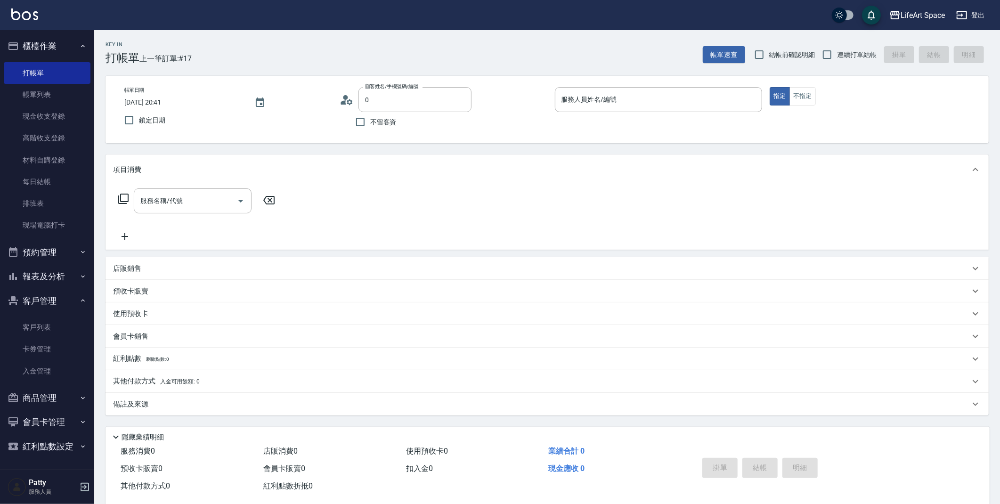
type input "[PERSON_NAME]/0909899878/G114"
type input "[PERSON_NAME](無代號)"
drag, startPoint x: 402, startPoint y: 131, endPoint x: 403, endPoint y: 104, distance: 26.9
click at [401, 116] on div "不留客資" at bounding box center [406, 122] width 132 height 20
click at [424, 94] on input "[PERSON_NAME]/0909899878/G114" at bounding box center [408, 99] width 90 height 16
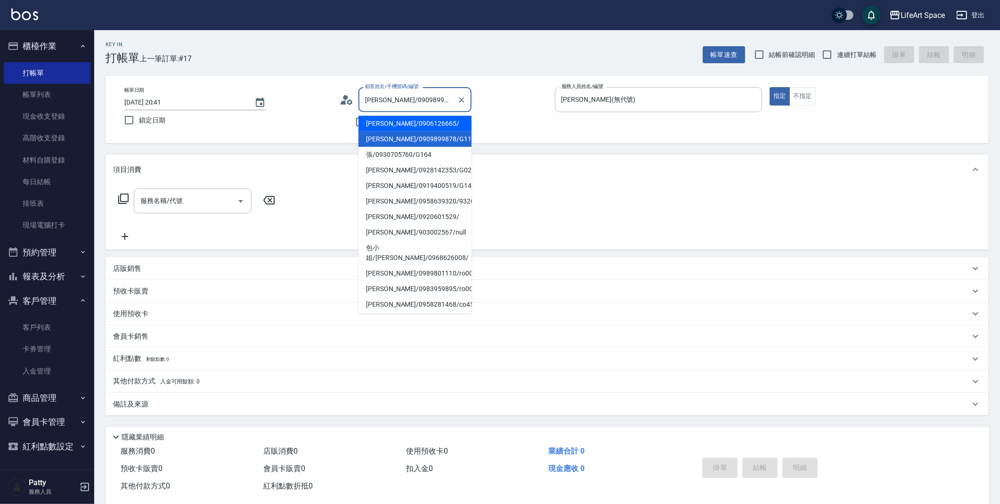
drag, startPoint x: 410, startPoint y: 123, endPoint x: 358, endPoint y: 139, distance: 55.1
click at [410, 123] on li "[PERSON_NAME]/0906126665/" at bounding box center [414, 124] width 113 height 16
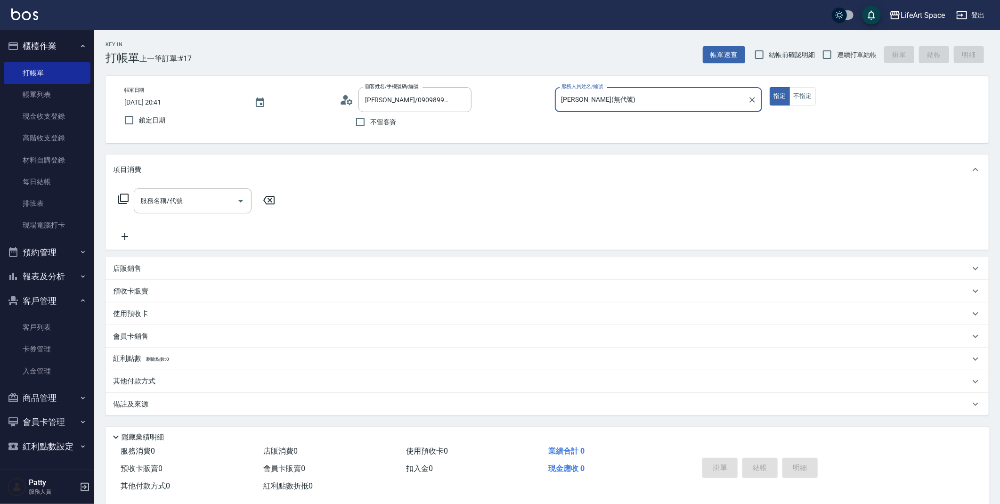
type input "[PERSON_NAME]/0906126665/"
click at [185, 184] on div "項目消費 服務名稱/代號 服務名稱/代號" at bounding box center [547, 202] width 883 height 95
click at [124, 200] on icon at bounding box center [123, 198] width 11 height 11
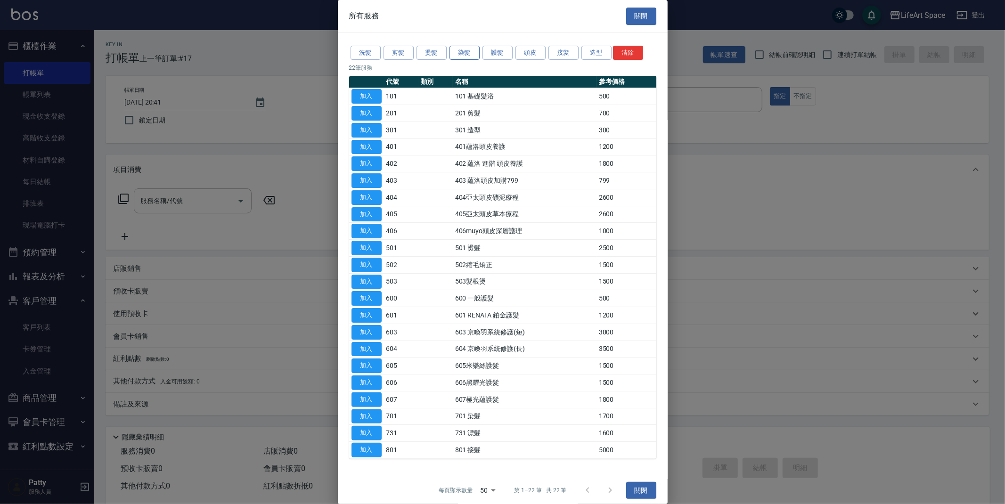
click at [473, 57] on button "染髮" at bounding box center [464, 53] width 30 height 15
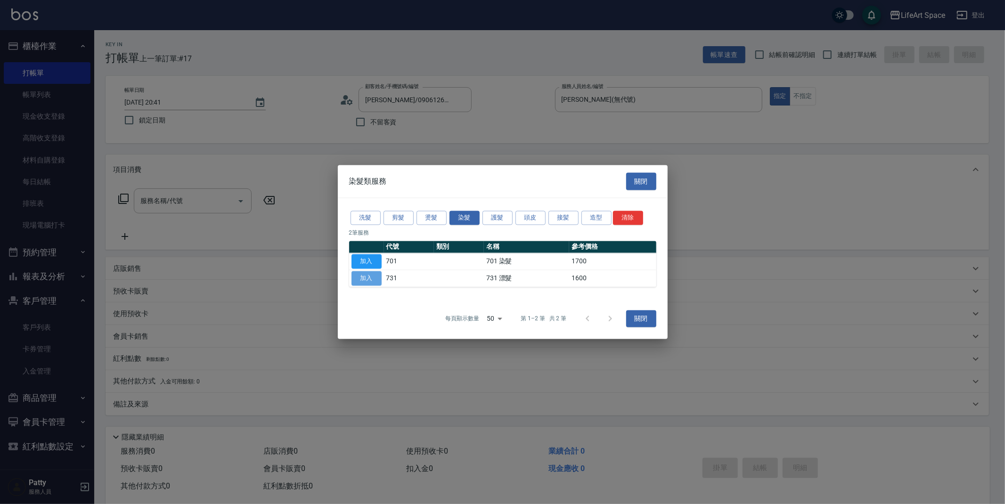
click at [367, 277] on button "加入" at bounding box center [366, 278] width 30 height 15
type input "731 漂髮(731)"
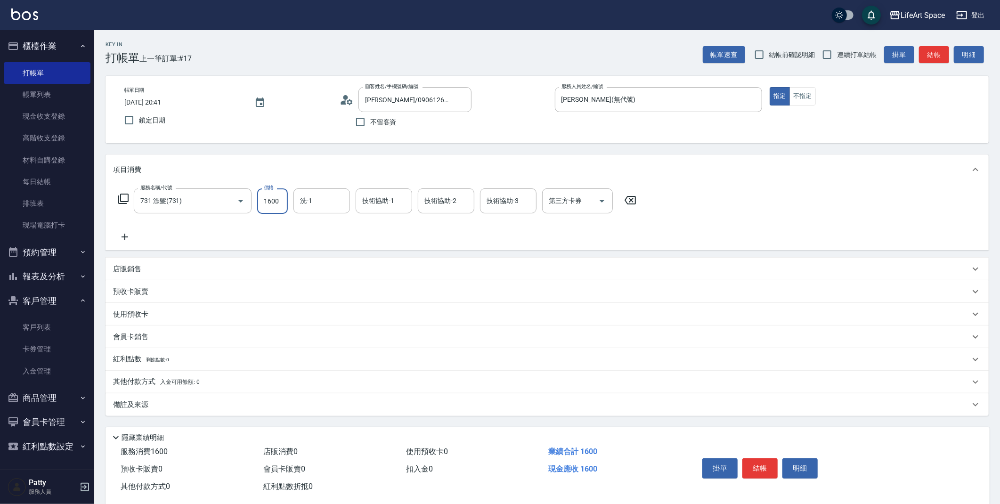
click at [281, 201] on input "1600" at bounding box center [272, 200] width 31 height 25
type input "2500"
click at [120, 199] on icon at bounding box center [123, 198] width 11 height 11
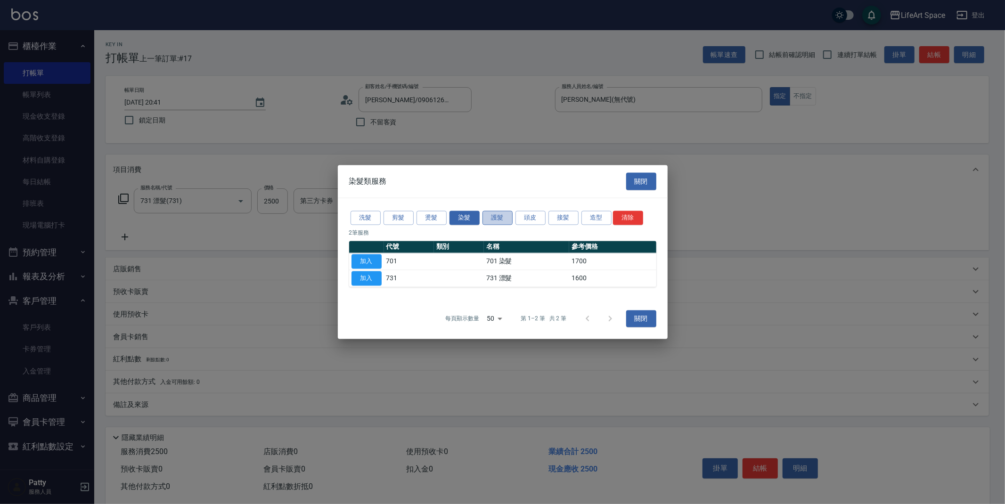
click at [496, 214] on button "護髮" at bounding box center [497, 218] width 30 height 15
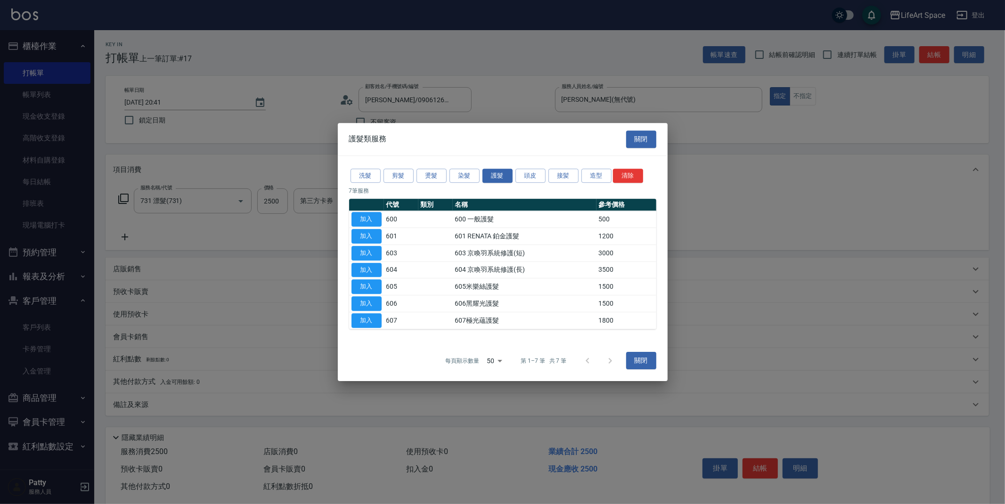
drag, startPoint x: 378, startPoint y: 291, endPoint x: 260, endPoint y: 176, distance: 165.2
click at [378, 290] on button "加入" at bounding box center [366, 286] width 30 height 15
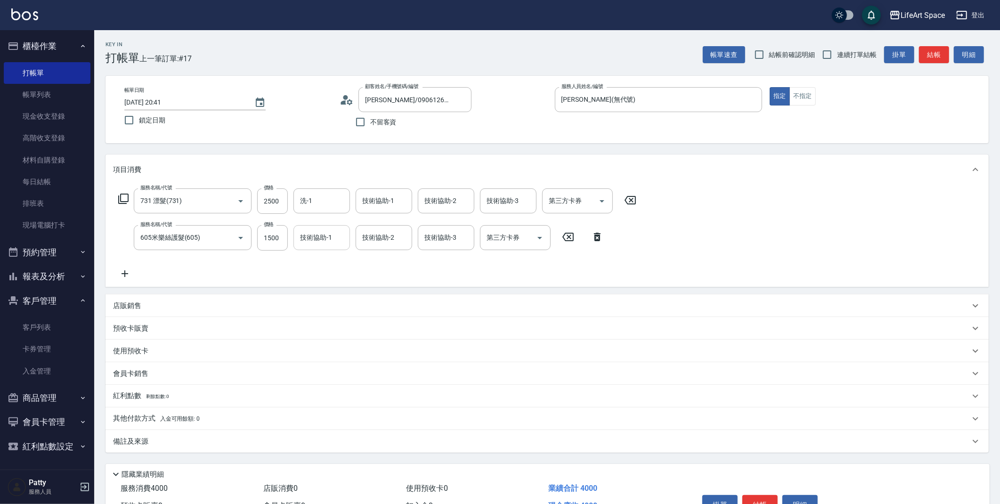
click at [325, 239] on input "技術協助-1" at bounding box center [322, 237] width 48 height 16
drag, startPoint x: 321, startPoint y: 301, endPoint x: 394, endPoint y: 214, distance: 113.0
click at [321, 308] on span "Nita (無代號)" at bounding box center [319, 313] width 37 height 10
type input "Nita (無代號)"
click at [378, 245] on input "技術協助-2" at bounding box center [384, 237] width 48 height 16
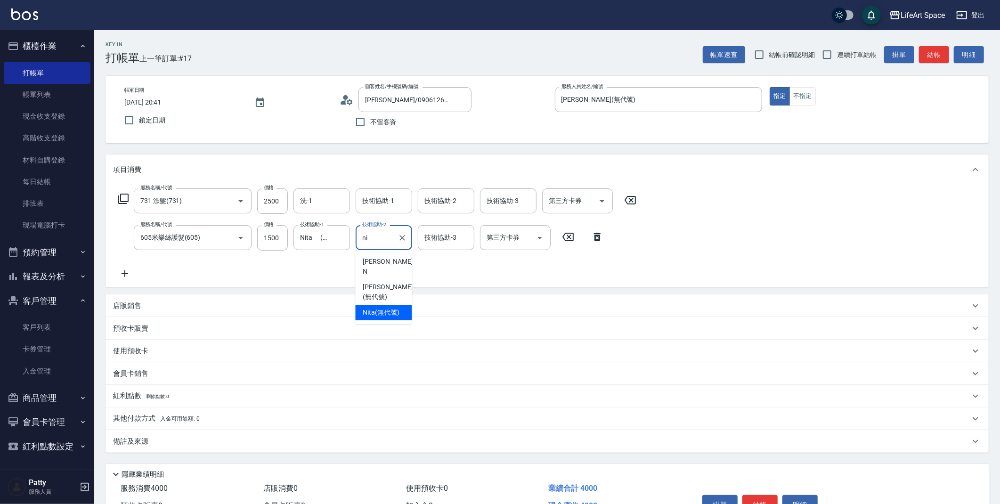
click at [381, 305] on div "Nita (無代號)" at bounding box center [383, 313] width 57 height 16
type input "Nita (無代號)"
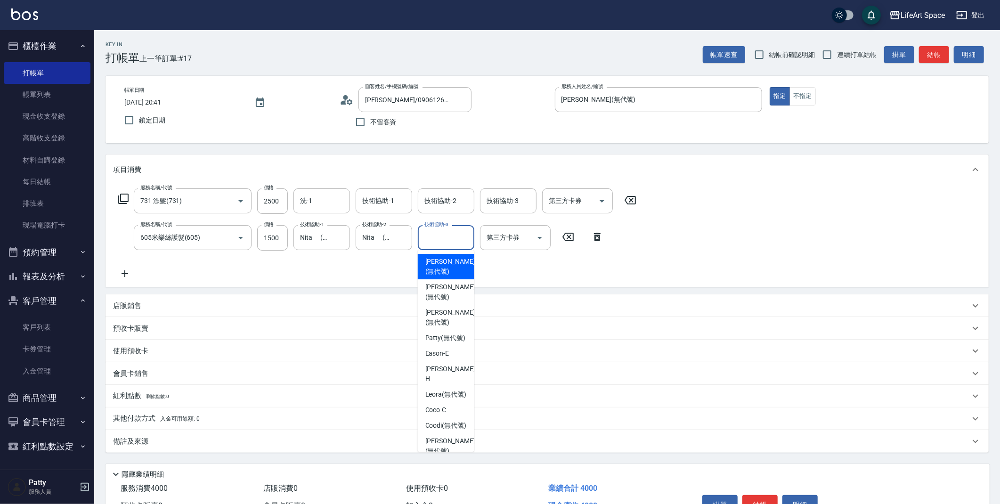
click at [426, 237] on div "技術協助-3 技術協助-3" at bounding box center [446, 237] width 57 height 25
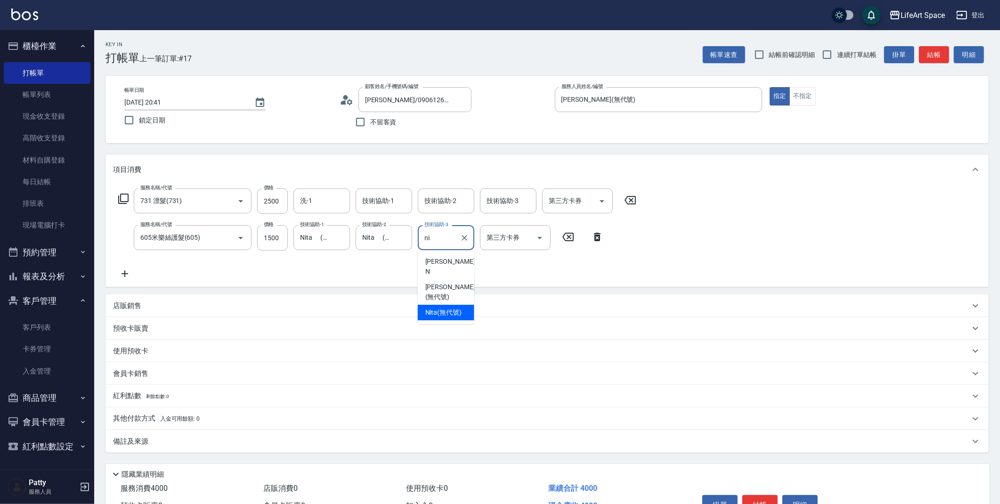
drag, startPoint x: 433, startPoint y: 304, endPoint x: 363, endPoint y: 219, distance: 110.1
click at [433, 308] on span "Nita (無代號)" at bounding box center [443, 313] width 37 height 10
type input "Nita (無代號)"
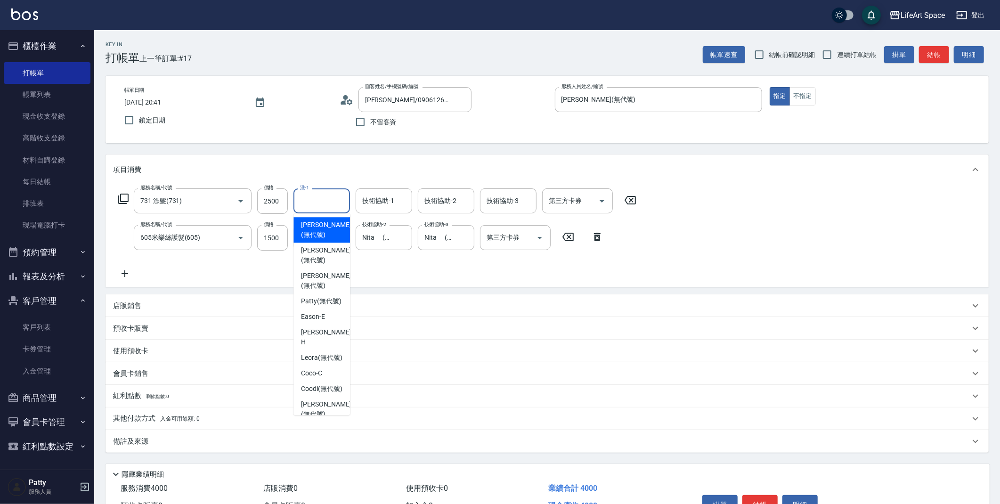
click at [335, 205] on input "洗-1" at bounding box center [322, 201] width 48 height 16
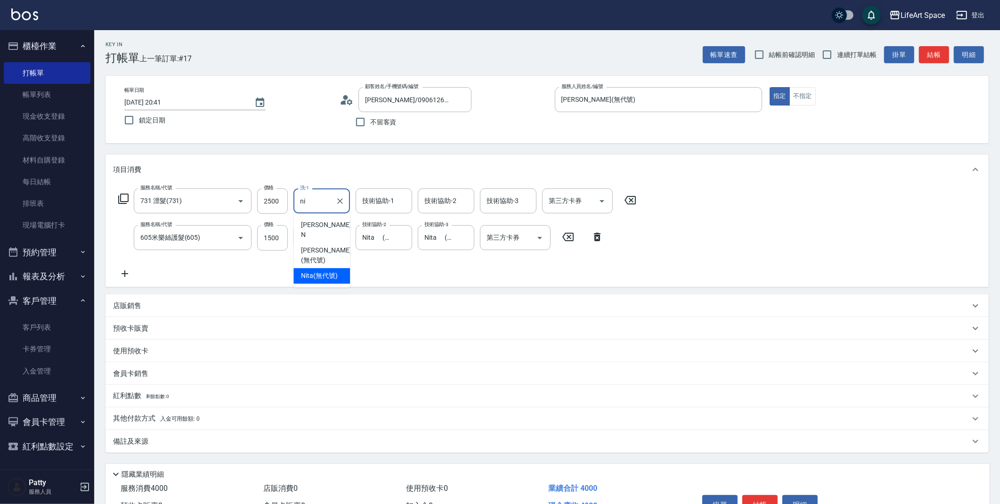
click at [343, 268] on div "Nita (無代號)" at bounding box center [321, 276] width 57 height 16
type input "Nita (無代號)"
click at [374, 209] on input "技術協助-1" at bounding box center [384, 201] width 48 height 16
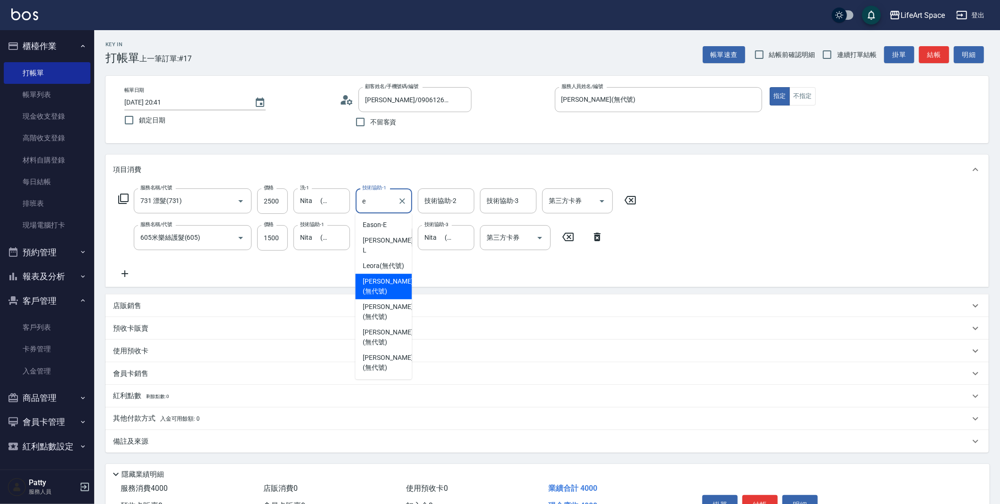
click at [376, 277] on span "[PERSON_NAME] (無代號)" at bounding box center [388, 287] width 50 height 20
type input "[PERSON_NAME](無代號)"
click at [431, 203] on input "技術協助-2" at bounding box center [446, 201] width 48 height 16
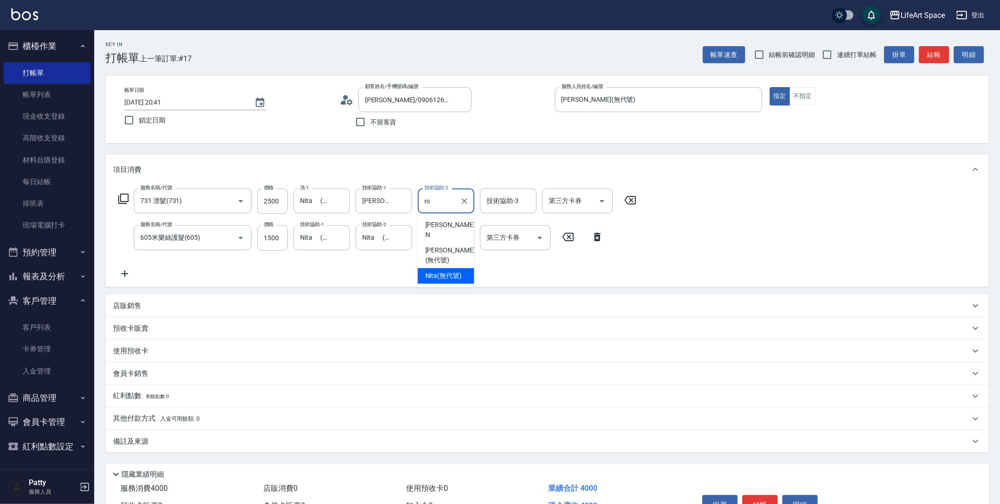
click at [435, 268] on div "Nita (無代號)" at bounding box center [446, 276] width 57 height 16
type input "Nita (無代號)"
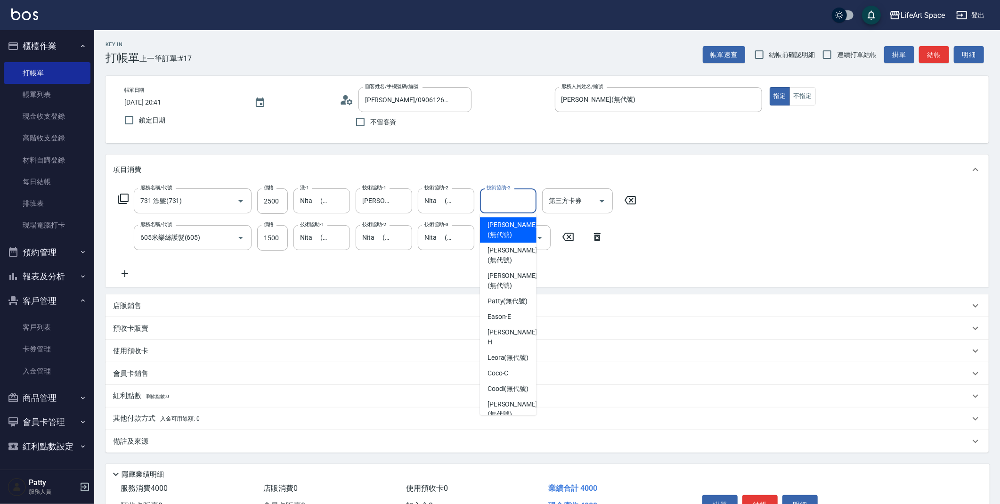
click at [517, 195] on input "技術協助-3" at bounding box center [508, 201] width 48 height 16
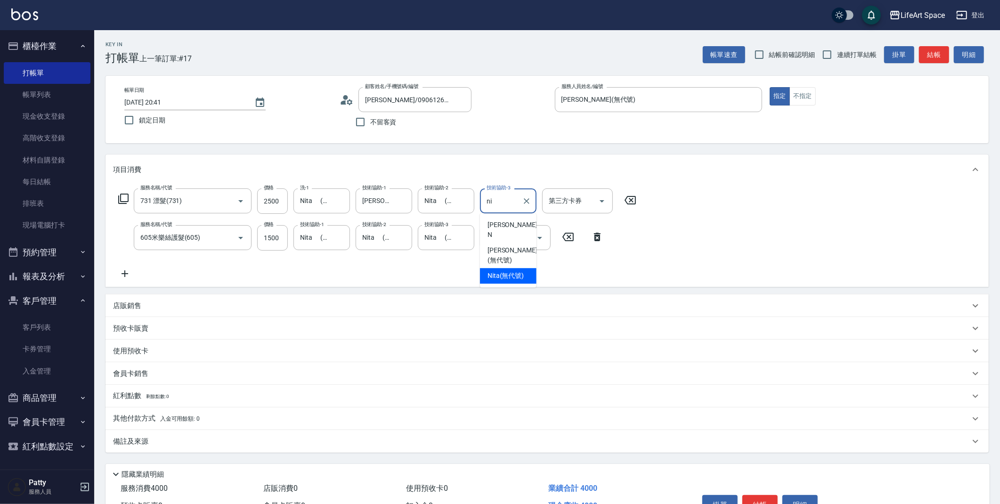
click at [496, 271] on span "Nita (無代號)" at bounding box center [506, 276] width 37 height 10
type input "Nita (無代號)"
drag, startPoint x: 154, startPoint y: 437, endPoint x: 170, endPoint y: 437, distance: 15.6
click at [154, 437] on div "備註及來源" at bounding box center [541, 442] width 857 height 10
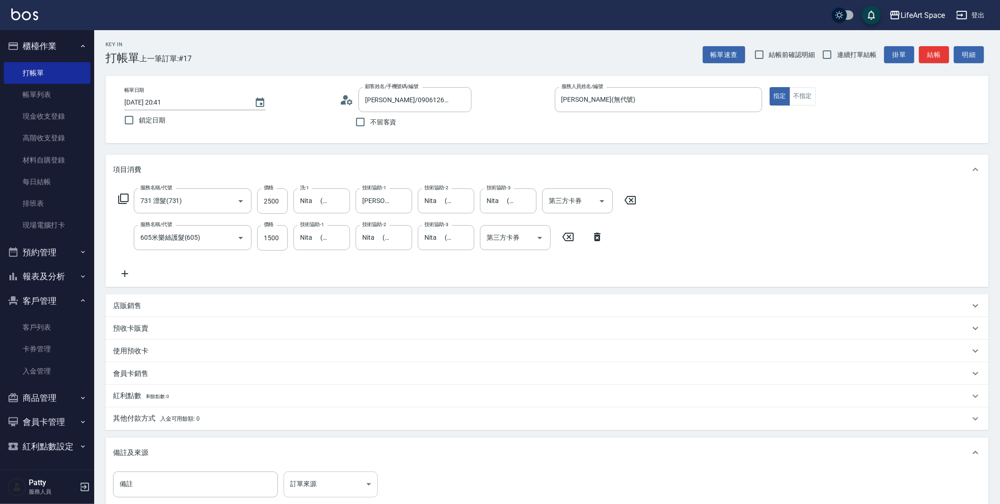
click at [297, 481] on body "LifeArt Space 登出 櫃檯作業 打帳單 帳單列表 現金收支登錄 高階收支登錄 材料自購登錄 每日結帳 排班表 現場電腦打卡 預約管理 預約管理 單…" at bounding box center [500, 309] width 1000 height 618
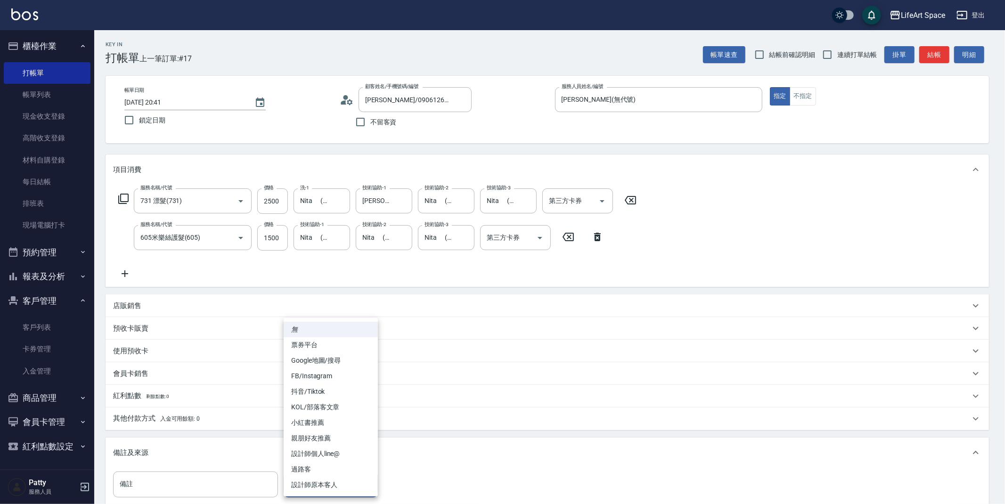
click at [311, 489] on li "設計師原本客人" at bounding box center [331, 485] width 94 height 16
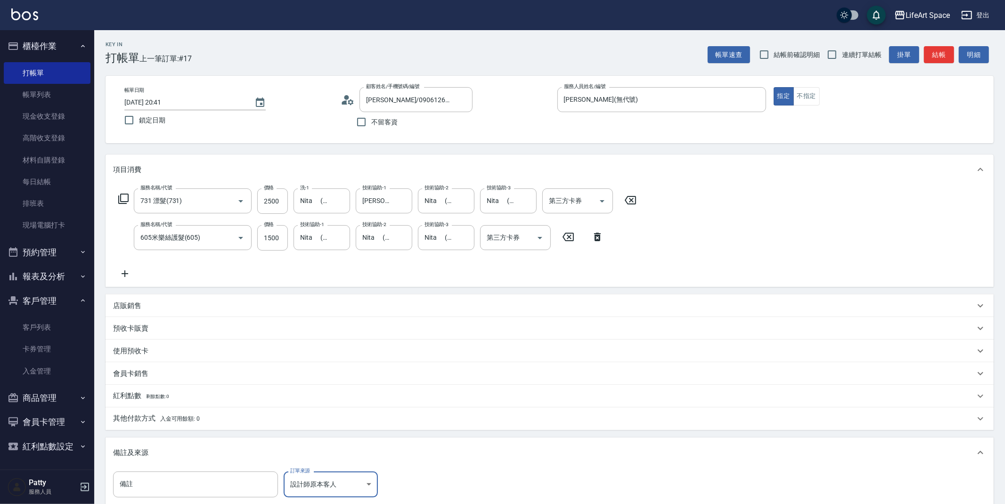
click at [341, 487] on body "LifeArt Space 登出 櫃檯作業 打帳單 帳單列表 現金收支登錄 高階收支登錄 材料自購登錄 每日結帳 排班表 現場電腦打卡 預約管理 預約管理 單…" at bounding box center [502, 309] width 1005 height 618
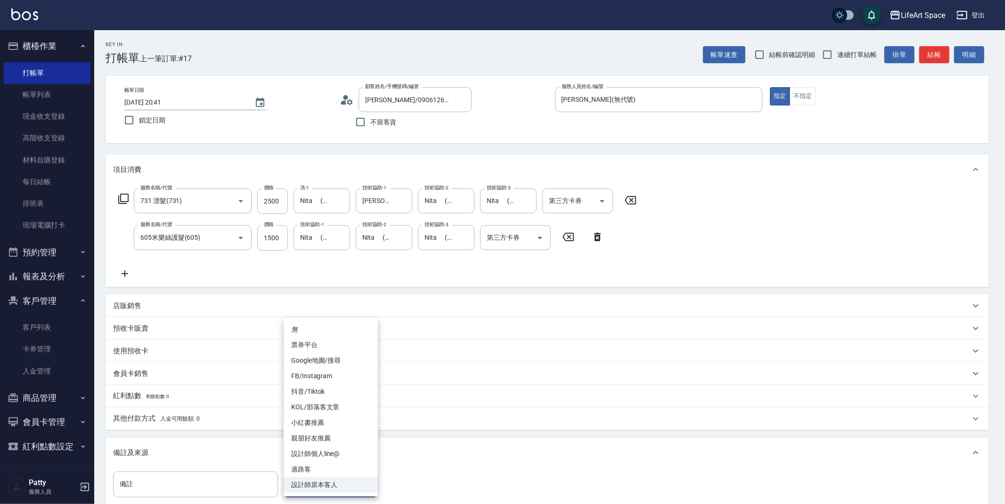
click at [303, 378] on li "FB/Instagram" at bounding box center [331, 376] width 94 height 16
type input "FB/Instagram"
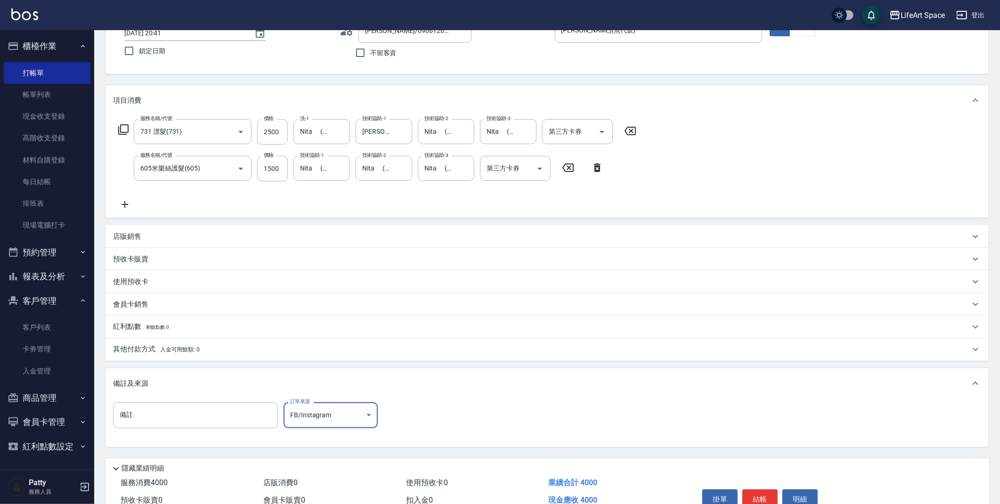
scroll to position [117, 0]
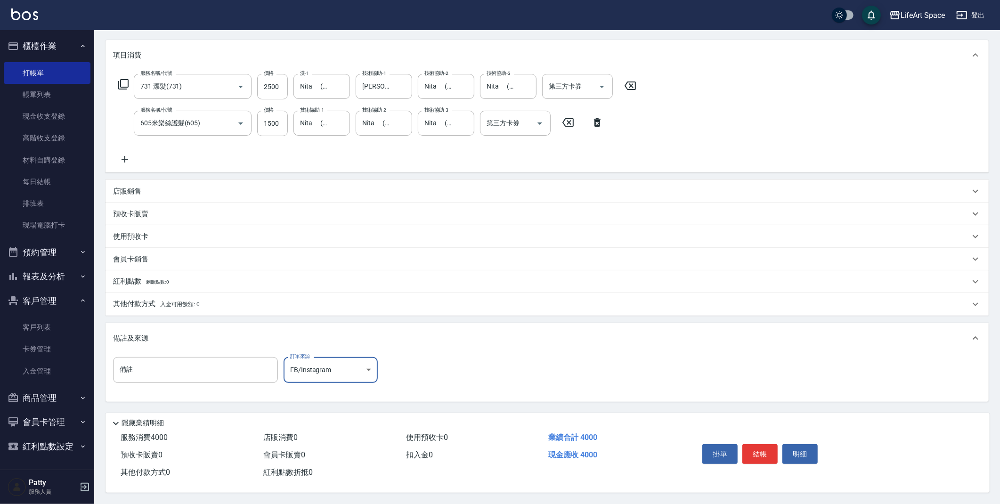
click at [120, 304] on p "其他付款方式 入金可用餘額: 0" at bounding box center [156, 304] width 87 height 10
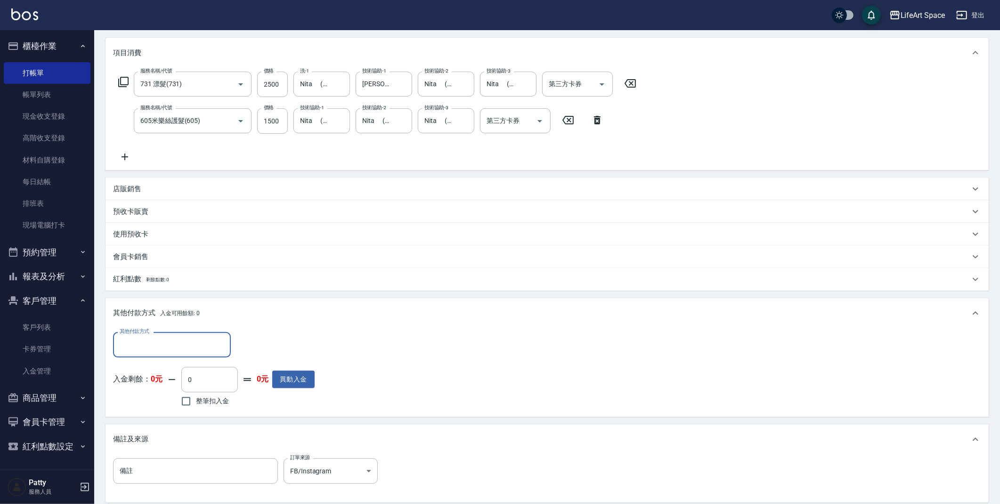
scroll to position [0, 0]
click at [173, 343] on input "其他付款方式" at bounding box center [171, 344] width 109 height 16
drag, startPoint x: 148, startPoint y: 370, endPoint x: 160, endPoint y: 365, distance: 12.4
click at [148, 370] on span "轉帳" at bounding box center [172, 369] width 118 height 16
type input "轉帳"
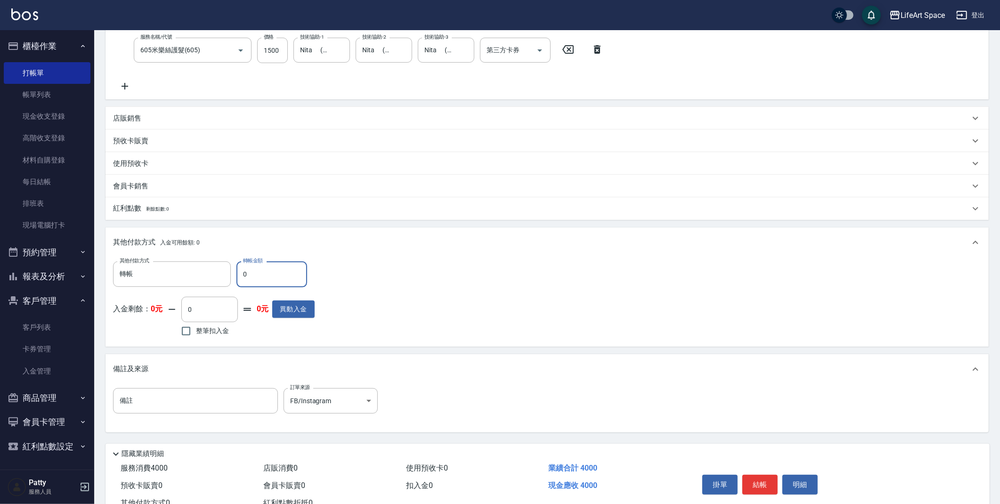
scroll to position [220, 0]
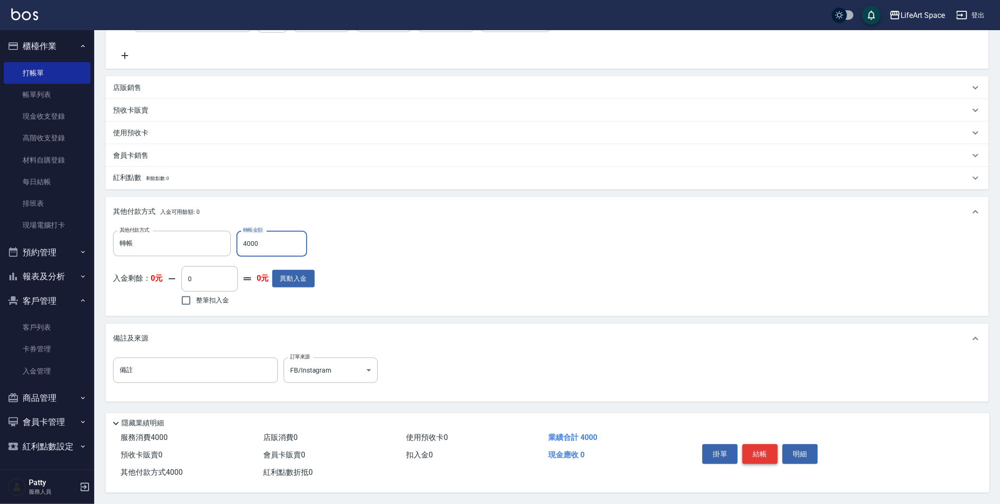
type input "4000"
click at [752, 448] on button "結帳" at bounding box center [759, 454] width 35 height 20
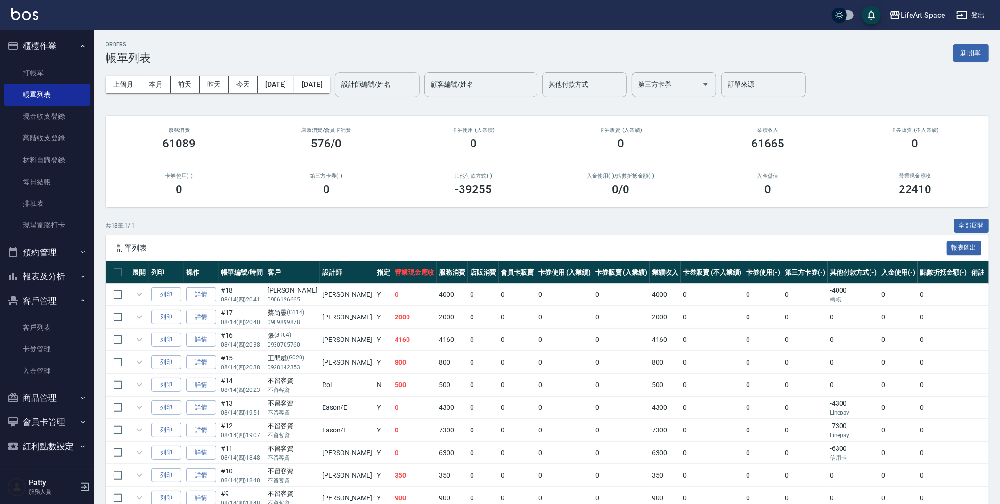
click at [407, 94] on div "設計師編號/姓名" at bounding box center [377, 84] width 85 height 25
click at [406, 105] on span "[PERSON_NAME] (無代號)" at bounding box center [410, 114] width 70 height 20
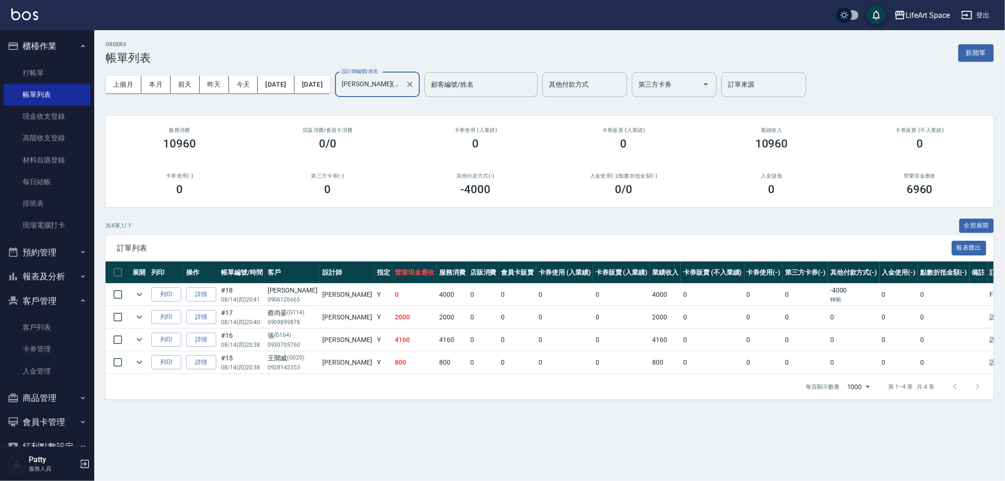
type input "[PERSON_NAME](無代號)"
